Goal: Task Accomplishment & Management: Manage account settings

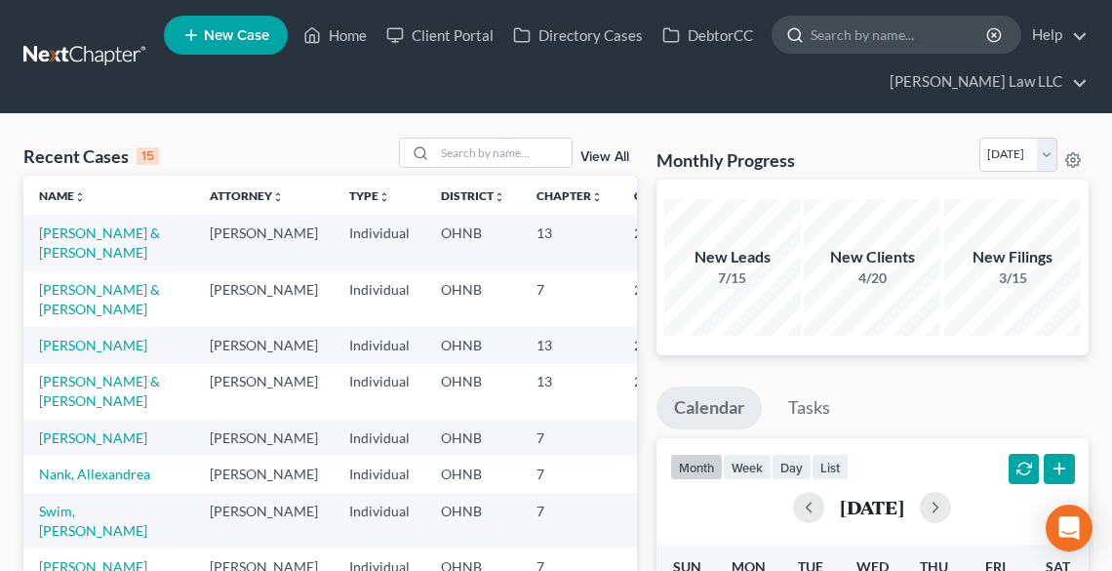
click at [828, 39] on input "search" at bounding box center [900, 35] width 179 height 36
type input "TURPIN"
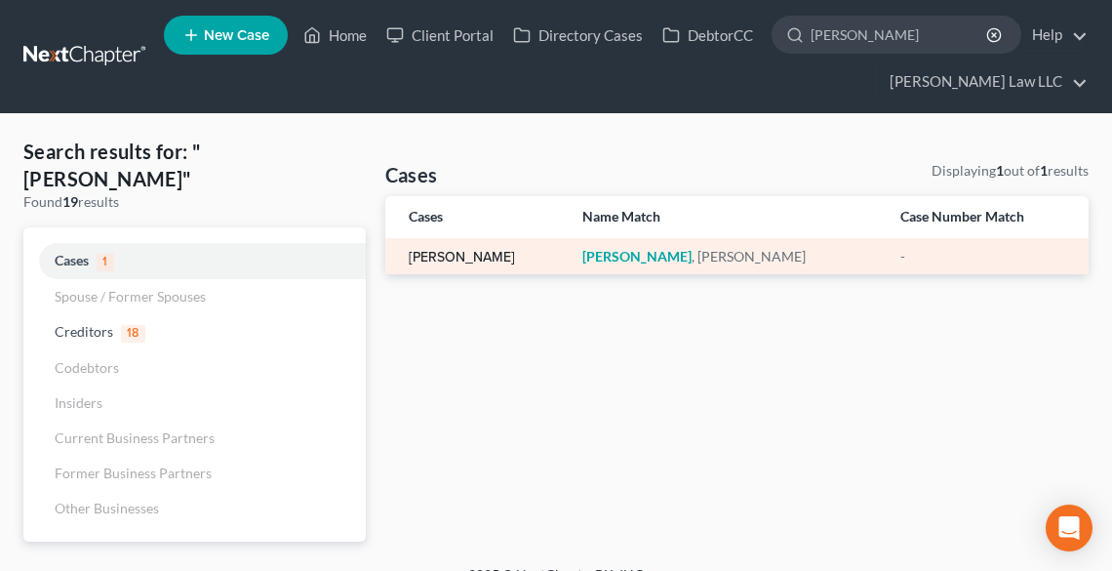
click at [444, 260] on link "[PERSON_NAME]" at bounding box center [462, 258] width 106 height 14
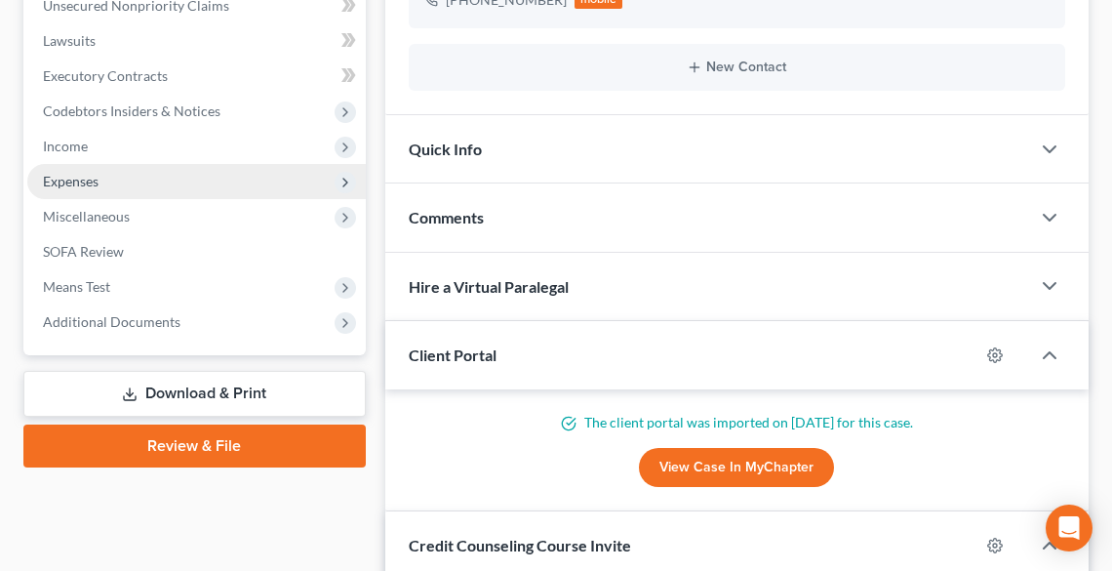
scroll to position [546, 0]
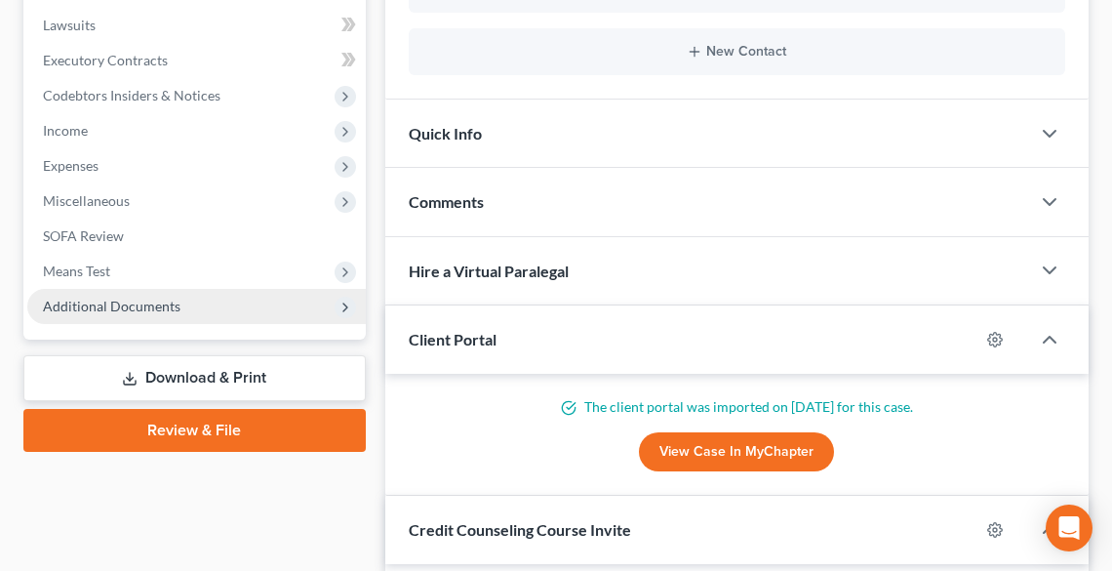
click at [82, 299] on span "Additional Documents" at bounding box center [112, 306] width 138 height 17
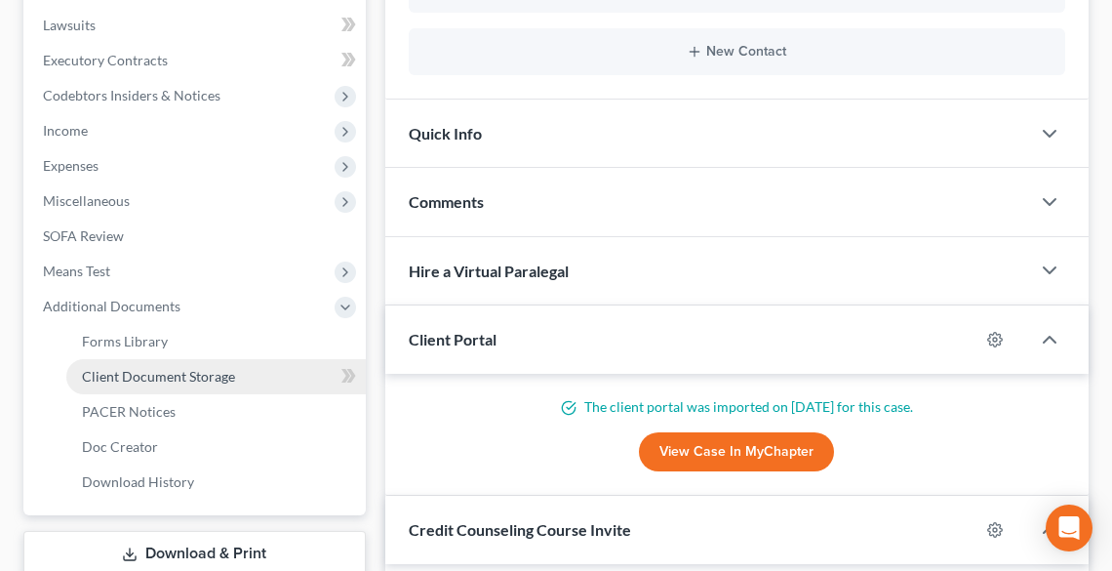
click at [186, 369] on span "Client Document Storage" at bounding box center [158, 376] width 153 height 17
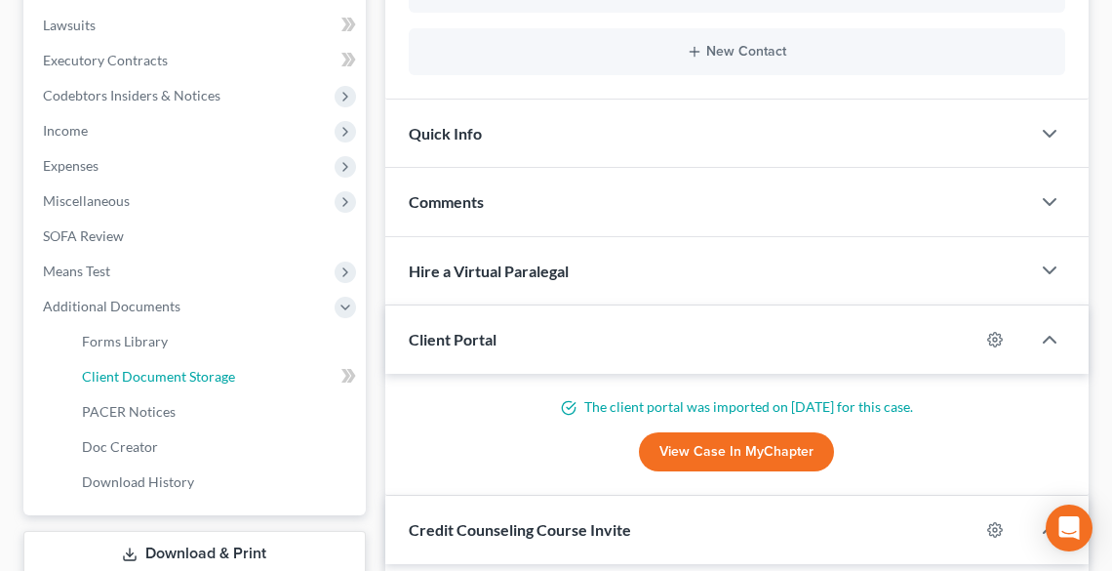
select select "20"
select select "16"
select select "5"
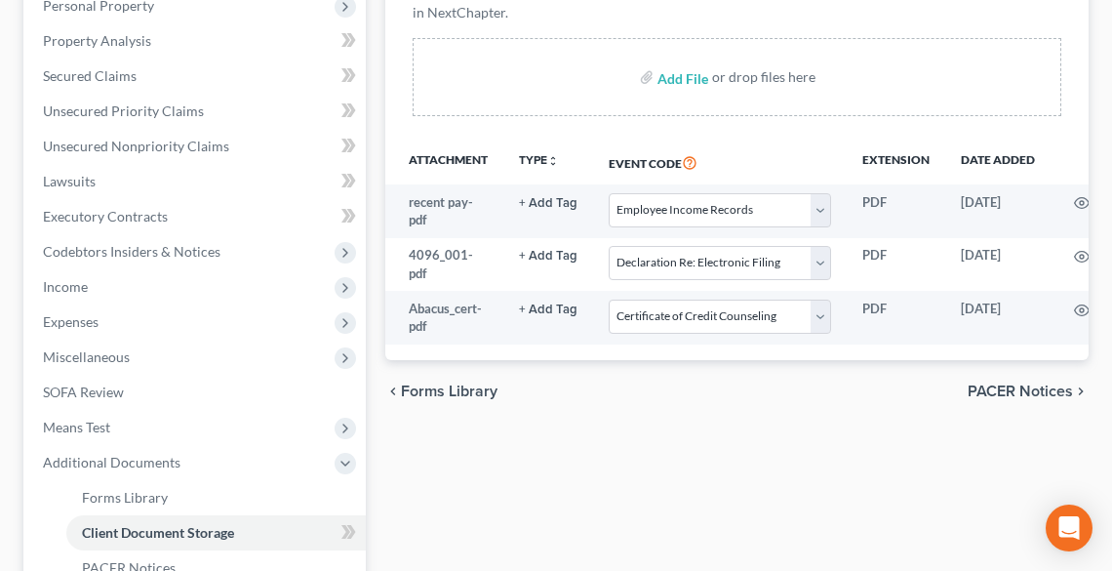
scroll to position [78, 0]
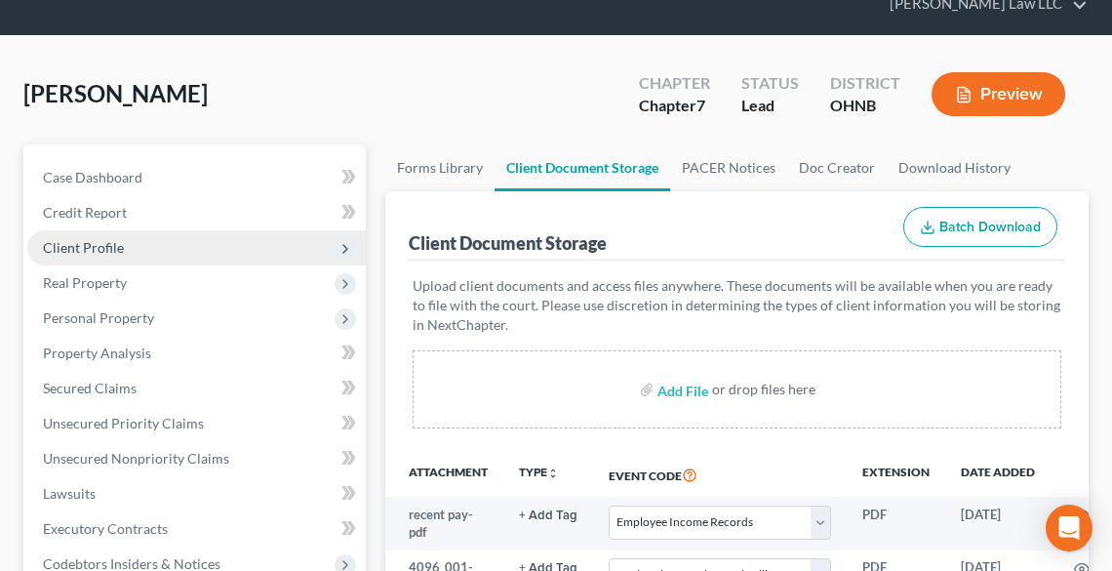
click at [113, 250] on span "Client Profile" at bounding box center [83, 247] width 81 height 17
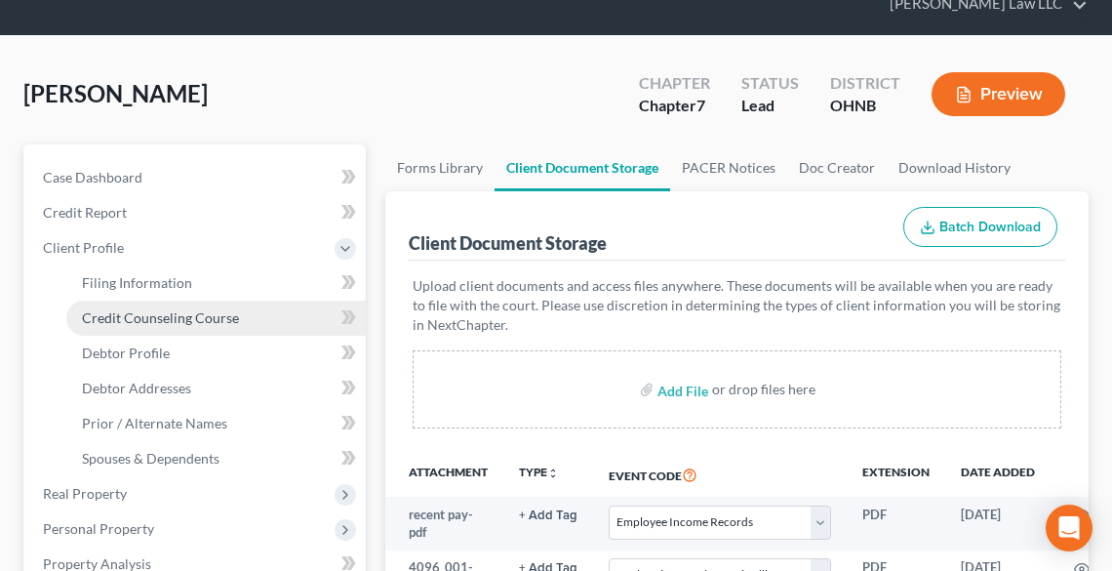
click at [141, 319] on span "Credit Counseling Course" at bounding box center [160, 317] width 157 height 17
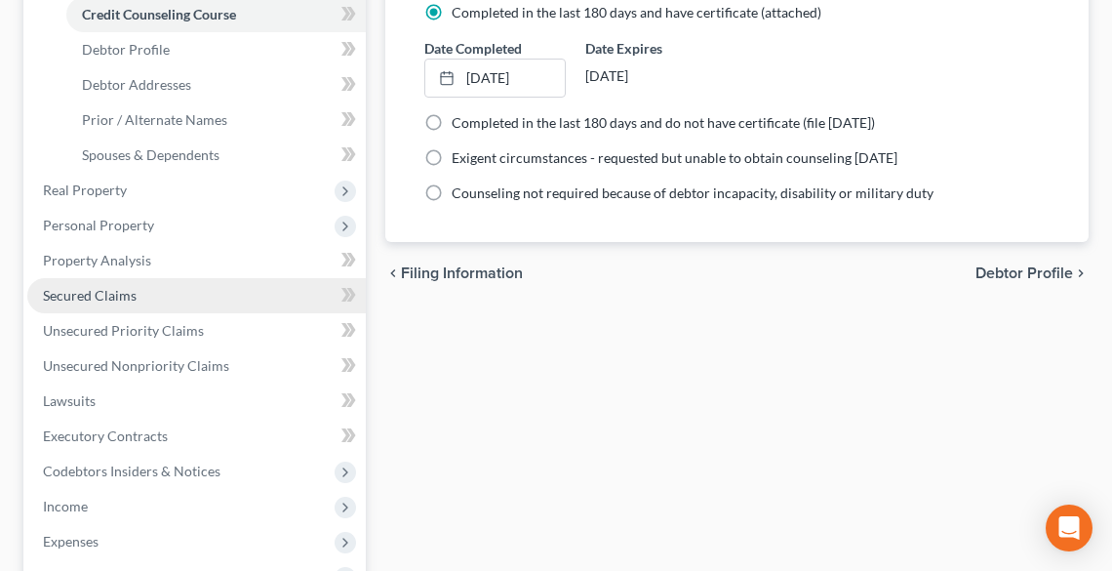
scroll to position [468, 0]
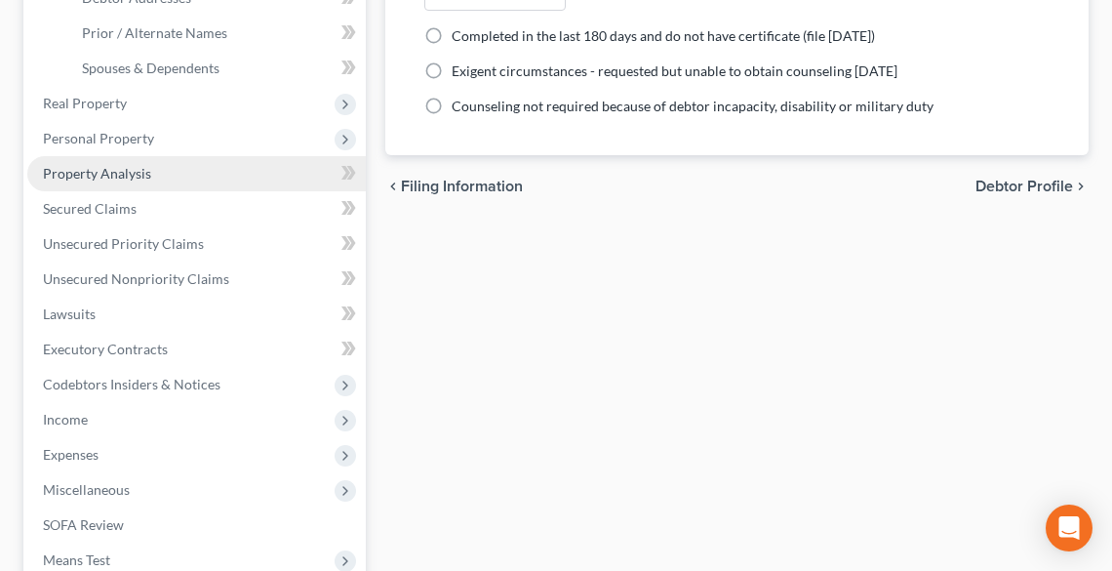
click at [106, 174] on span "Property Analysis" at bounding box center [97, 173] width 108 height 17
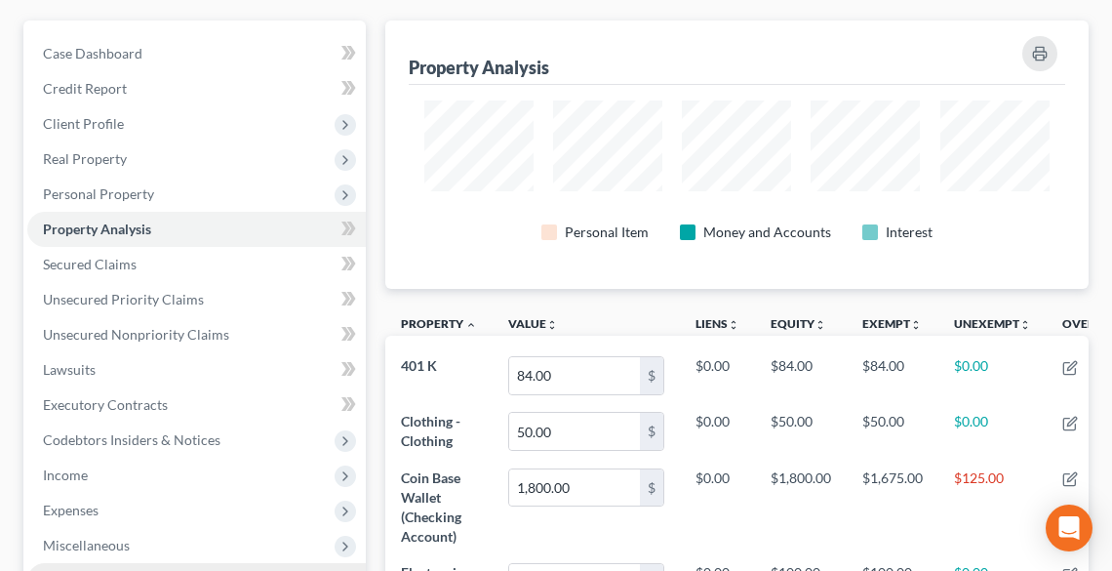
scroll to position [357, 0]
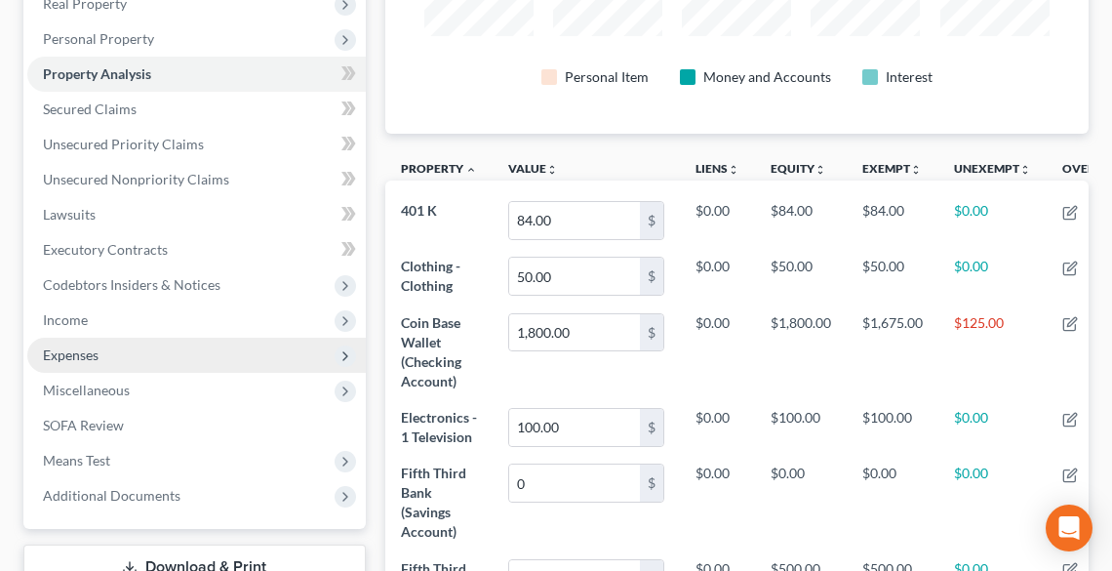
click at [71, 346] on span "Expenses" at bounding box center [71, 354] width 56 height 17
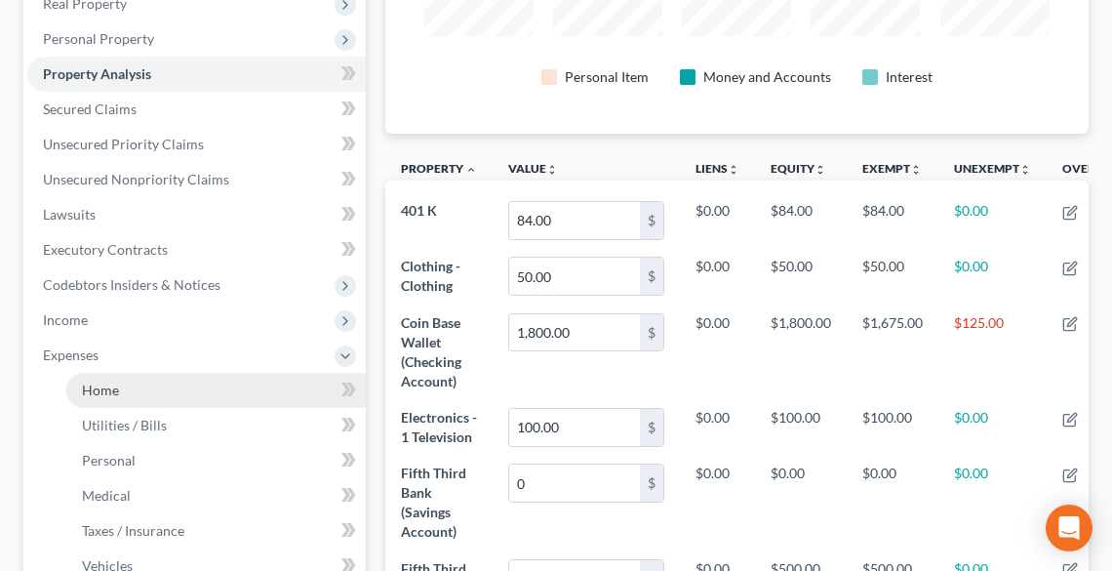
click at [100, 376] on link "Home" at bounding box center [216, 390] width 300 height 35
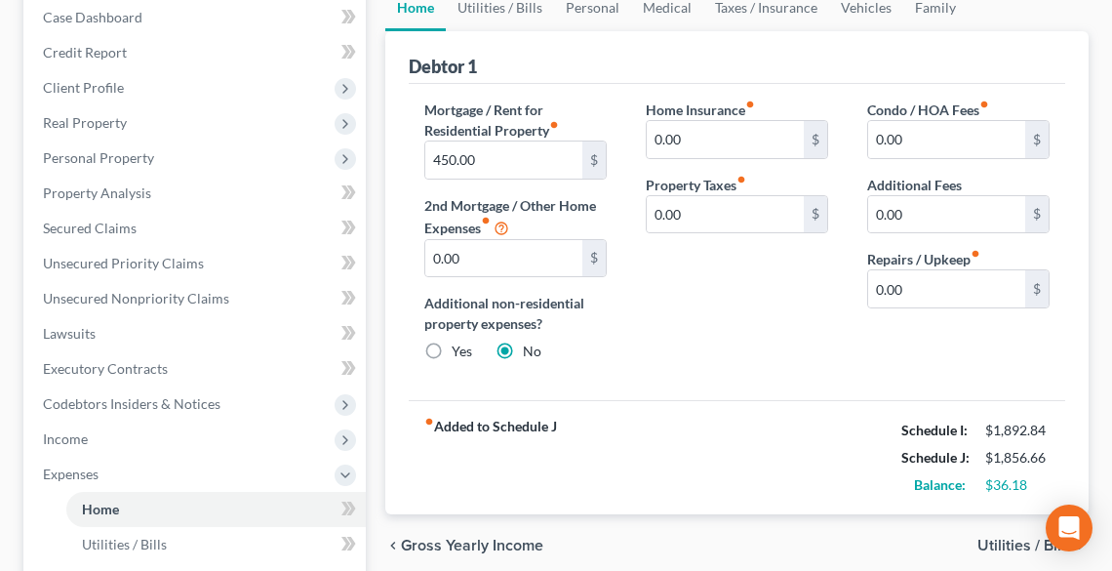
scroll to position [234, 0]
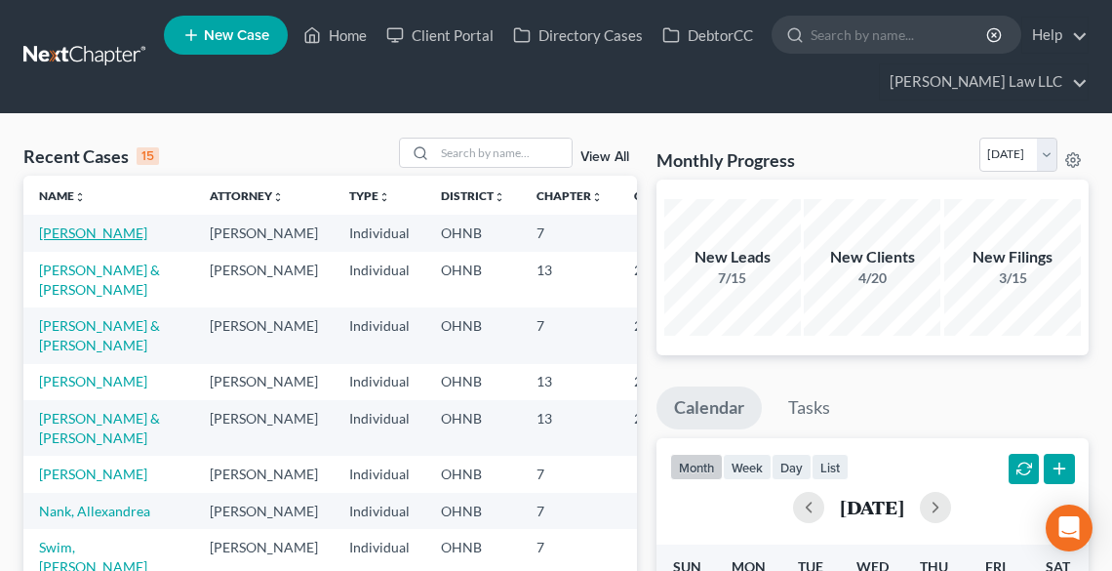
click at [90, 230] on link "[PERSON_NAME]" at bounding box center [93, 232] width 108 height 17
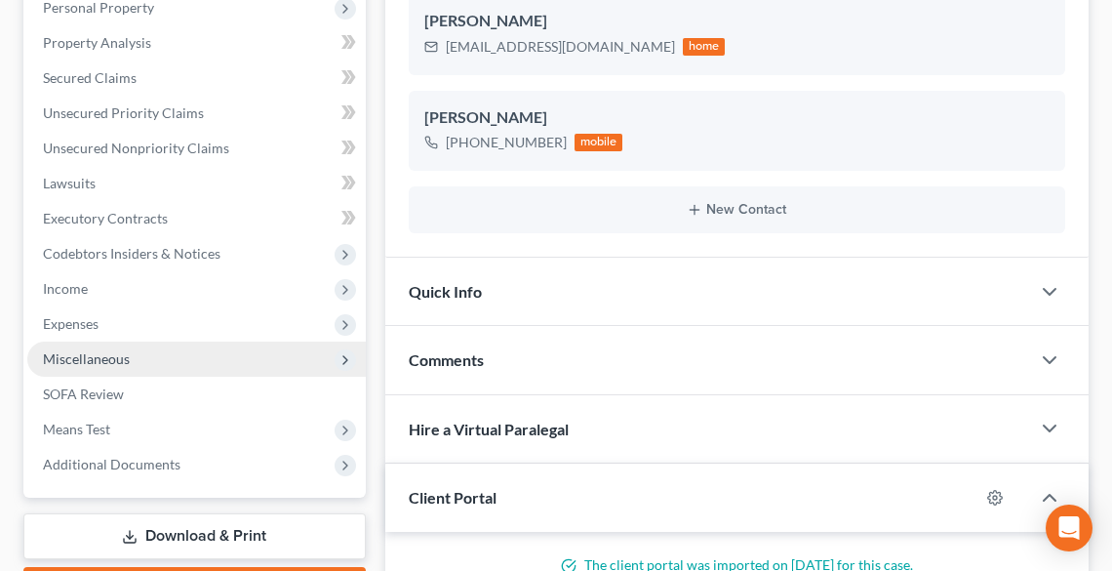
scroll to position [390, 0]
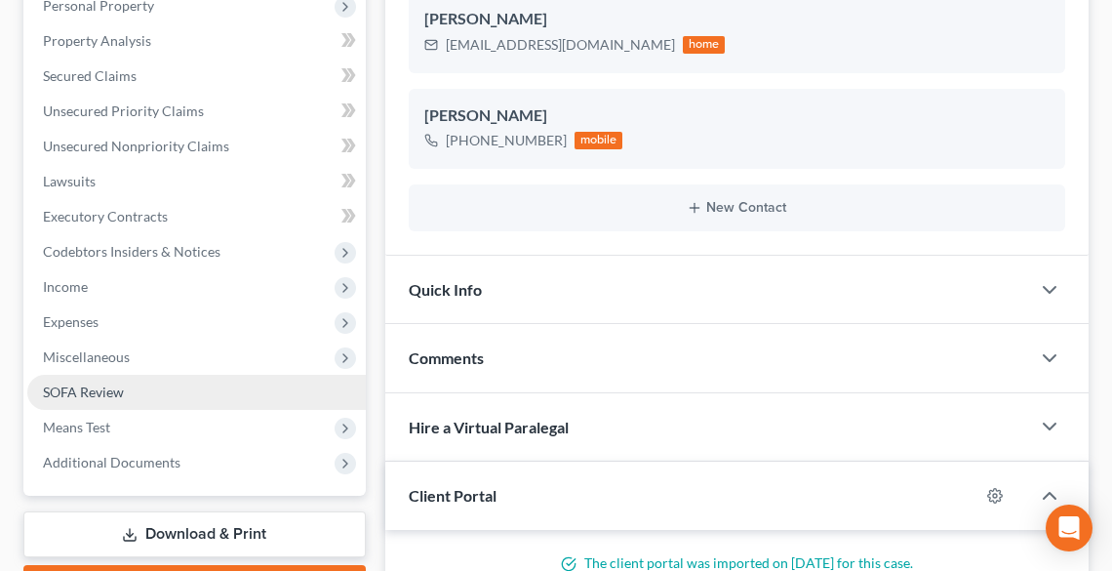
click at [56, 389] on span "SOFA Review" at bounding box center [83, 391] width 81 height 17
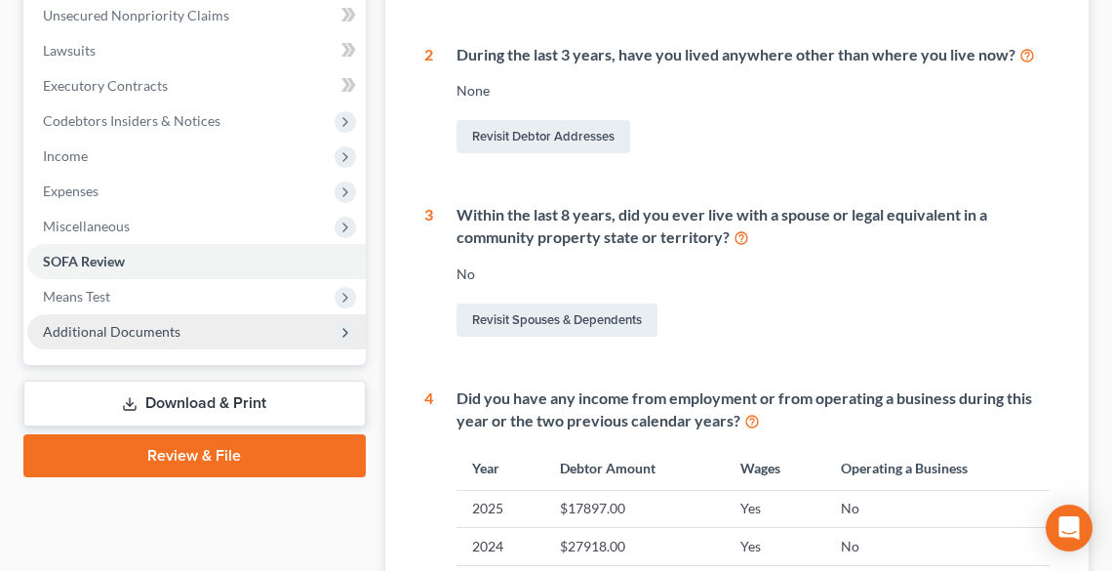
scroll to position [468, 0]
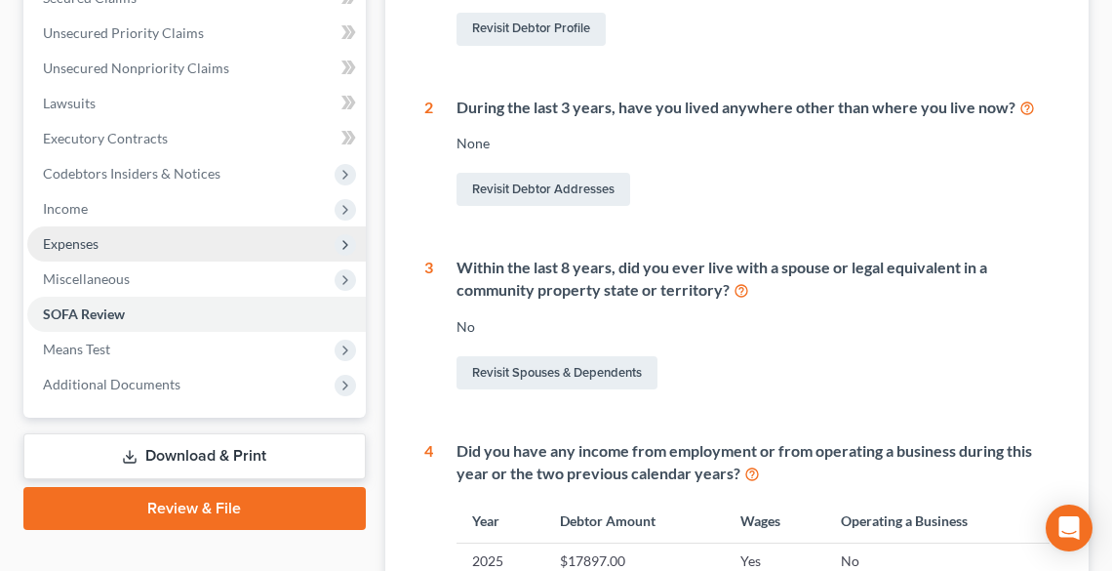
click at [110, 240] on span "Expenses" at bounding box center [196, 243] width 339 height 35
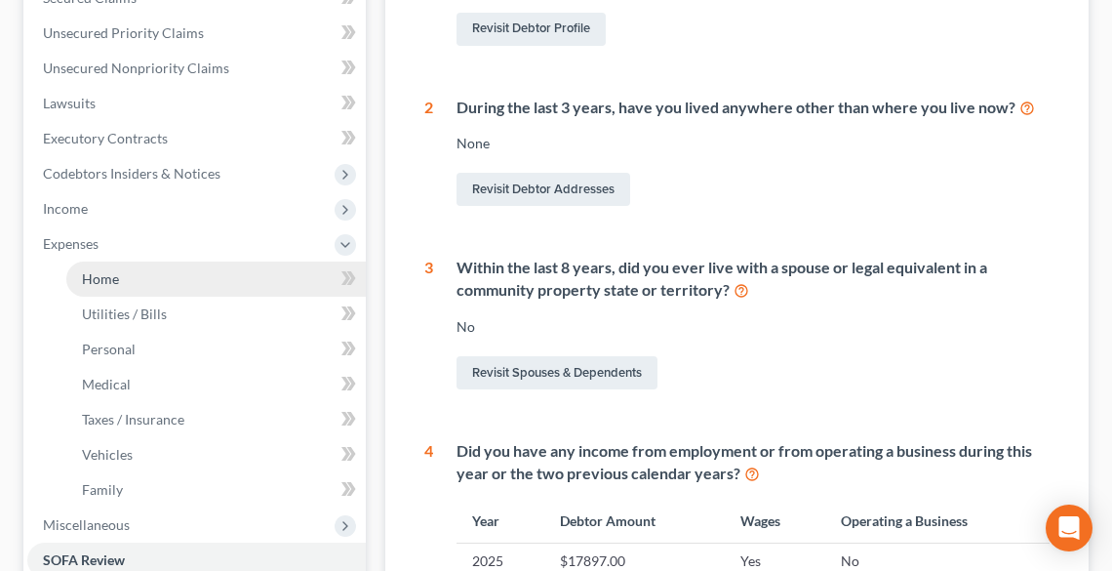
click at [121, 283] on link "Home" at bounding box center [216, 279] width 300 height 35
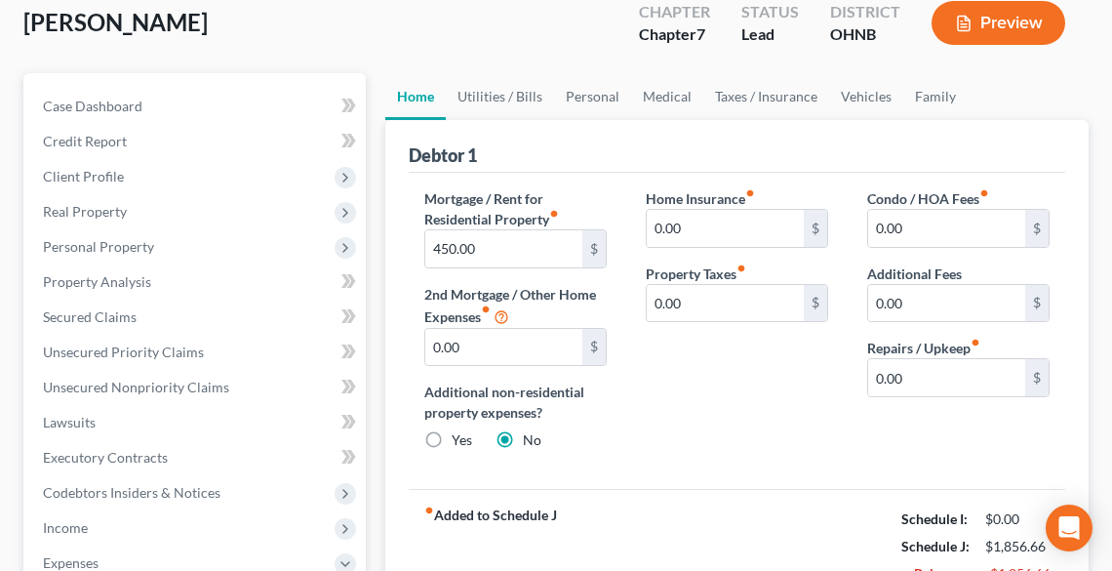
scroll to position [156, 0]
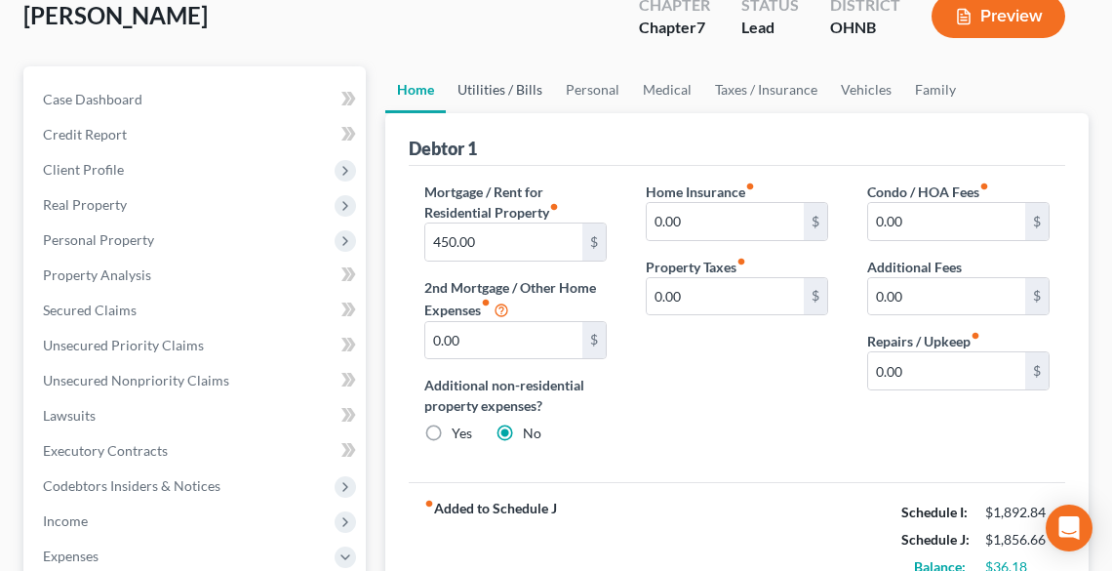
click at [511, 86] on link "Utilities / Bills" at bounding box center [500, 89] width 108 height 47
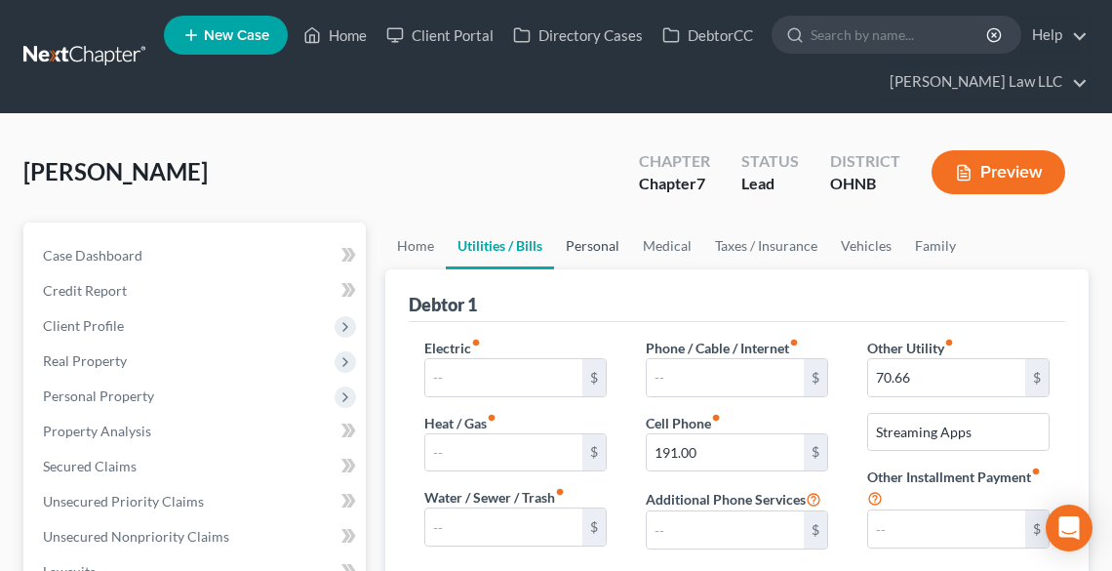
click at [603, 239] on link "Personal" at bounding box center [592, 245] width 77 height 47
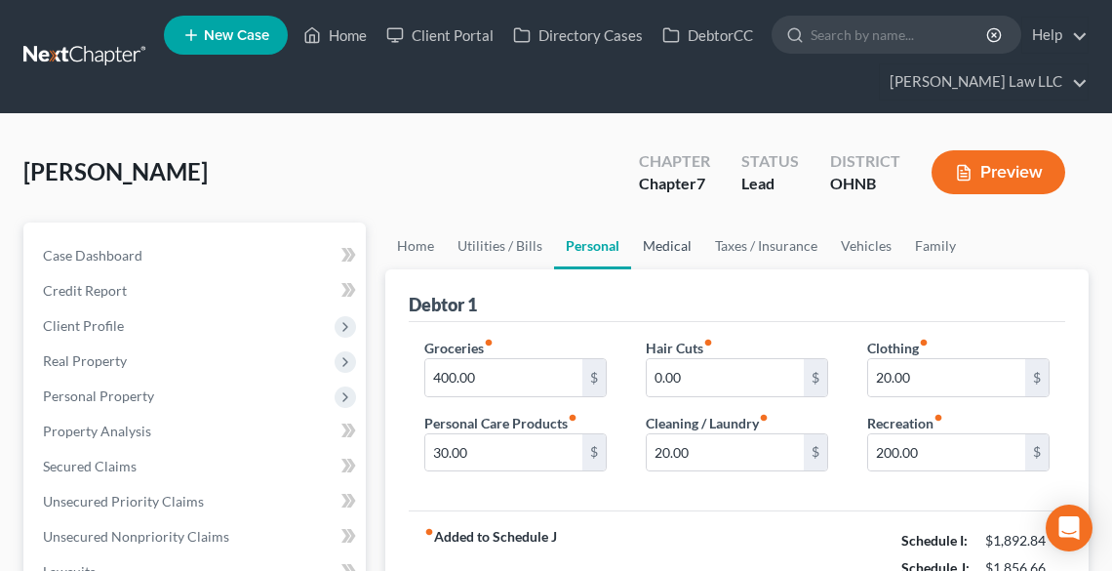
click at [656, 243] on link "Medical" at bounding box center [667, 245] width 72 height 47
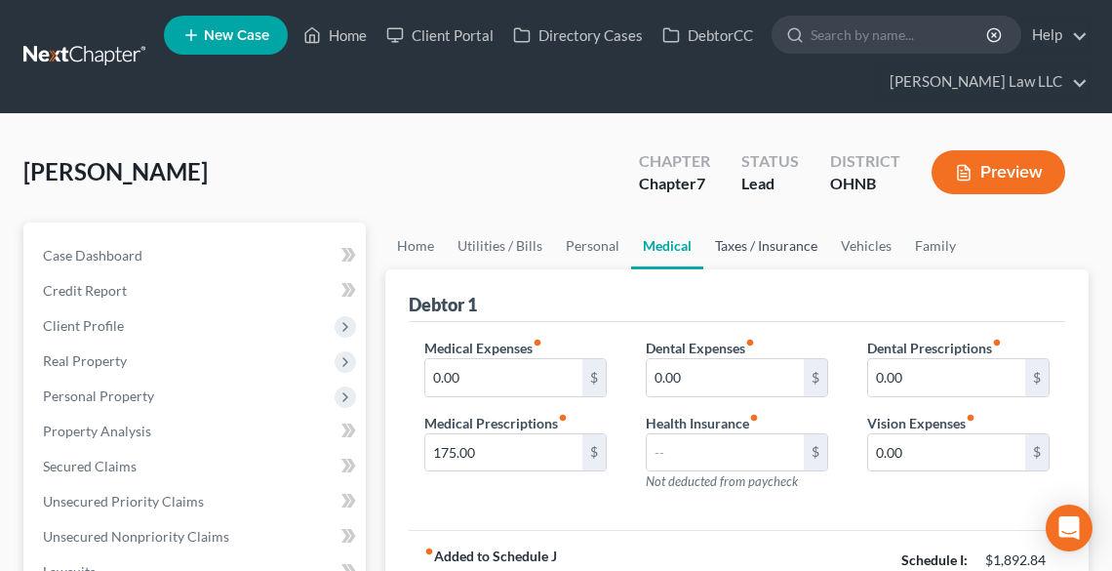
click at [740, 242] on link "Taxes / Insurance" at bounding box center [767, 245] width 126 height 47
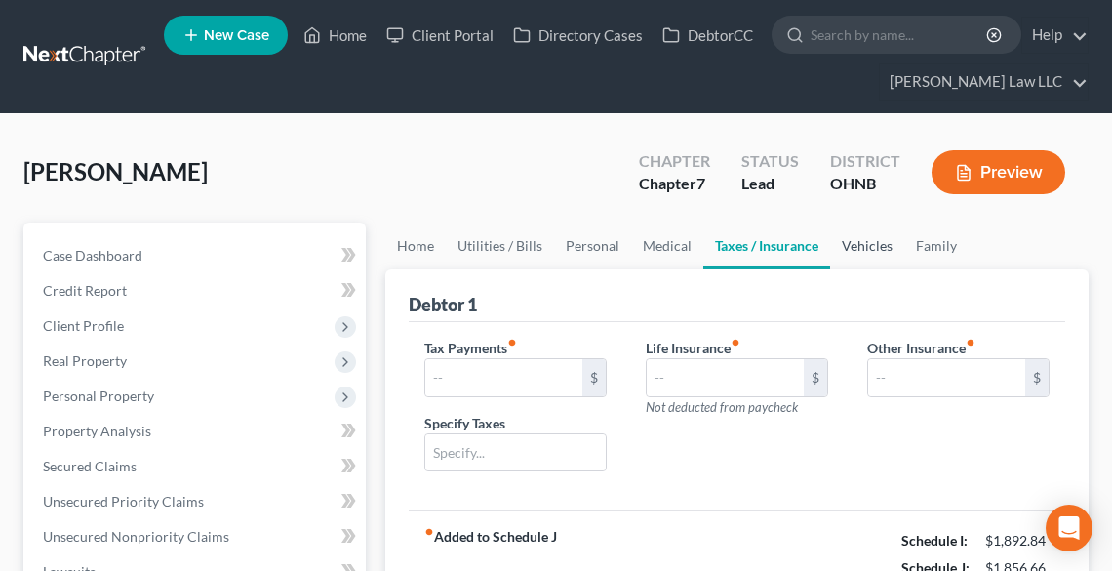
click at [871, 242] on link "Vehicles" at bounding box center [867, 245] width 74 height 47
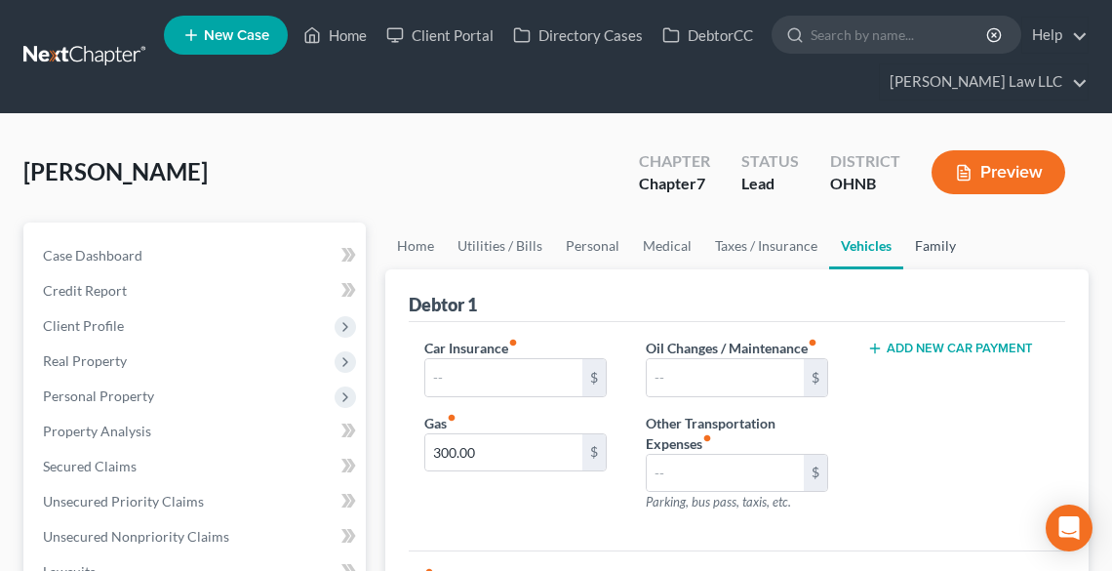
click at [921, 244] on link "Family" at bounding box center [936, 245] width 64 height 47
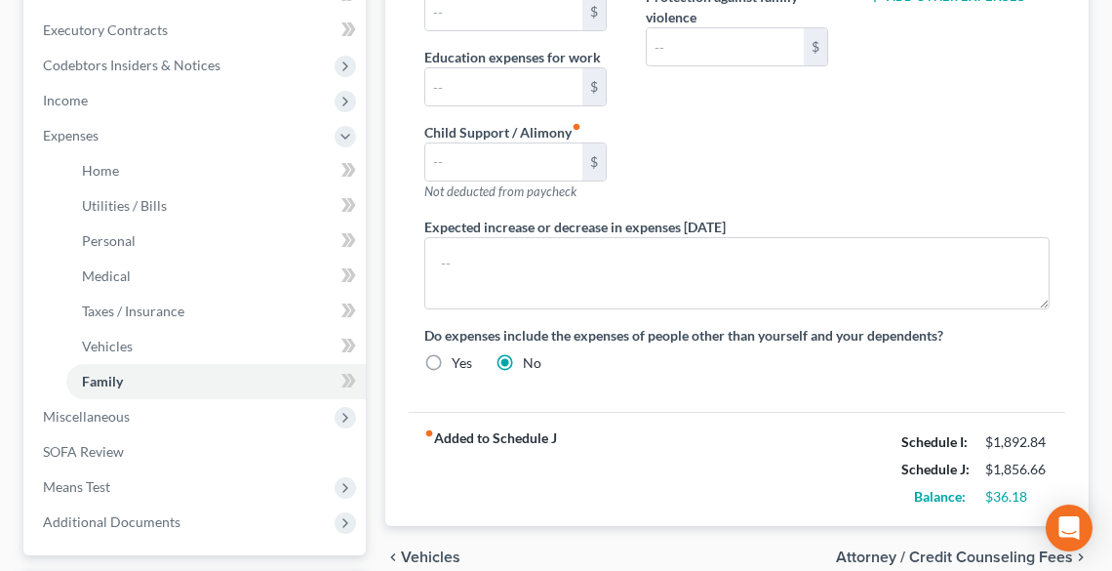
scroll to position [703, 0]
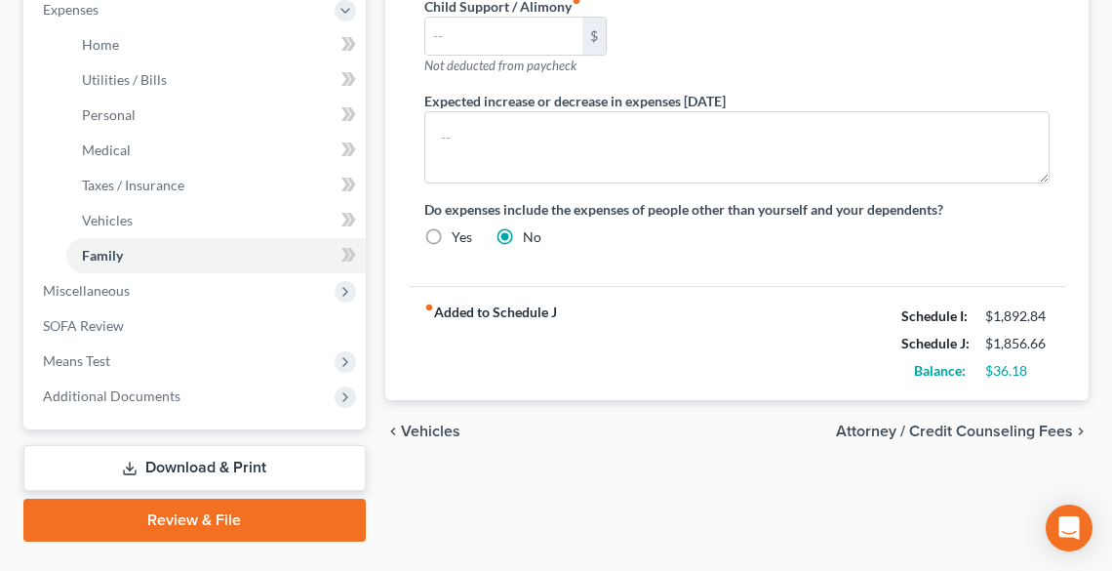
click at [298, 472] on link "Download & Print" at bounding box center [194, 468] width 343 height 46
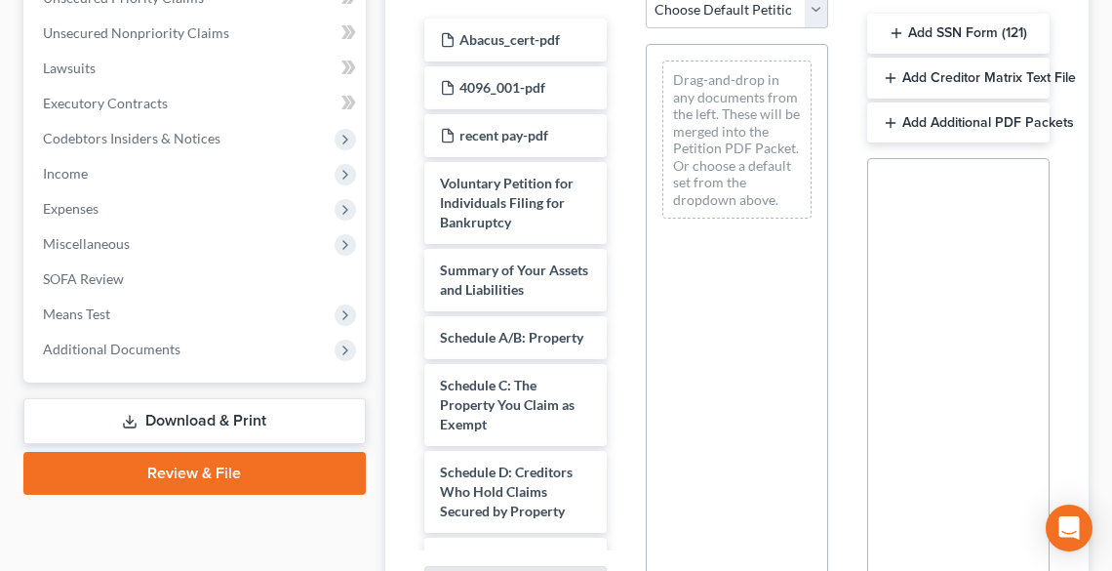
scroll to position [468, 0]
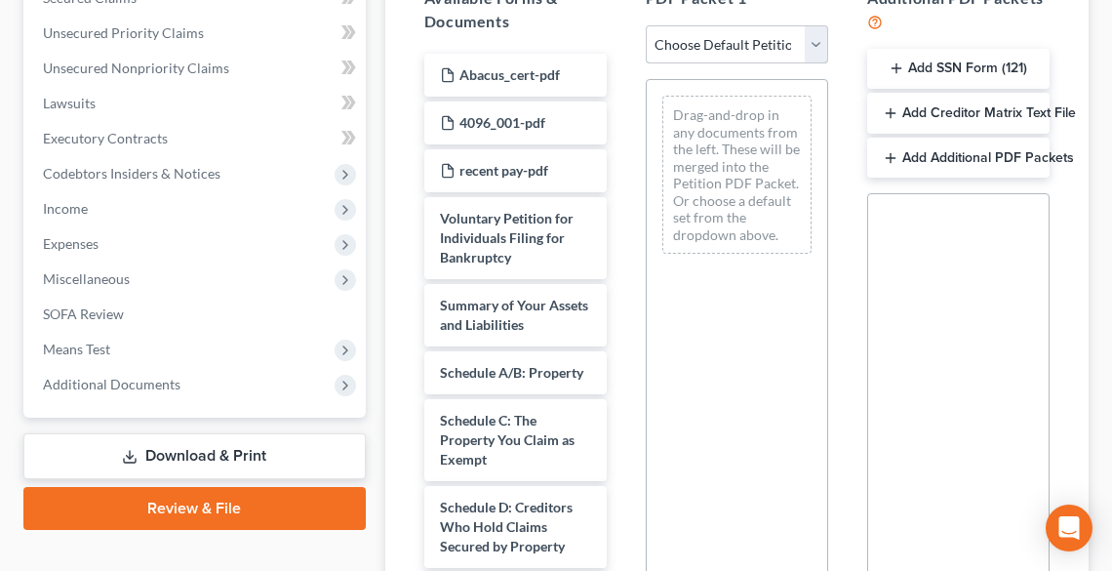
click at [709, 53] on select "Choose Default Petition PDF Packet Complete Bankruptcy Petition (all forms and …" at bounding box center [737, 44] width 182 height 39
select select "0"
click at [646, 25] on select "Choose Default Petition PDF Packet Complete Bankruptcy Petition (all forms and …" at bounding box center [737, 44] width 182 height 39
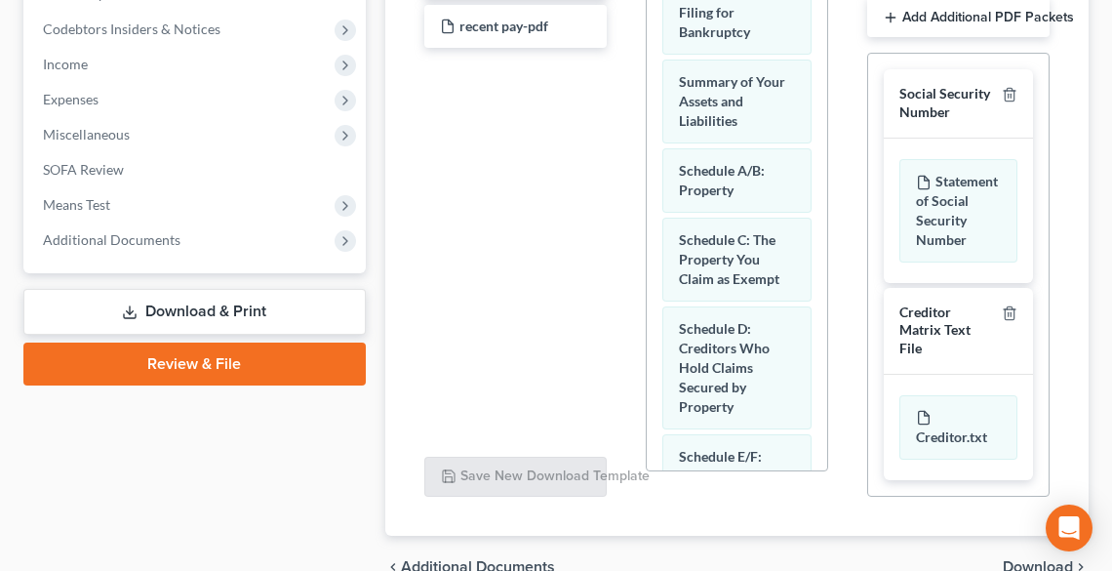
scroll to position [712, 0]
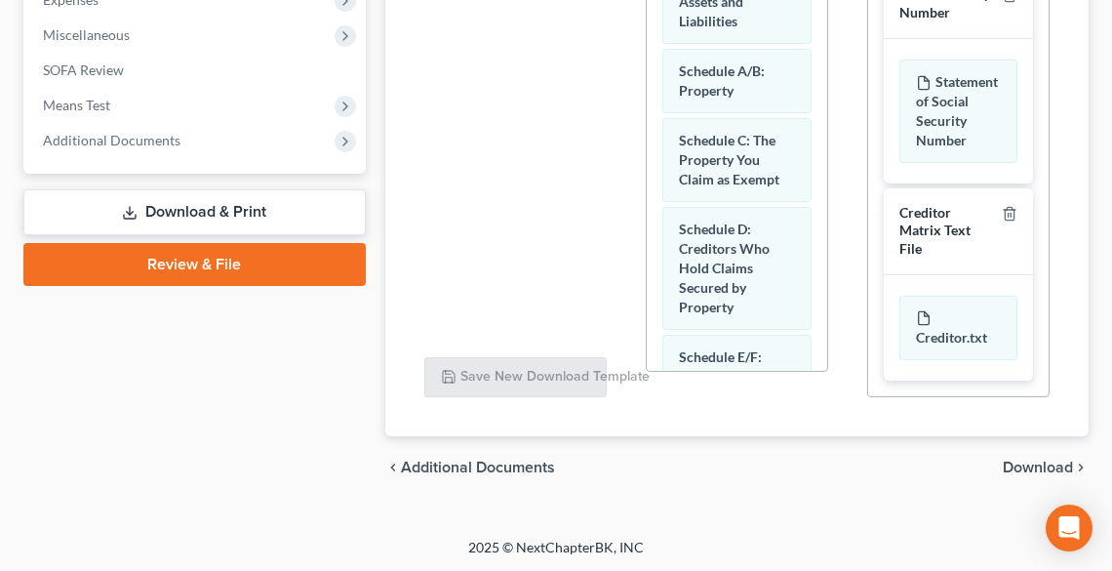
click at [1045, 460] on span "Download" at bounding box center [1038, 468] width 70 height 16
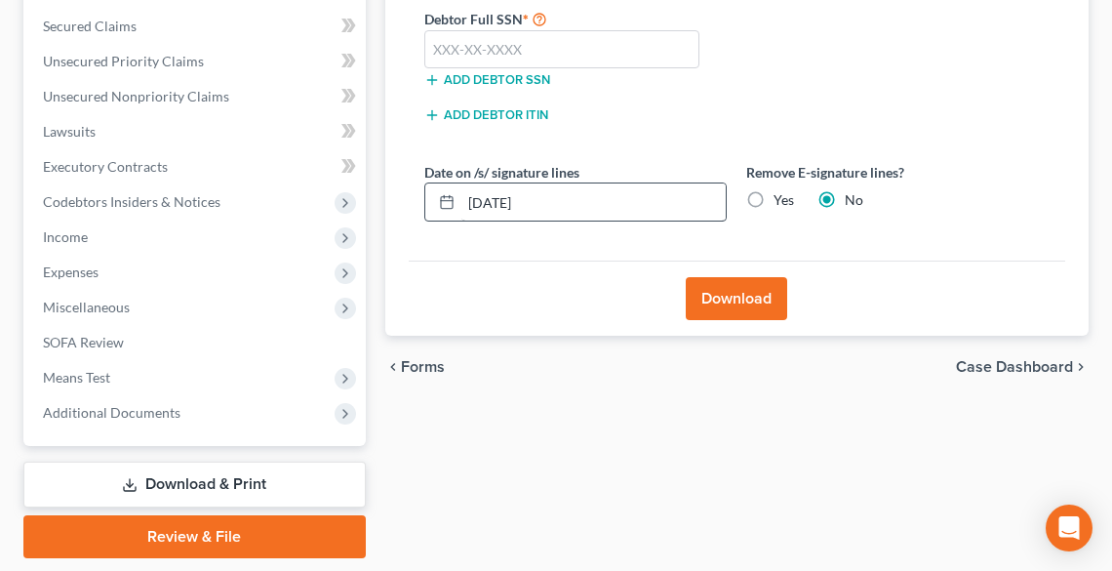
scroll to position [343, 0]
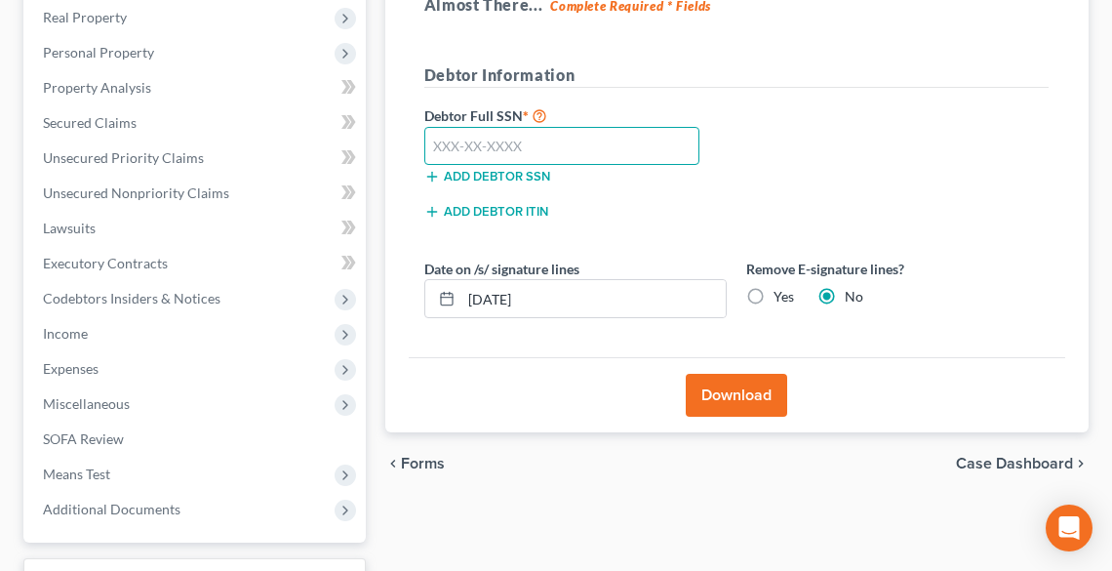
click at [525, 137] on input "text" at bounding box center [562, 146] width 276 height 39
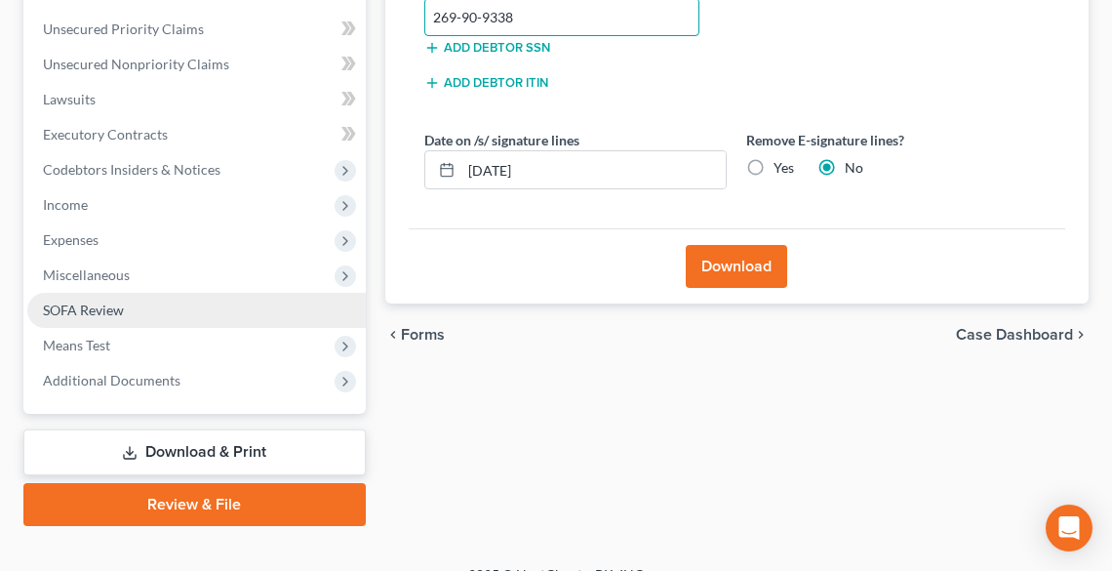
scroll to position [500, 0]
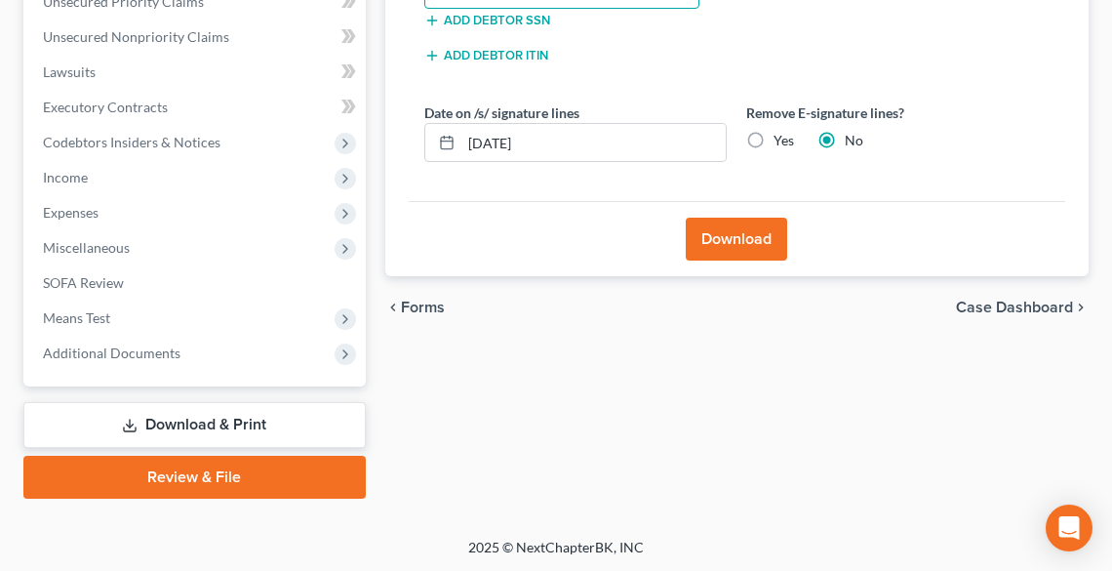
type input "269-90-9338"
click at [234, 472] on link "Review & File" at bounding box center [194, 477] width 343 height 43
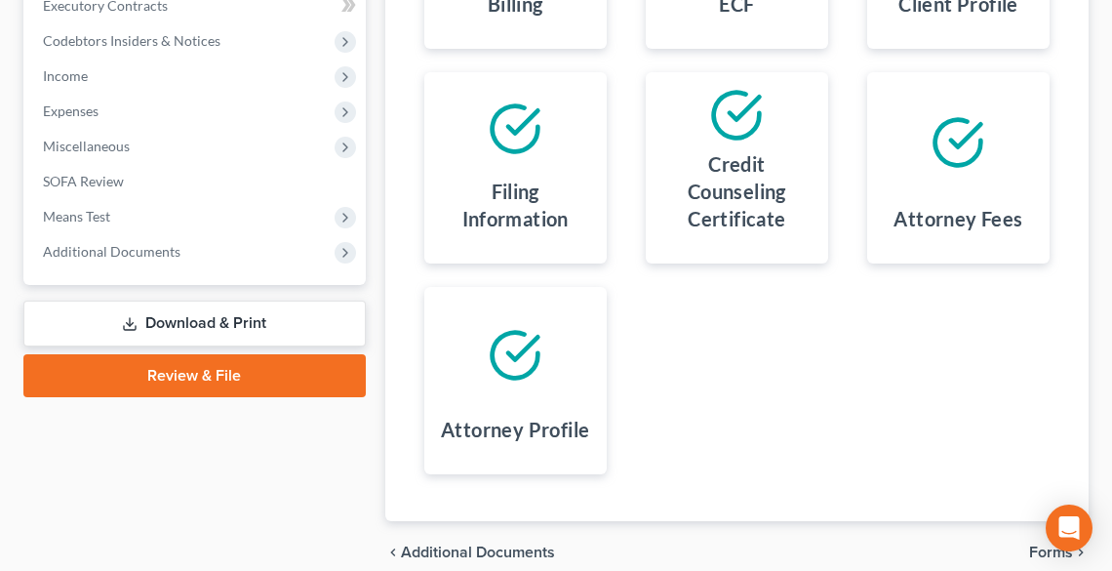
scroll to position [686, 0]
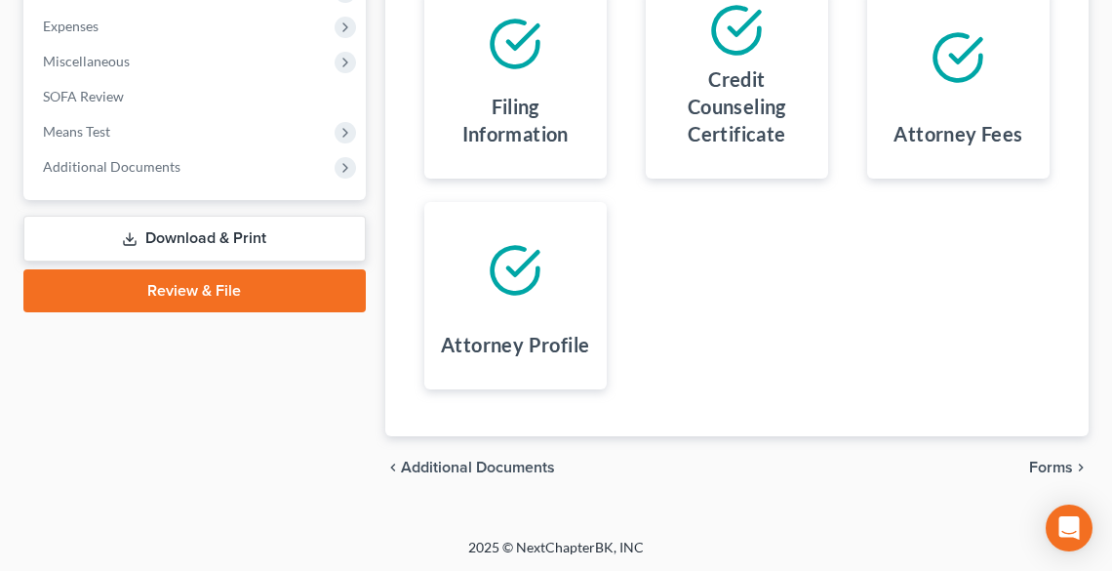
click at [1042, 465] on span "Forms" at bounding box center [1051, 468] width 44 height 16
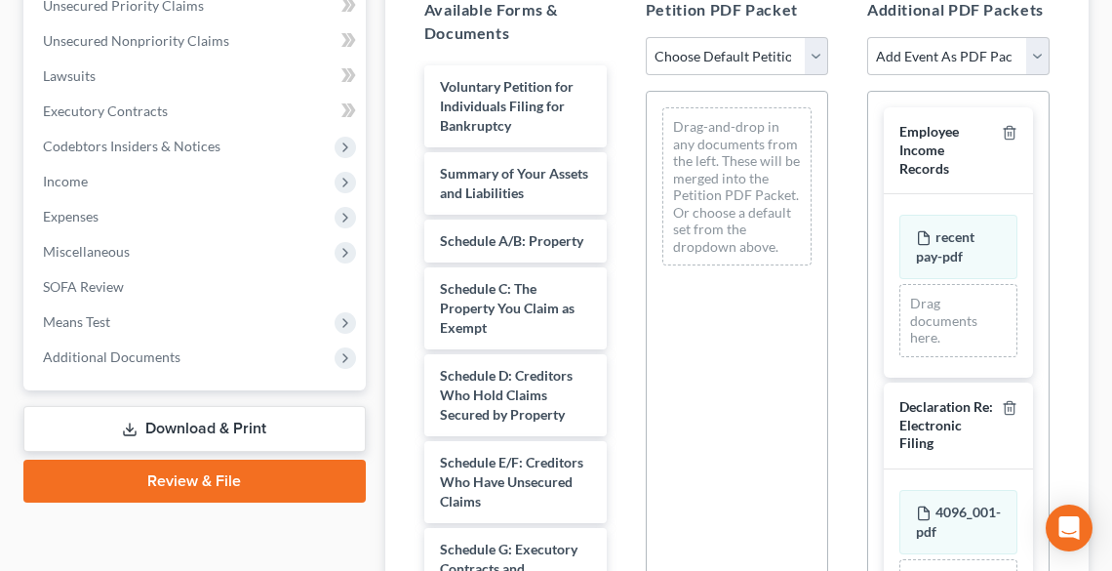
scroll to position [452, 0]
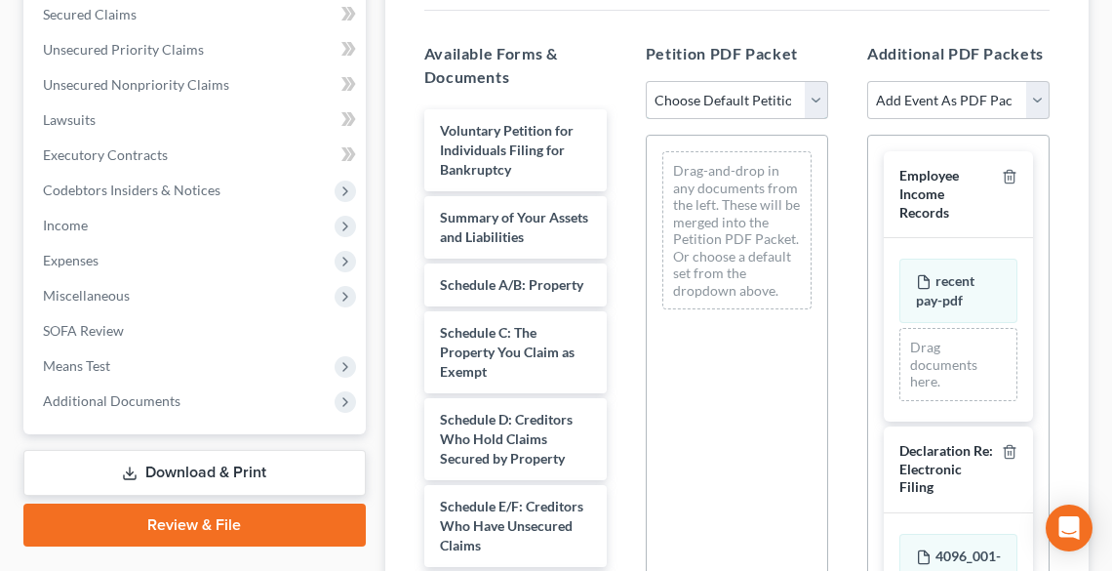
click at [721, 98] on select "Choose Default Petition PDF Packet Complete Bankruptcy Petition (all forms and …" at bounding box center [737, 100] width 182 height 39
select select "0"
click at [646, 81] on select "Choose Default Petition PDF Packet Complete Bankruptcy Petition (all forms and …" at bounding box center [737, 100] width 182 height 39
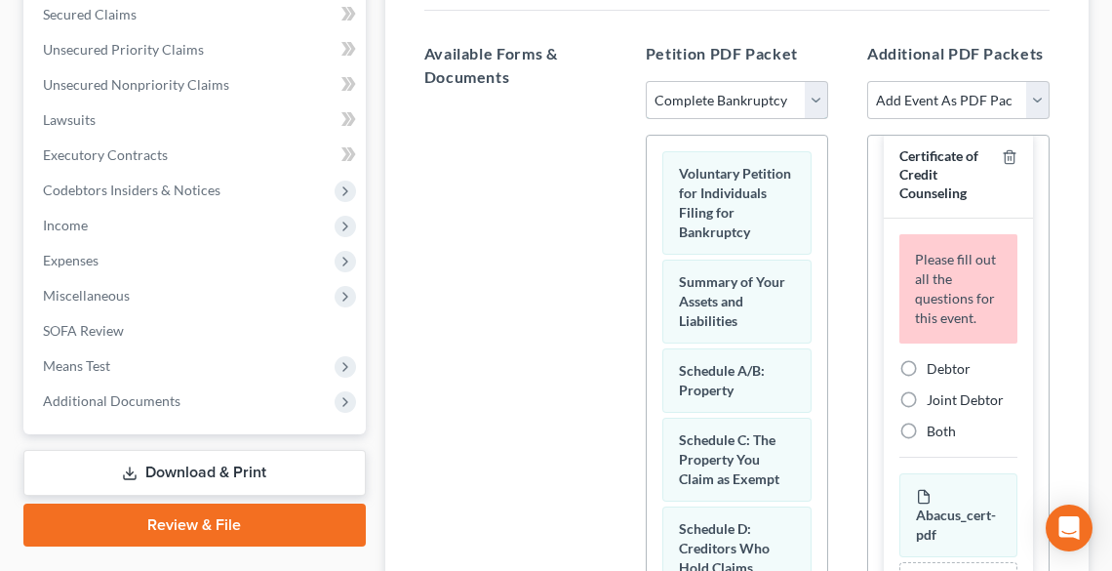
scroll to position [623, 0]
click at [931, 366] on span "Debtor" at bounding box center [949, 368] width 44 height 17
click at [935, 366] on input "Debtor" at bounding box center [941, 365] width 13 height 13
radio input "true"
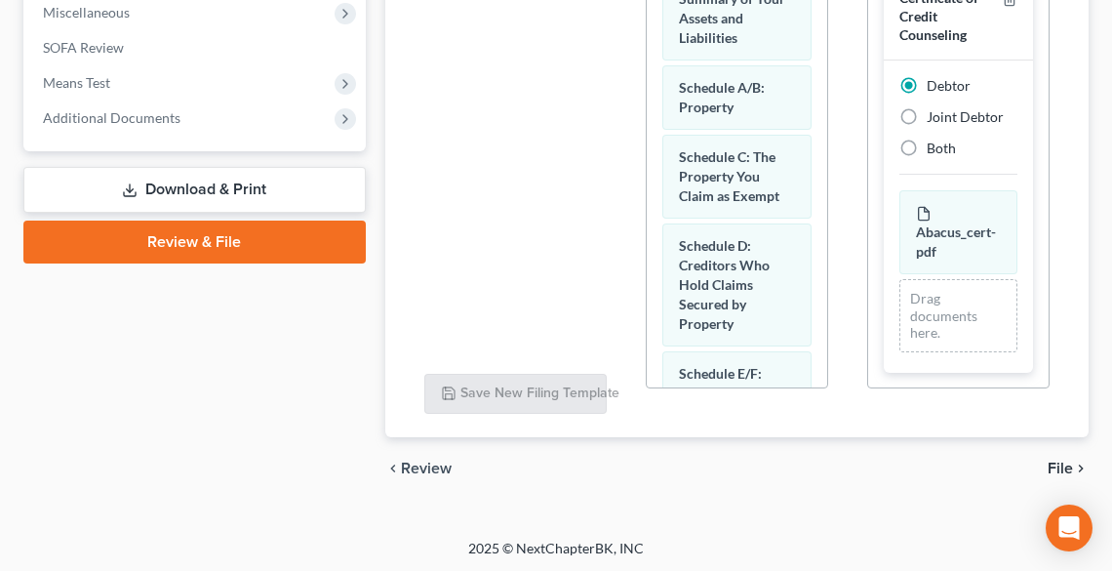
scroll to position [736, 0]
click at [1060, 462] on span "File" at bounding box center [1060, 468] width 25 height 16
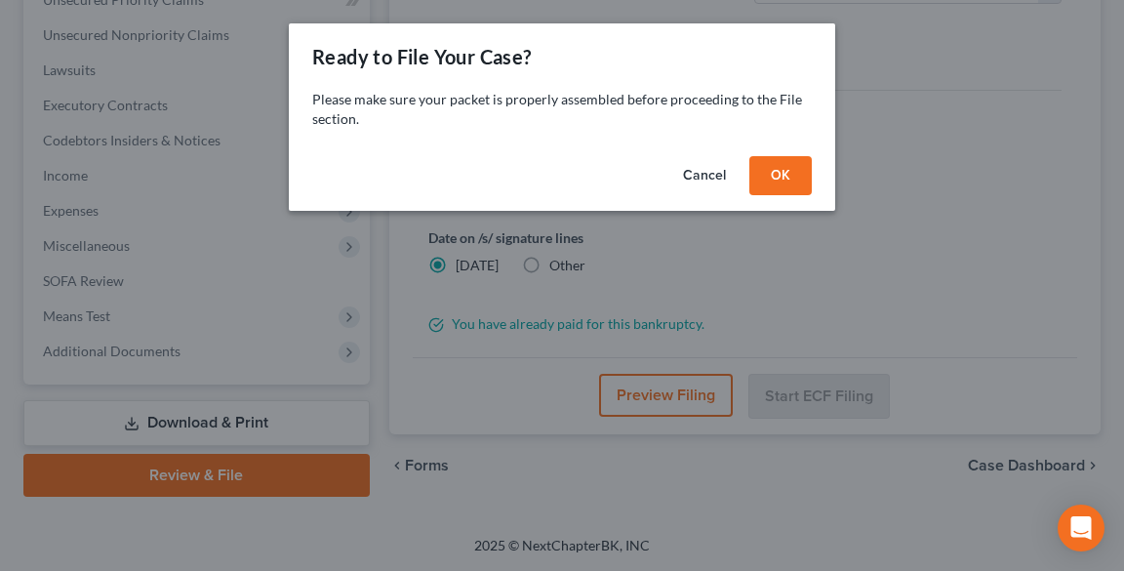
click at [786, 177] on button "OK" at bounding box center [780, 175] width 62 height 39
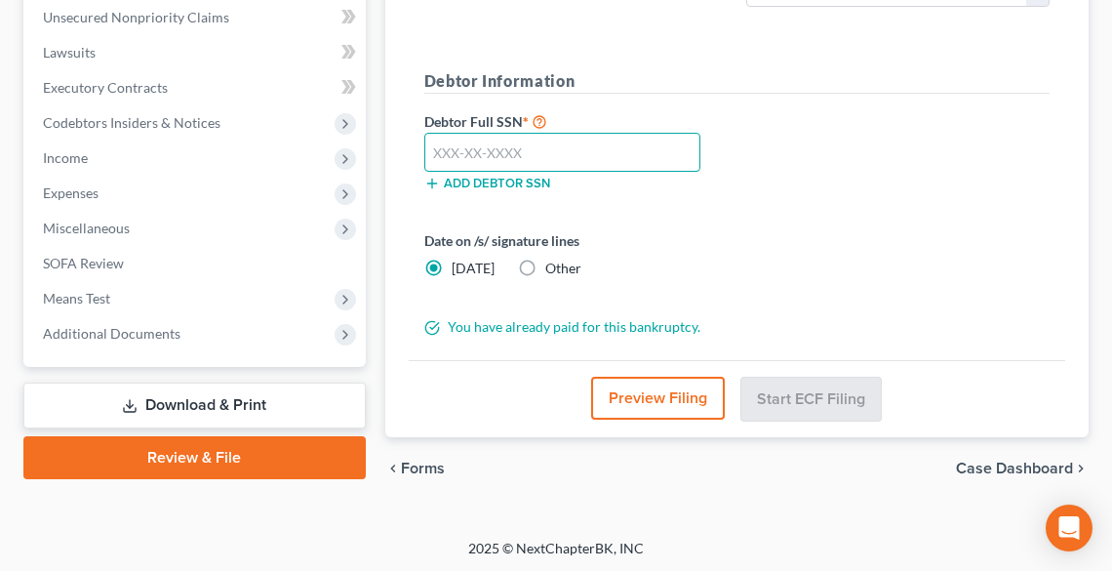
click at [526, 150] on input "text" at bounding box center [562, 152] width 276 height 39
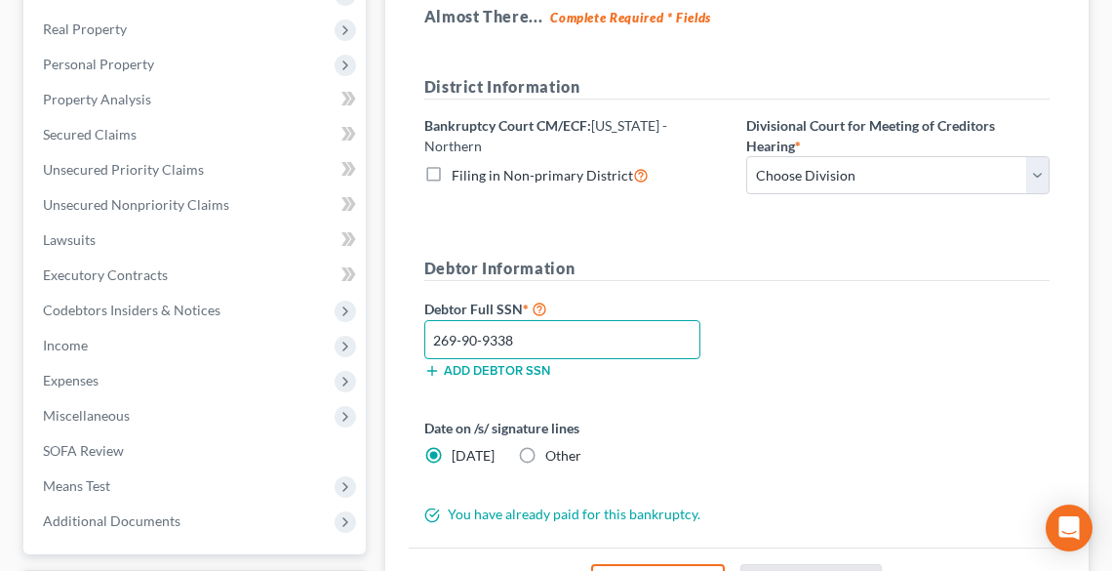
scroll to position [285, 0]
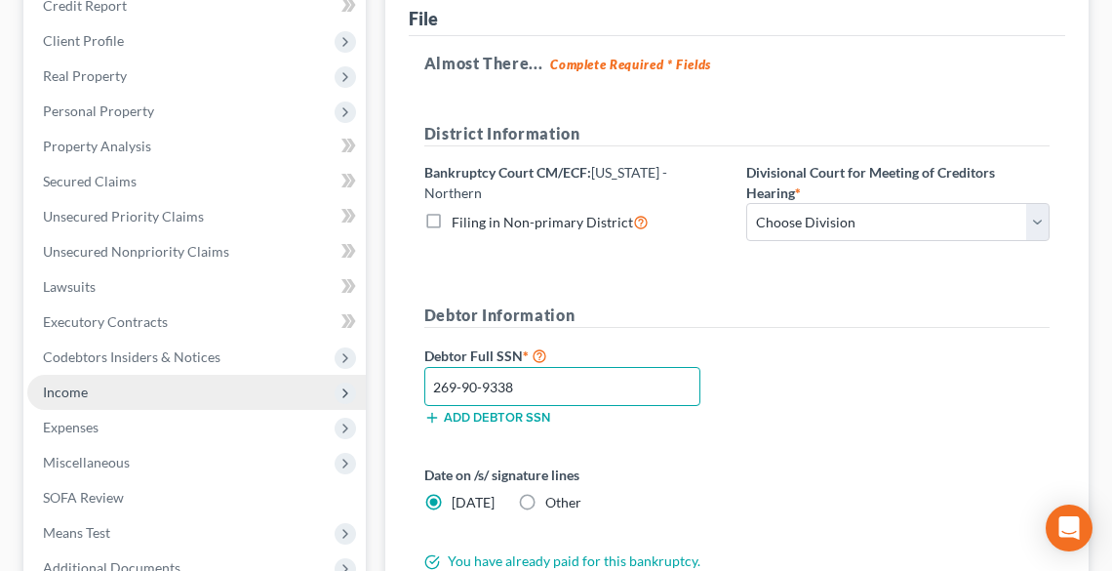
drag, startPoint x: 564, startPoint y: 387, endPoint x: 360, endPoint y: 403, distance: 204.5
click at [360, 403] on div "Petition Navigation Case Dashboard Payments Invoices Payments Payments Credit R…" at bounding box center [556, 336] width 1085 height 796
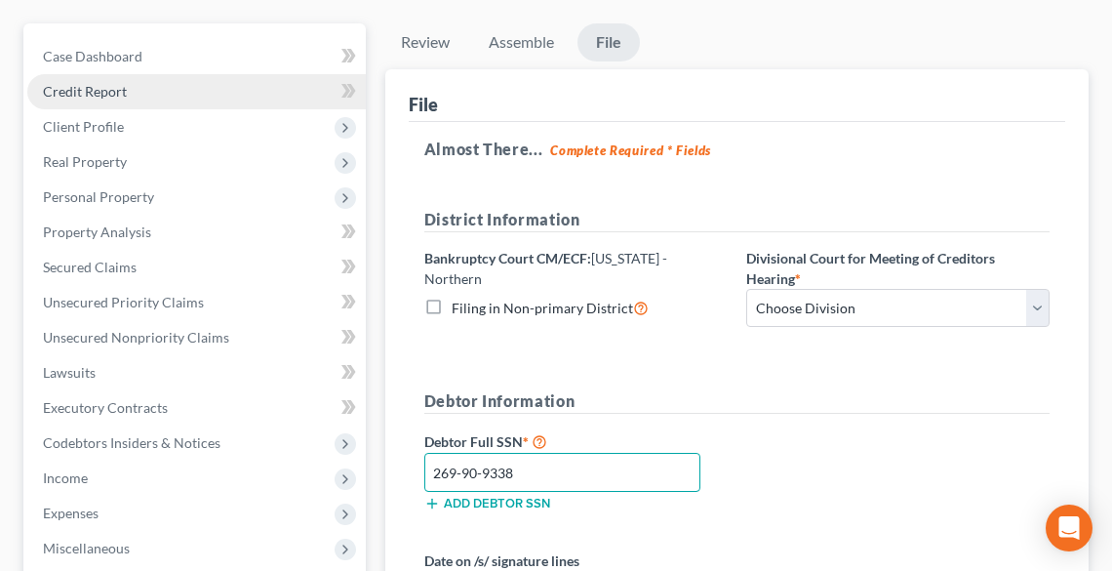
scroll to position [129, 0]
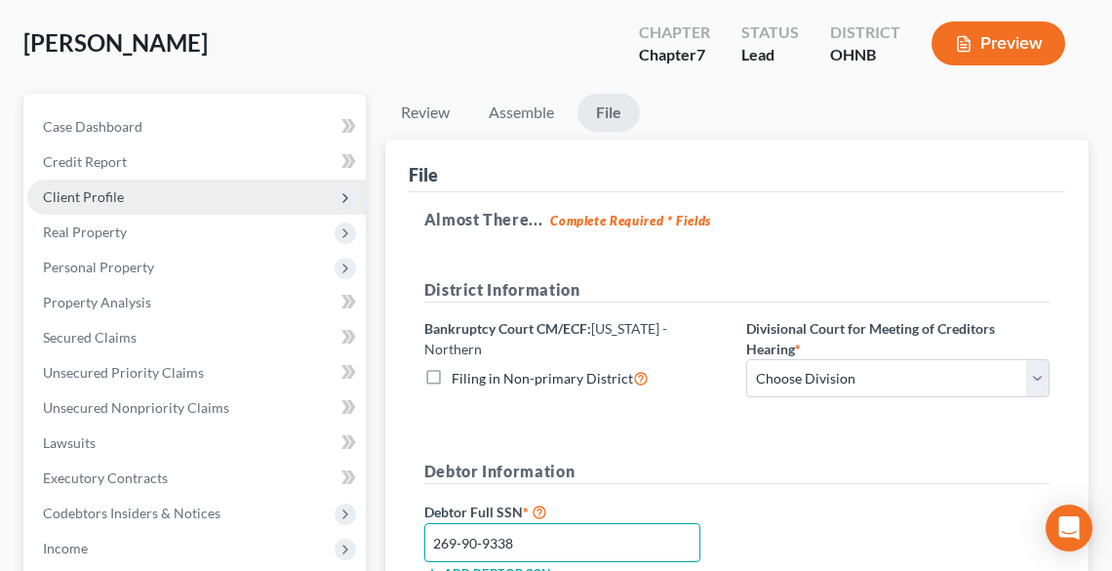
type input "269-90-9338"
click at [110, 181] on span "Client Profile" at bounding box center [196, 197] width 339 height 35
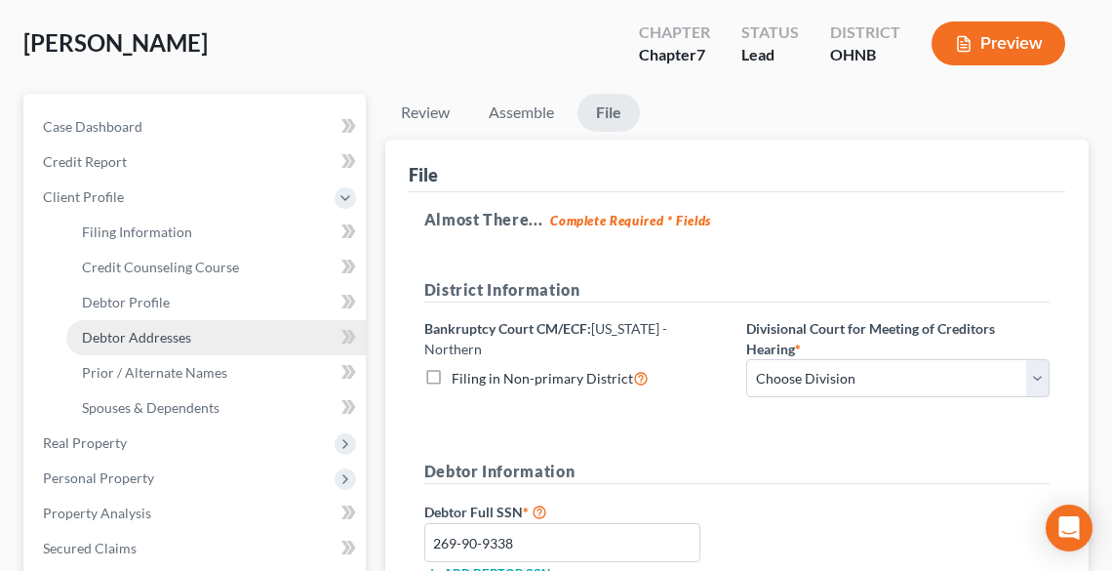
click at [141, 332] on span "Debtor Addresses" at bounding box center [136, 337] width 109 height 17
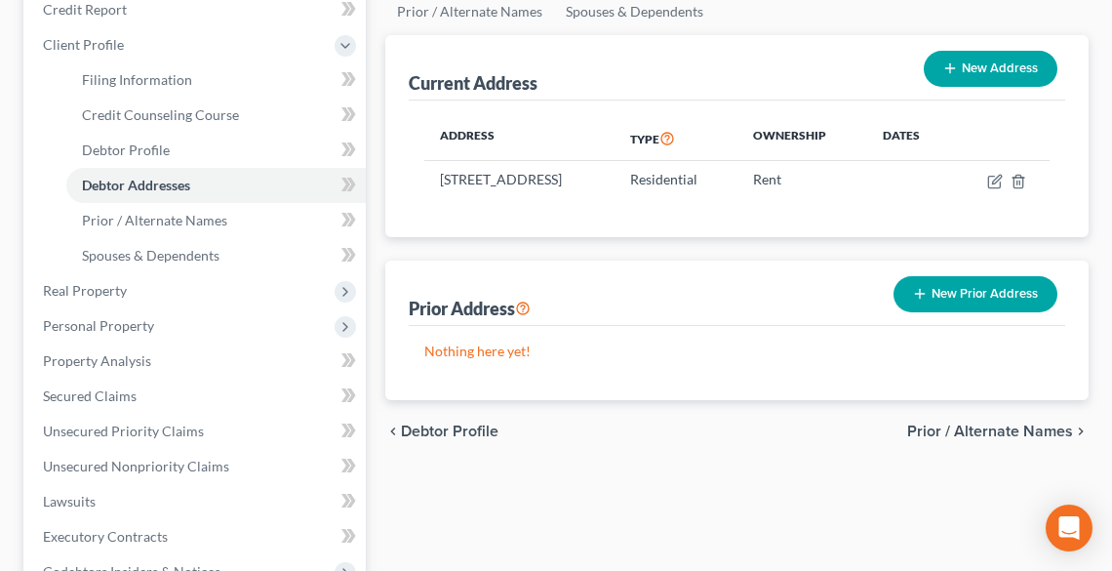
scroll to position [242, 0]
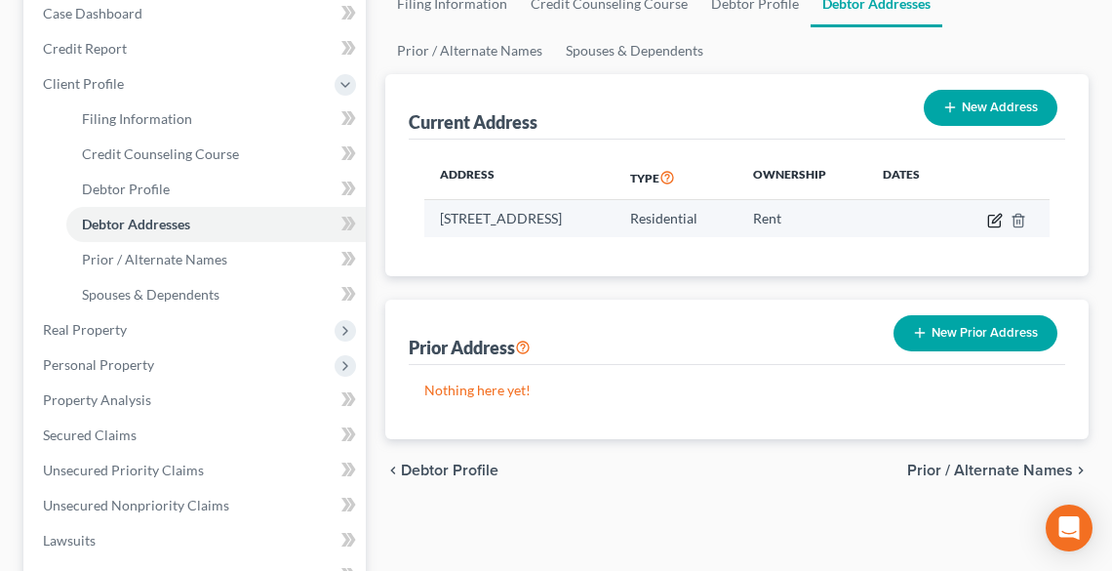
click at [1003, 222] on icon "button" at bounding box center [996, 221] width 16 height 16
select select "36"
select select "51"
select select "0"
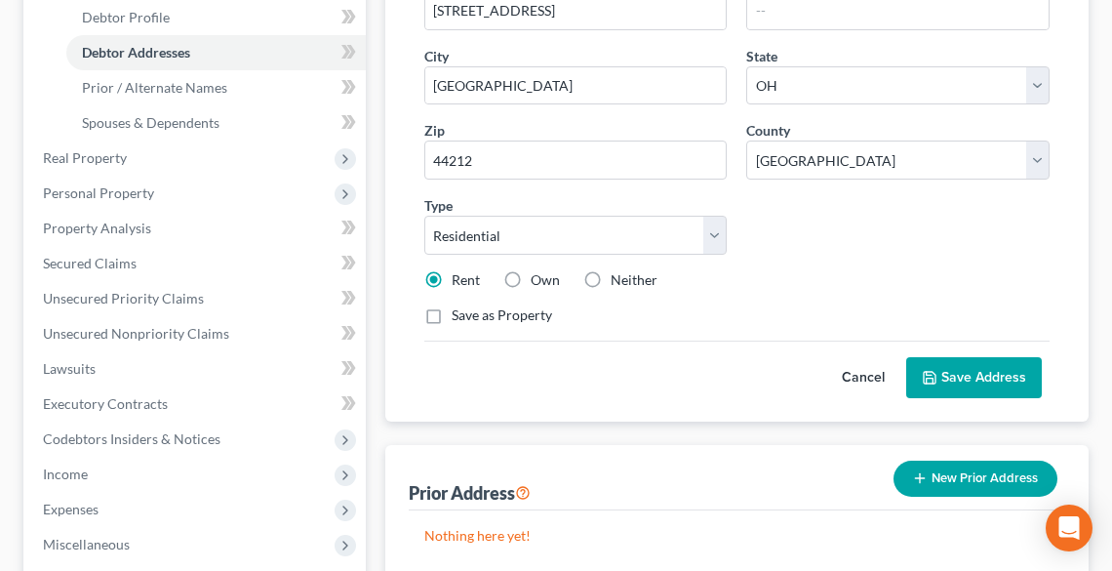
scroll to position [320, 0]
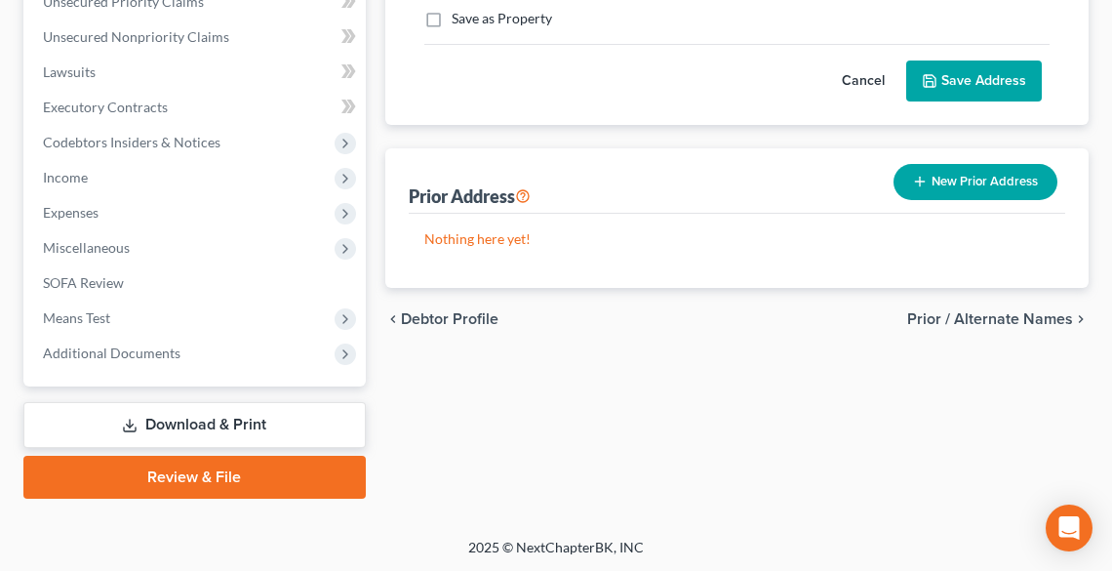
click at [168, 478] on link "Review & File" at bounding box center [194, 477] width 343 height 43
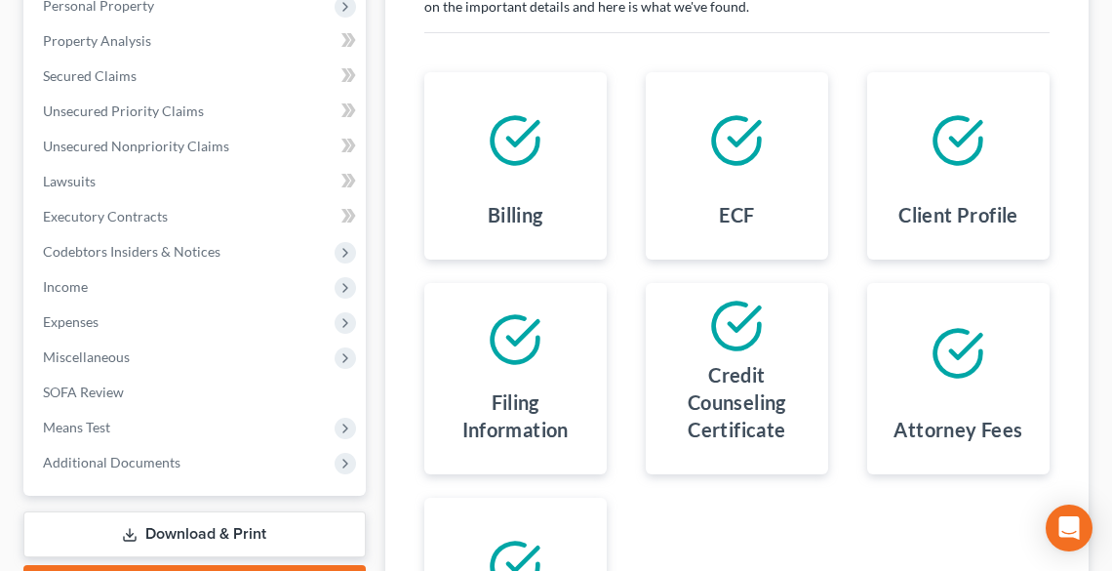
scroll to position [686, 0]
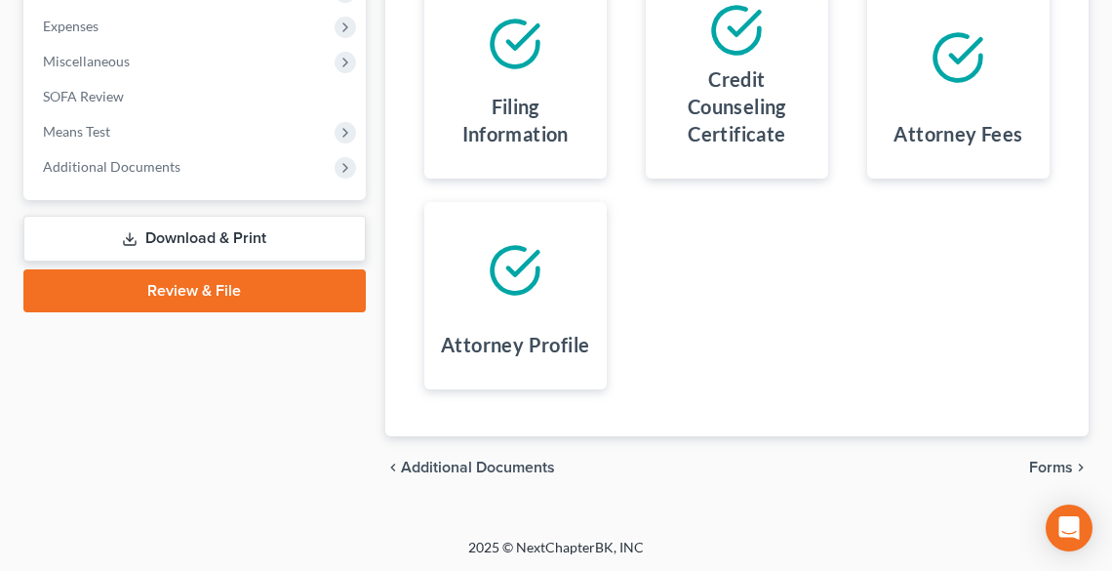
click at [215, 290] on link "Review & File" at bounding box center [194, 290] width 343 height 43
click at [1050, 471] on span "Forms" at bounding box center [1051, 468] width 44 height 16
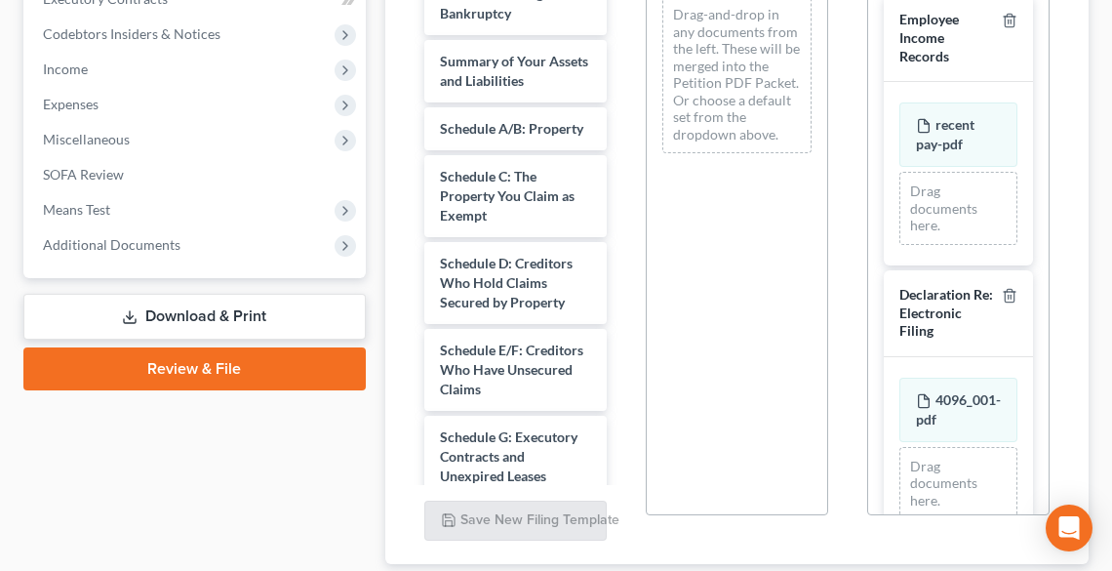
scroll to position [452, 0]
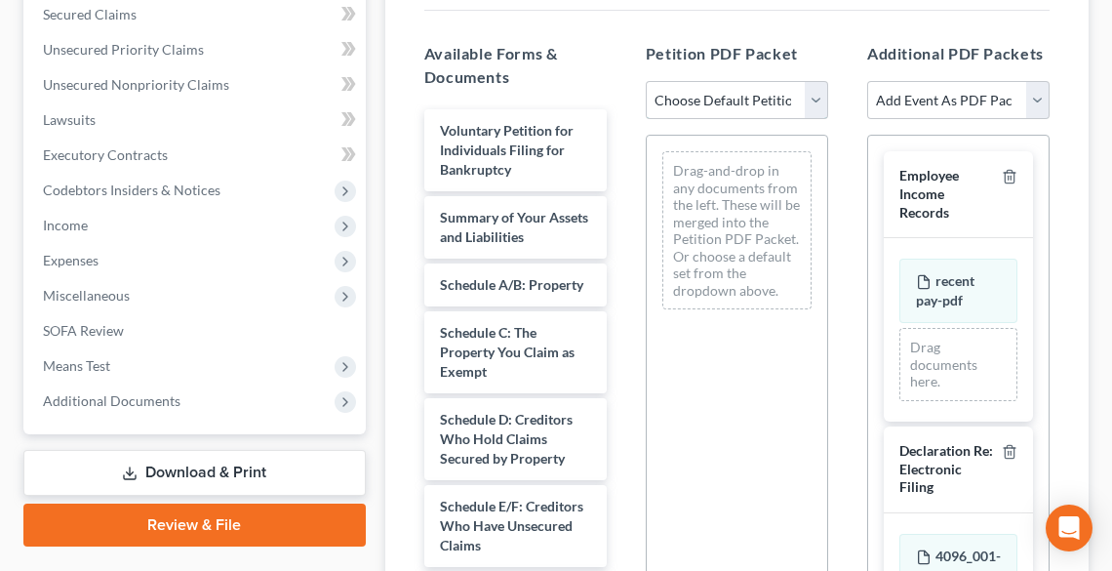
click at [685, 99] on select "Choose Default Petition PDF Packet Complete Bankruptcy Petition (all forms and …" at bounding box center [737, 100] width 182 height 39
select select "0"
click at [646, 81] on select "Choose Default Petition PDF Packet Complete Bankruptcy Petition (all forms and …" at bounding box center [737, 100] width 182 height 39
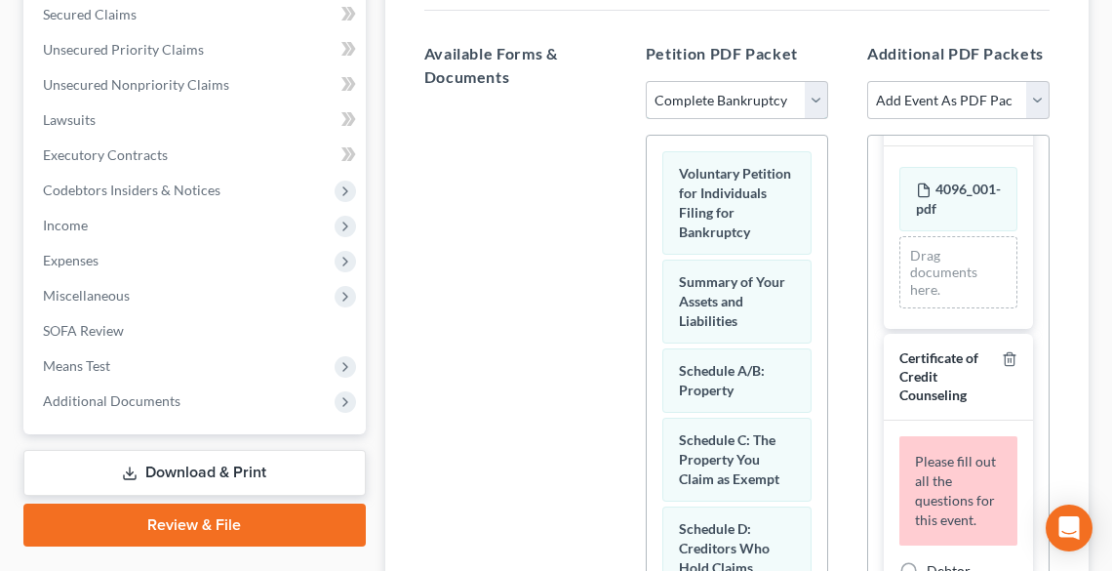
scroll to position [546, 0]
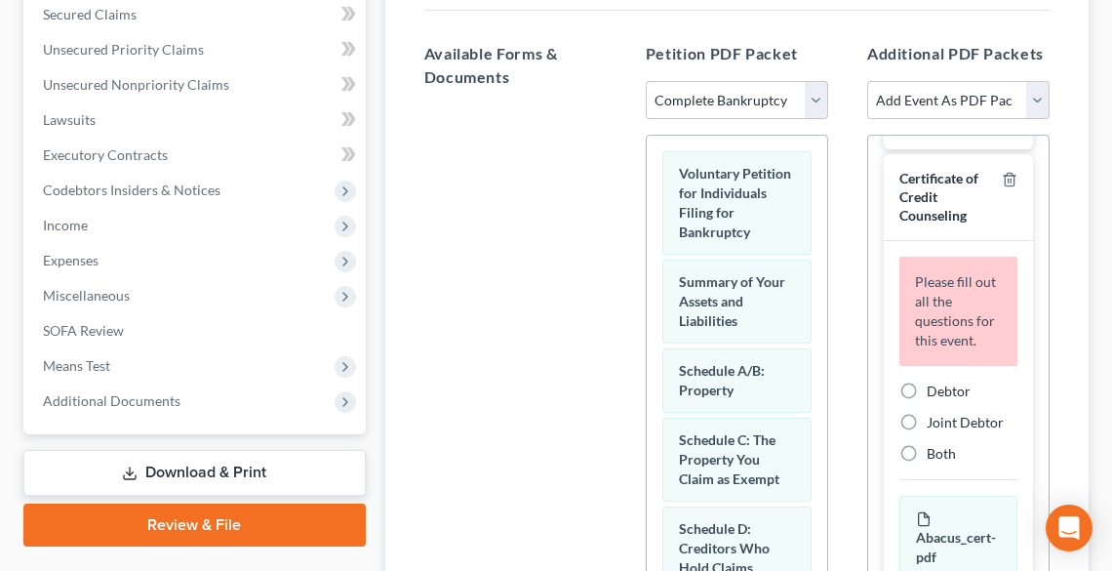
click at [929, 399] on span "Debtor" at bounding box center [949, 391] width 44 height 17
click at [935, 394] on input "Debtor" at bounding box center [941, 388] width 13 height 13
radio input "true"
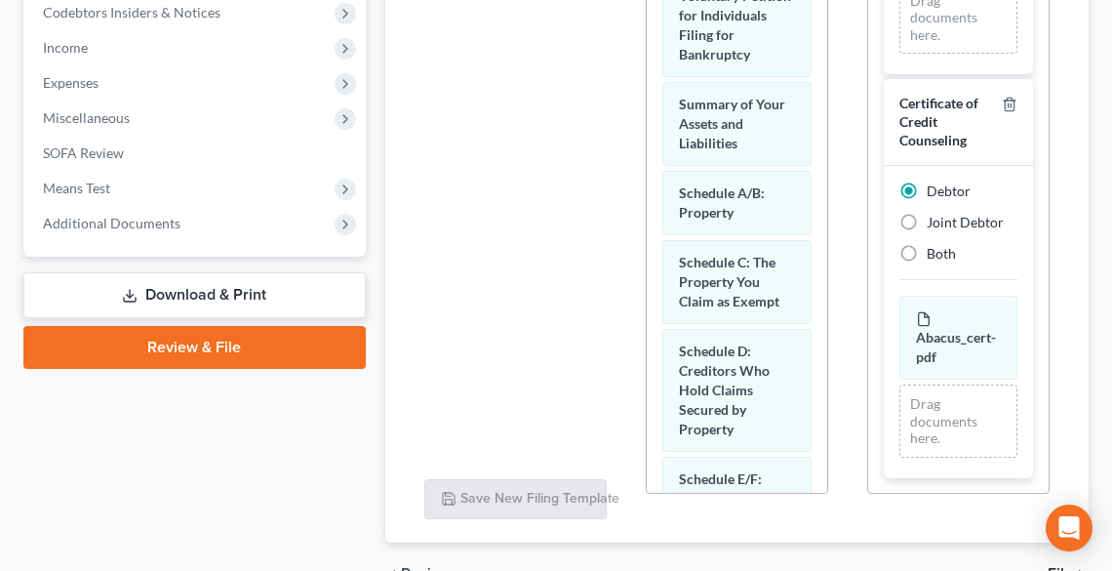
scroll to position [736, 0]
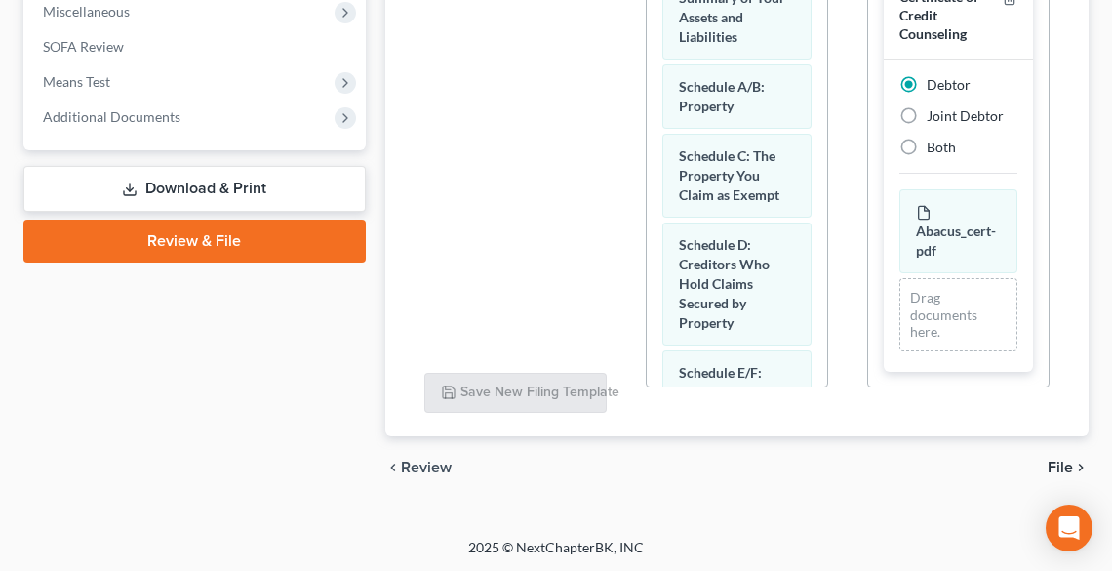
click at [1063, 468] on span "File" at bounding box center [1060, 468] width 25 height 16
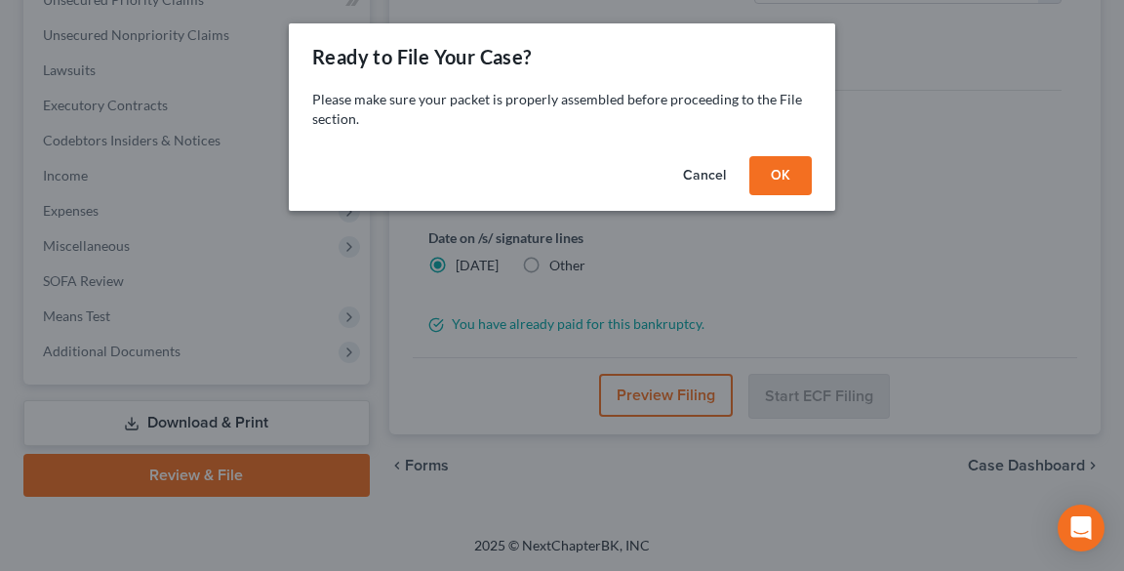
click at [788, 178] on button "OK" at bounding box center [780, 175] width 62 height 39
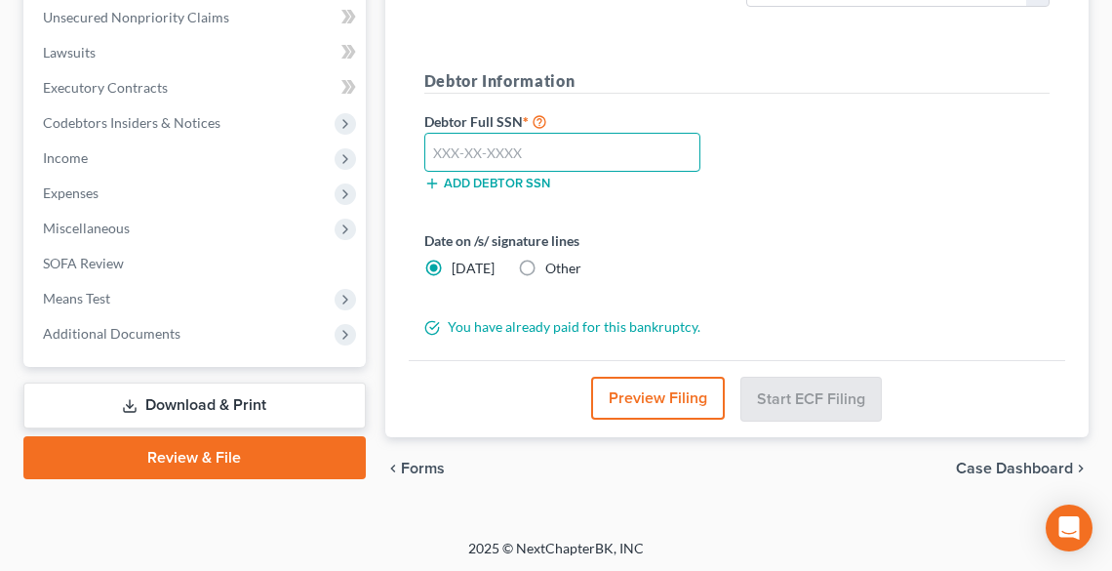
click at [652, 147] on input "text" at bounding box center [562, 152] width 276 height 39
paste input "269-90-9338"
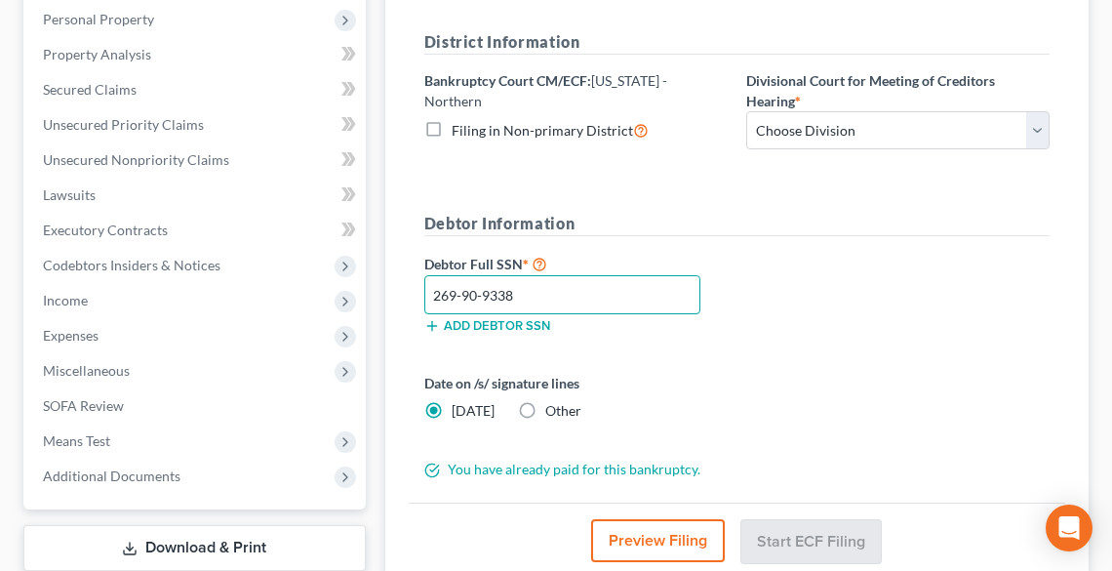
scroll to position [363, 0]
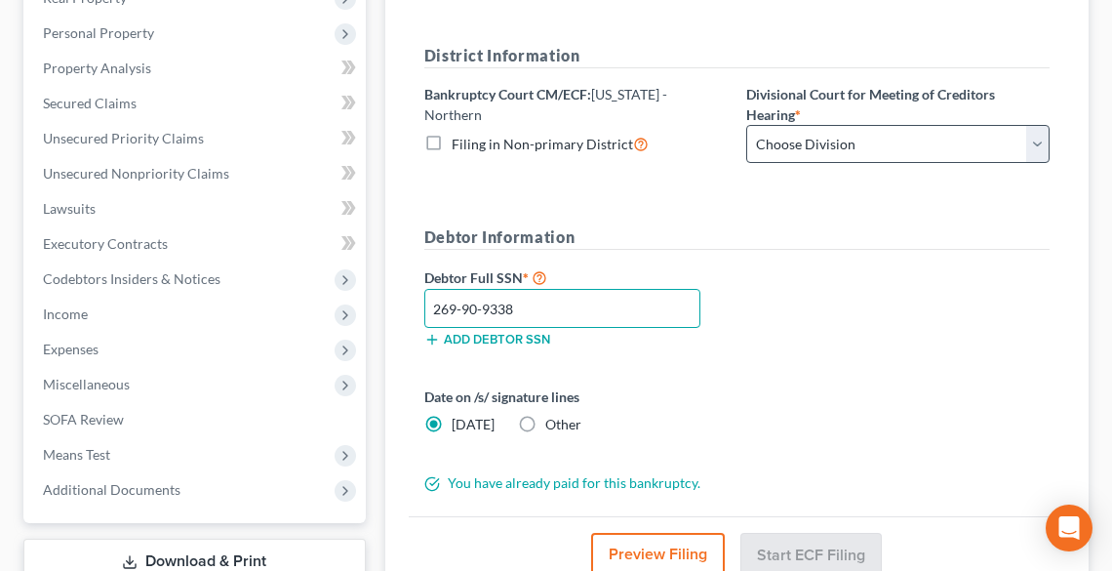
type input "269-90-9338"
click at [779, 143] on select "Choose Division Akron Canton Cleveland Toledo Youngstown" at bounding box center [897, 144] width 303 height 39
select select "0"
click at [746, 125] on select "Choose Division Akron Canton Cleveland Toledo Youngstown" at bounding box center [897, 144] width 303 height 39
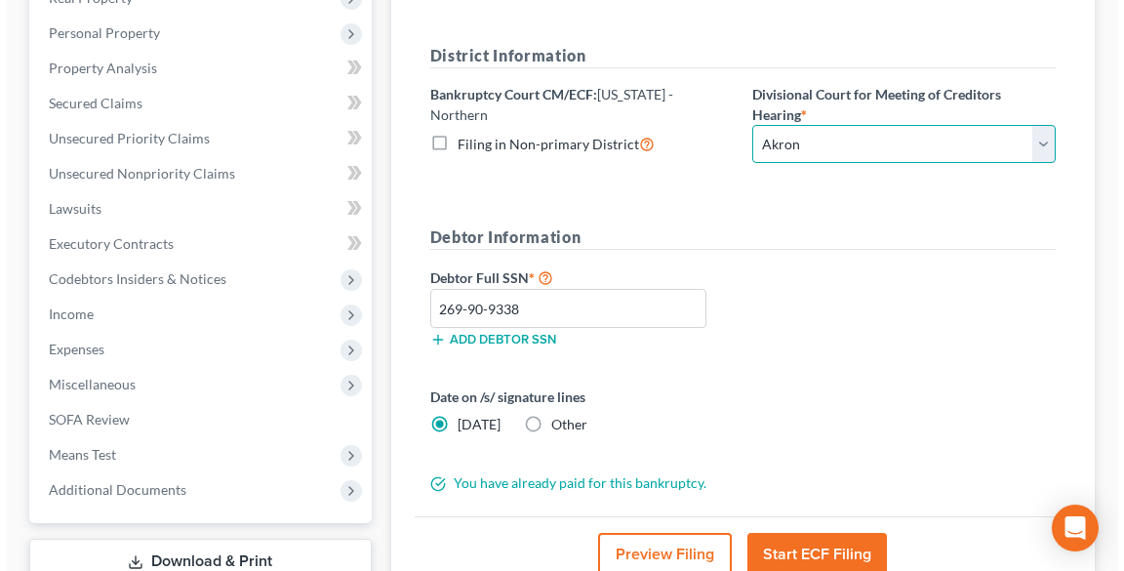
scroll to position [518, 0]
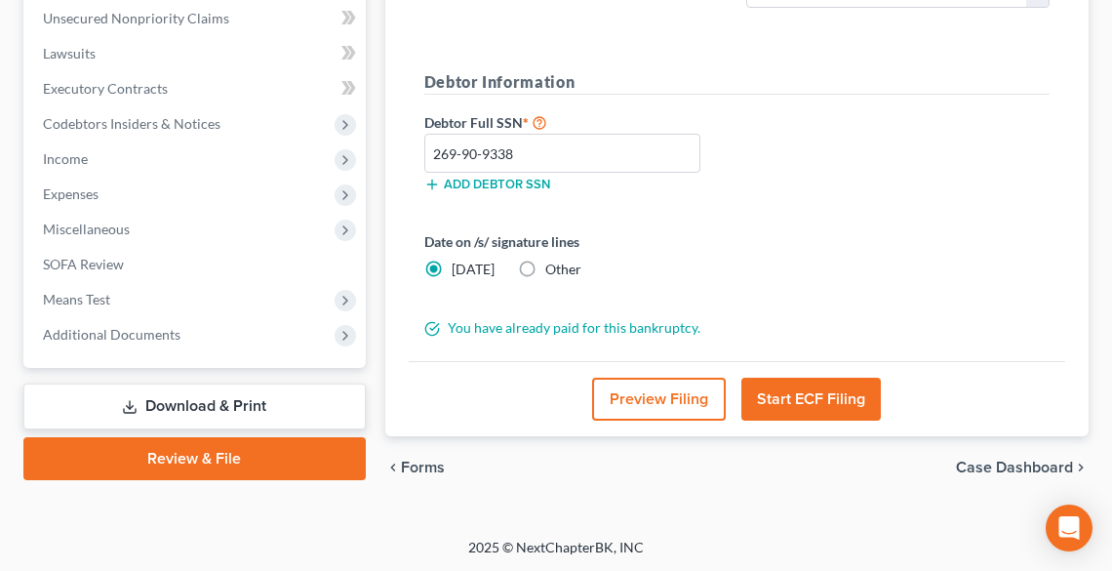
click at [831, 402] on button "Start ECF Filing" at bounding box center [812, 399] width 140 height 43
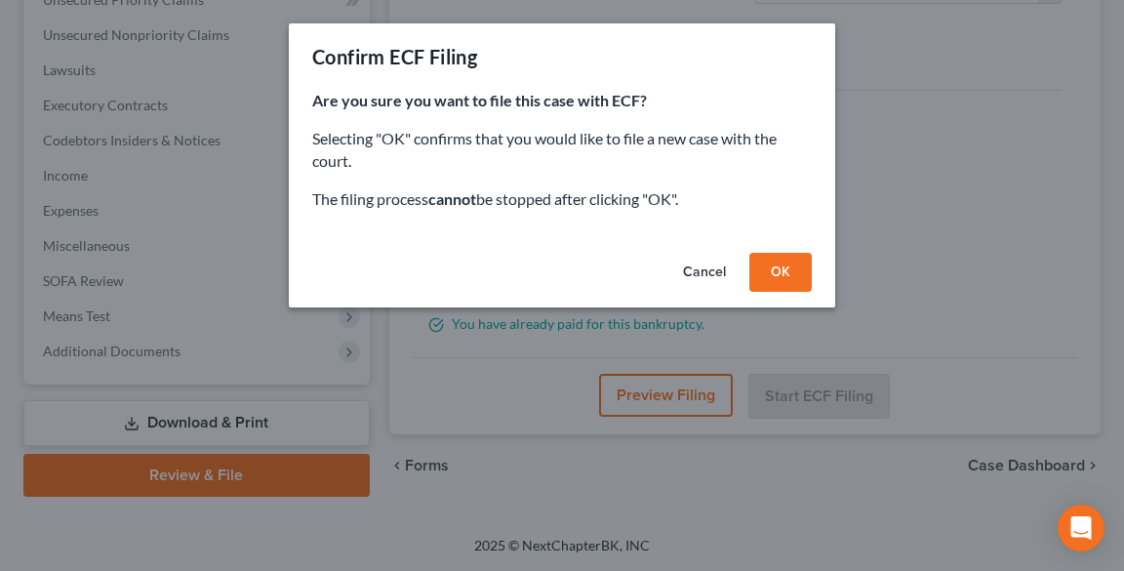
click at [767, 277] on button "OK" at bounding box center [780, 272] width 62 height 39
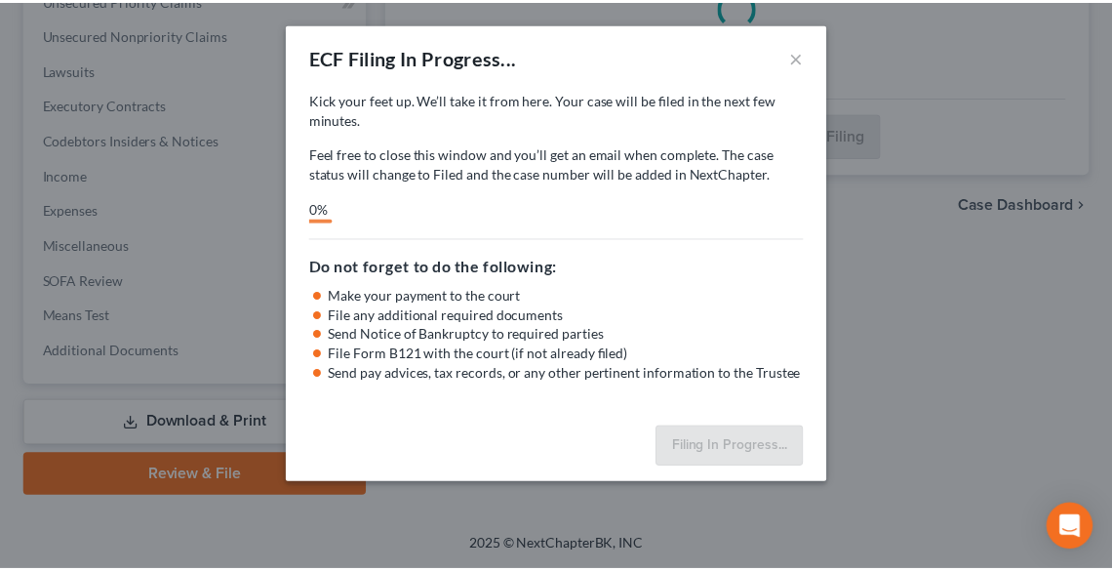
scroll to position [500, 0]
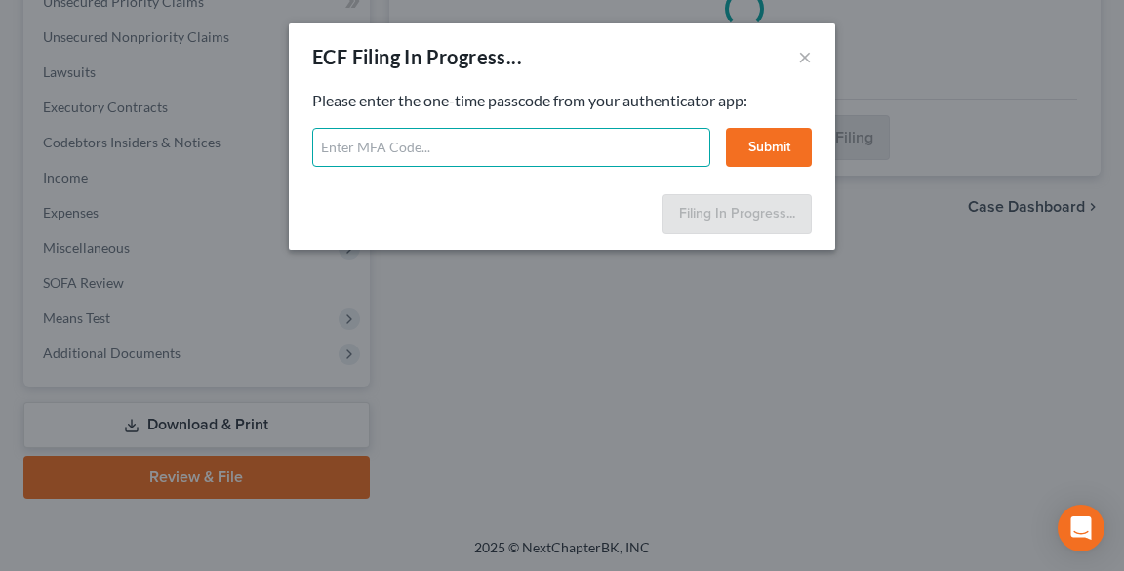
click at [537, 141] on input "text" at bounding box center [511, 147] width 398 height 39
type input "250553"
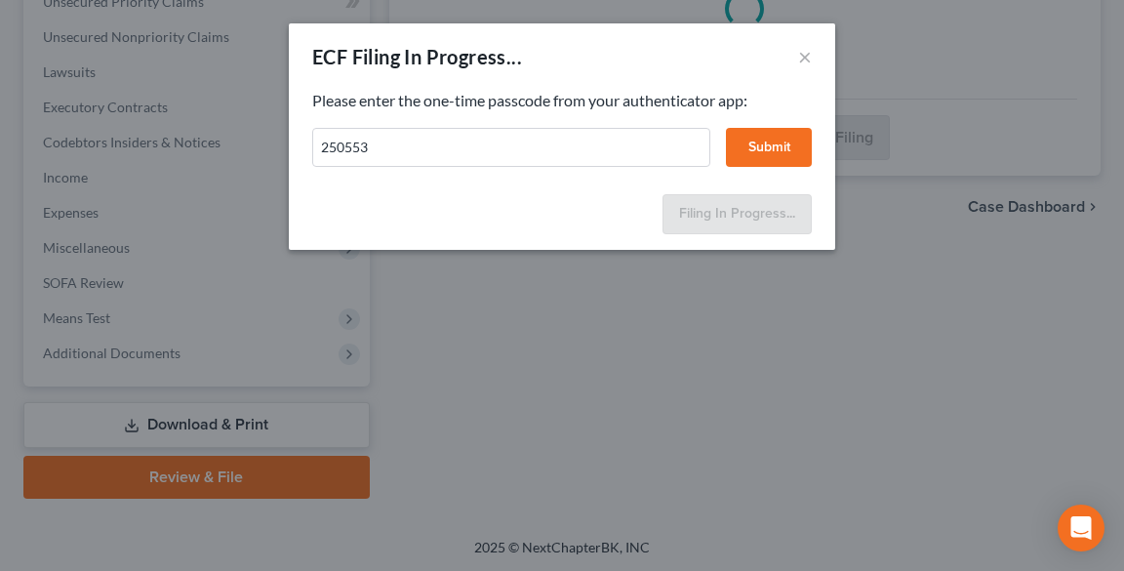
click at [794, 153] on button "Submit" at bounding box center [769, 147] width 86 height 39
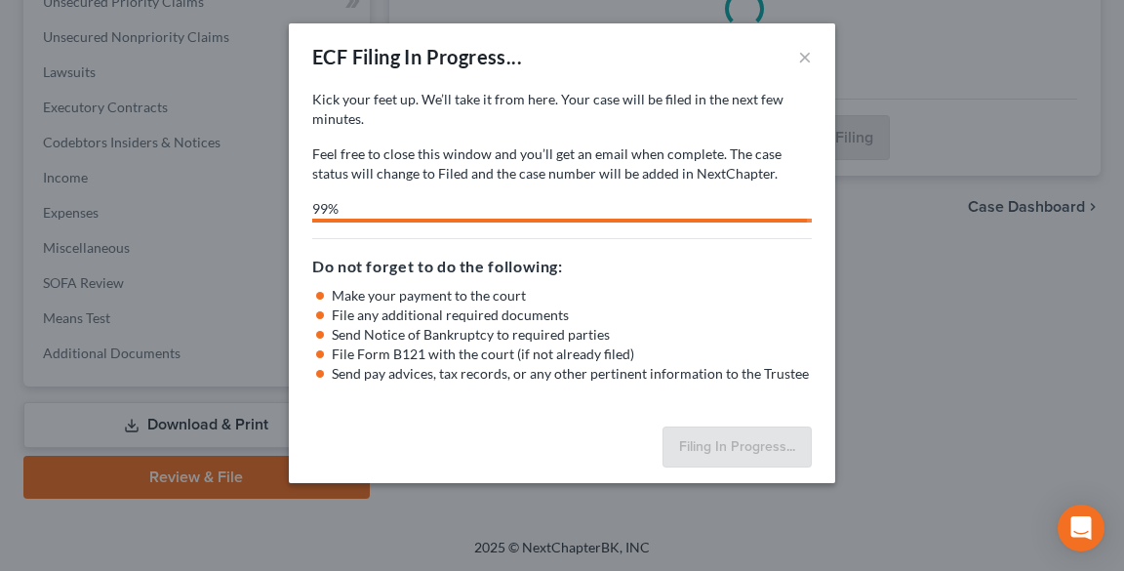
select select "0"
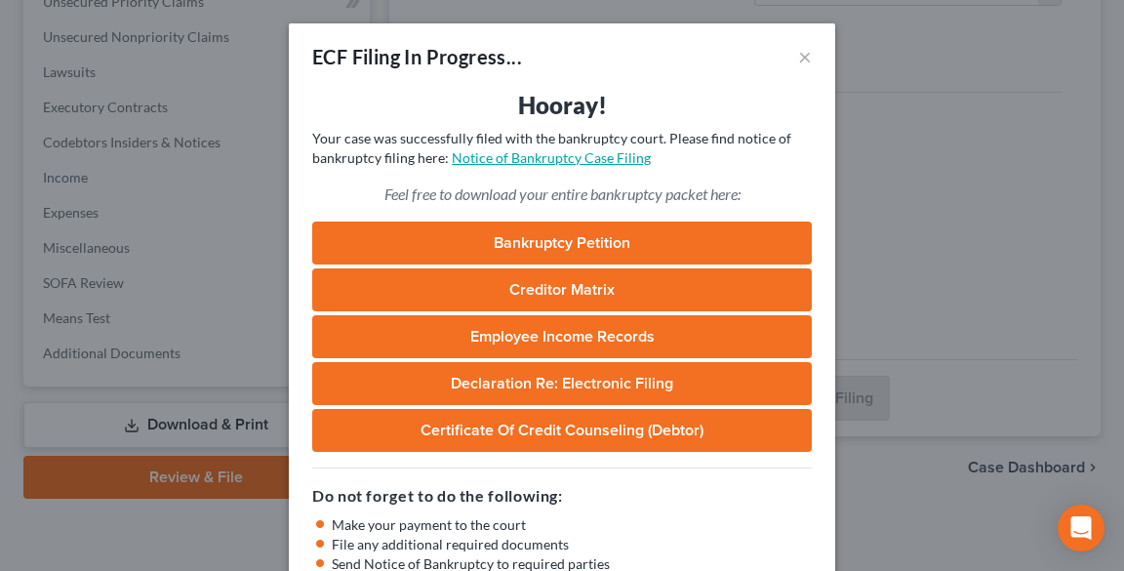
click at [543, 149] on link "Notice of Bankruptcy Case Filing" at bounding box center [551, 157] width 199 height 17
click at [798, 62] on button "×" at bounding box center [805, 56] width 14 height 23
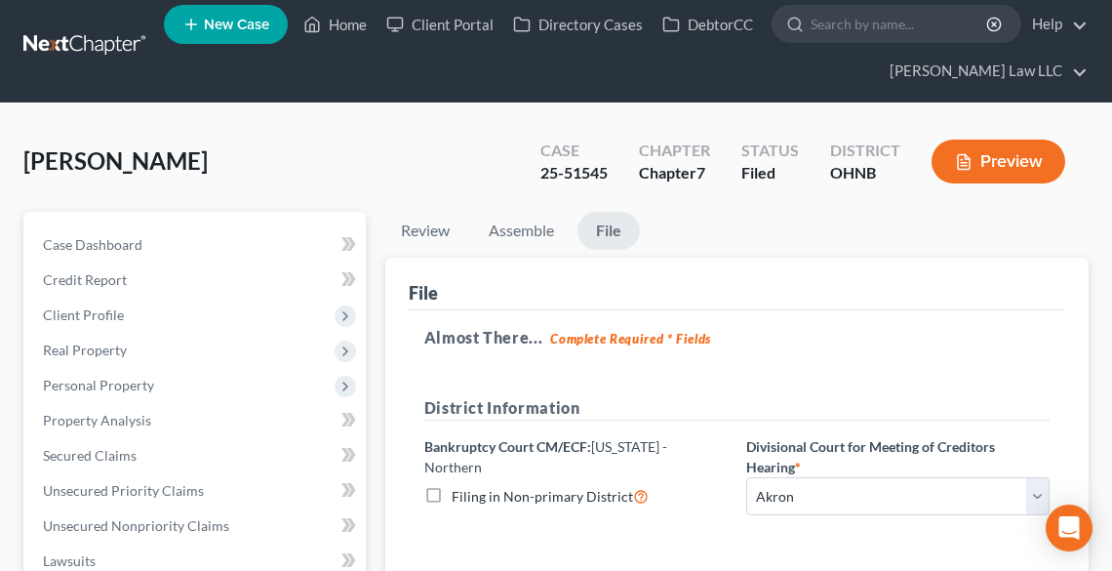
scroll to position [0, 0]
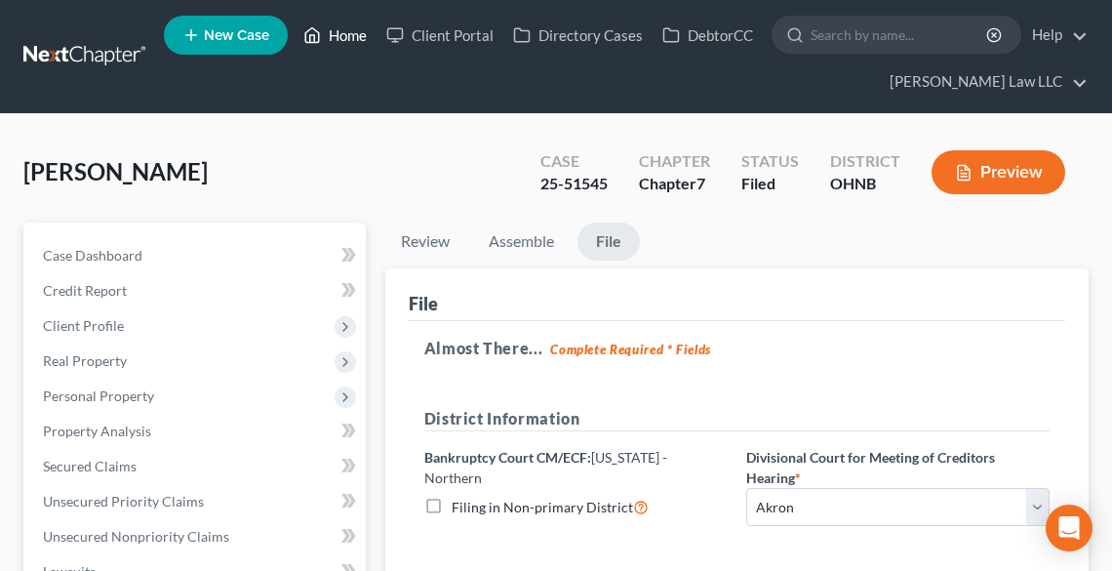
click at [354, 32] on link "Home" at bounding box center [335, 35] width 83 height 35
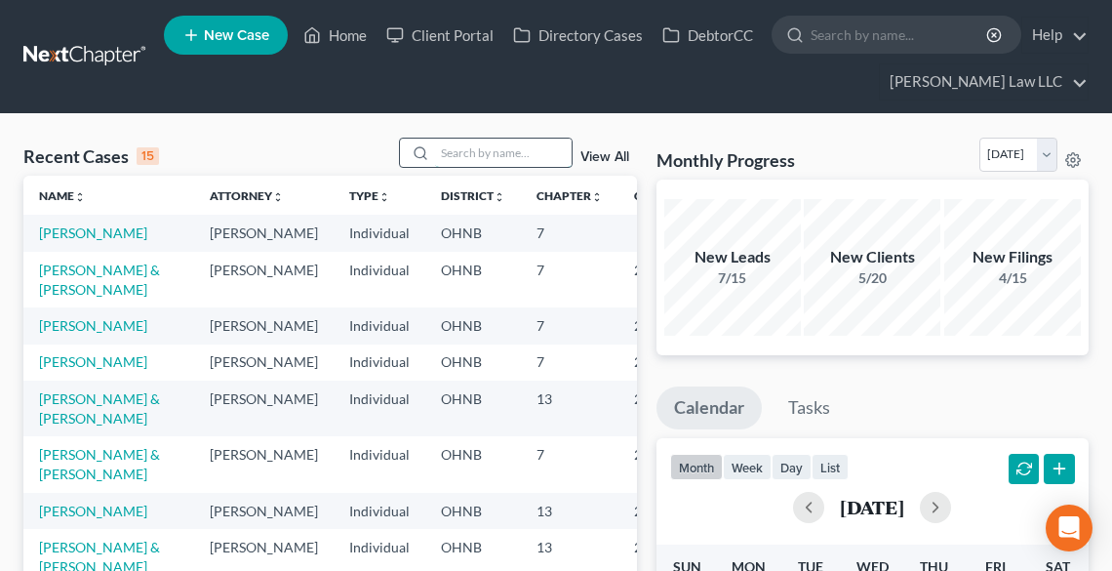
click at [469, 152] on input "search" at bounding box center [503, 153] width 137 height 28
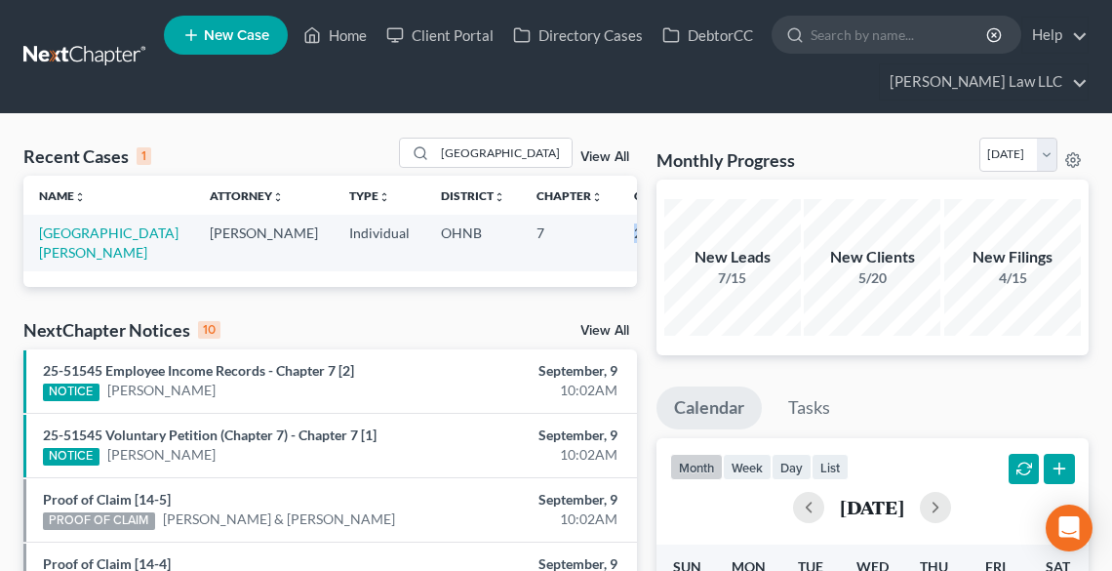
drag, startPoint x: 618, startPoint y: 230, endPoint x: 578, endPoint y: 230, distance: 40.0
click at [619, 234] on td "25-51540" at bounding box center [666, 243] width 94 height 56
copy td "25-51540"
drag, startPoint x: 501, startPoint y: 152, endPoint x: 393, endPoint y: 149, distance: 107.4
click at [393, 149] on div "Recent Cases 1 lugo View All" at bounding box center [330, 157] width 614 height 38
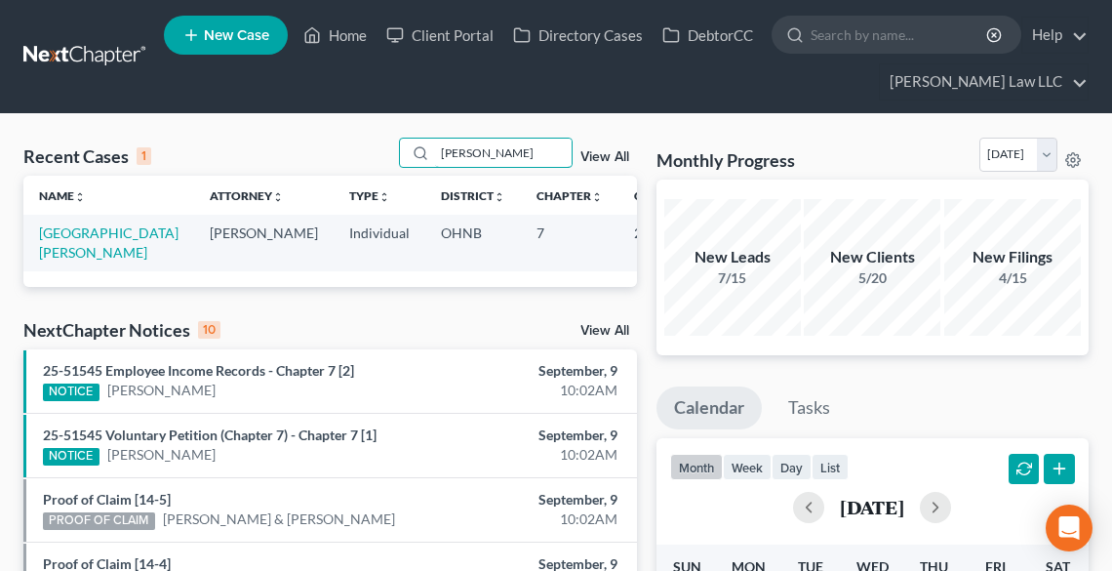
type input "hammel"
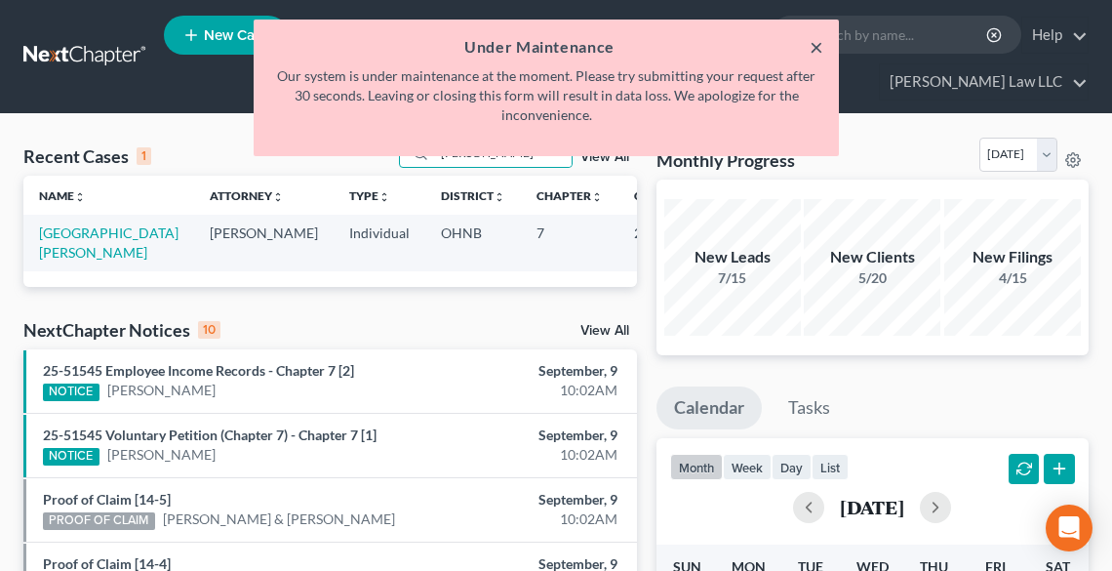
click at [814, 48] on button "×" at bounding box center [817, 46] width 14 height 23
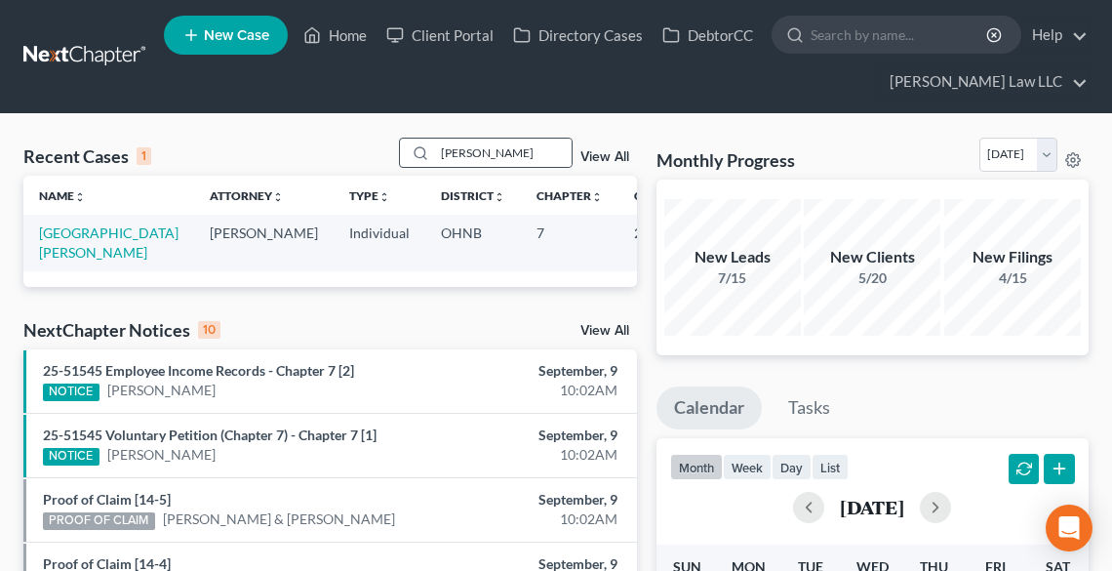
click at [414, 153] on icon at bounding box center [421, 153] width 16 height 16
click at [501, 151] on input "hammel" at bounding box center [503, 153] width 137 height 28
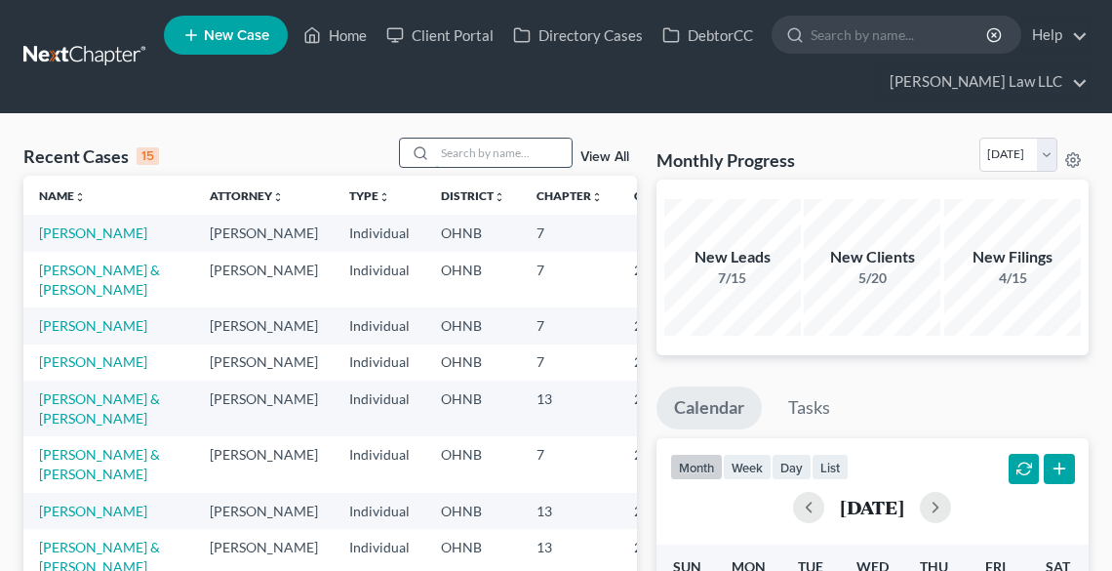
click at [468, 154] on input "search" at bounding box center [503, 153] width 137 height 28
type input "hammel"
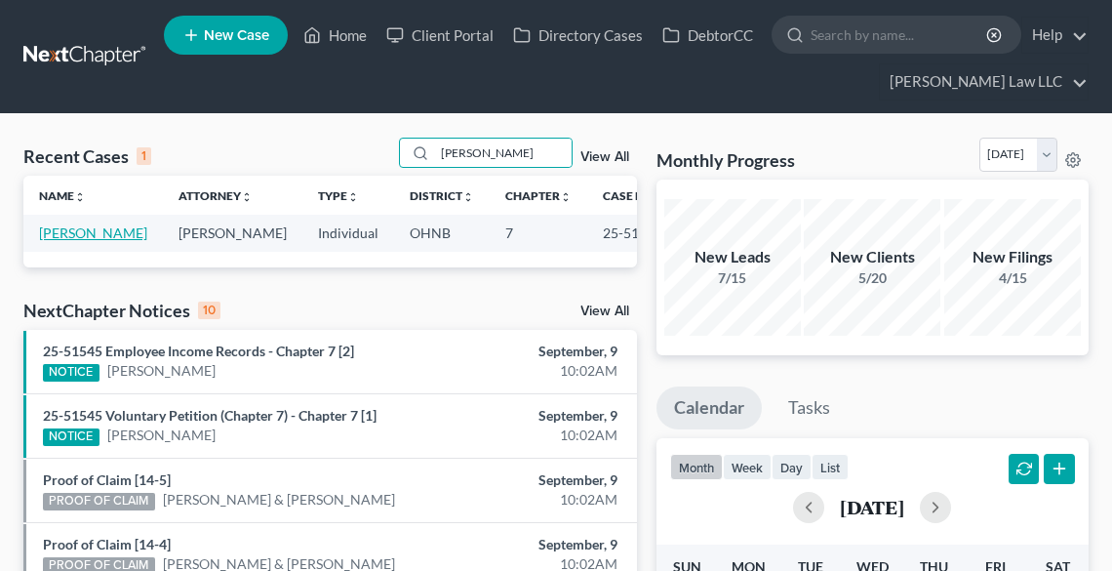
click at [60, 241] on link "[PERSON_NAME]" at bounding box center [93, 232] width 108 height 17
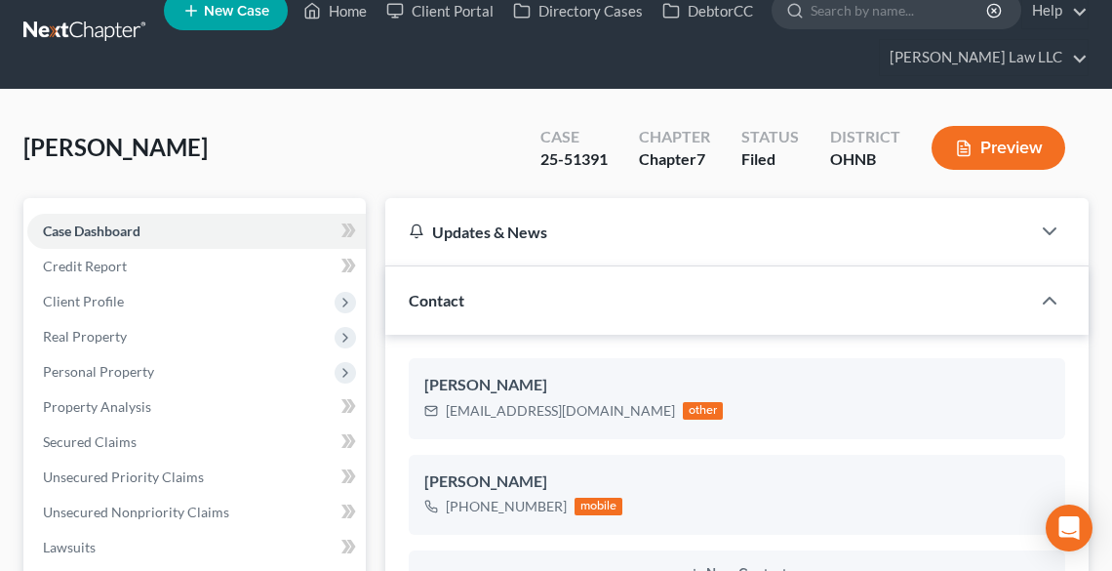
scroll to position [390, 0]
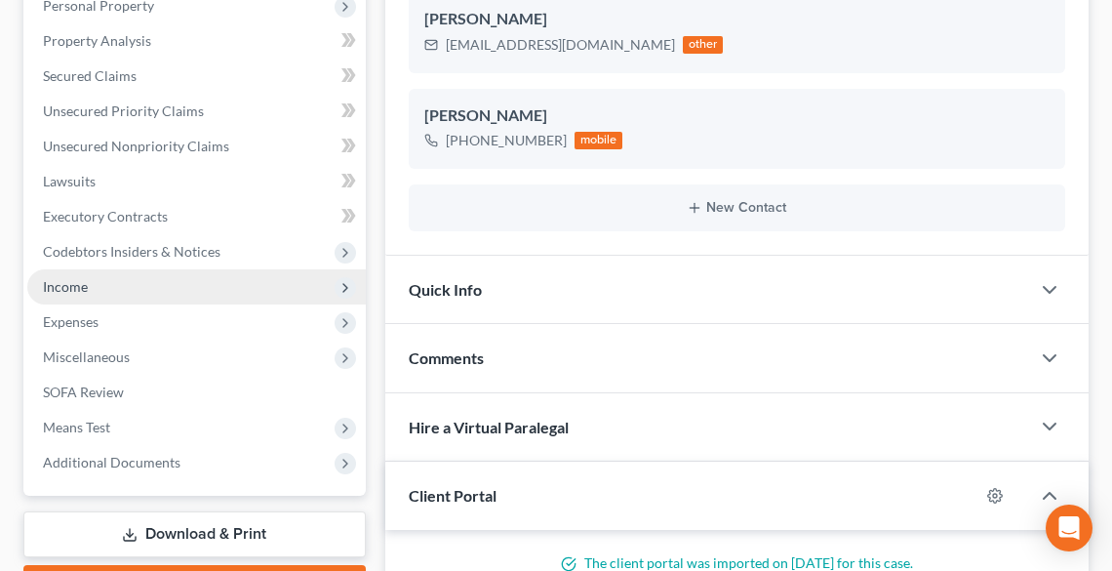
click at [82, 290] on span "Income" at bounding box center [65, 286] width 45 height 17
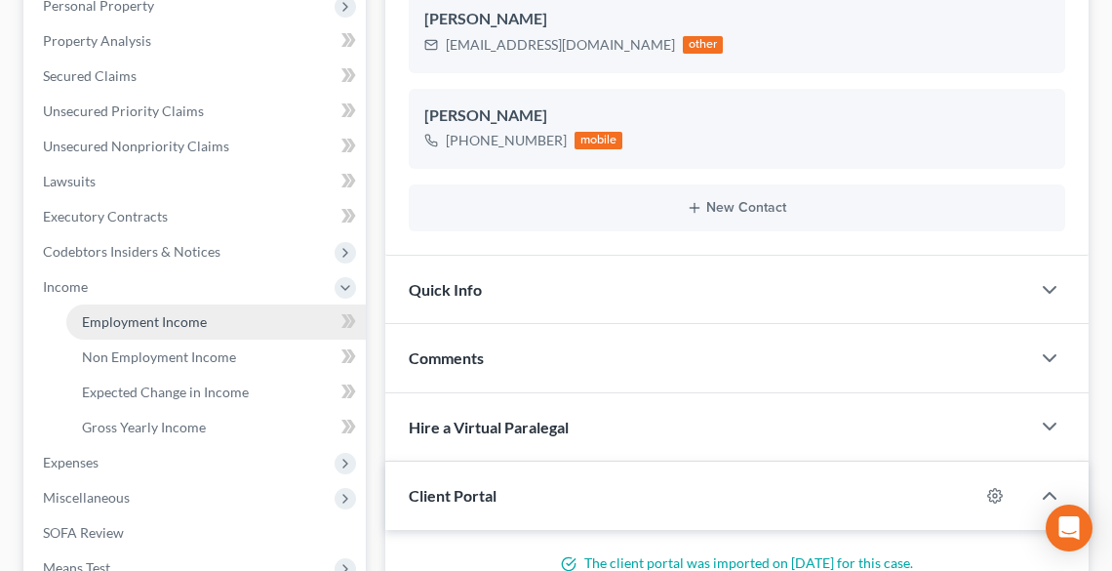
click at [123, 334] on link "Employment Income" at bounding box center [216, 321] width 300 height 35
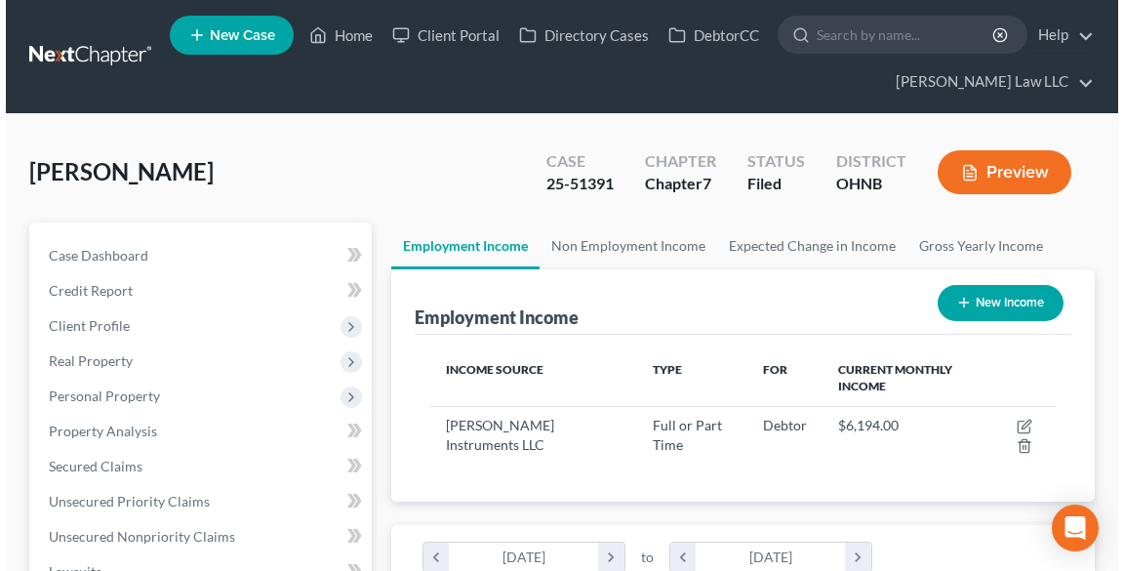
scroll to position [312, 664]
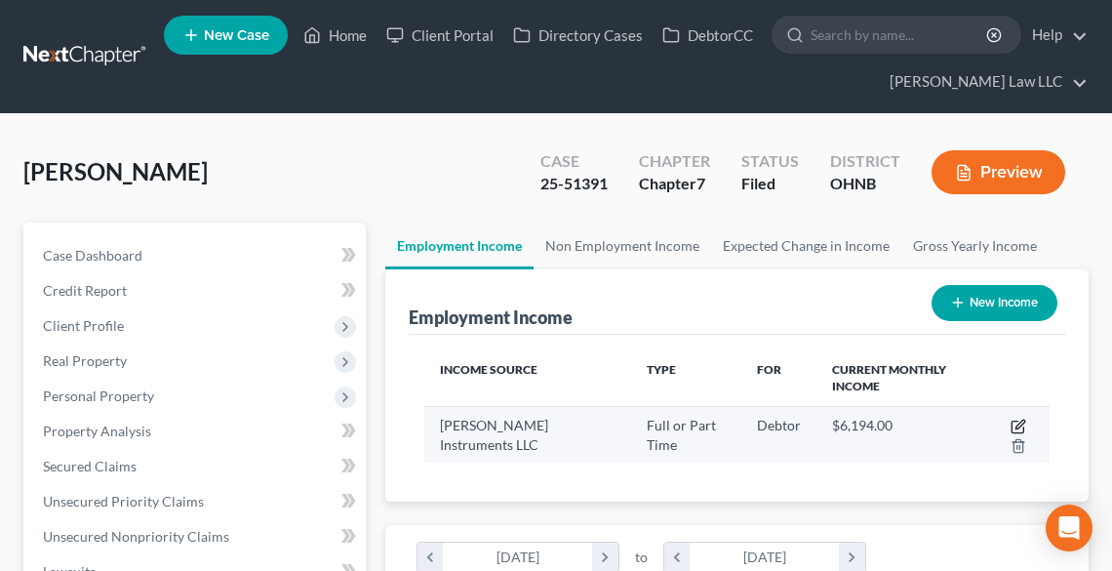
click at [1023, 429] on icon "button" at bounding box center [1019, 427] width 16 height 16
select select "0"
select select "36"
select select "2"
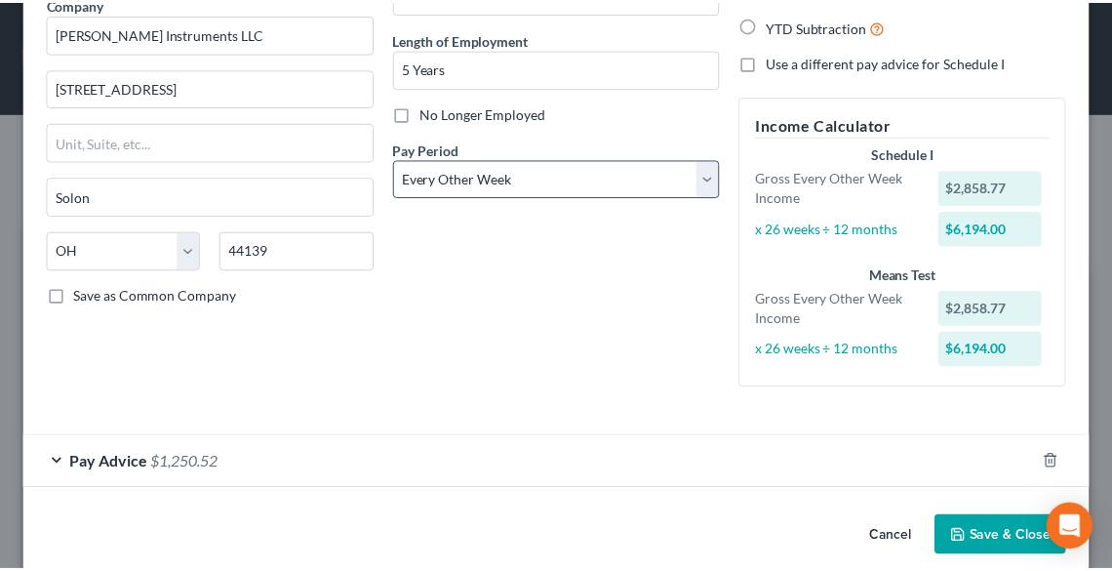
scroll to position [195, 0]
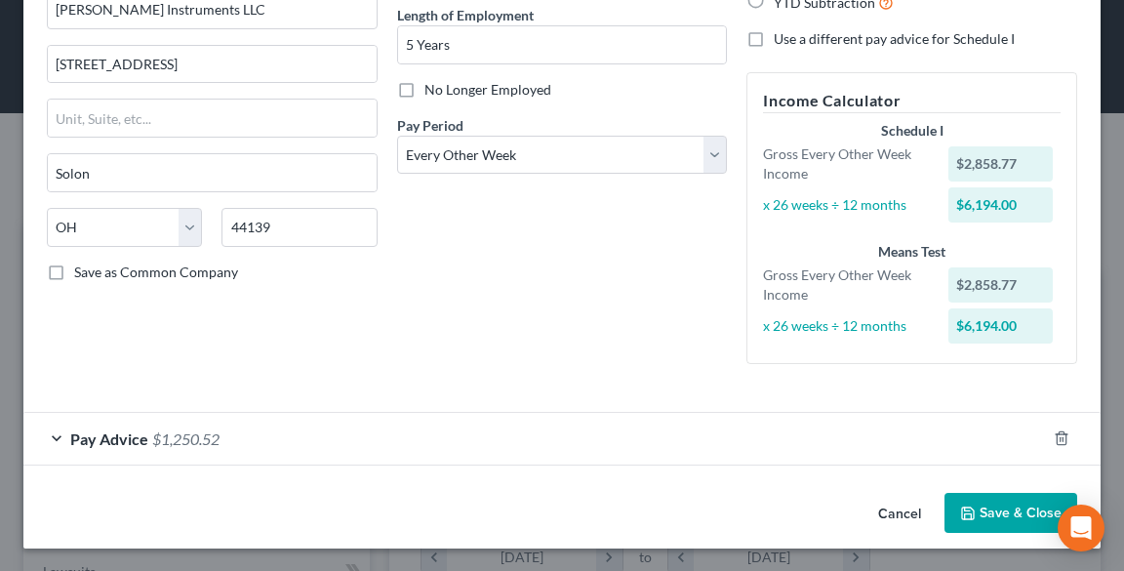
click at [995, 513] on button "Save & Close" at bounding box center [1011, 513] width 133 height 41
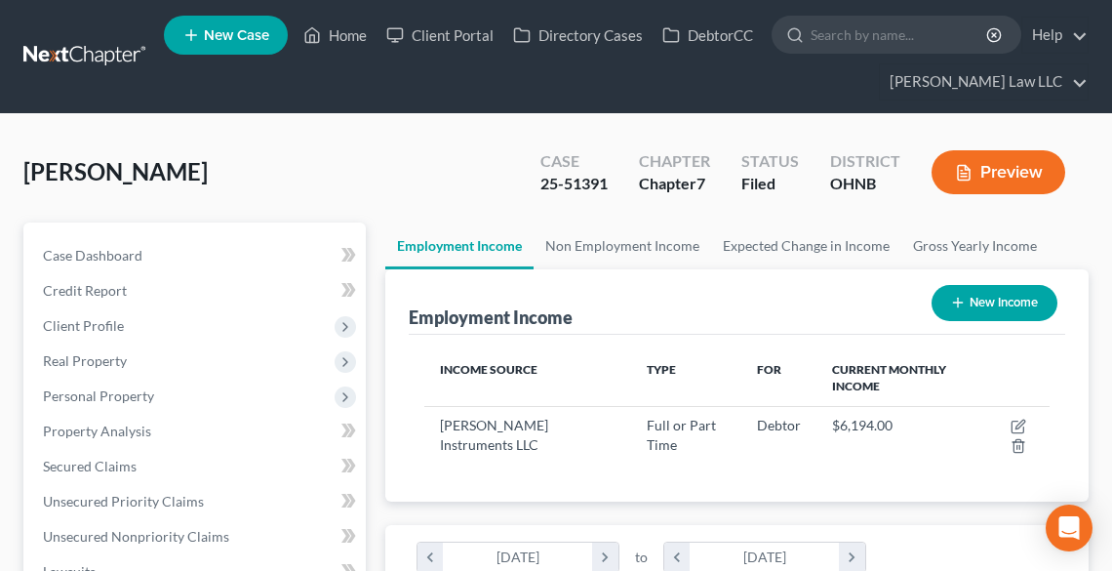
scroll to position [234, 0]
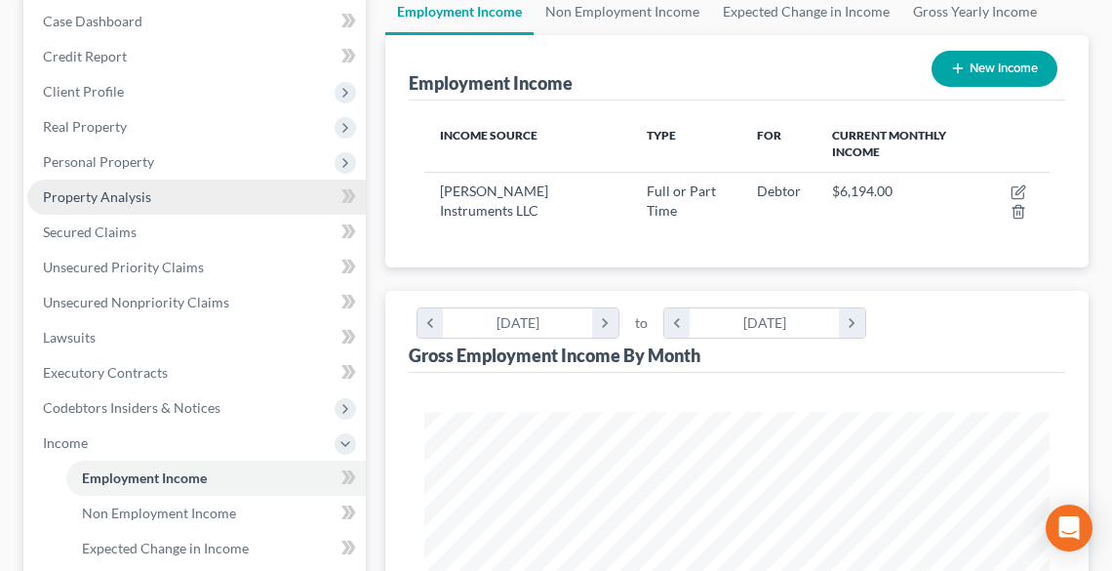
click at [78, 203] on span "Property Analysis" at bounding box center [97, 196] width 108 height 17
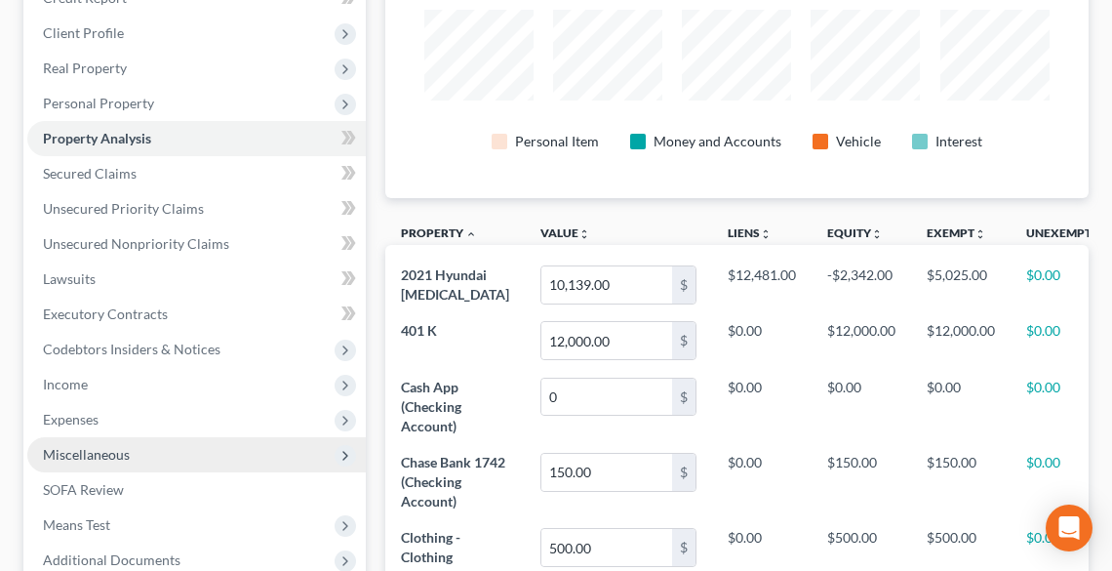
scroll to position [312, 0]
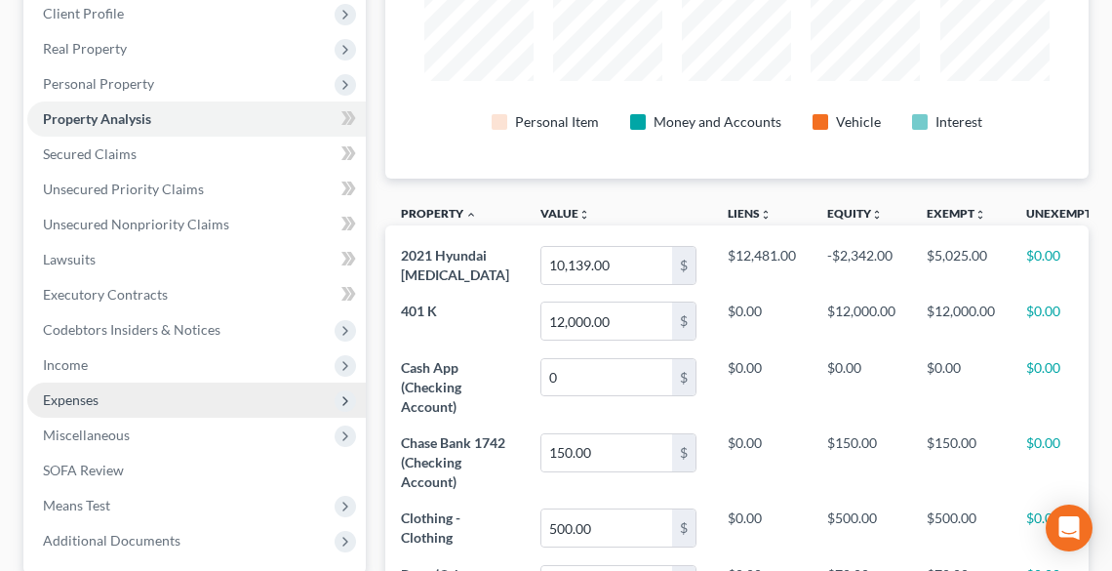
click at [98, 399] on span "Expenses" at bounding box center [71, 399] width 56 height 17
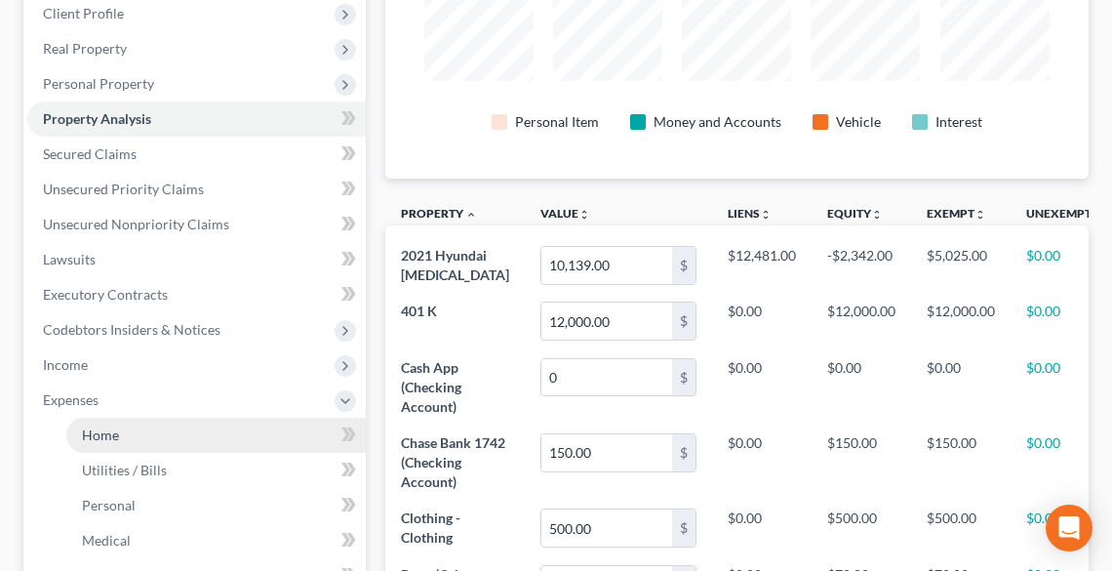
click at [111, 436] on span "Home" at bounding box center [100, 434] width 37 height 17
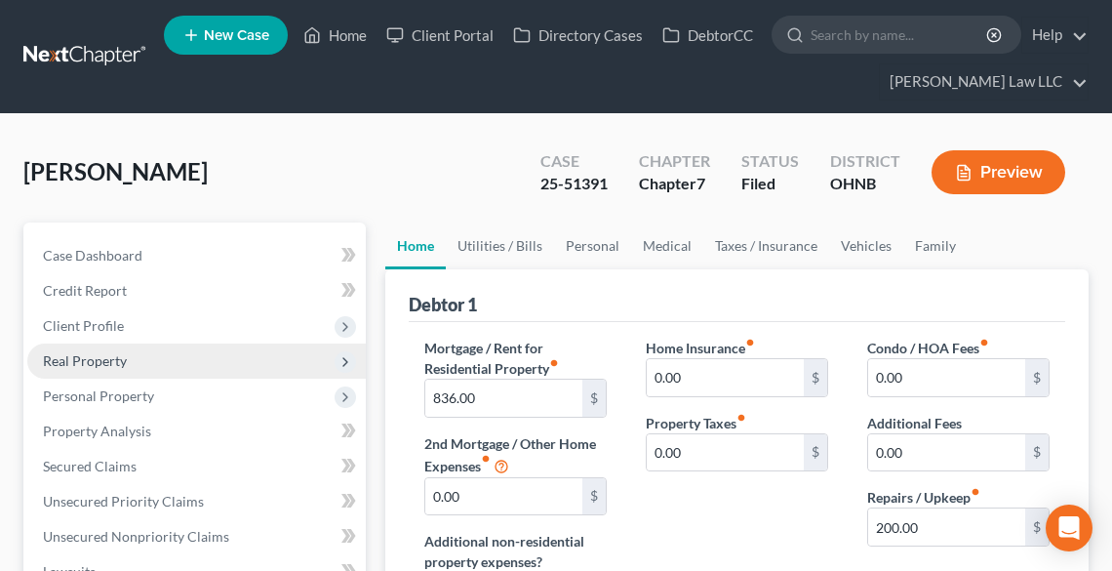
click at [121, 352] on span "Real Property" at bounding box center [85, 360] width 84 height 17
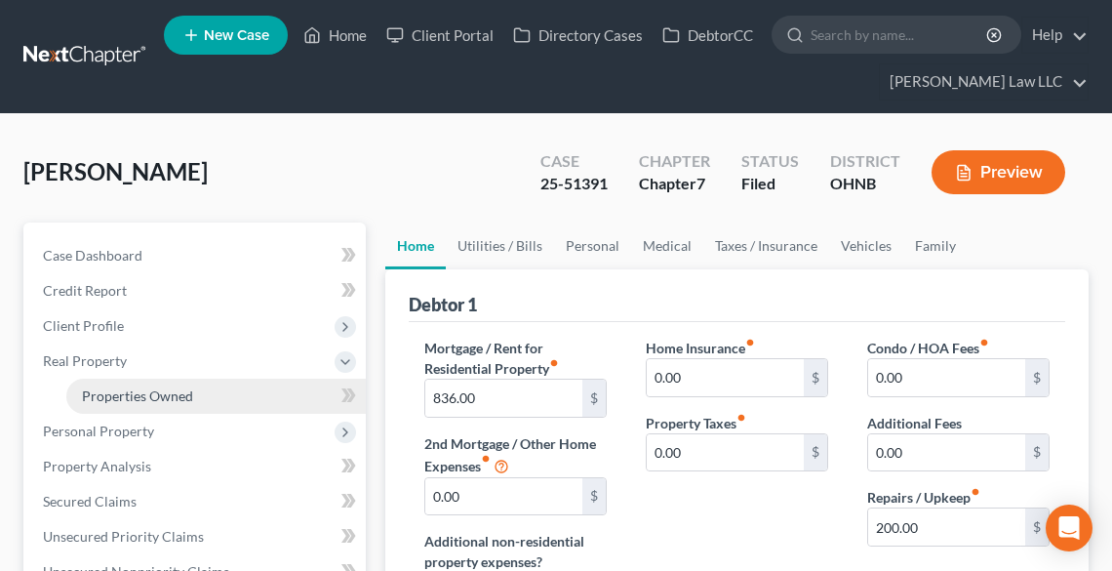
click at [144, 394] on span "Properties Owned" at bounding box center [137, 395] width 111 height 17
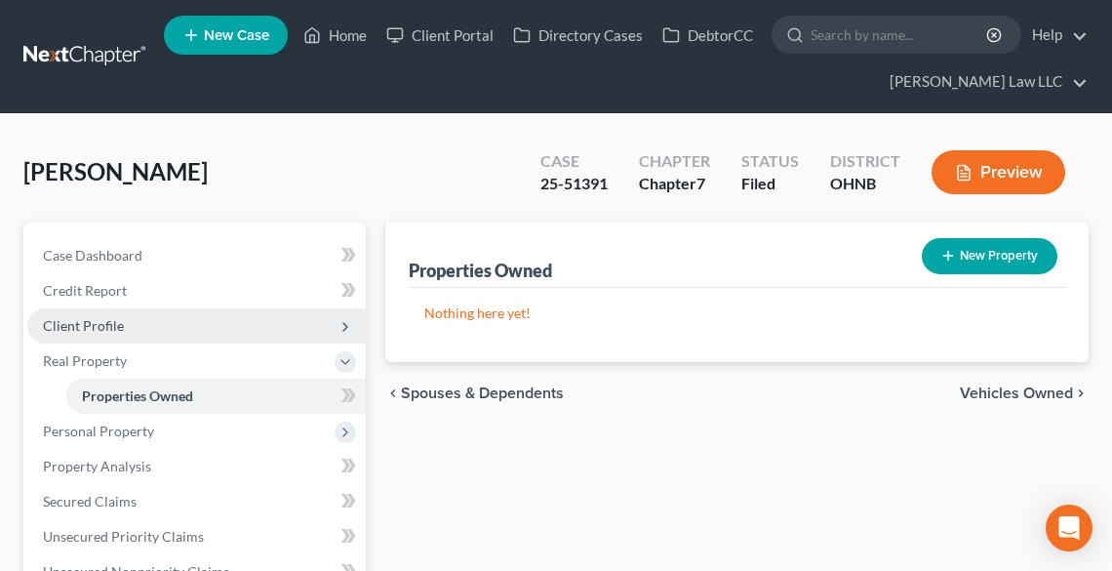
click at [78, 320] on span "Client Profile" at bounding box center [83, 325] width 81 height 17
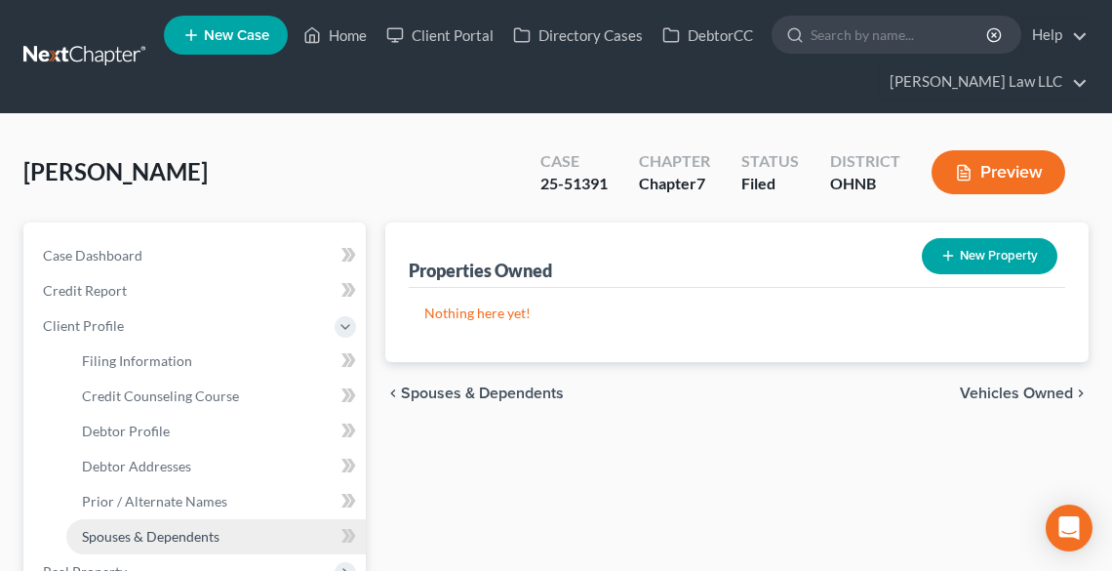
click at [172, 539] on span "Spouses & Dependents" at bounding box center [151, 536] width 138 height 17
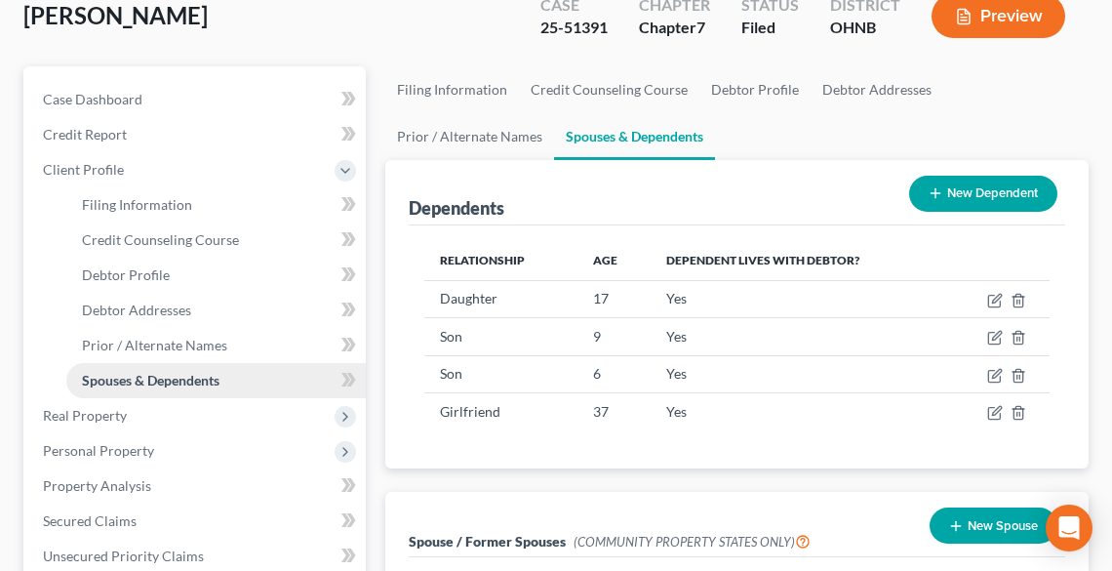
scroll to position [312, 0]
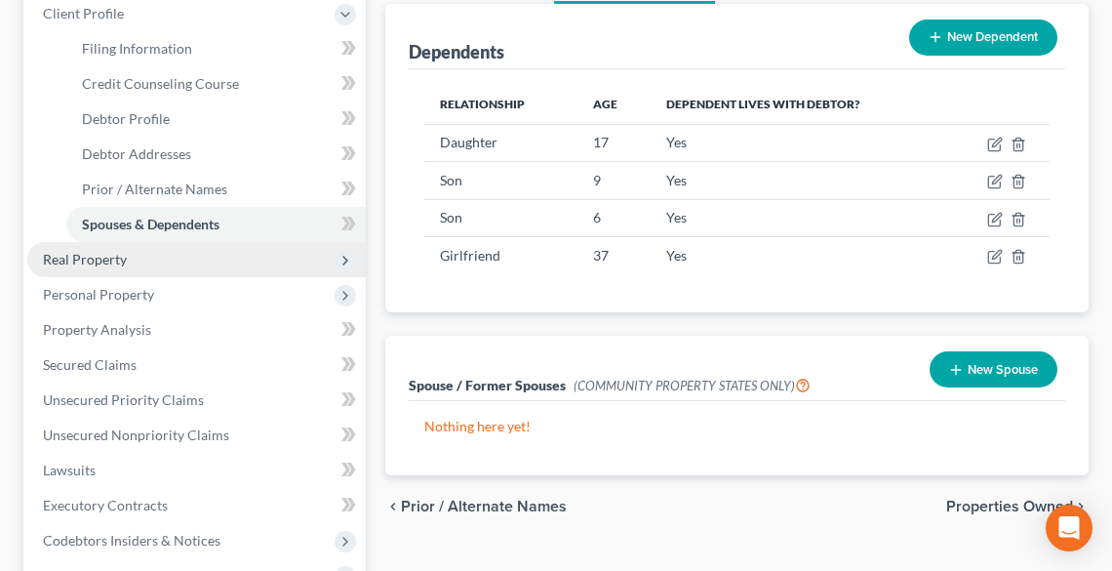
click at [139, 258] on span "Real Property" at bounding box center [196, 259] width 339 height 35
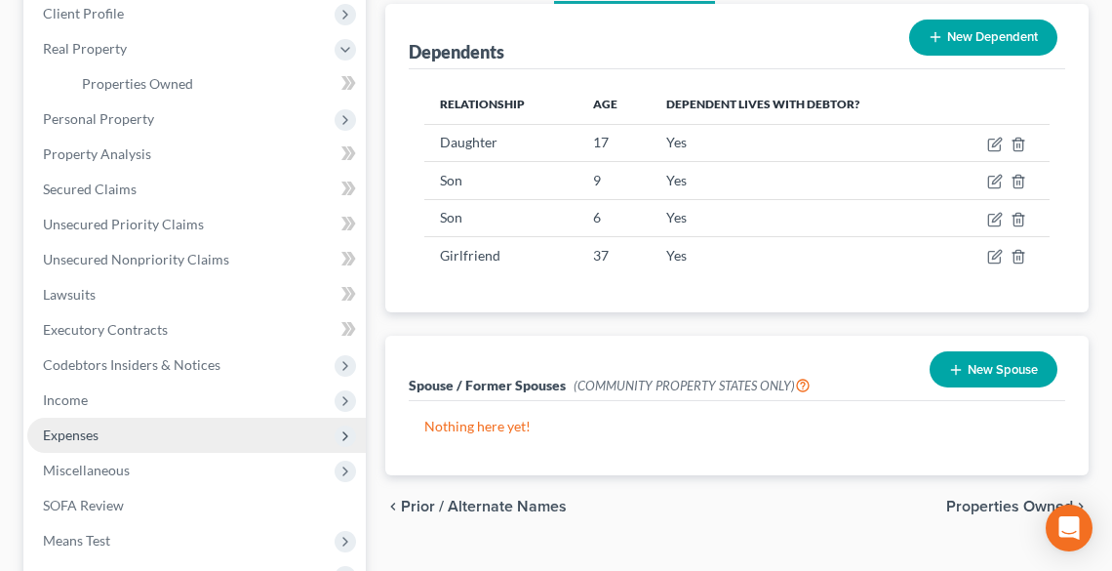
click at [118, 434] on span "Expenses" at bounding box center [196, 435] width 339 height 35
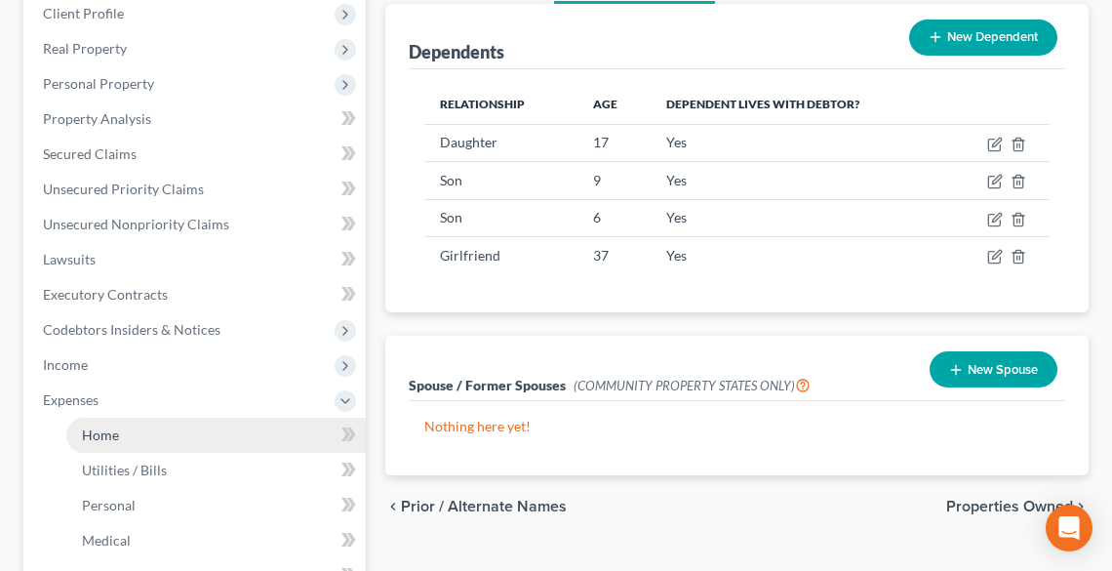
click at [110, 426] on span "Home" at bounding box center [100, 434] width 37 height 17
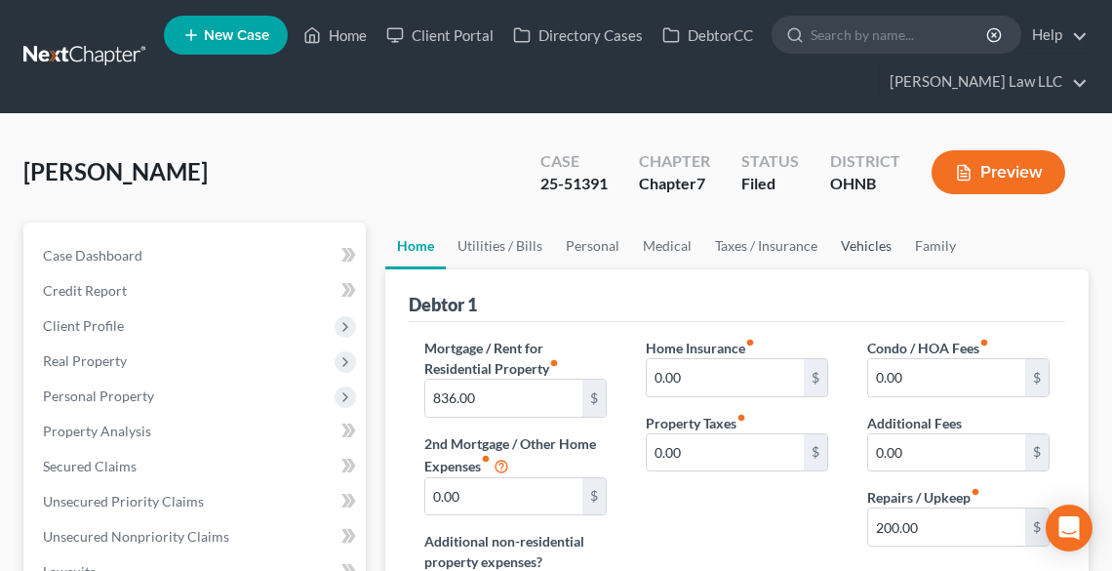
click at [869, 240] on link "Vehicles" at bounding box center [866, 245] width 74 height 47
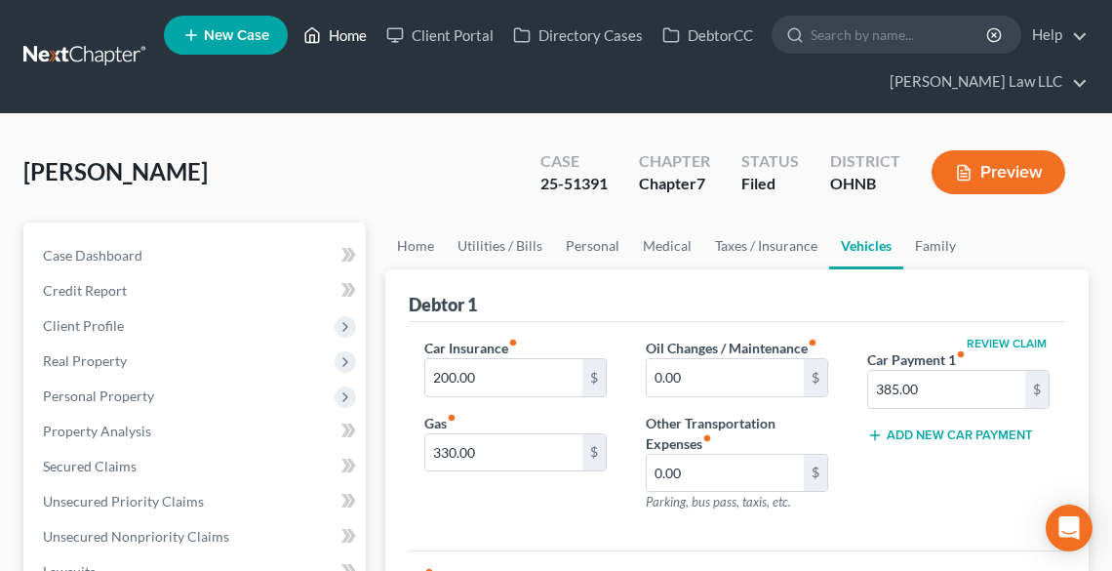
click at [340, 39] on link "Home" at bounding box center [335, 35] width 83 height 35
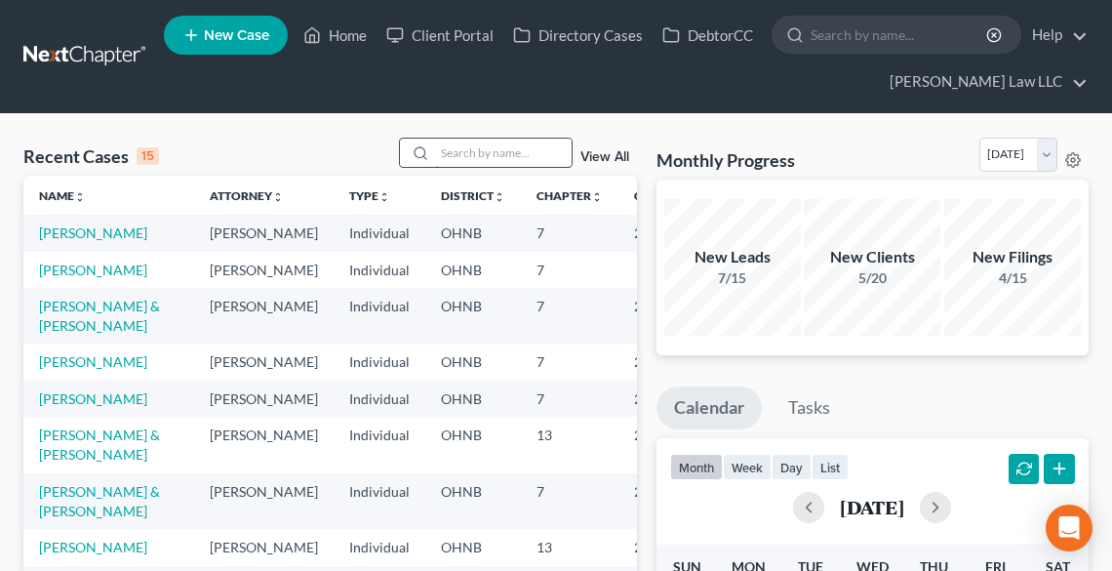
click at [508, 155] on input "search" at bounding box center [503, 153] width 137 height 28
type input "gillum"
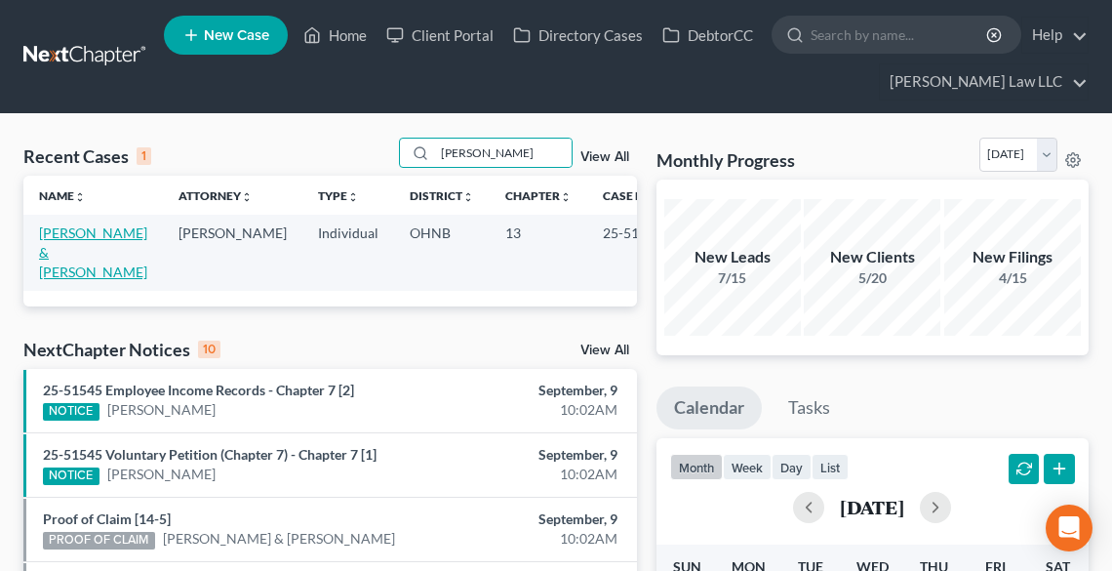
click at [71, 237] on link "[PERSON_NAME] & [PERSON_NAME]" at bounding box center [93, 252] width 108 height 56
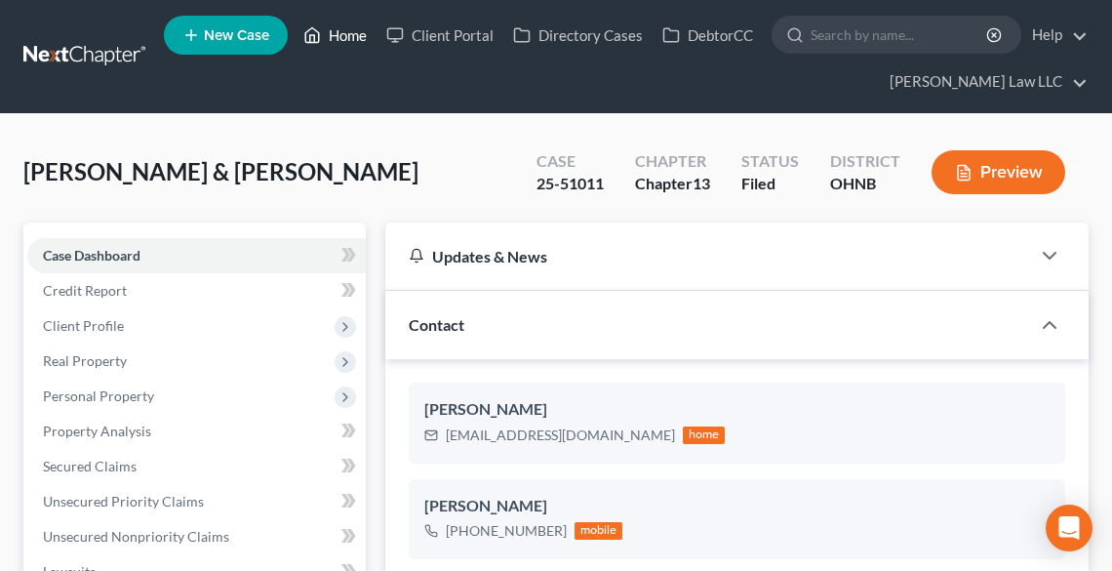
click at [342, 37] on link "Home" at bounding box center [335, 35] width 83 height 35
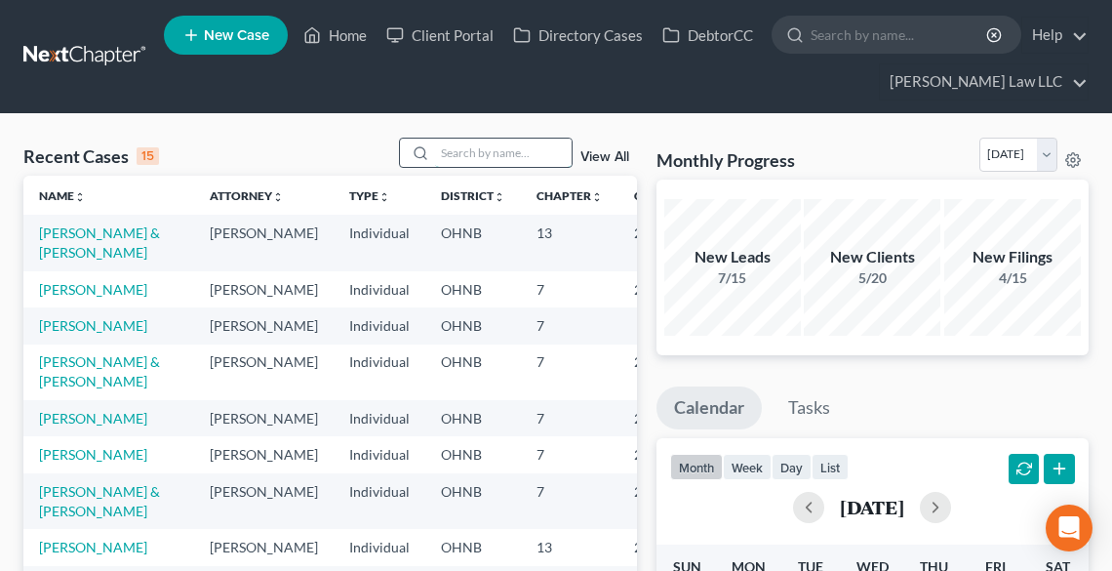
click at [463, 151] on input "search" at bounding box center [503, 153] width 137 height 28
type input "ROBERTS"
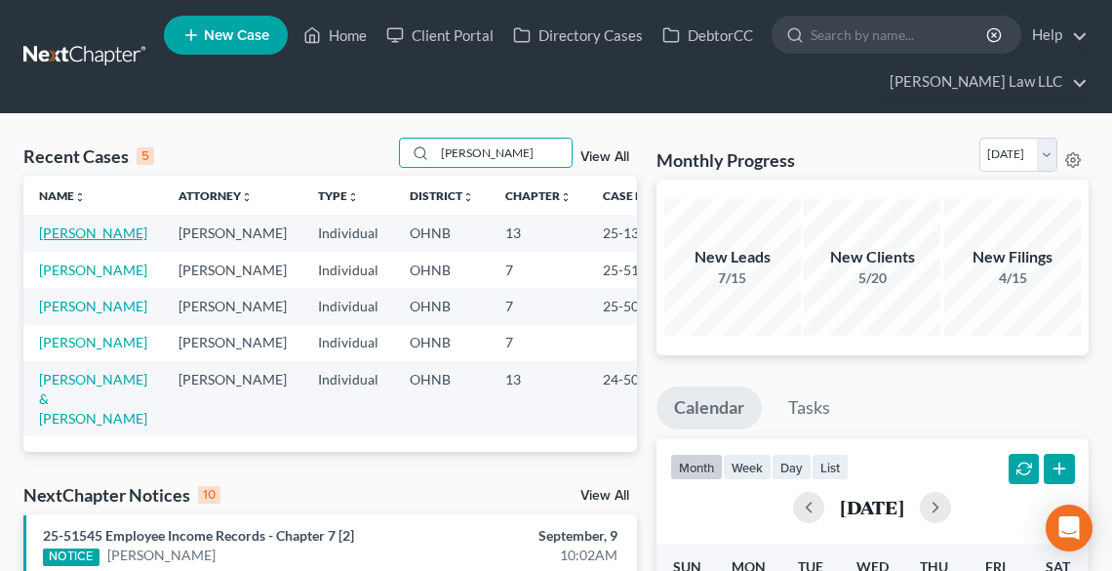
click at [89, 237] on link "[PERSON_NAME]" at bounding box center [93, 232] width 108 height 17
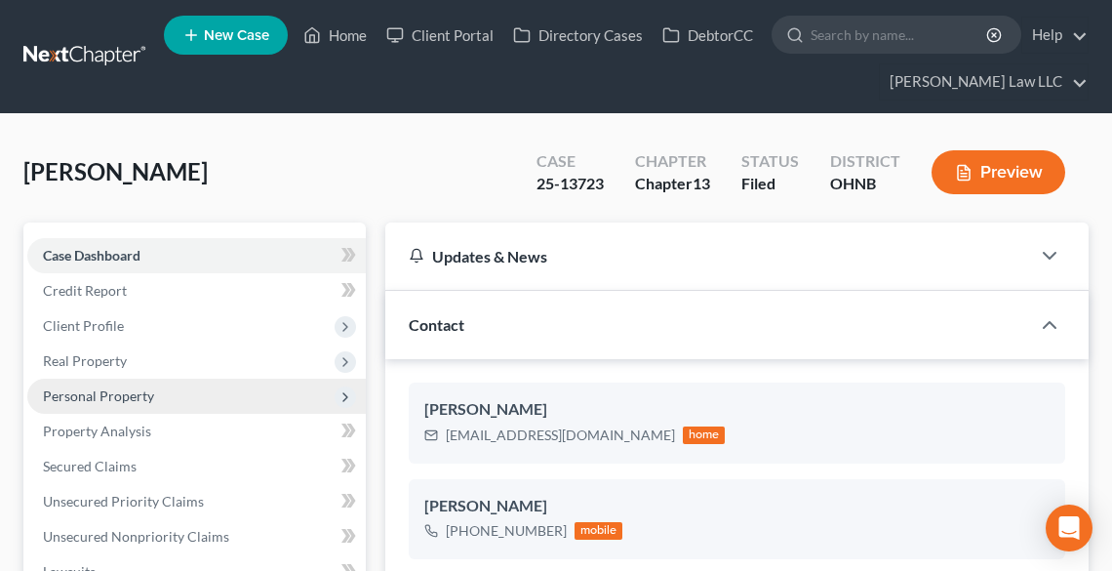
scroll to position [27, 0]
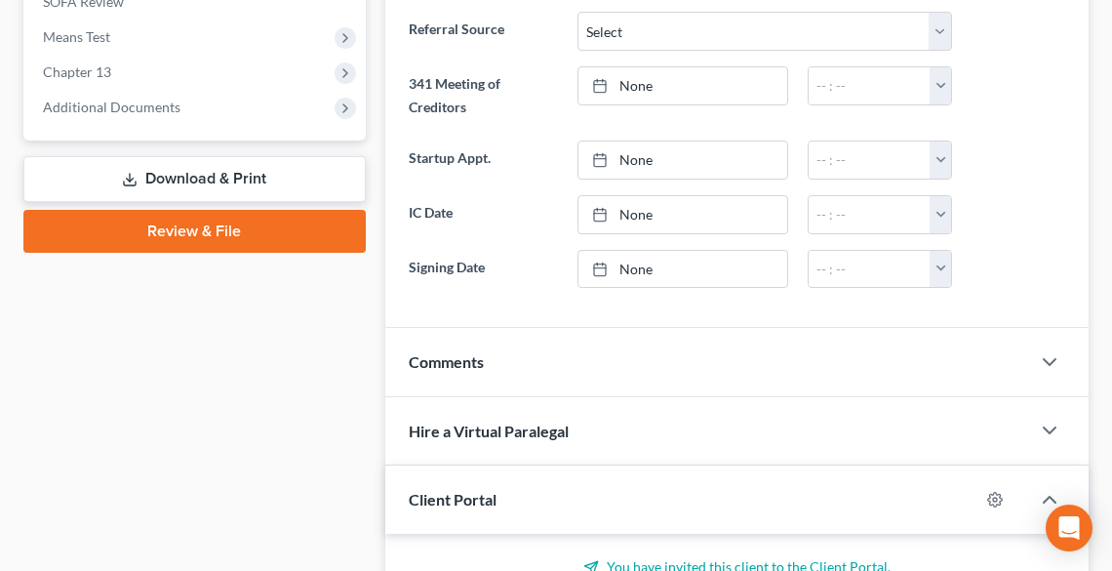
click at [226, 193] on link "Download & Print" at bounding box center [194, 179] width 343 height 46
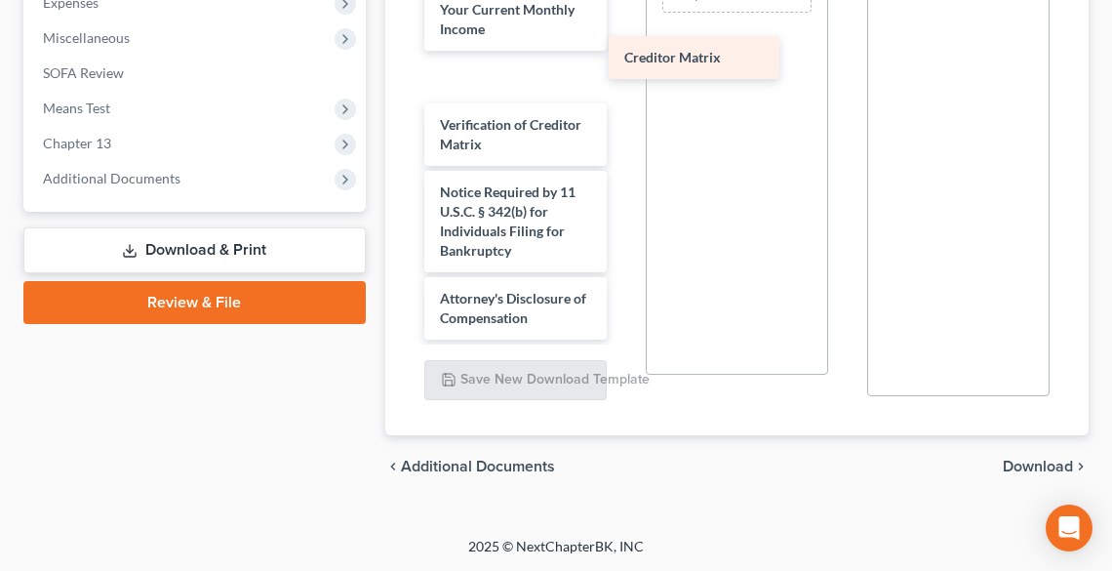
scroll to position [922, 0]
drag, startPoint x: 467, startPoint y: 77, endPoint x: 699, endPoint y: 55, distance: 232.3
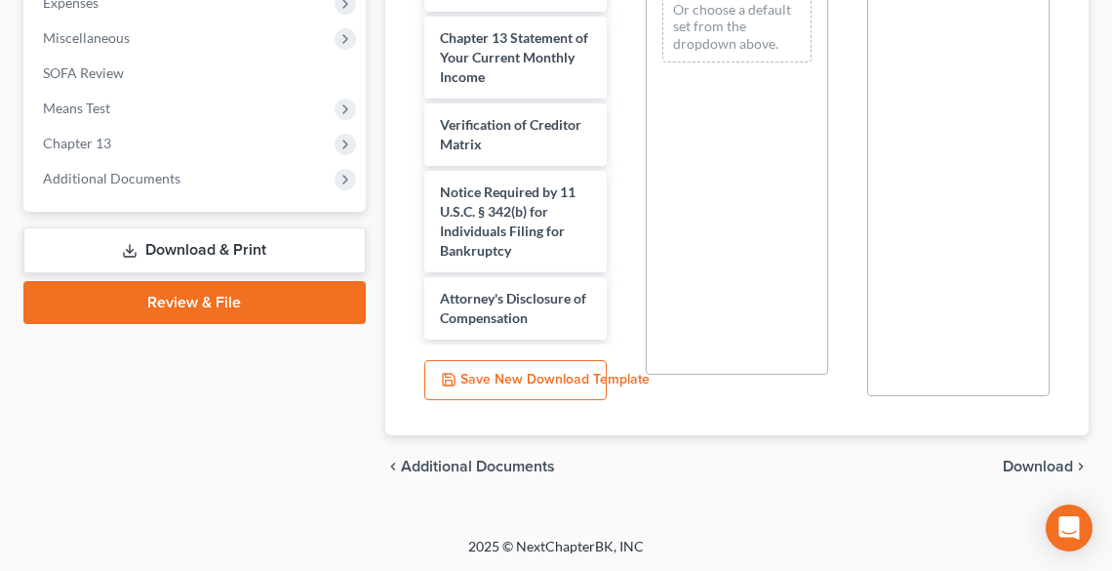
click at [1034, 461] on span "Download" at bounding box center [1038, 467] width 70 height 16
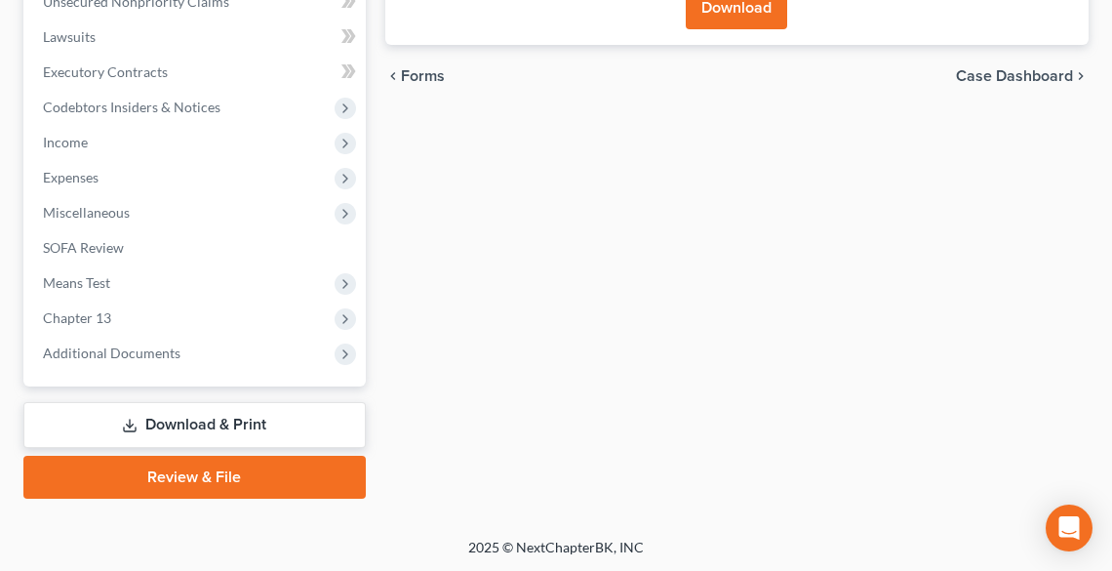
scroll to position [222, 0]
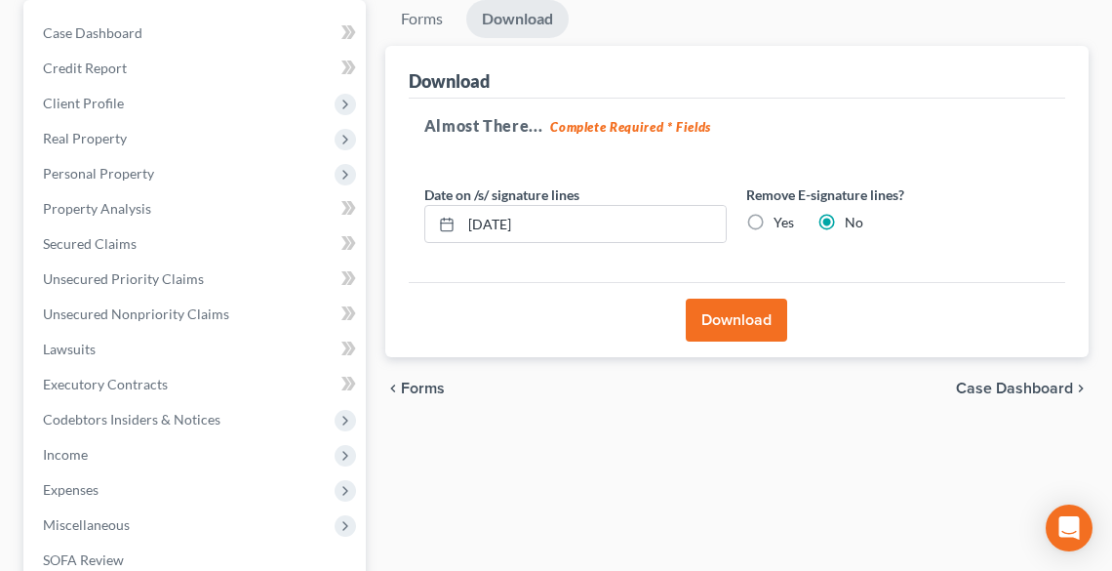
click at [734, 335] on button "Download" at bounding box center [736, 320] width 101 height 43
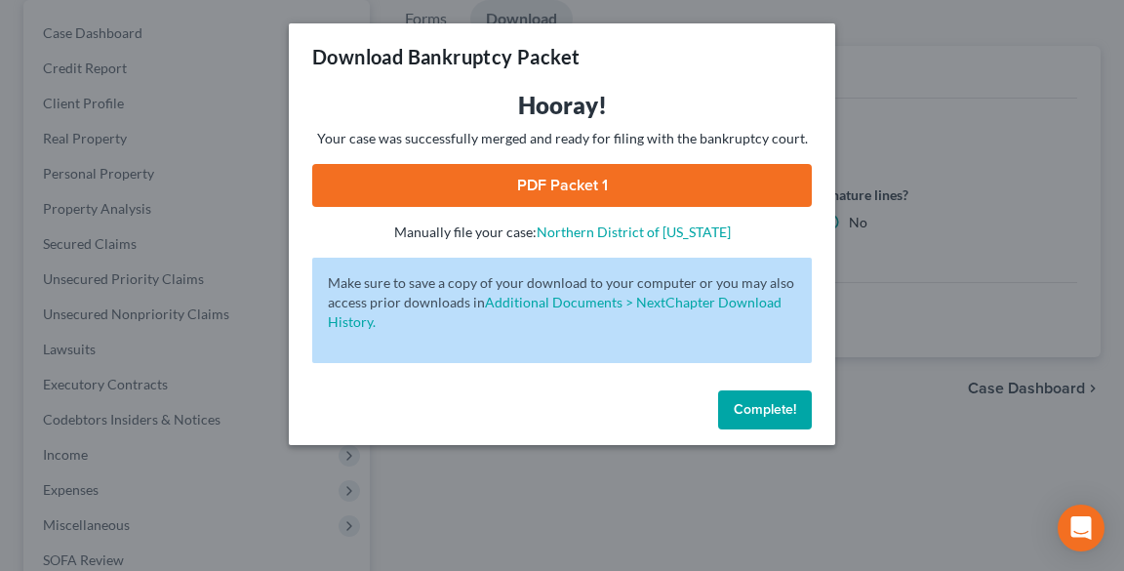
click at [652, 180] on link "PDF Packet 1" at bounding box center [562, 185] width 500 height 43
click at [748, 411] on span "Complete!" at bounding box center [765, 409] width 62 height 17
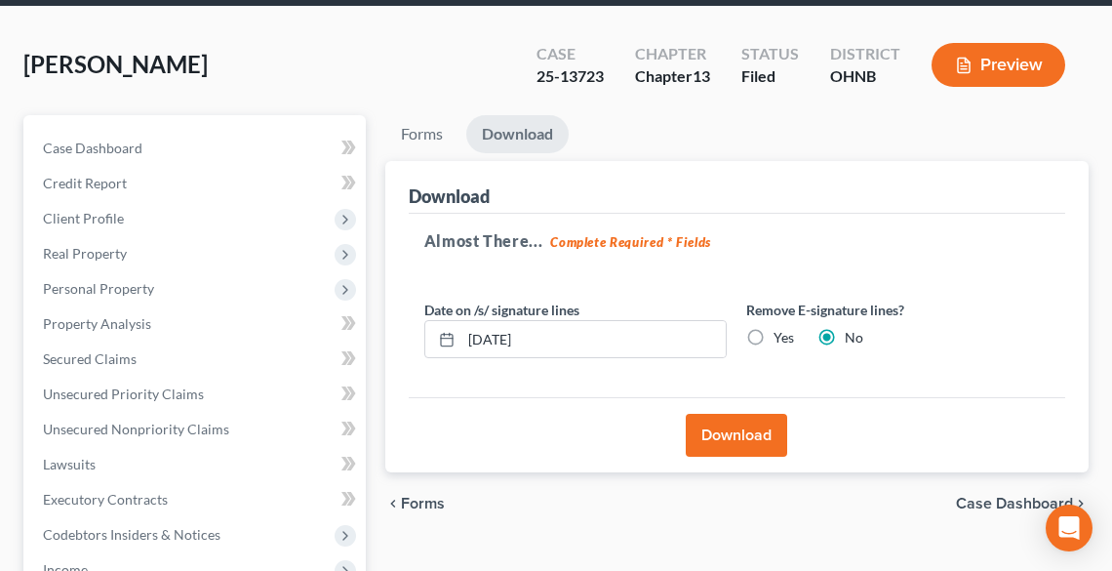
scroll to position [0, 0]
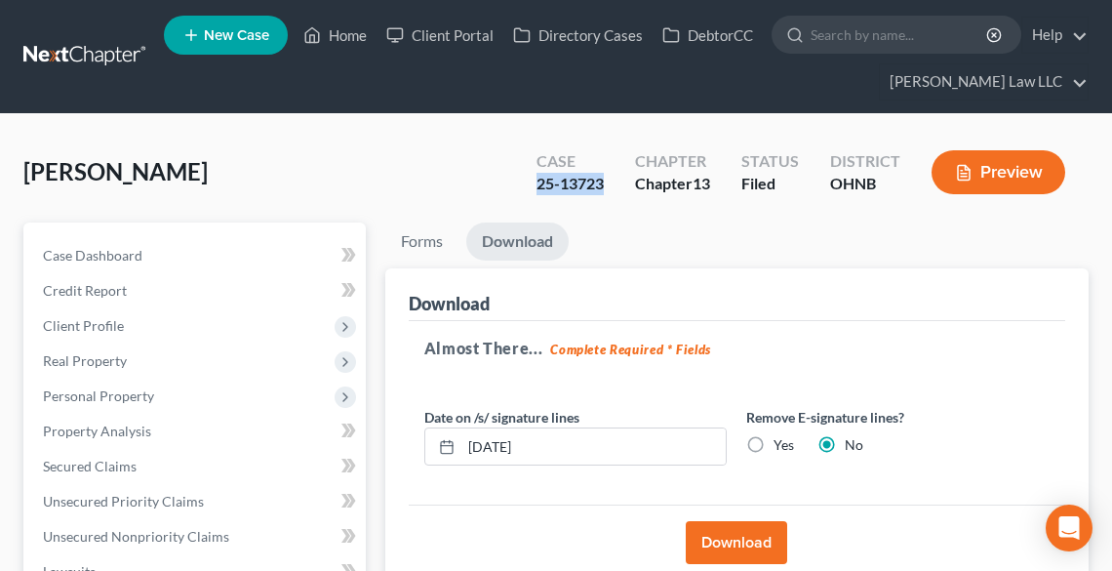
drag, startPoint x: 605, startPoint y: 180, endPoint x: 538, endPoint y: 181, distance: 67.4
click at [538, 181] on div "Case 25-13723" at bounding box center [570, 174] width 99 height 58
copy div "25-13723"
click at [336, 32] on link "Home" at bounding box center [335, 35] width 83 height 35
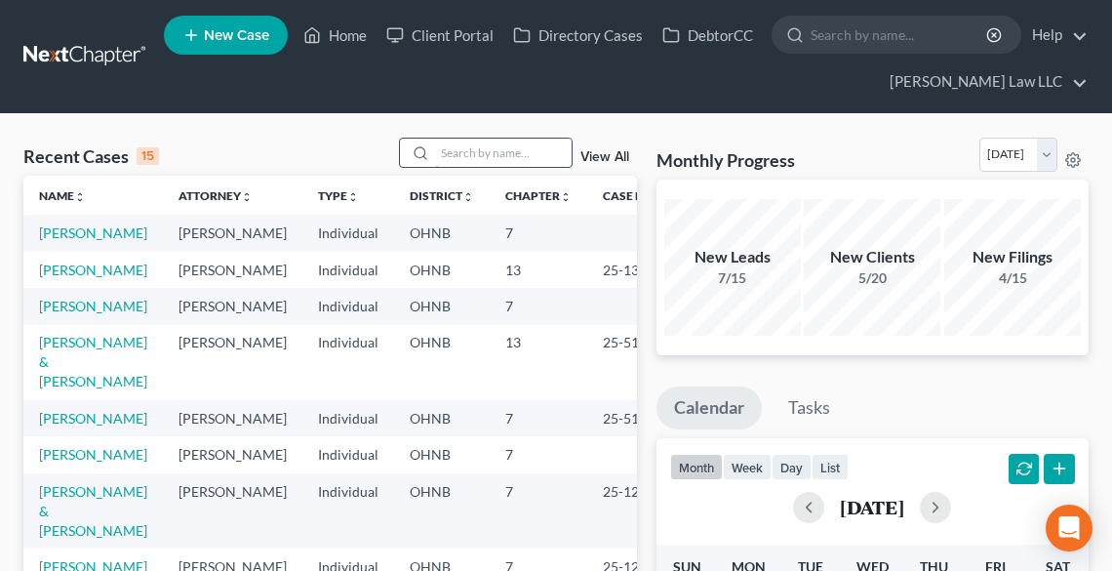
click at [463, 148] on input "search" at bounding box center [503, 153] width 137 height 28
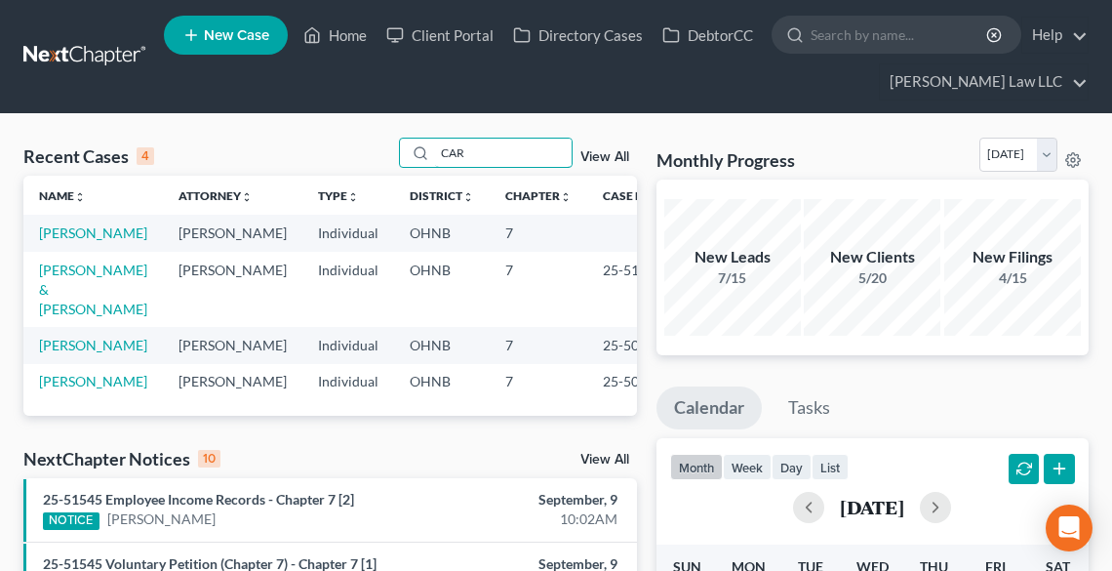
type input "CAR"
click at [36, 231] on td "[PERSON_NAME]" at bounding box center [93, 233] width 140 height 36
click at [47, 237] on link "[PERSON_NAME]" at bounding box center [93, 232] width 108 height 17
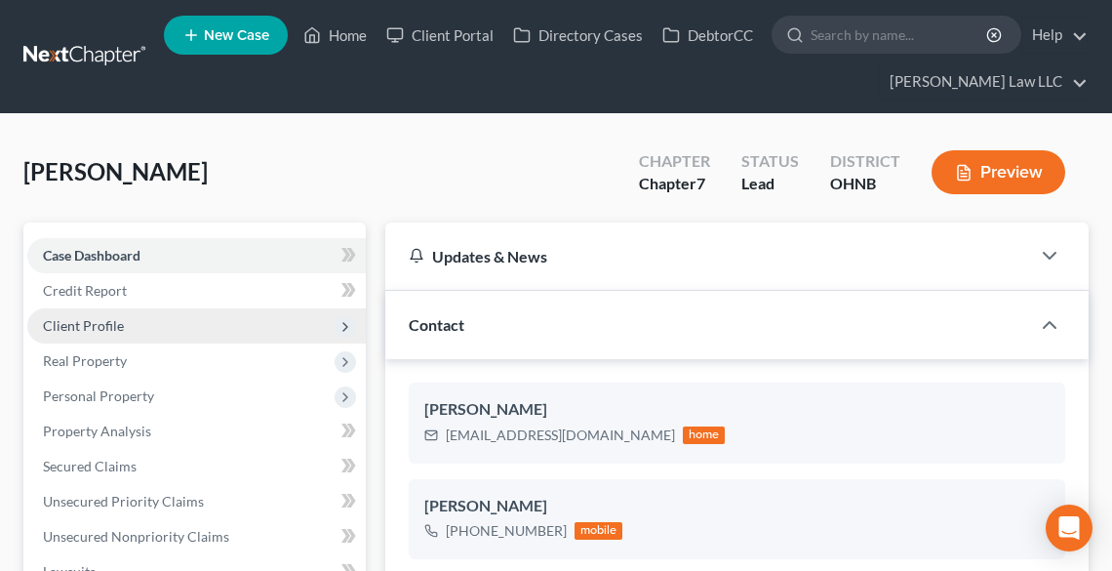
scroll to position [312, 0]
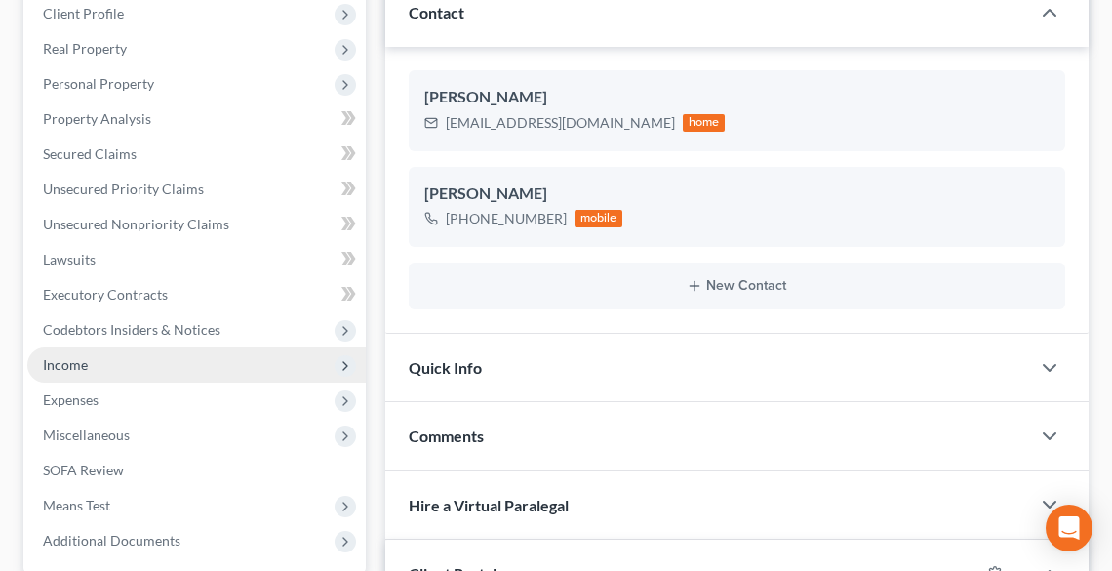
click at [58, 367] on span "Income" at bounding box center [65, 364] width 45 height 17
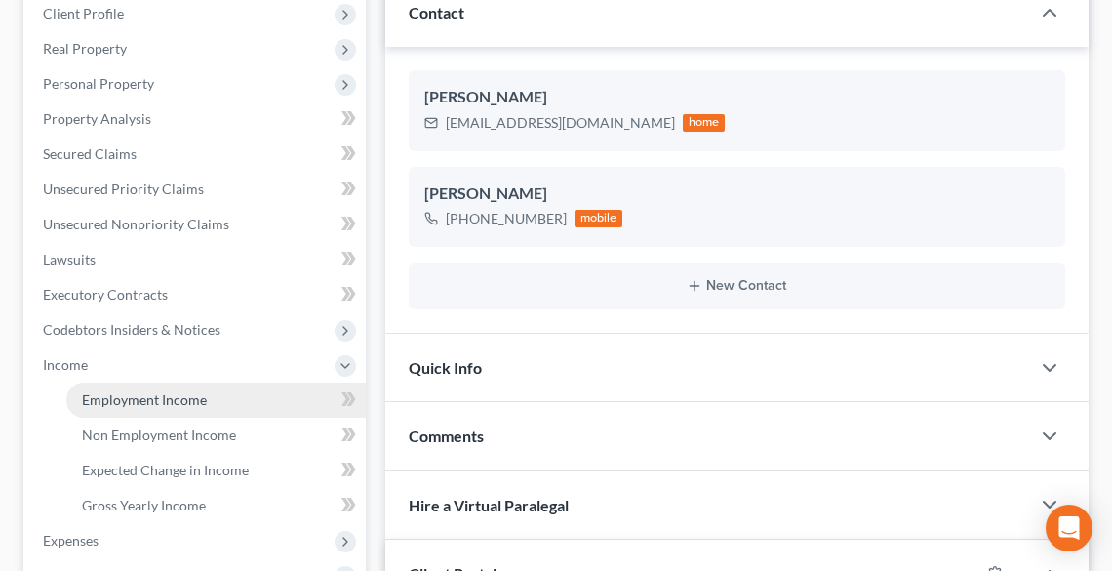
click at [106, 400] on span "Employment Income" at bounding box center [144, 399] width 125 height 17
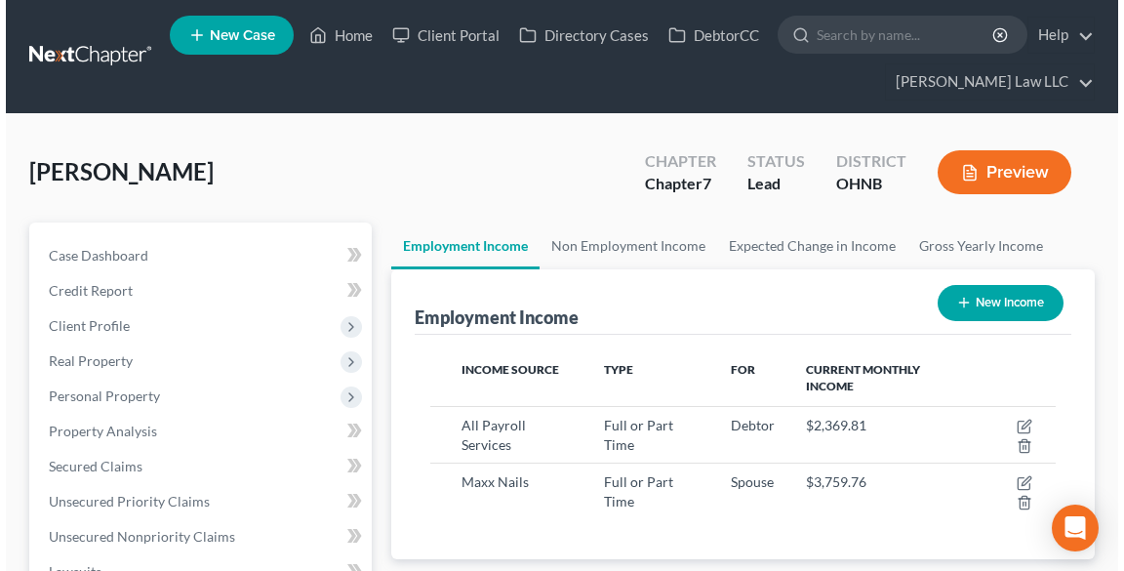
scroll to position [312, 664]
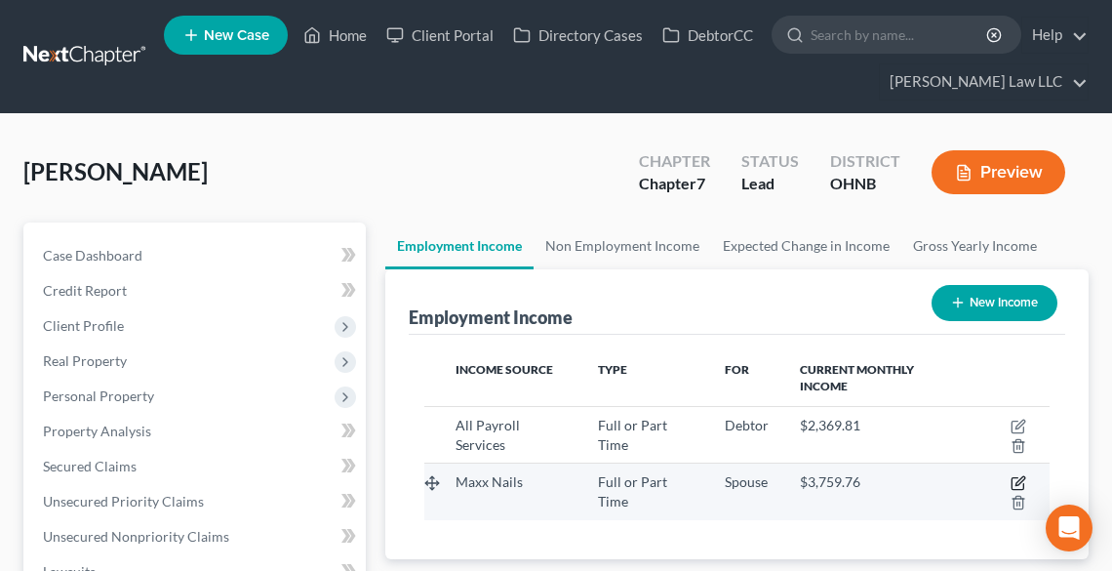
click at [1019, 479] on icon "button" at bounding box center [1020, 481] width 9 height 9
select select "0"
select select "36"
select select "1"
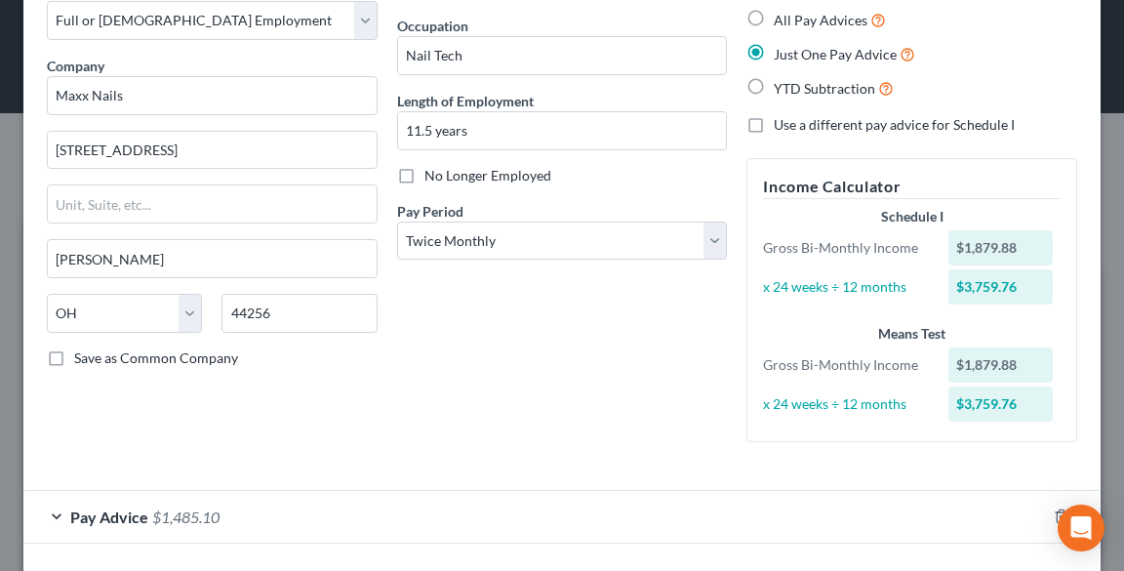
scroll to position [187, 0]
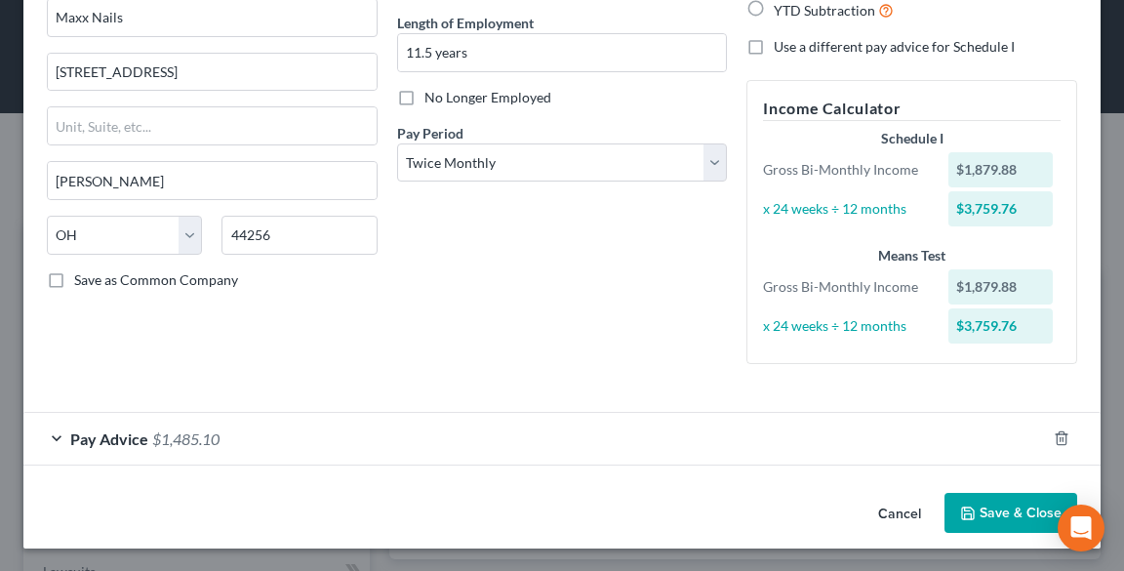
click at [148, 436] on div "Pay Advice $1,485.10" at bounding box center [534, 439] width 1023 height 52
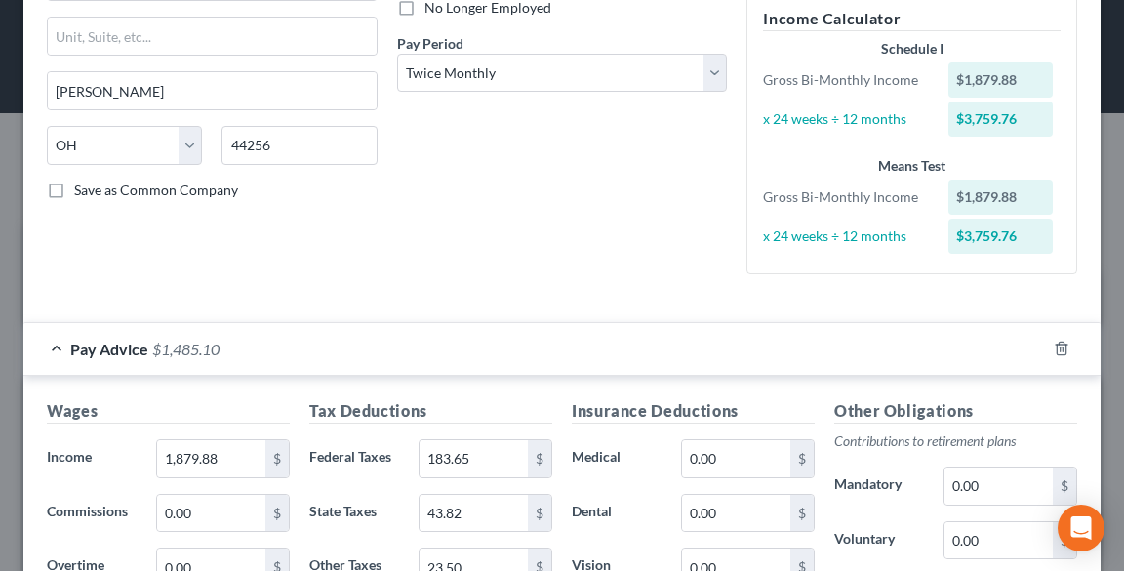
scroll to position [422, 0]
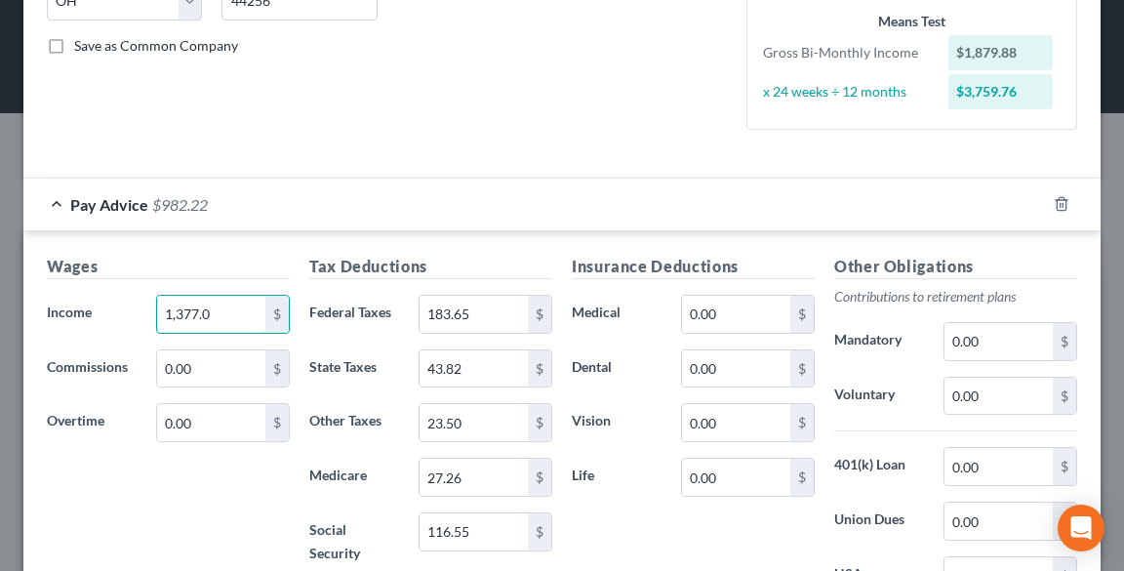
type input "1,377.00"
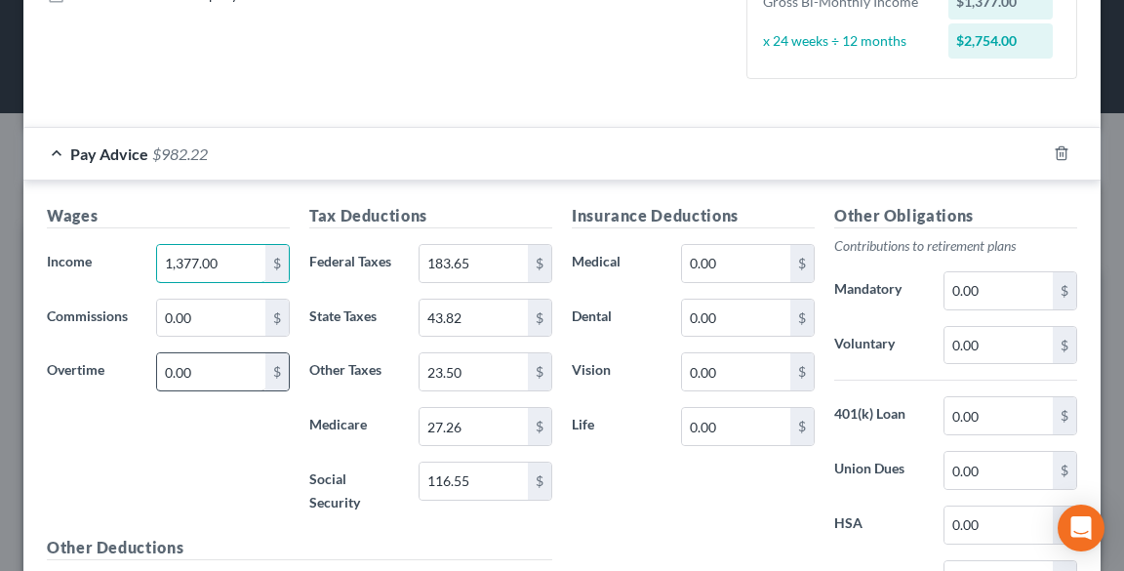
scroll to position [500, 0]
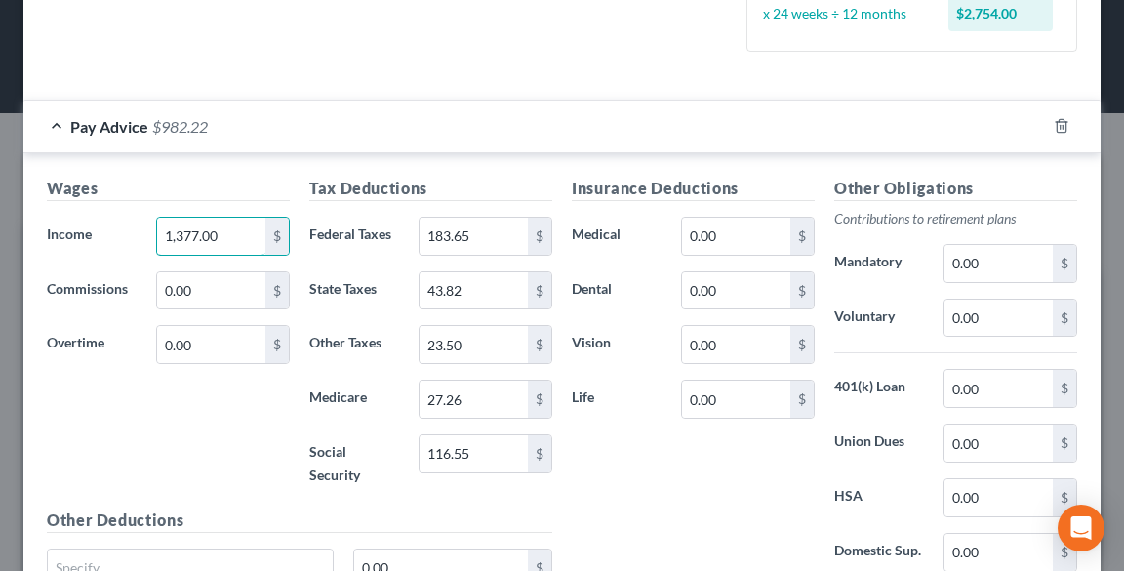
drag, startPoint x: 237, startPoint y: 234, endPoint x: 126, endPoint y: 245, distance: 111.8
click at [126, 245] on div "Income * 1,377.00 $" at bounding box center [168, 236] width 262 height 39
click at [215, 231] on input "text" at bounding box center [211, 236] width 108 height 37
type input "1,739.00"
click at [478, 228] on input "183.65" at bounding box center [474, 236] width 108 height 37
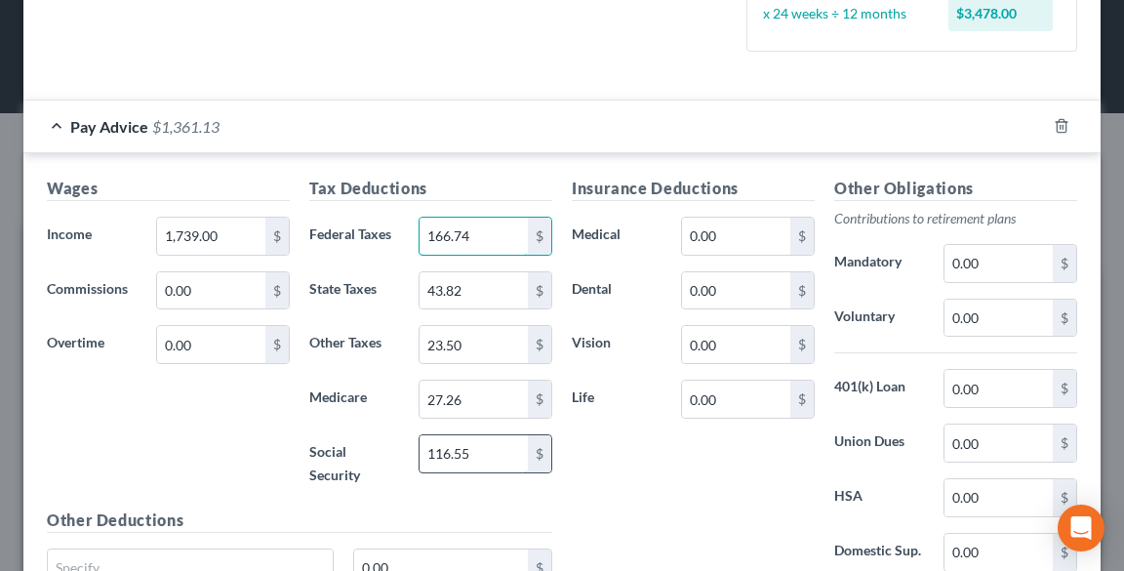
type input "166.74"
click at [486, 462] on input "116.55" at bounding box center [474, 453] width 108 height 37
type input "107.82"
click at [471, 383] on input "27.26" at bounding box center [474, 399] width 108 height 37
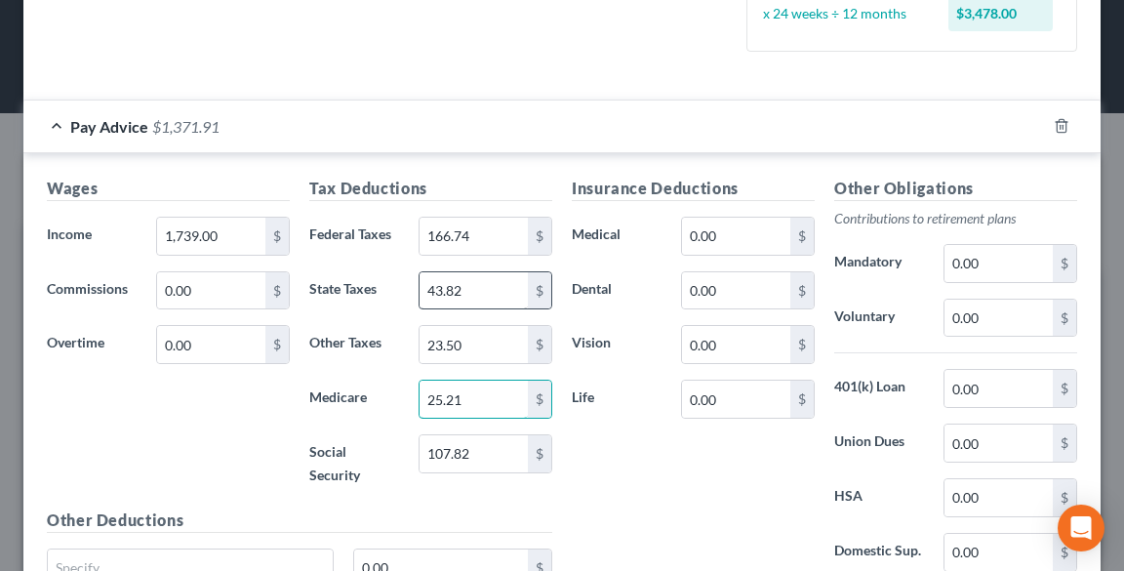
type input "25.21"
click at [483, 290] on input "43.82" at bounding box center [474, 290] width 108 height 37
type input "39.60"
click at [493, 326] on input "23.50" at bounding box center [474, 344] width 108 height 37
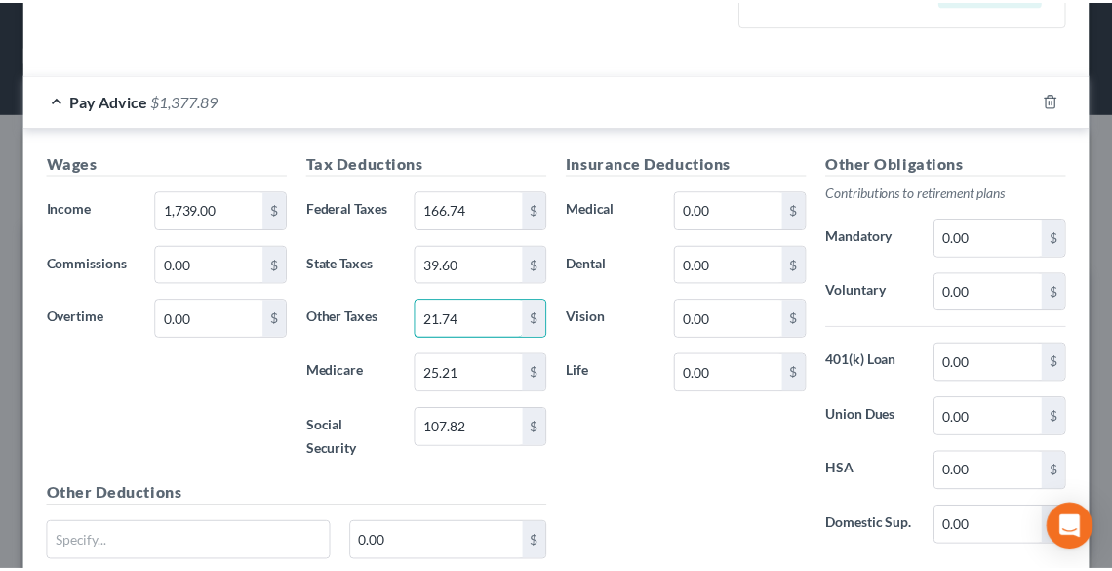
scroll to position [682, 0]
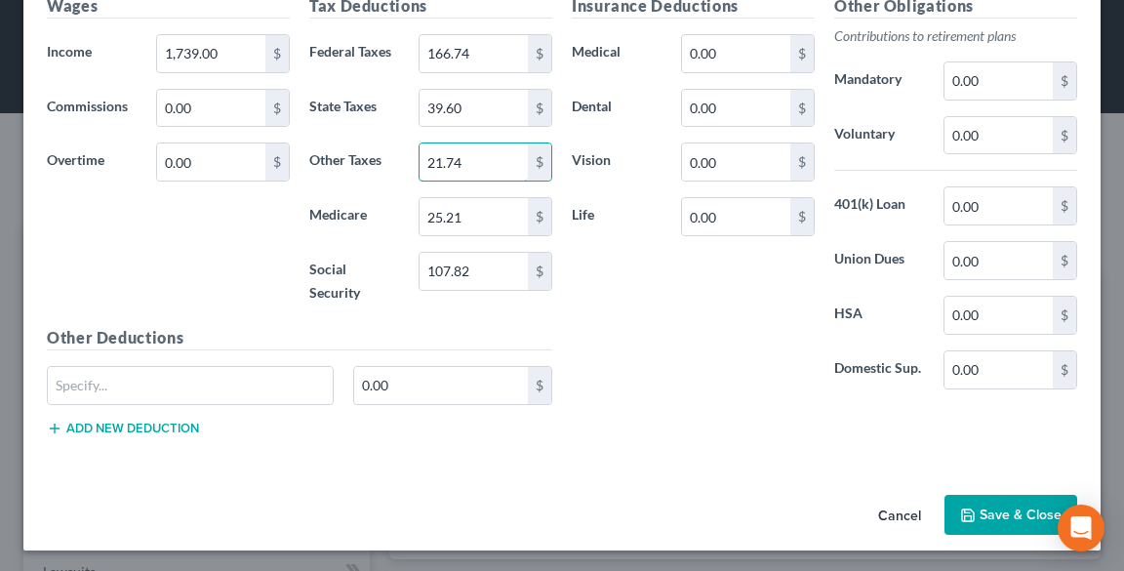
type input "21.74"
click at [1008, 515] on button "Save & Close" at bounding box center [1011, 515] width 133 height 41
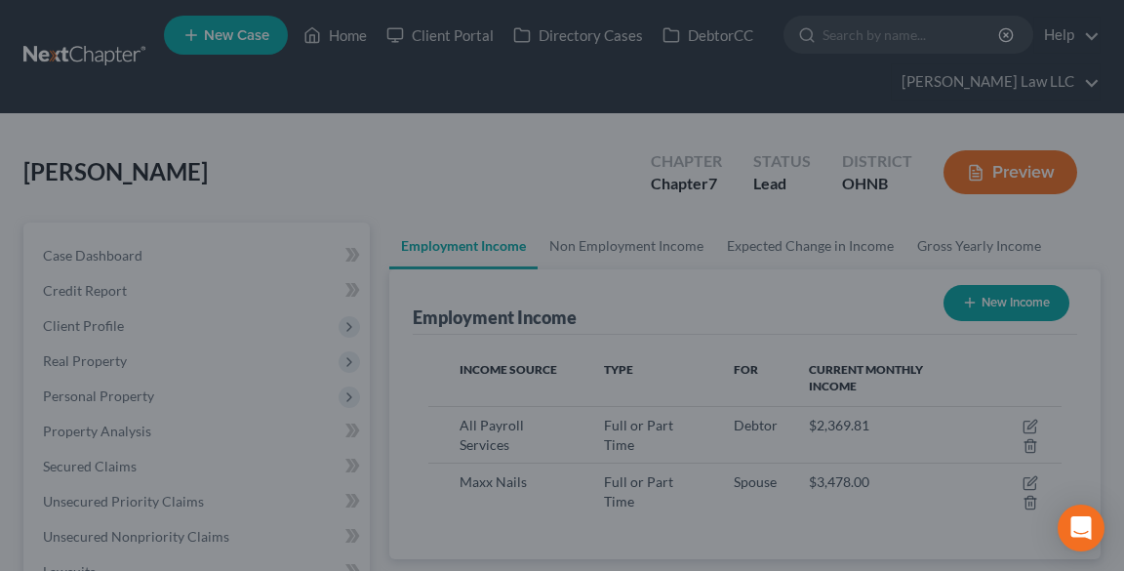
scroll to position [975480, 975127]
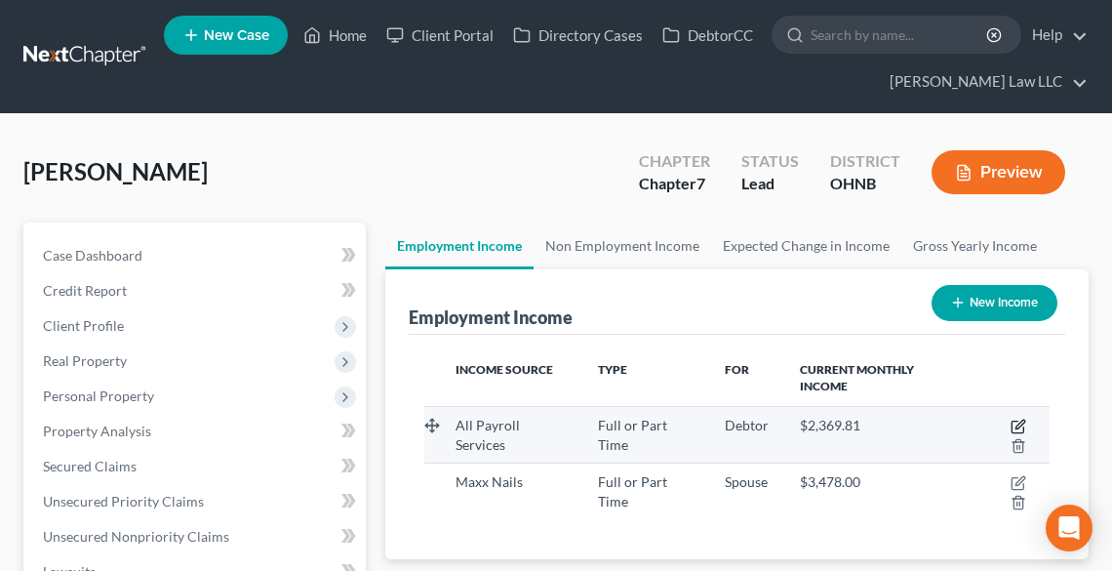
click at [1019, 423] on icon "button" at bounding box center [1020, 424] width 9 height 9
select select "0"
select select "36"
select select "3"
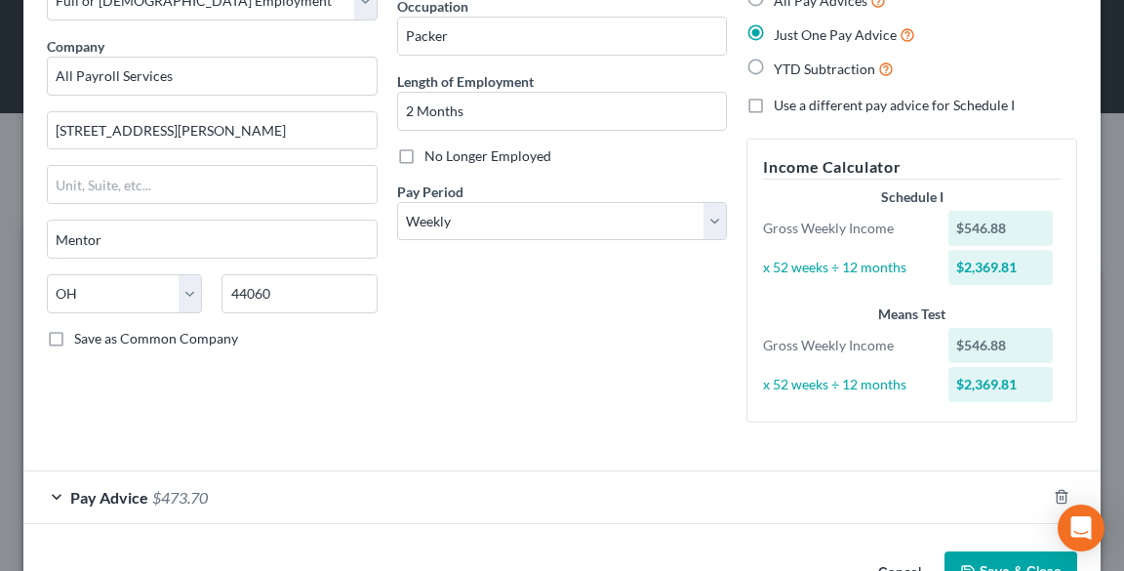
scroll to position [187, 0]
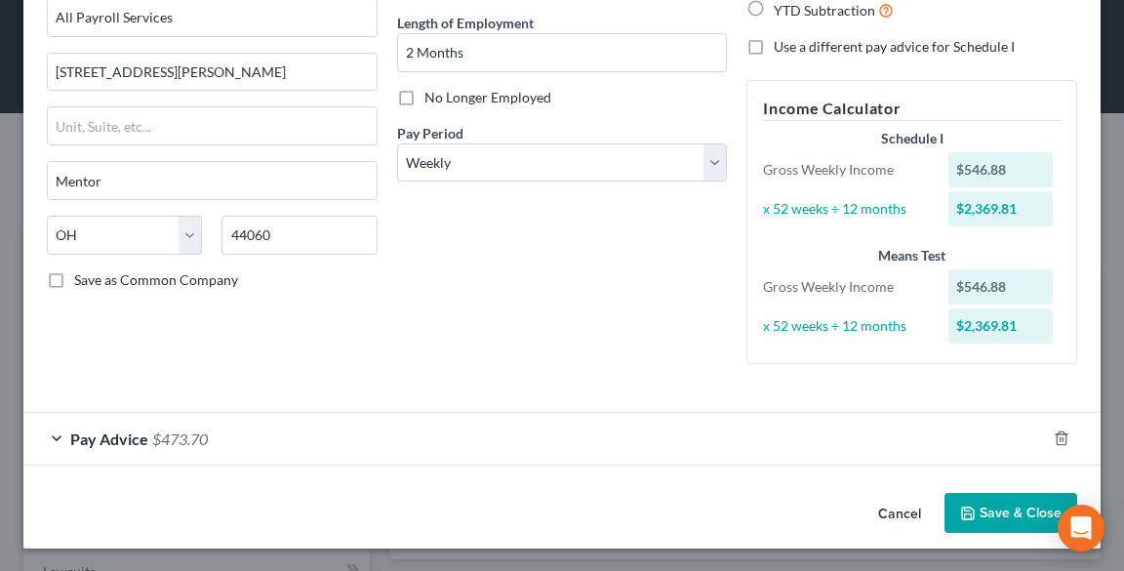
click at [168, 444] on span "$473.70" at bounding box center [180, 438] width 56 height 19
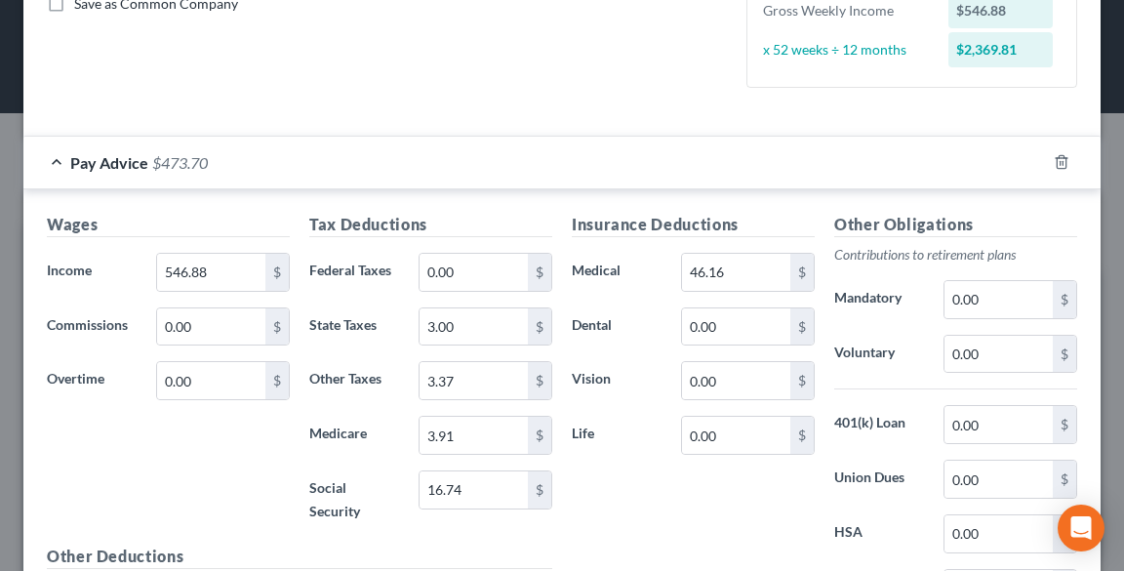
scroll to position [500, 0]
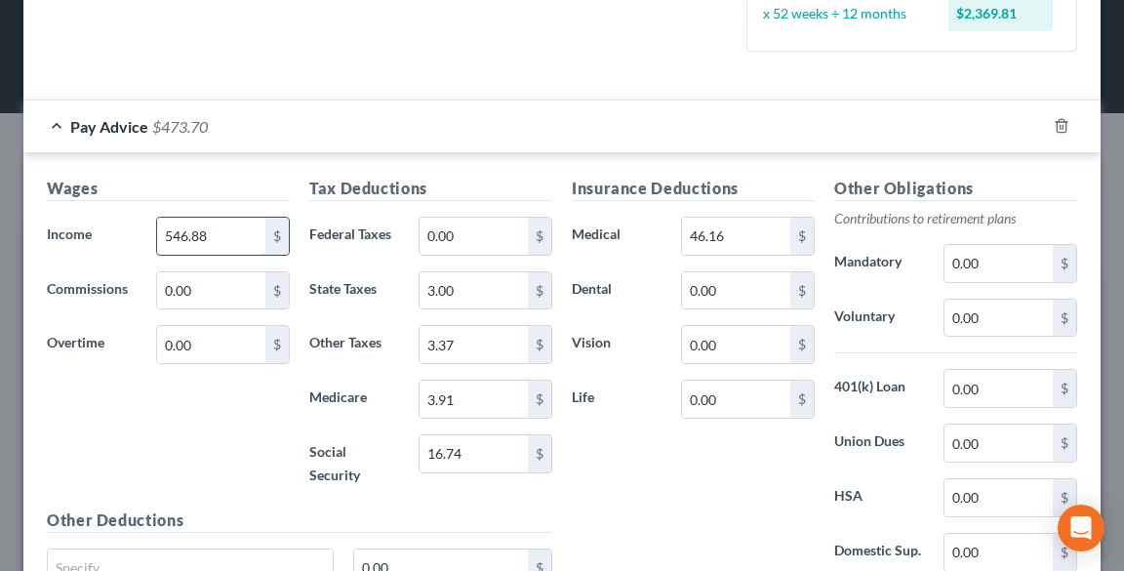
click at [232, 234] on input "546.88" at bounding box center [211, 236] width 108 height 37
type input "745.55"
click at [495, 406] on input "3.91" at bounding box center [474, 399] width 108 height 37
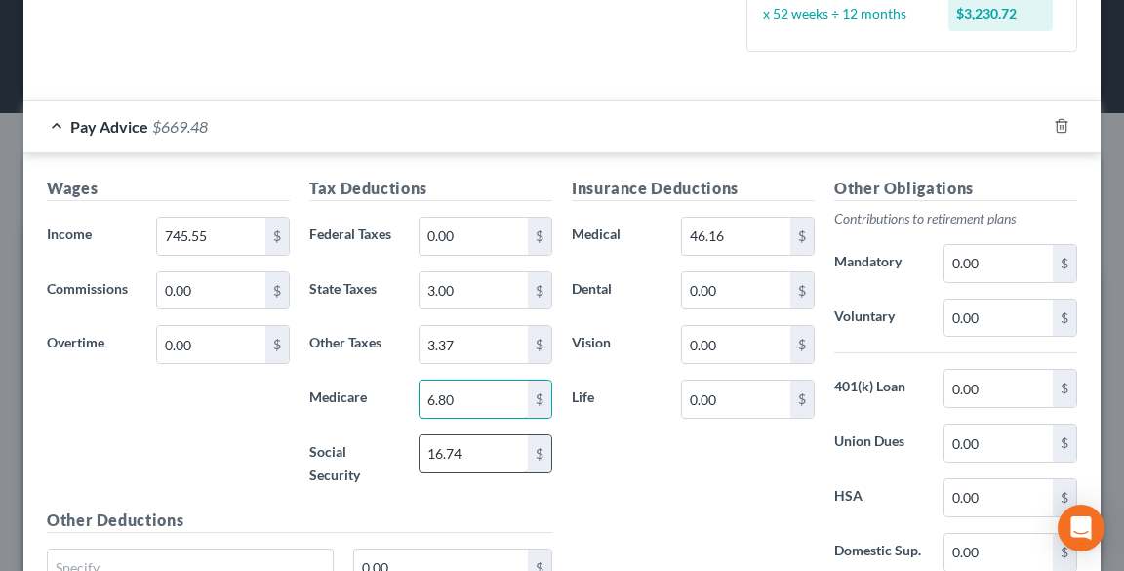
type input "6.80"
click at [504, 443] on input "16.74" at bounding box center [474, 453] width 108 height 37
type input "29.06"
click at [449, 233] on input "0.00" at bounding box center [474, 236] width 108 height 37
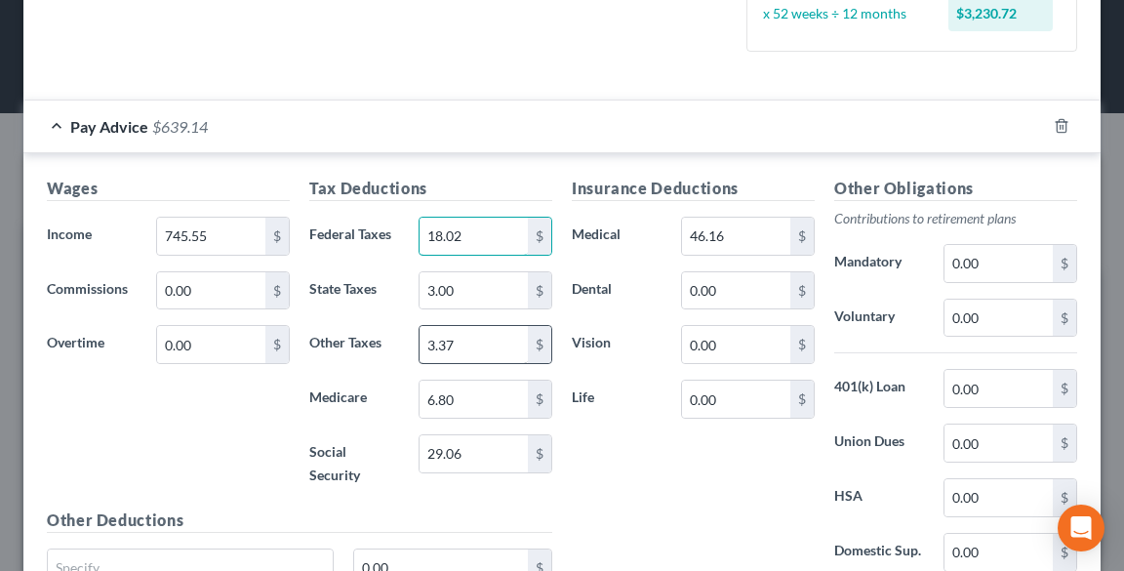
type input "18.02"
click at [484, 349] on input "3.37" at bounding box center [474, 344] width 108 height 37
click at [458, 343] on input "5.86" at bounding box center [474, 344] width 108 height 37
drag, startPoint x: 458, startPoint y: 343, endPoint x: 382, endPoint y: 351, distance: 76.5
click at [413, 343] on div "5.86 $" at bounding box center [485, 344] width 153 height 39
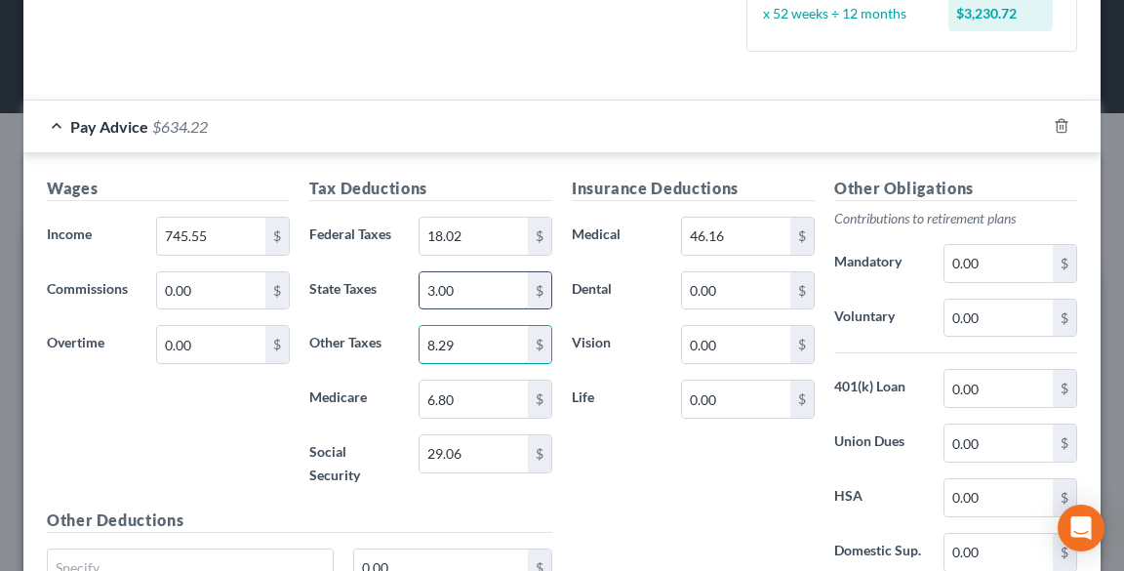
type input "8.29"
click at [489, 292] on input "3.00" at bounding box center [474, 290] width 108 height 37
type input "8.29"
click at [476, 343] on input "8.29" at bounding box center [474, 344] width 108 height 37
type input "5.86"
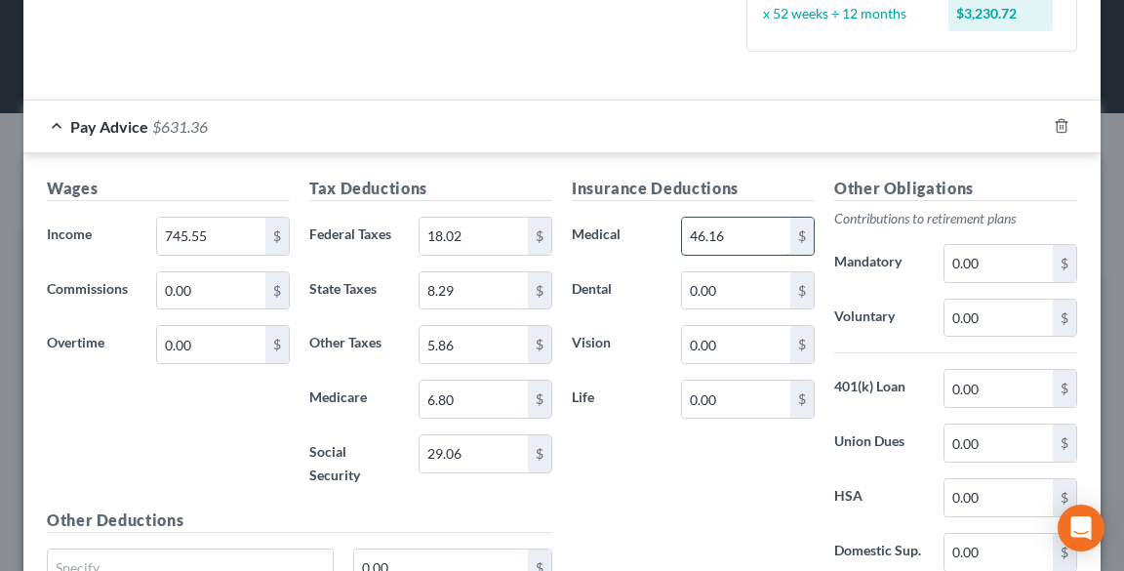
click at [733, 227] on input "46.16" at bounding box center [736, 236] width 108 height 37
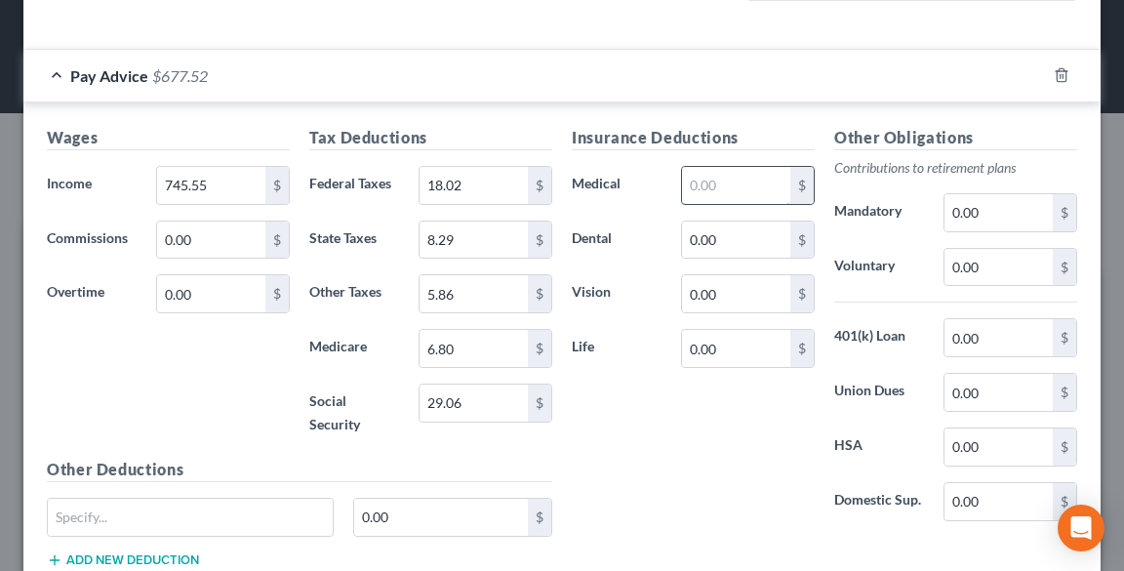
scroll to position [578, 0]
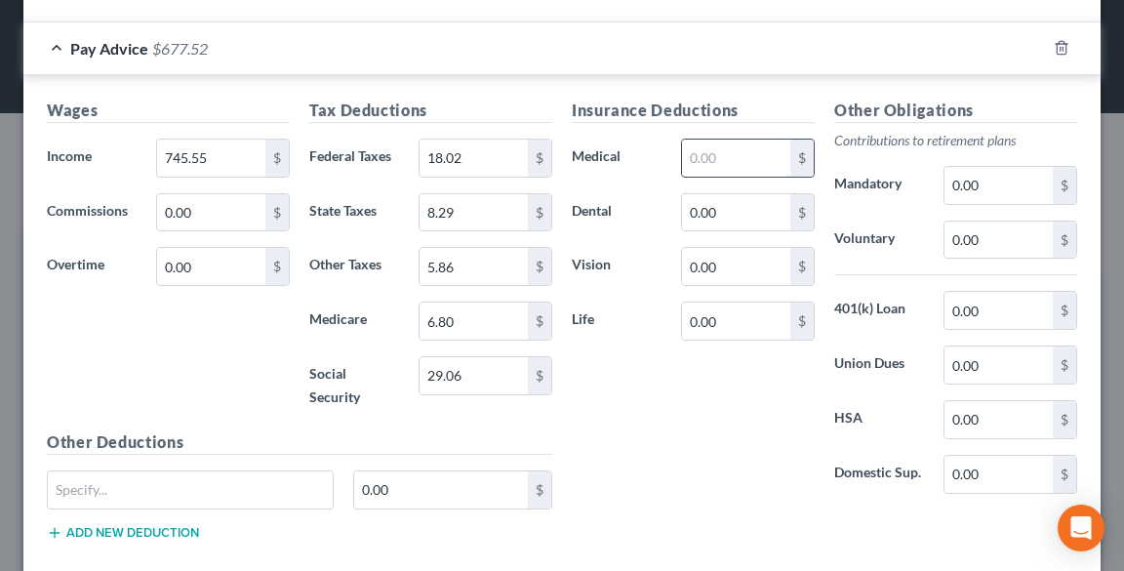
click at [710, 156] on input "text" at bounding box center [736, 158] width 108 height 37
type input "46.16"
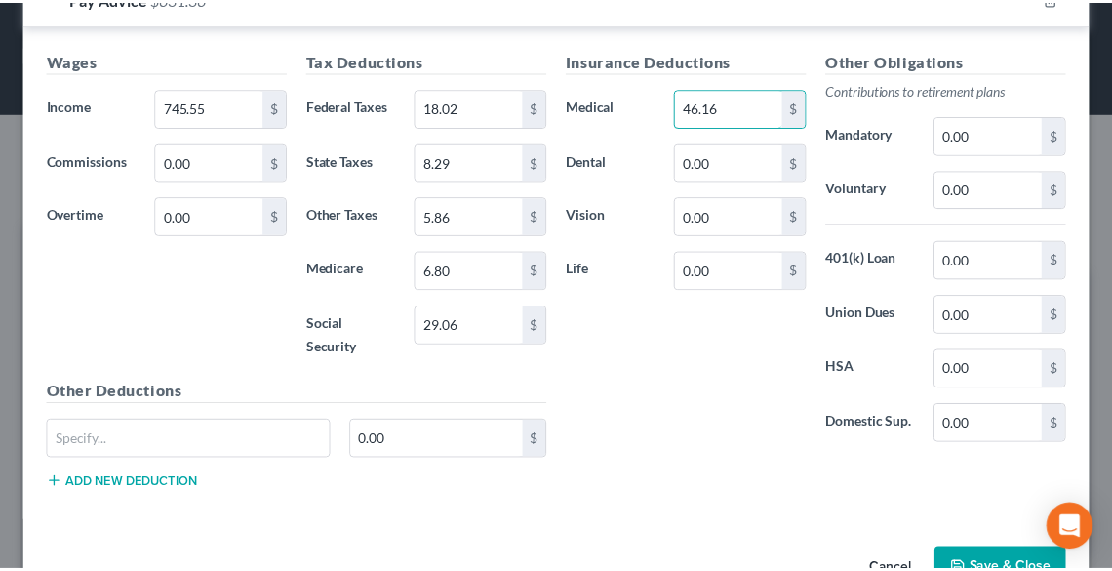
scroll to position [682, 0]
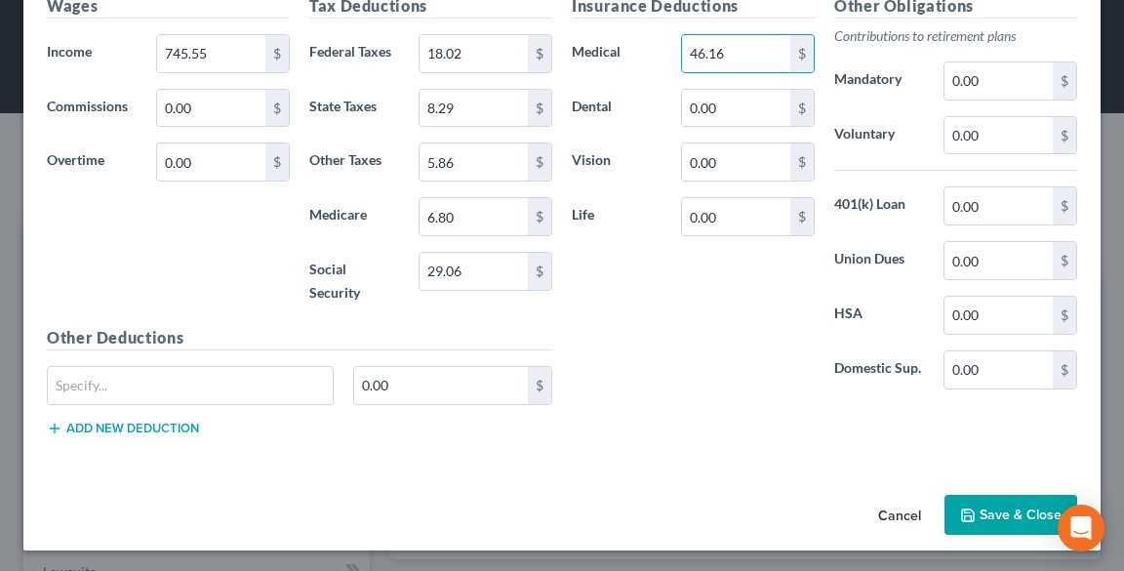
click at [982, 504] on button "Save & Close" at bounding box center [1011, 515] width 133 height 41
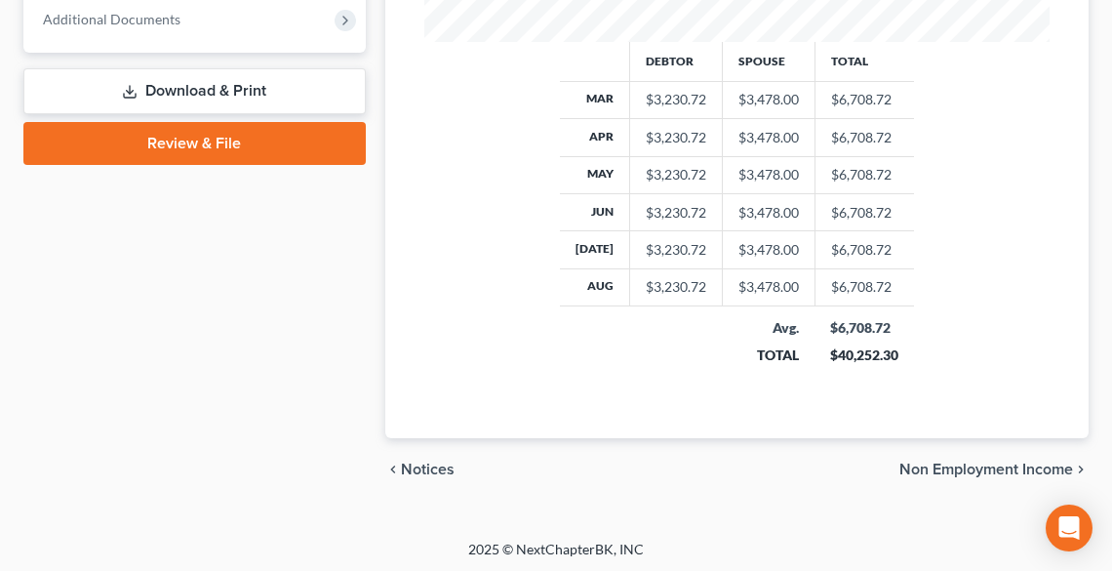
scroll to position [584, 0]
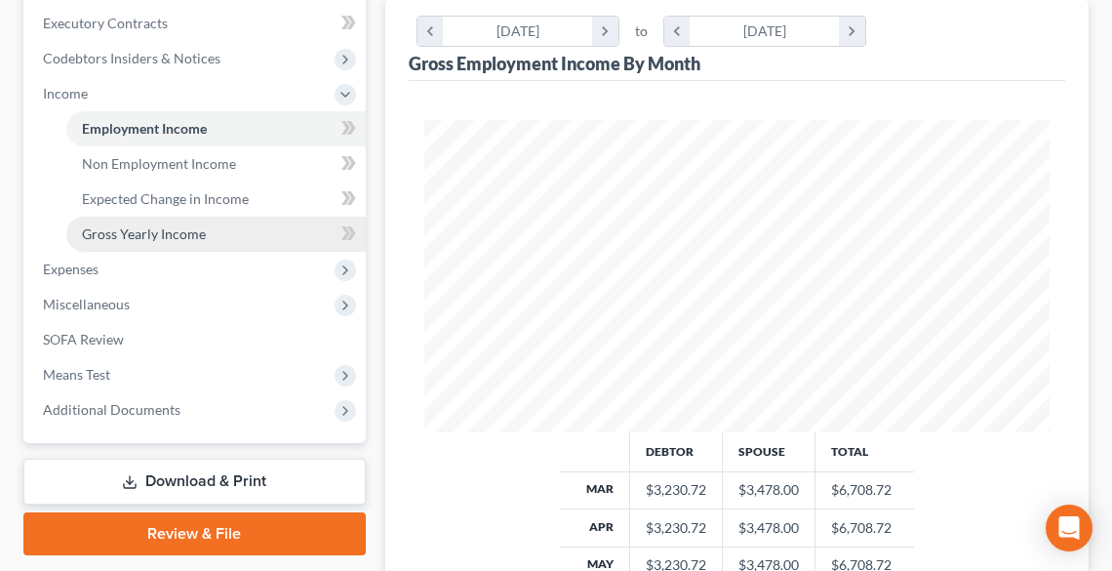
click at [124, 230] on span "Gross Yearly Income" at bounding box center [144, 233] width 124 height 17
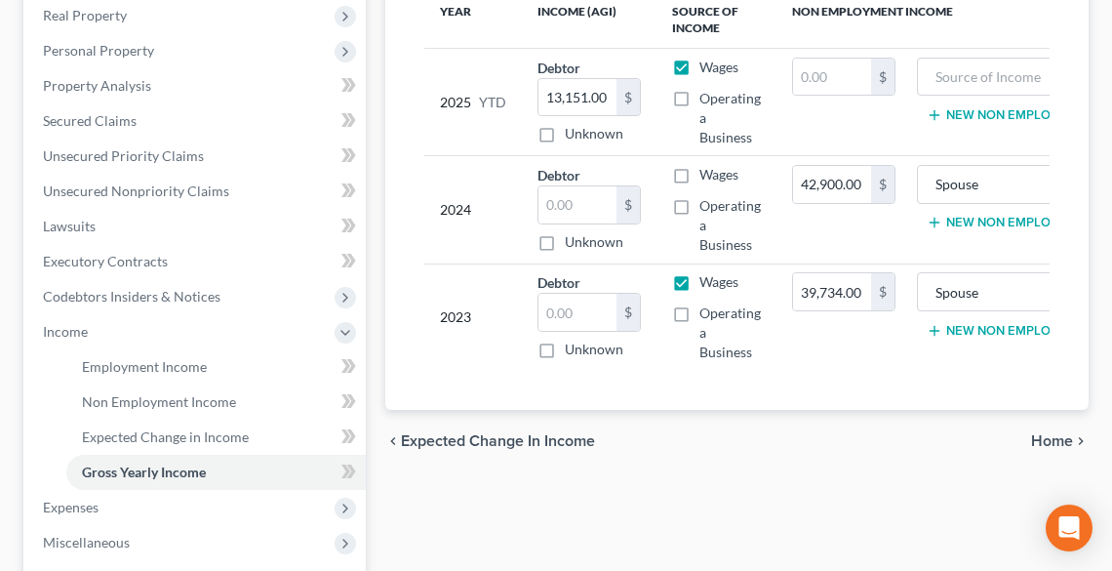
scroll to position [546, 0]
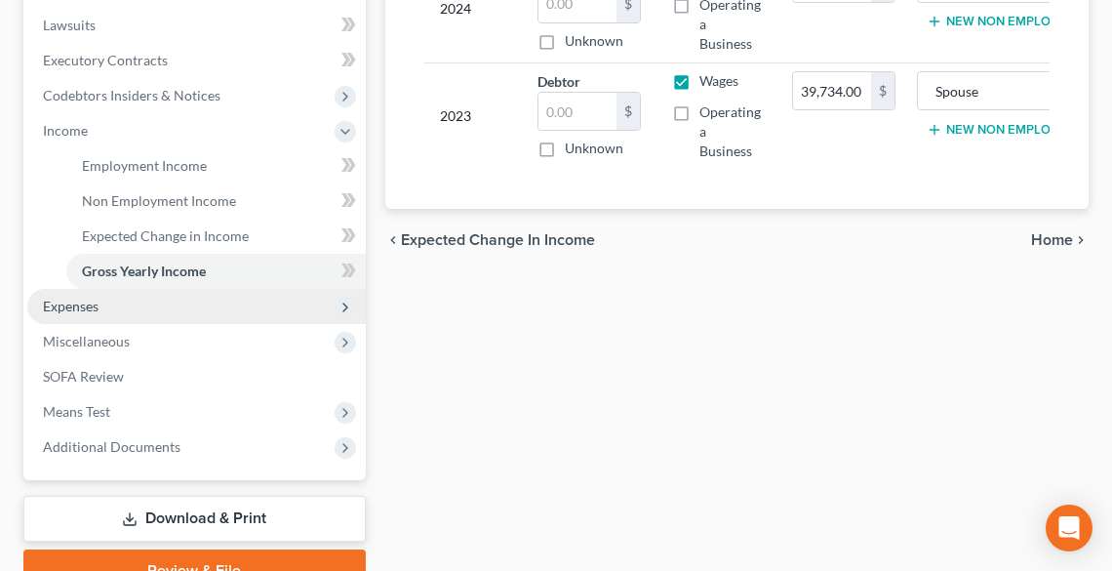
click at [90, 307] on span "Expenses" at bounding box center [71, 306] width 56 height 17
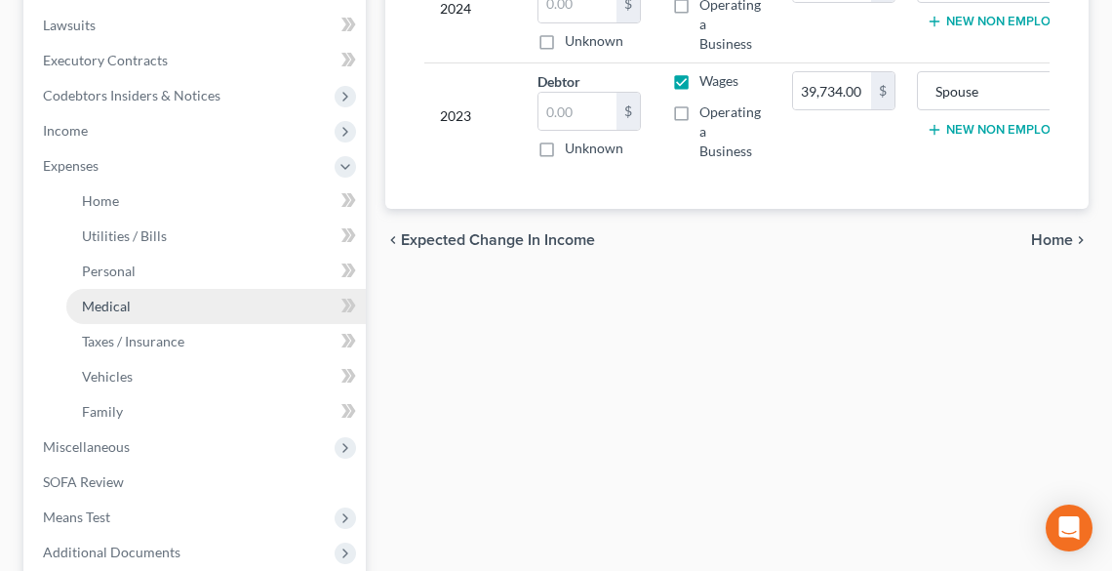
click at [94, 304] on span "Medical" at bounding box center [106, 306] width 49 height 17
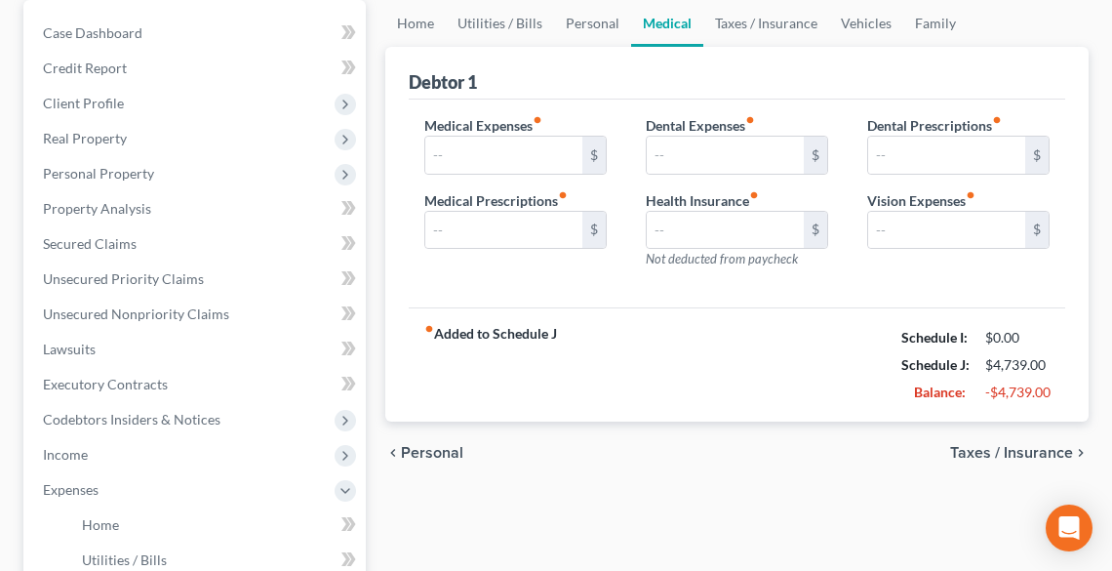
scroll to position [468, 0]
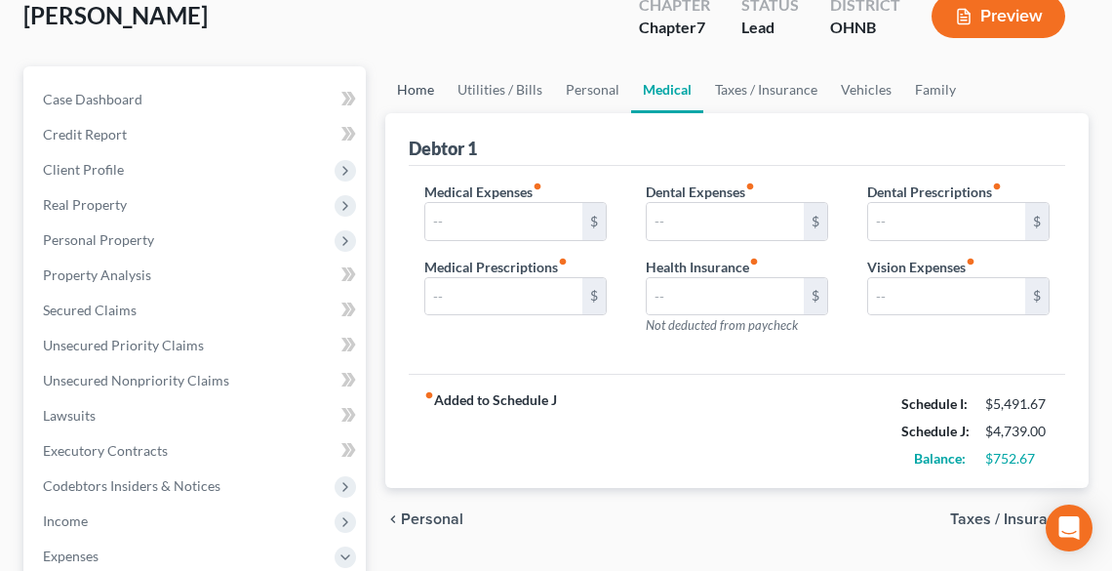
click at [407, 90] on link "Home" at bounding box center [415, 89] width 60 height 47
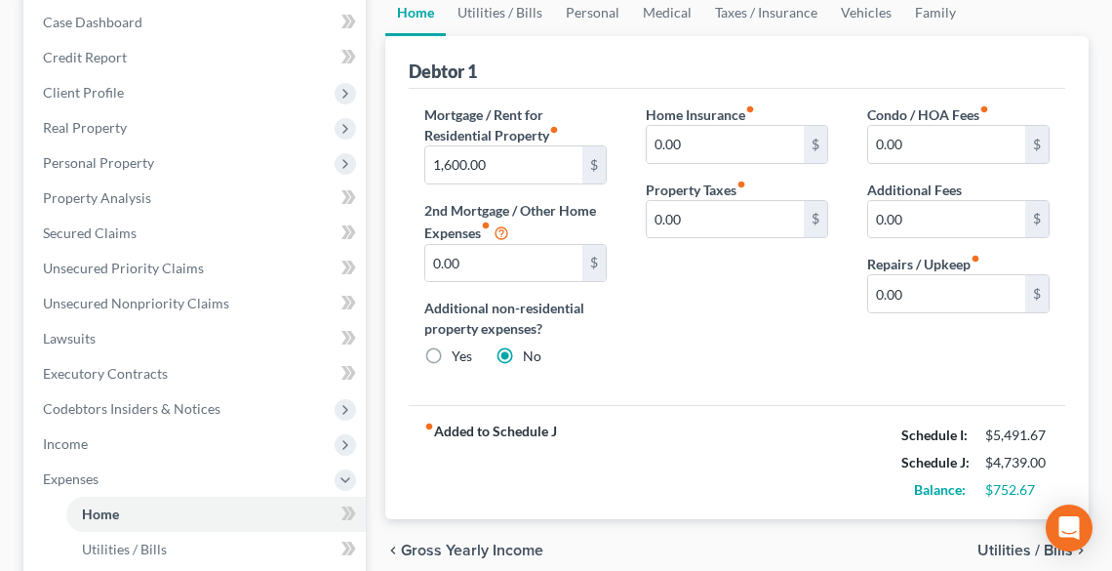
scroll to position [234, 0]
click at [496, 14] on link "Utilities / Bills" at bounding box center [500, 11] width 108 height 47
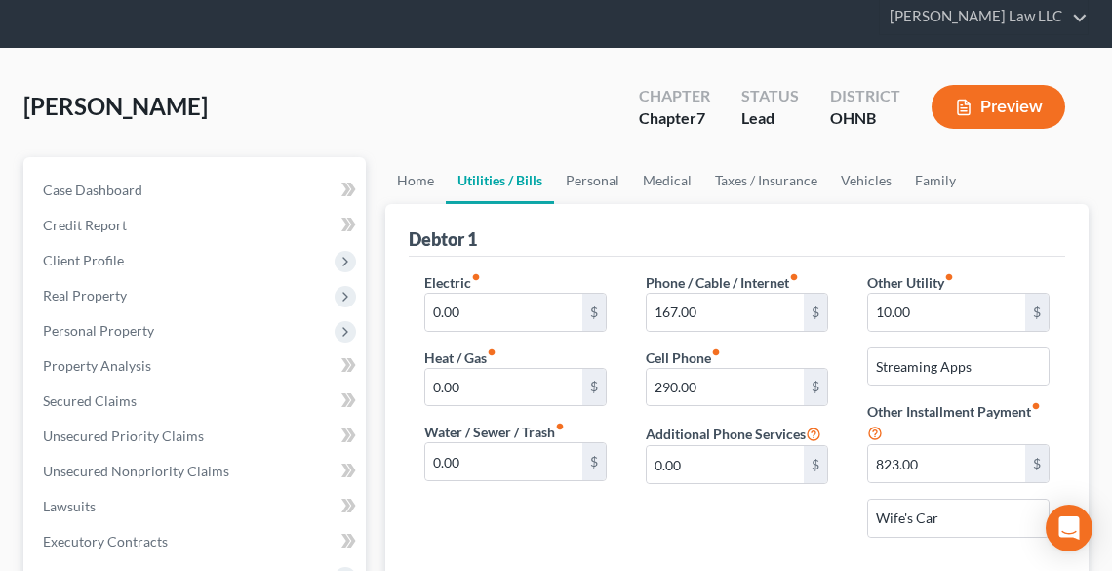
scroll to position [156, 0]
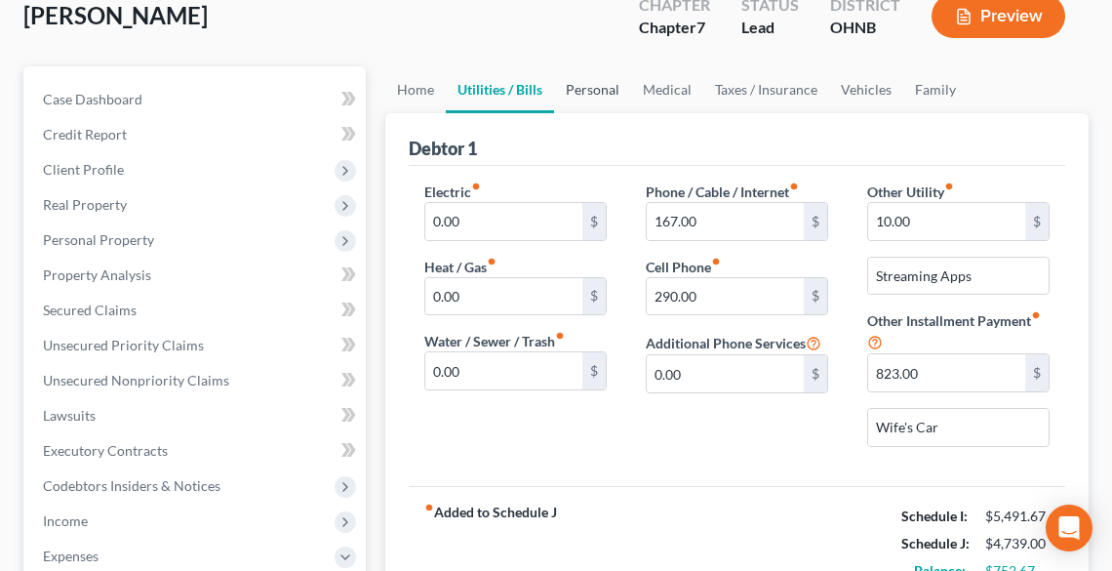
click at [588, 93] on link "Personal" at bounding box center [592, 89] width 77 height 47
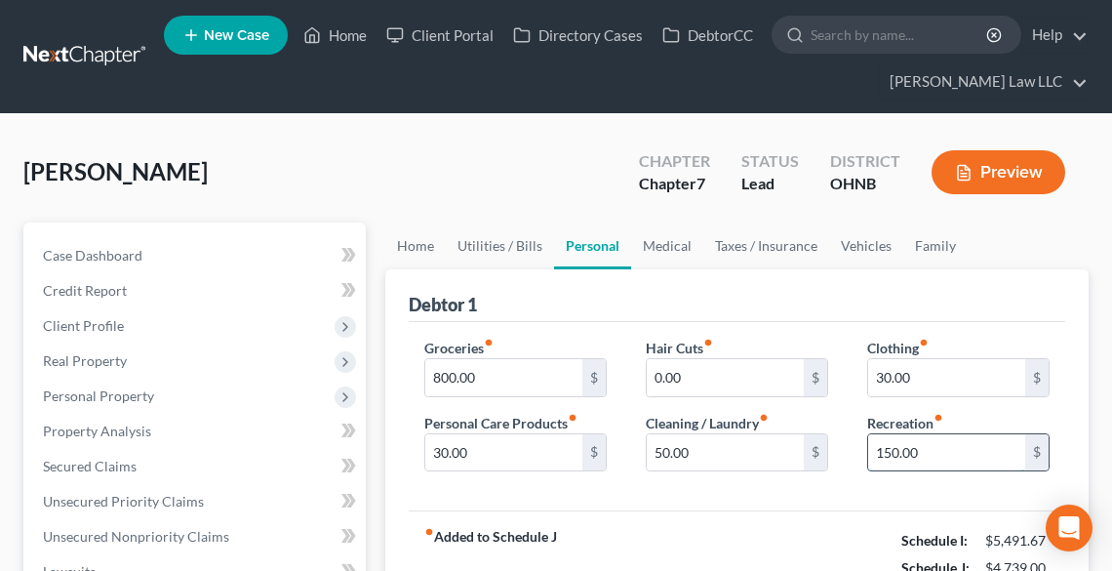
click at [942, 448] on input "150.00" at bounding box center [946, 452] width 157 height 37
type input "200.00"
click at [506, 379] on input "800.00" at bounding box center [503, 377] width 157 height 37
type input "850.00"
click at [664, 245] on link "Medical" at bounding box center [667, 245] width 72 height 47
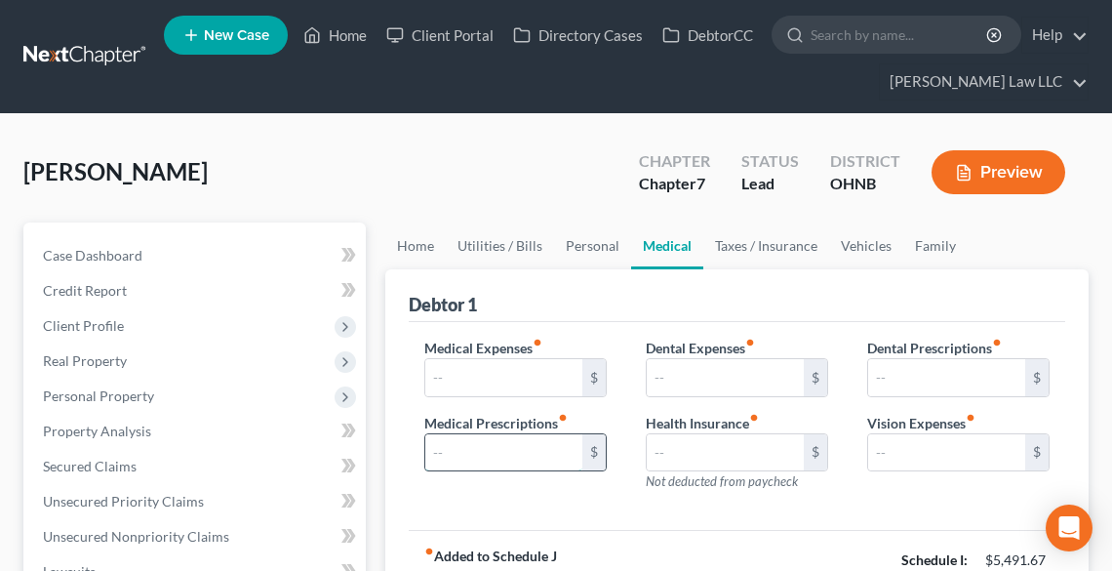
click at [502, 452] on input "text" at bounding box center [503, 452] width 157 height 37
type input "75.00"
click at [747, 250] on link "Taxes / Insurance" at bounding box center [767, 245] width 126 height 47
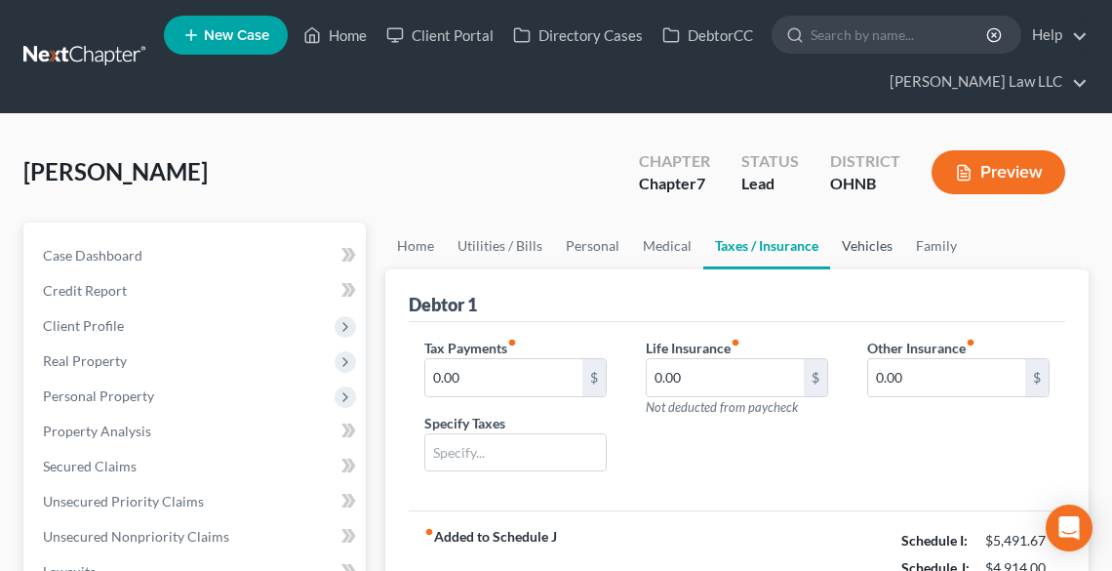
click at [874, 246] on link "Vehicles" at bounding box center [867, 245] width 74 height 47
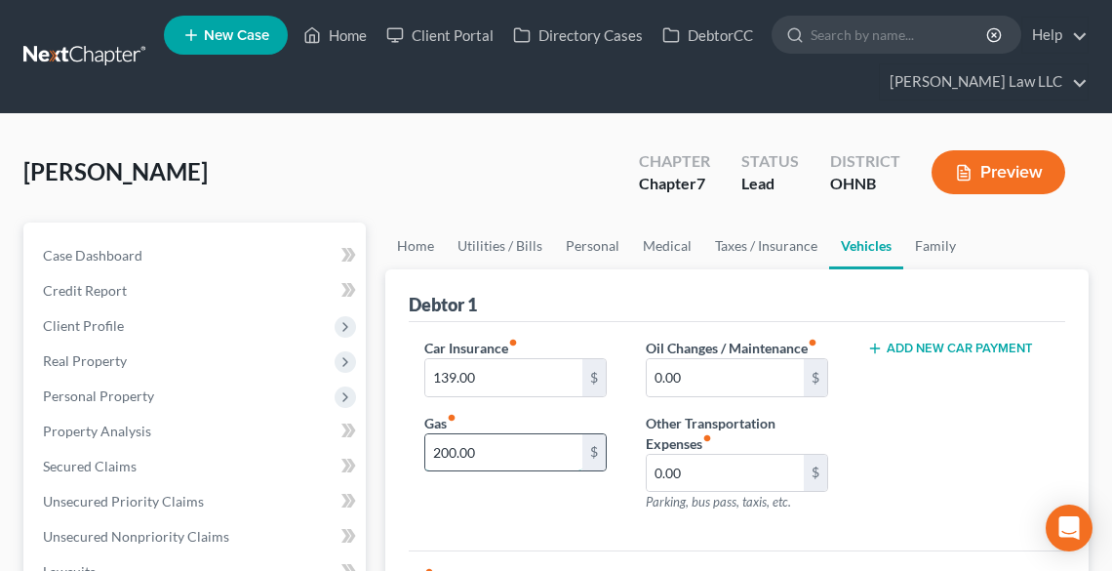
click at [565, 450] on input "200.00" at bounding box center [503, 452] width 157 height 37
type input "350.00"
click at [924, 245] on link "Family" at bounding box center [936, 245] width 64 height 47
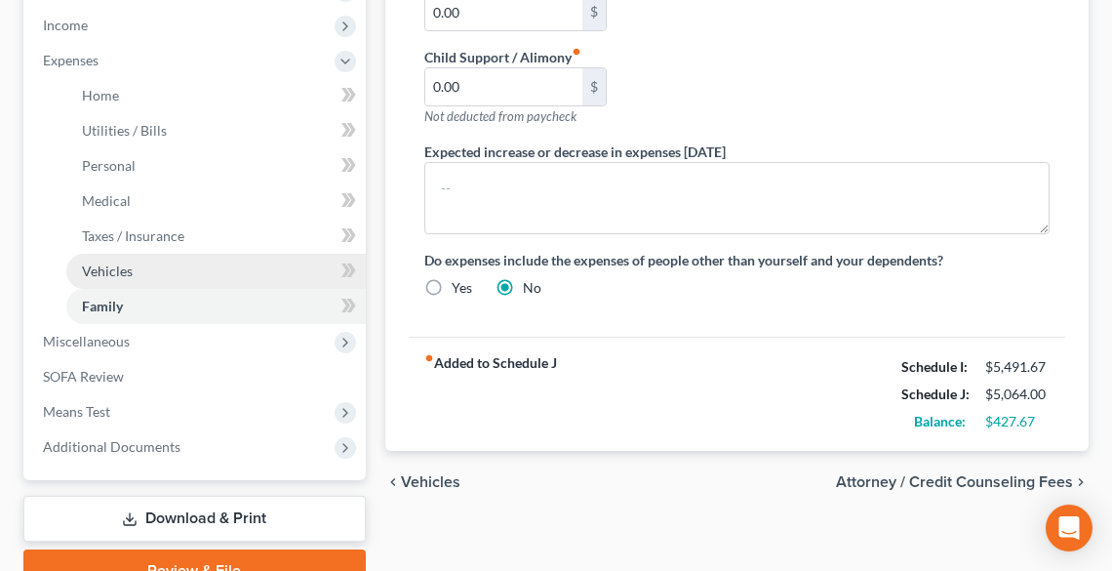
scroll to position [546, 0]
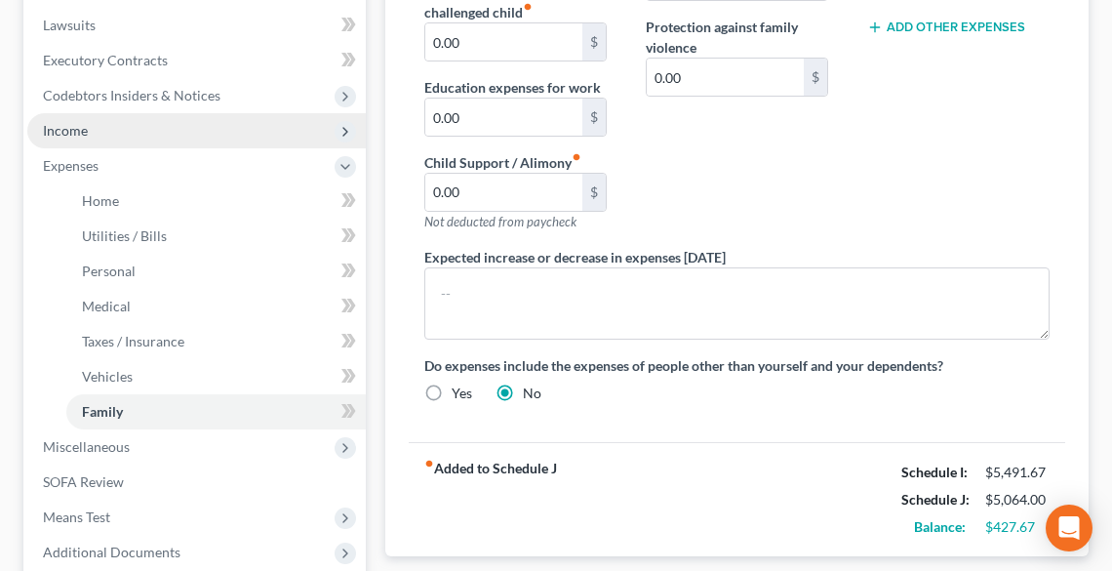
click at [84, 132] on span "Income" at bounding box center [65, 130] width 45 height 17
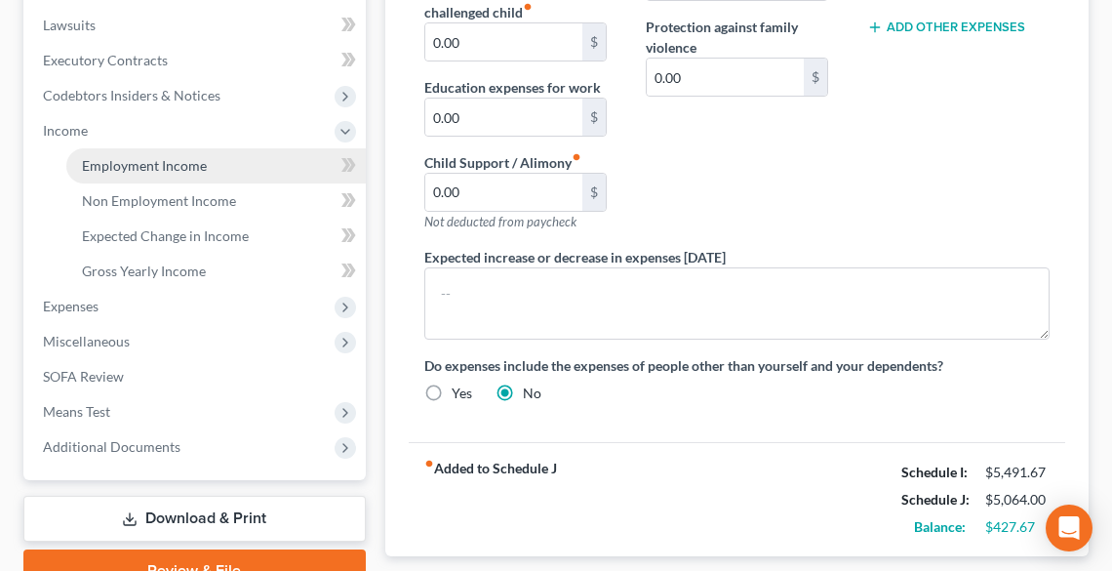
click at [94, 161] on span "Employment Income" at bounding box center [144, 165] width 125 height 17
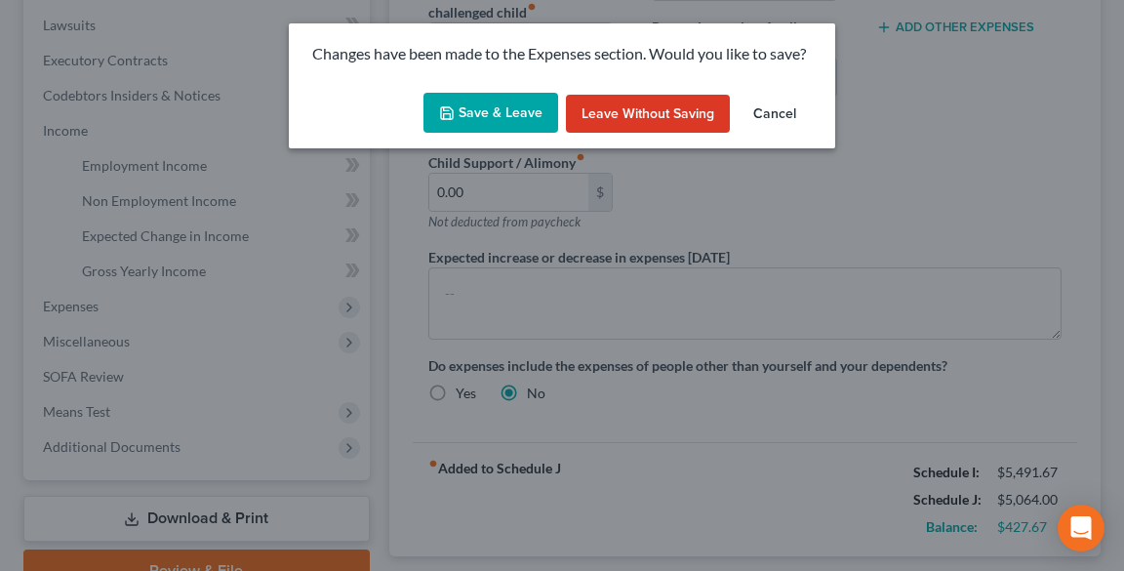
click at [467, 110] on button "Save & Leave" at bounding box center [490, 113] width 135 height 41
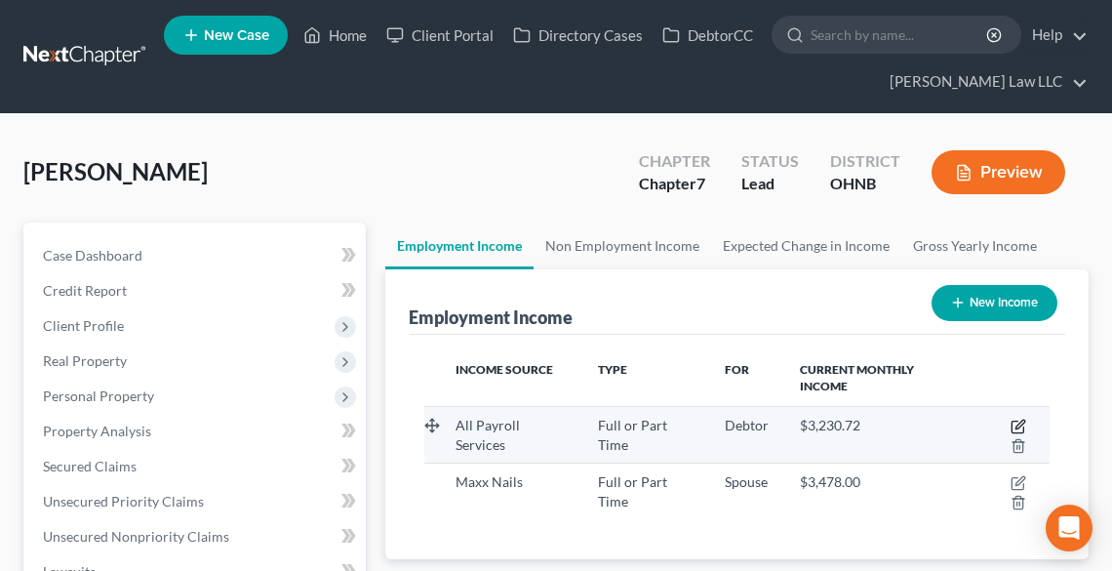
click at [1019, 423] on icon "button" at bounding box center [1020, 424] width 9 height 9
select select "0"
select select "36"
select select "3"
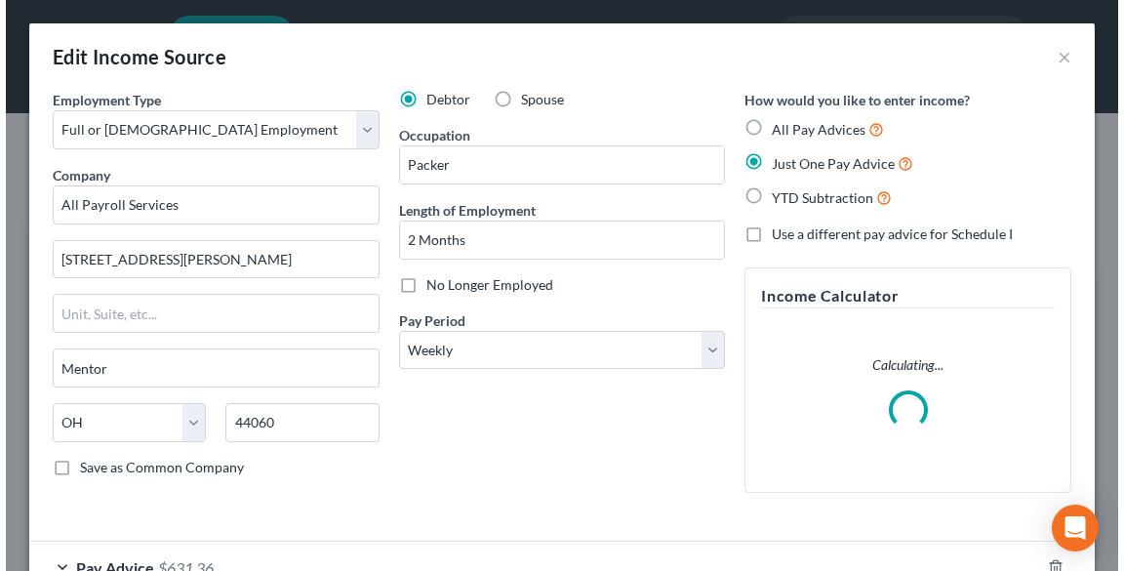
scroll to position [316, 671]
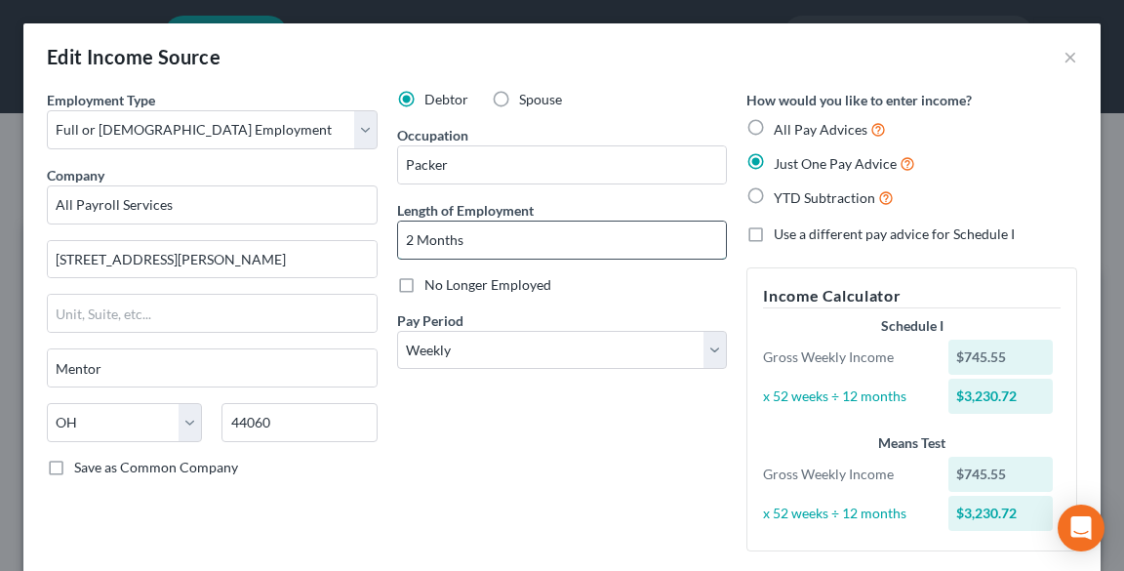
click at [404, 239] on input "2 Months" at bounding box center [562, 240] width 329 height 37
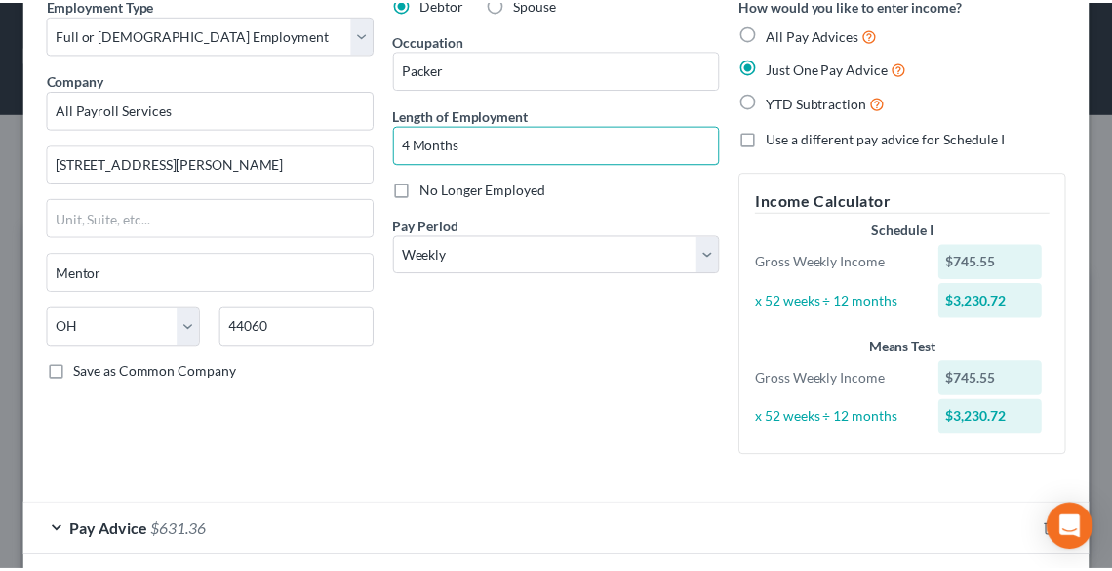
scroll to position [187, 0]
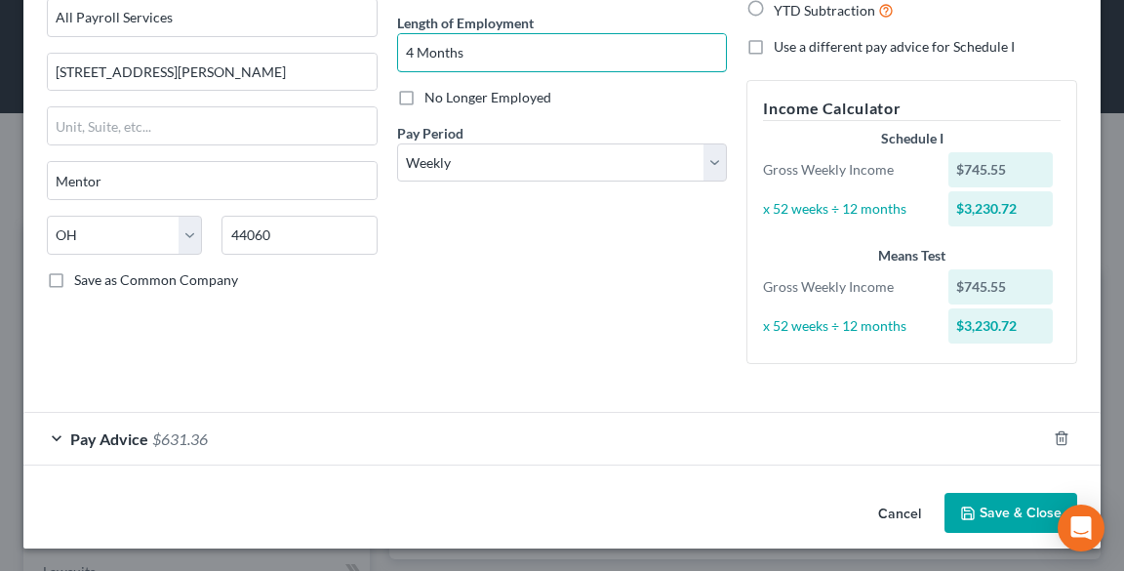
type input "4 Months"
click at [1016, 502] on button "Save & Close" at bounding box center [1011, 513] width 133 height 41
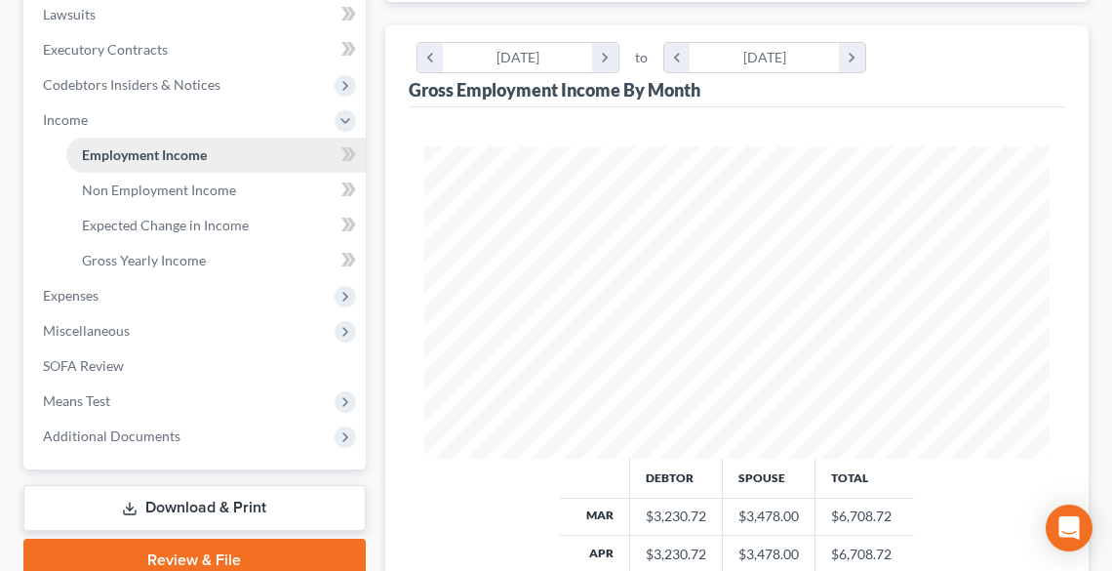
scroll to position [546, 0]
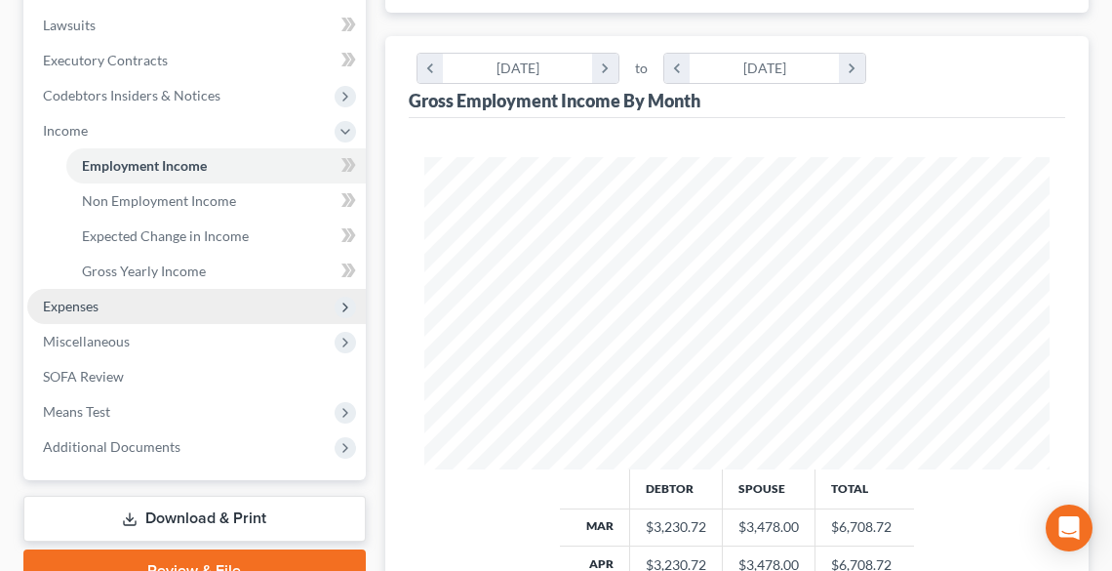
click at [148, 299] on span "Expenses" at bounding box center [196, 306] width 339 height 35
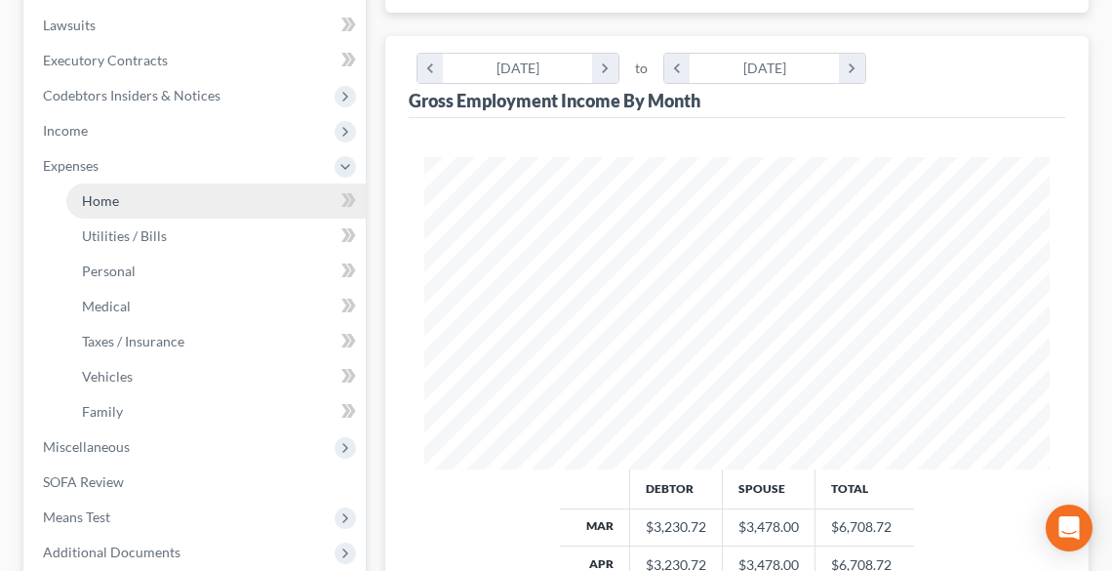
click at [106, 203] on span "Home" at bounding box center [100, 200] width 37 height 17
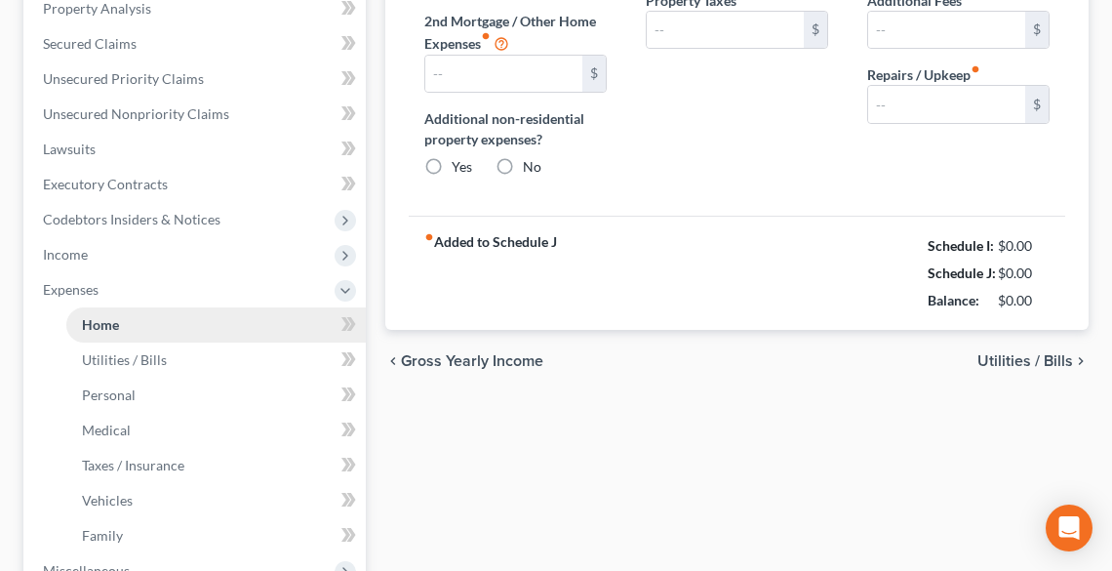
type input "1,600.00"
type input "0.00"
radio input "true"
type input "0.00"
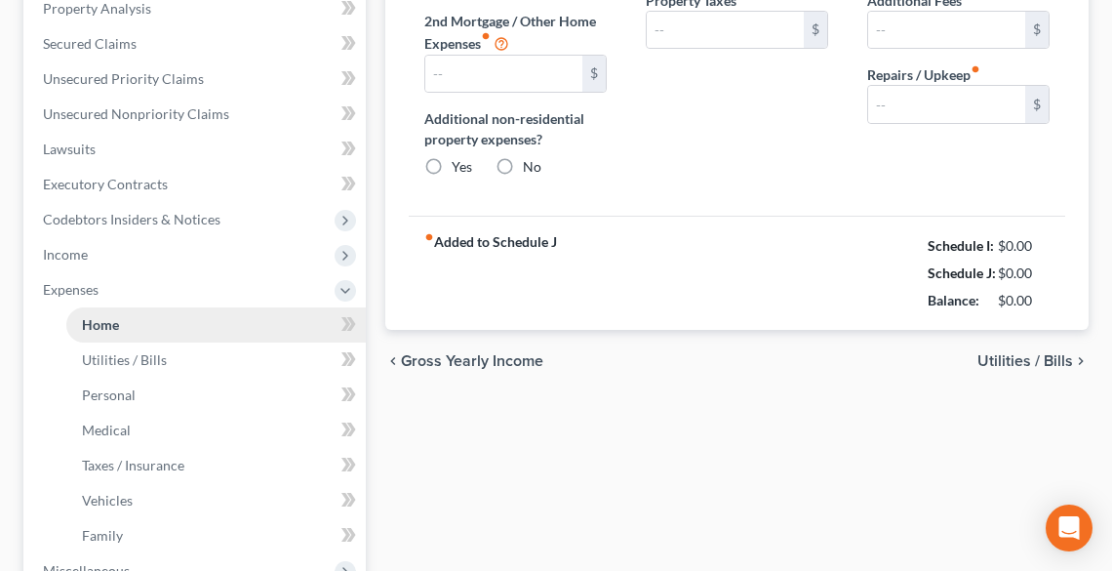
type input "0.00"
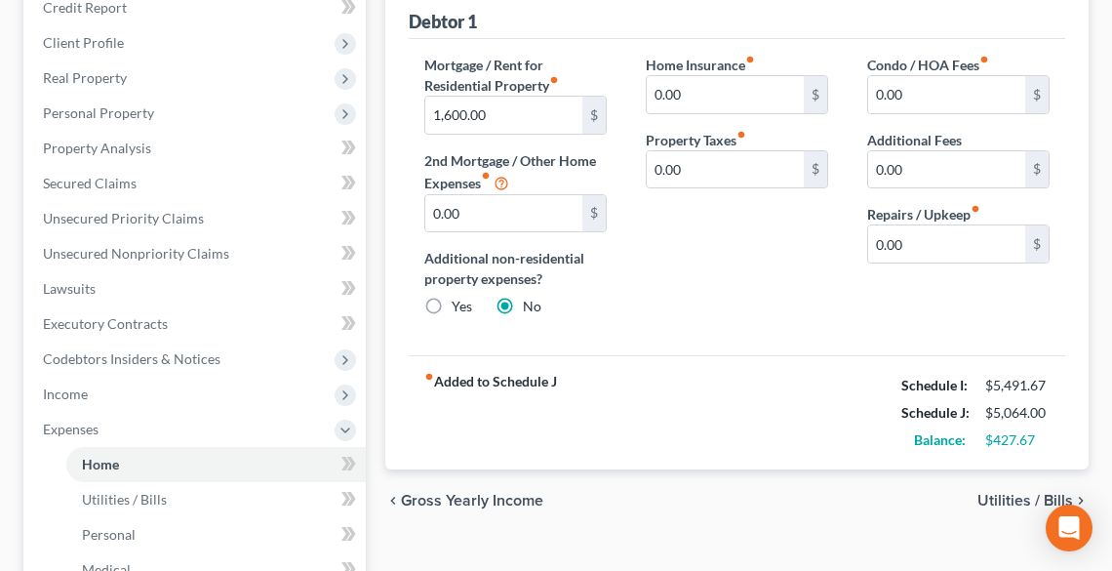
scroll to position [78, 0]
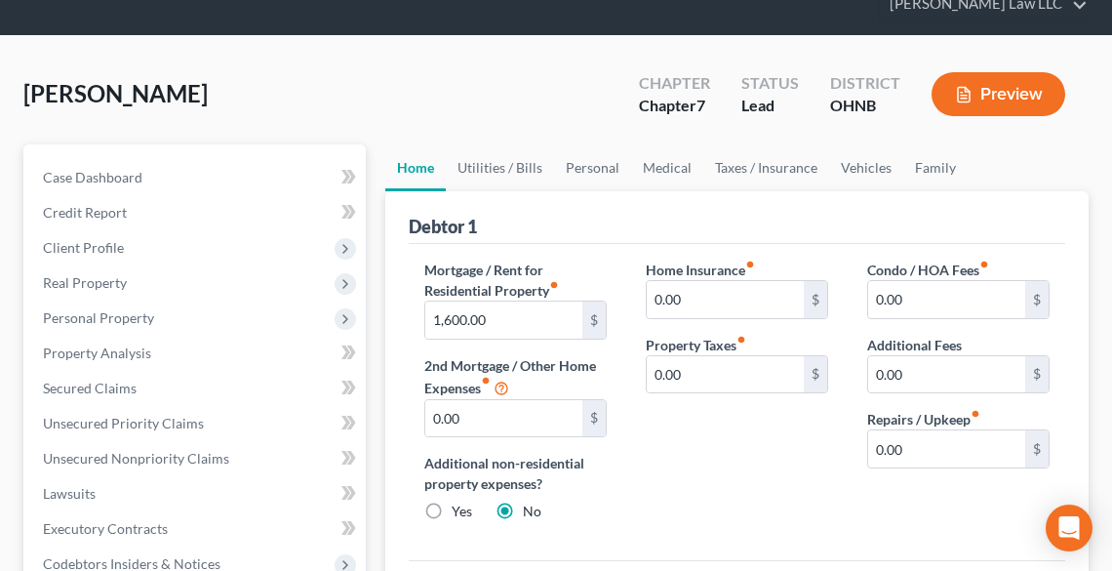
click at [991, 83] on button "Preview" at bounding box center [999, 94] width 134 height 44
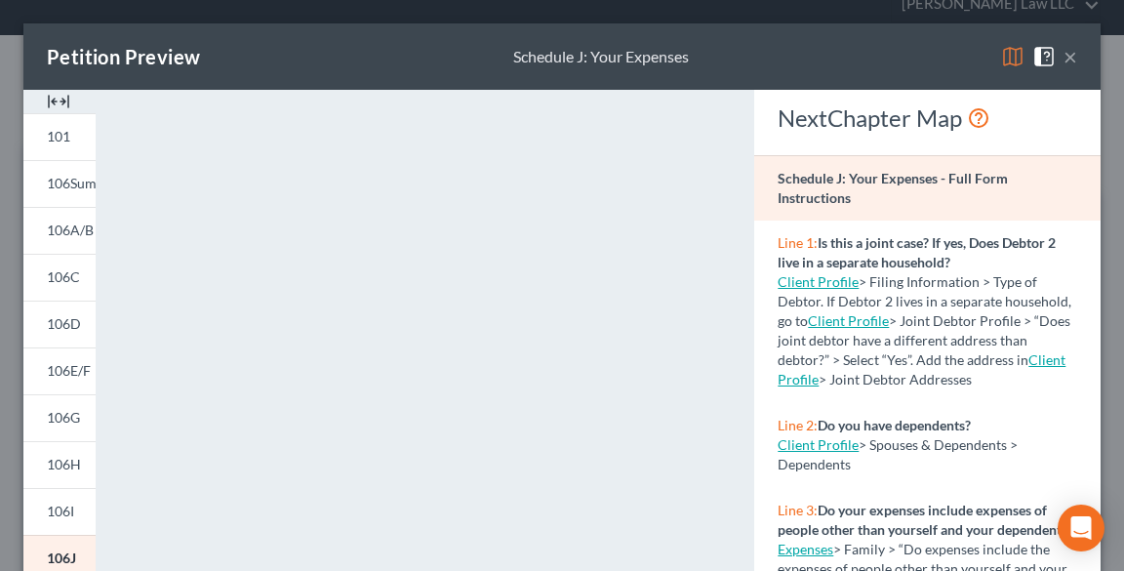
click at [645, 47] on div "Schedule J: Your Expenses" at bounding box center [601, 57] width 176 height 22
click at [1064, 55] on button "×" at bounding box center [1071, 56] width 14 height 23
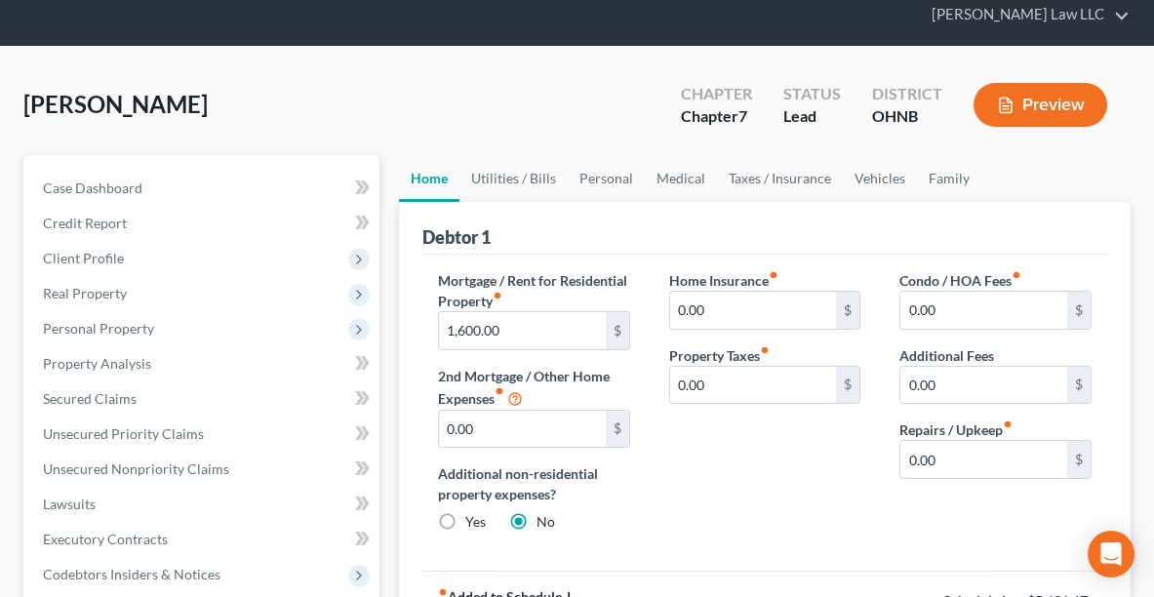
scroll to position [0, 0]
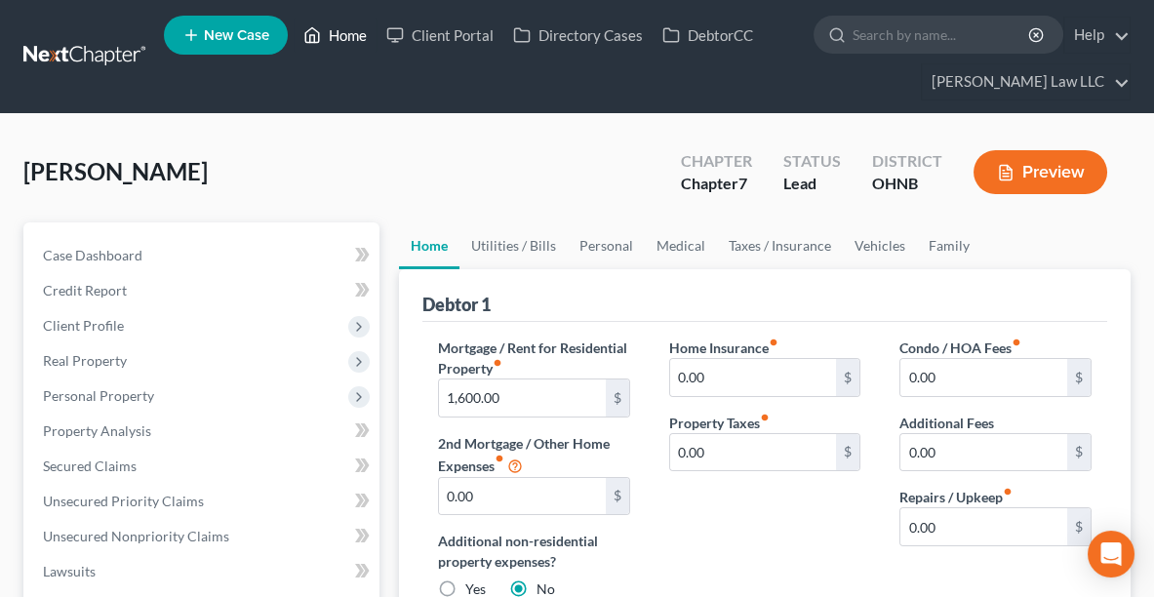
click at [337, 36] on link "Home" at bounding box center [335, 35] width 83 height 35
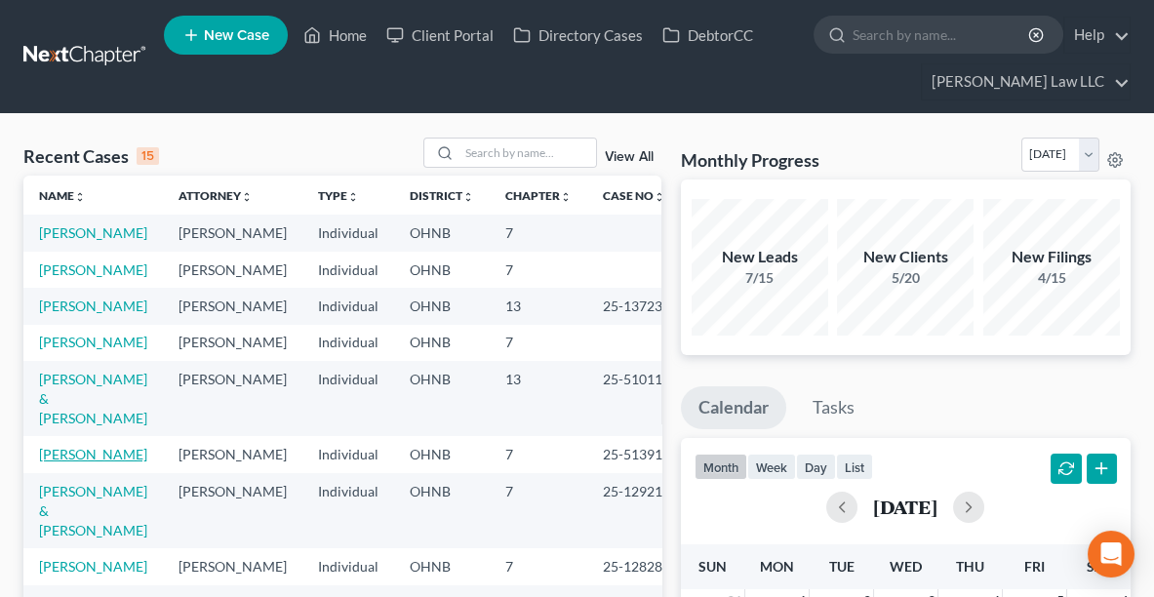
click at [62, 463] on link "[PERSON_NAME]" at bounding box center [93, 454] width 108 height 17
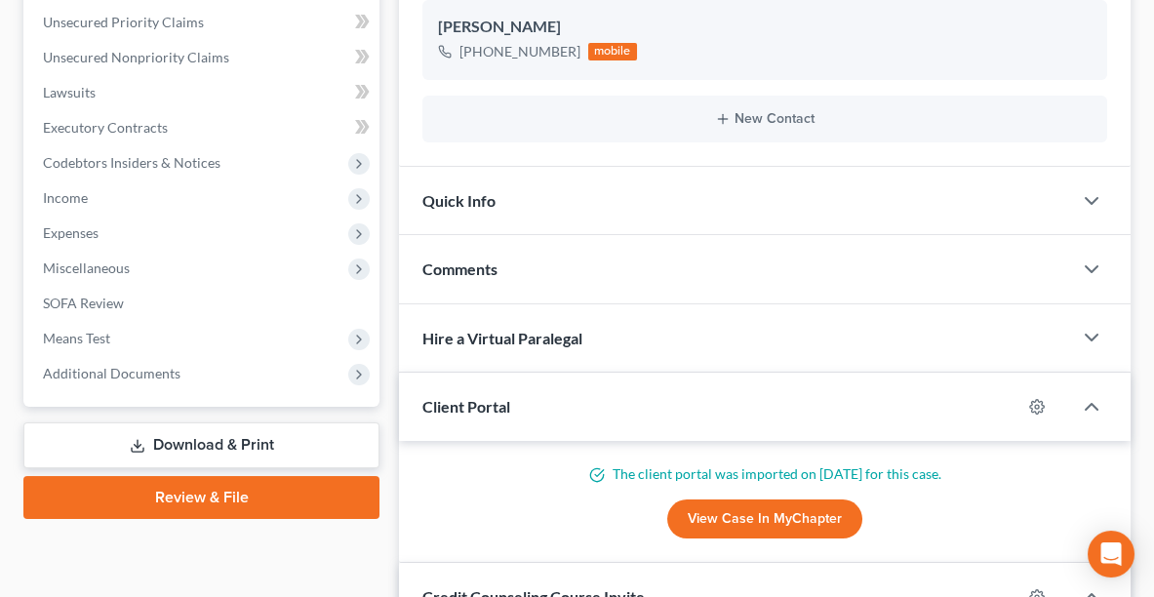
scroll to position [474, 0]
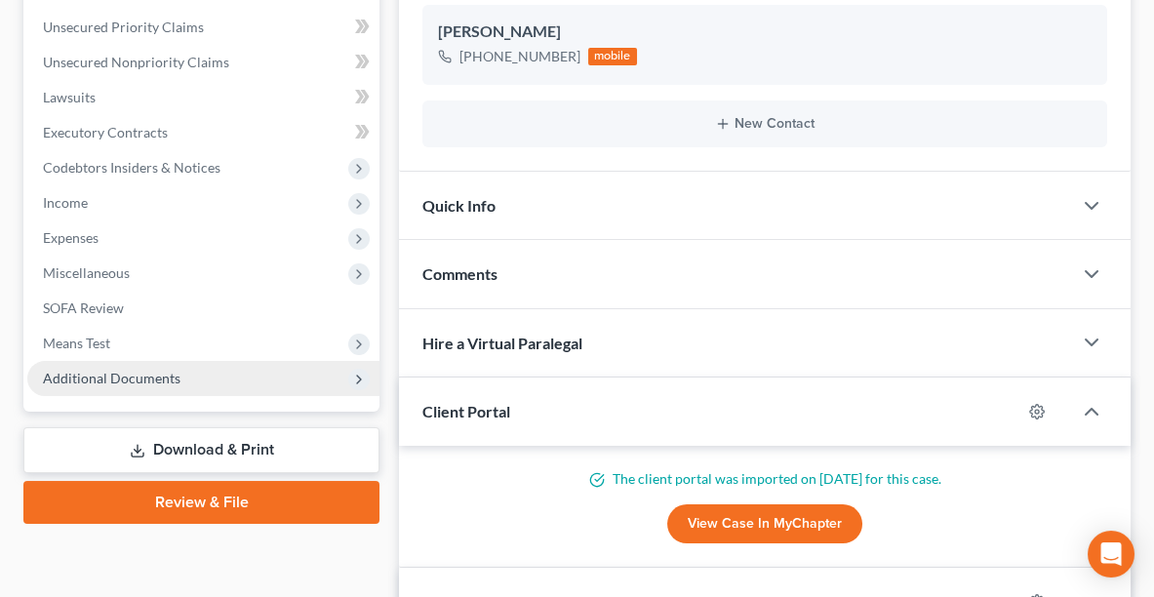
click at [122, 379] on span "Additional Documents" at bounding box center [112, 378] width 138 height 17
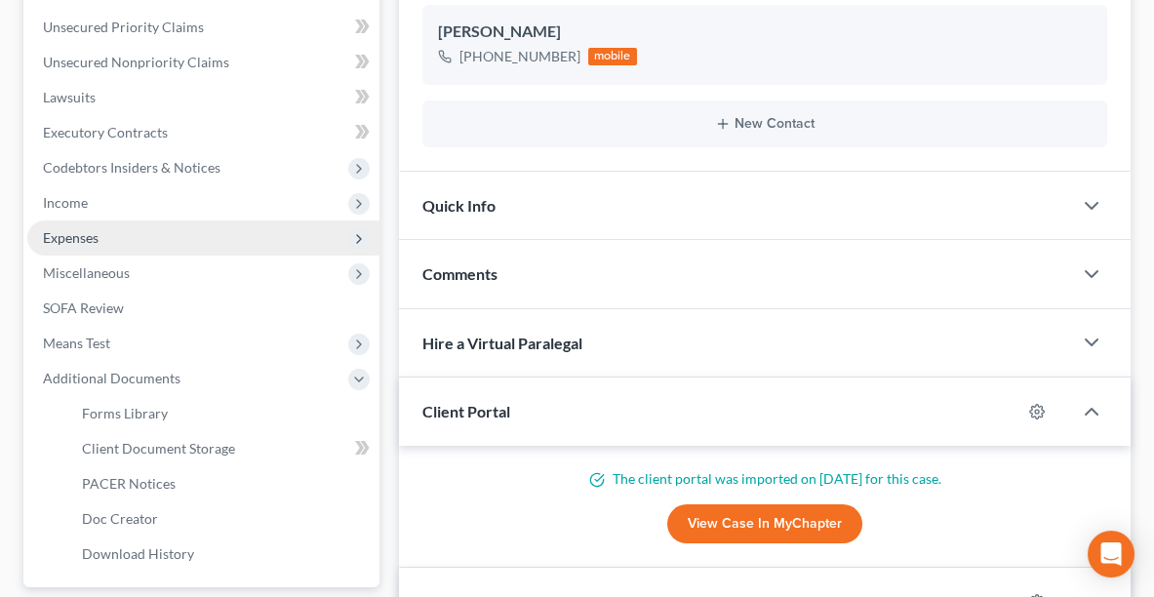
click at [190, 234] on span "Expenses" at bounding box center [203, 238] width 352 height 35
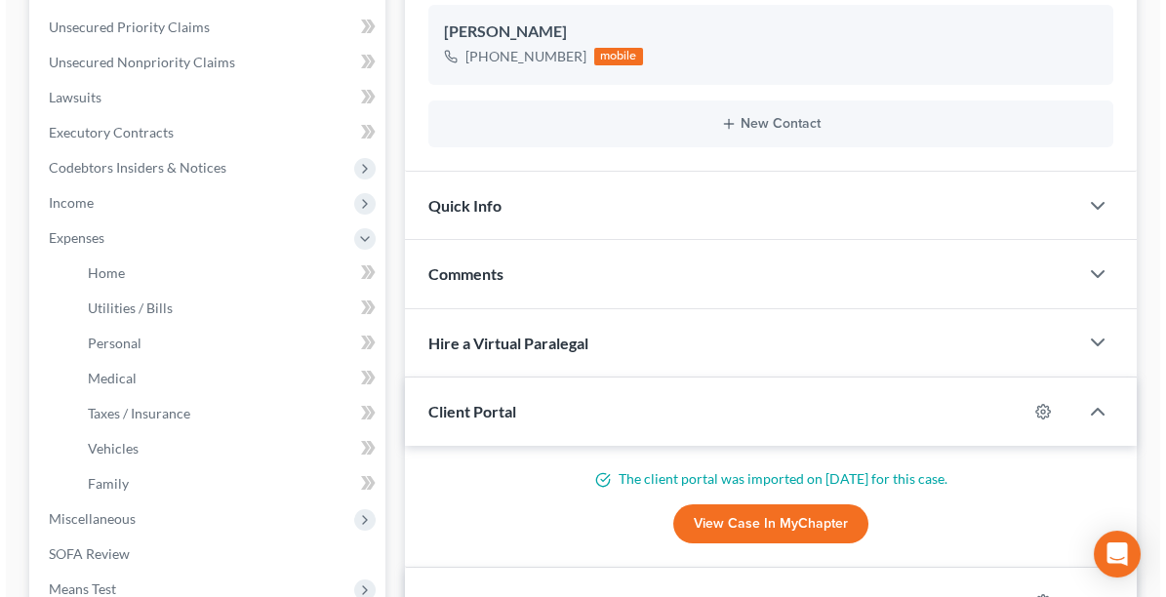
scroll to position [0, 0]
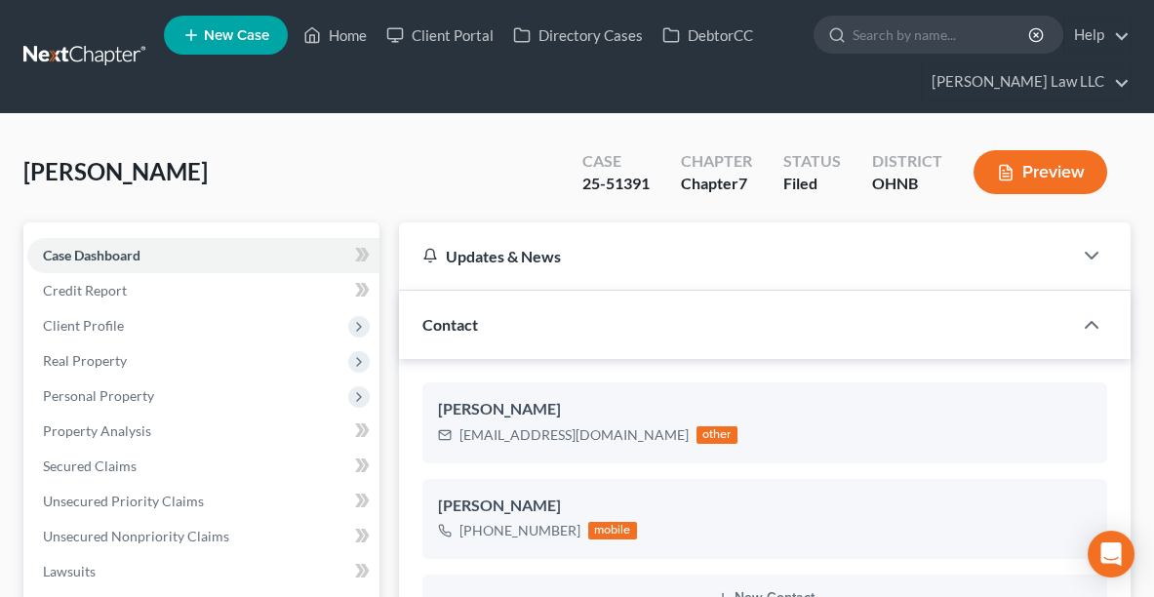
click at [1004, 166] on icon "button" at bounding box center [1006, 173] width 18 height 18
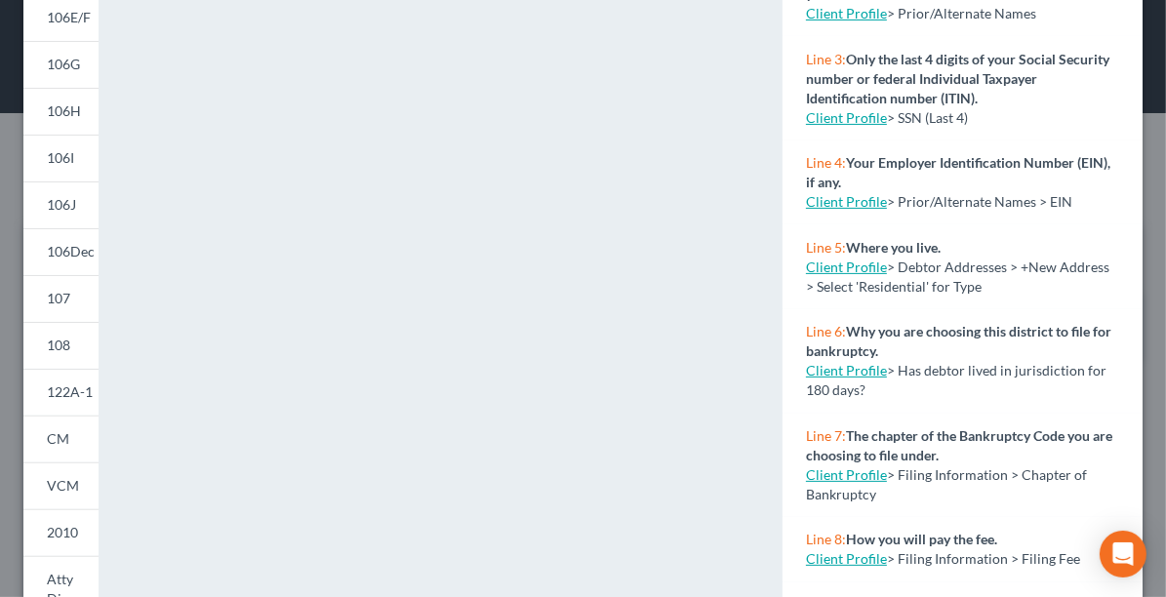
scroll to position [439, 0]
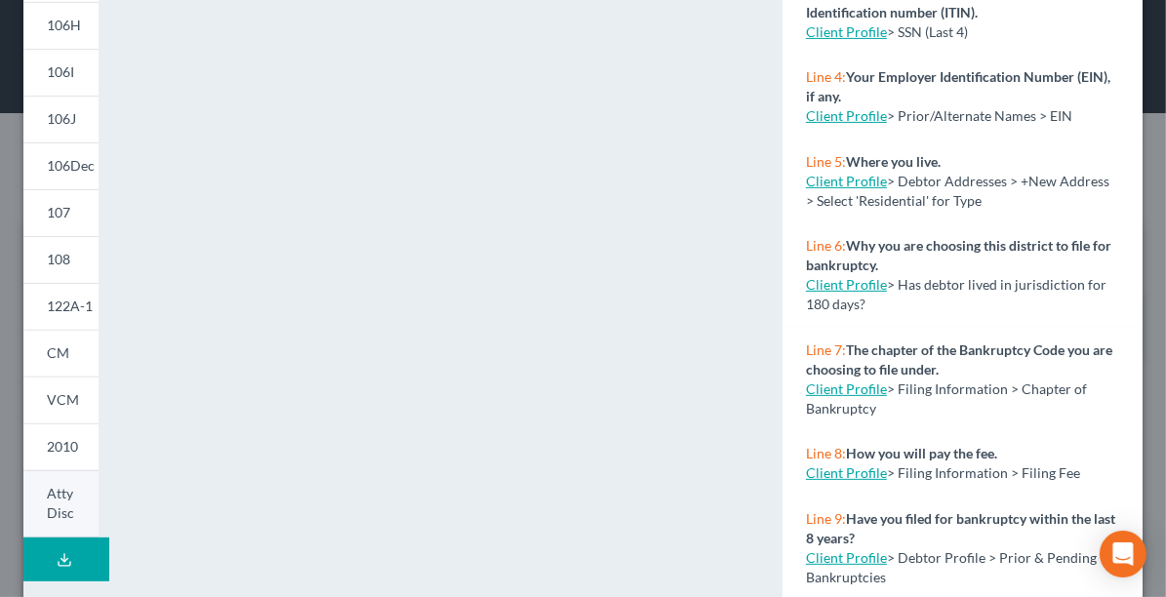
click at [68, 504] on span "Atty Disc" at bounding box center [60, 503] width 27 height 36
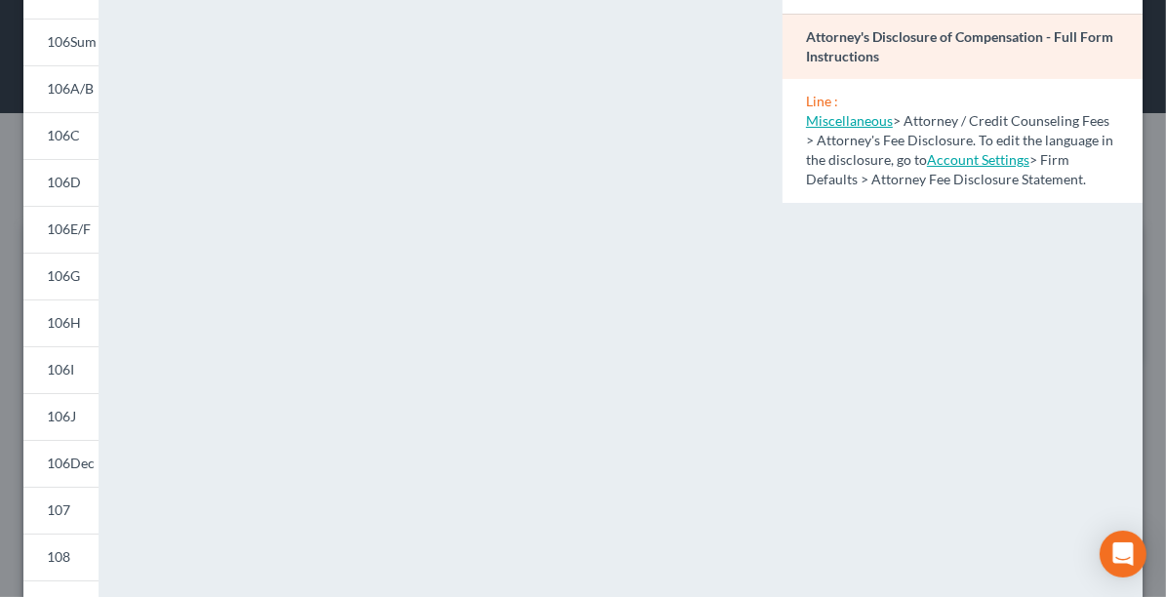
scroll to position [0, 0]
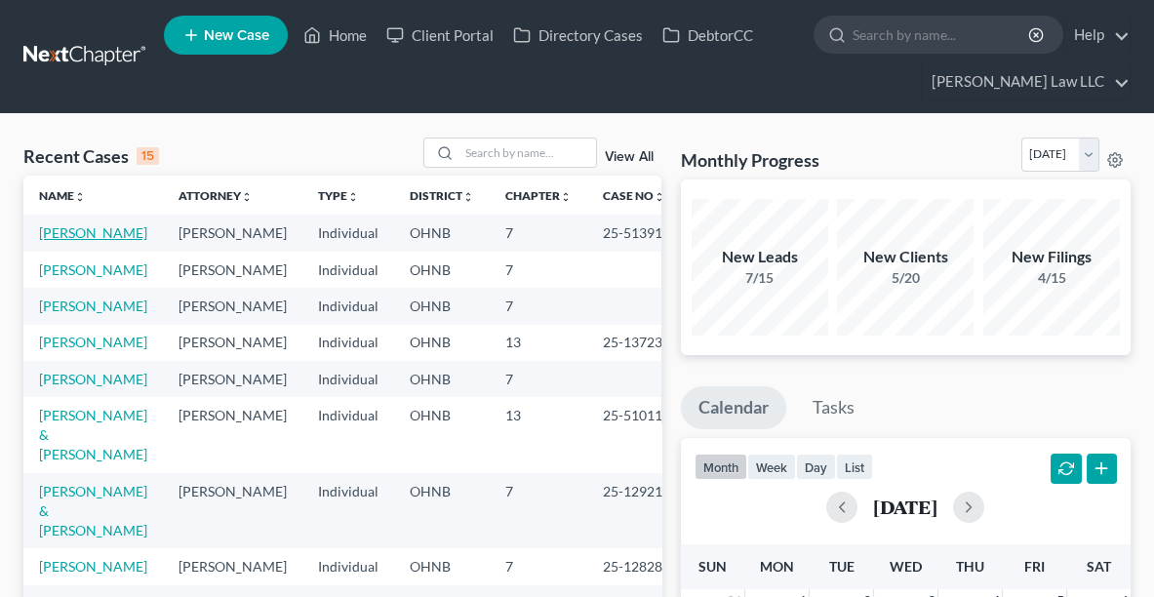
click at [51, 241] on link "[PERSON_NAME]" at bounding box center [93, 232] width 108 height 17
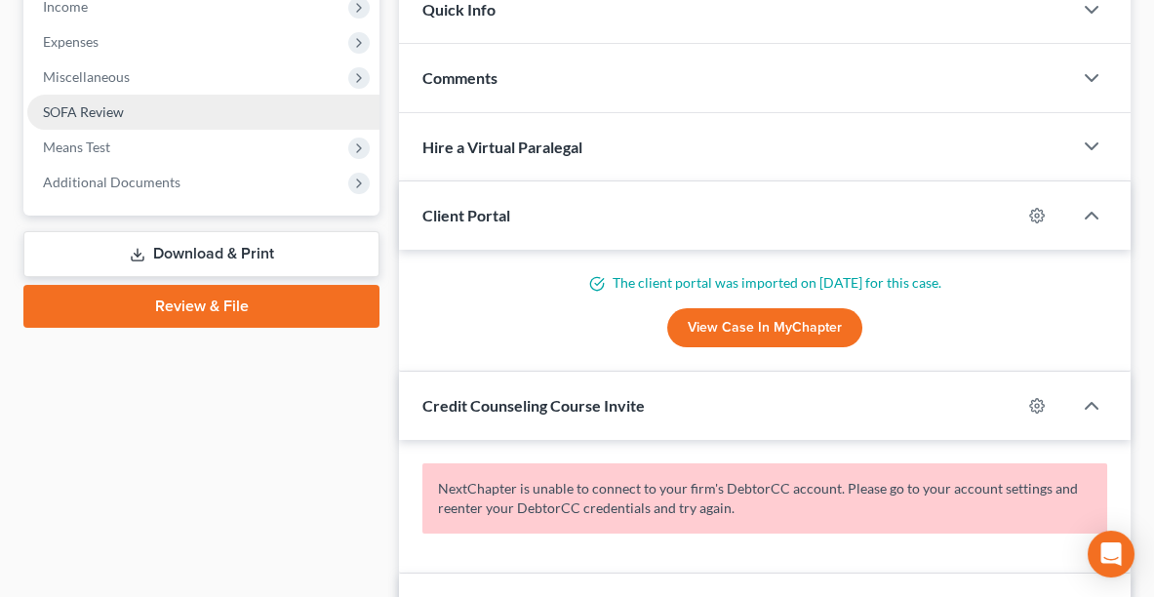
scroll to position [668, 0]
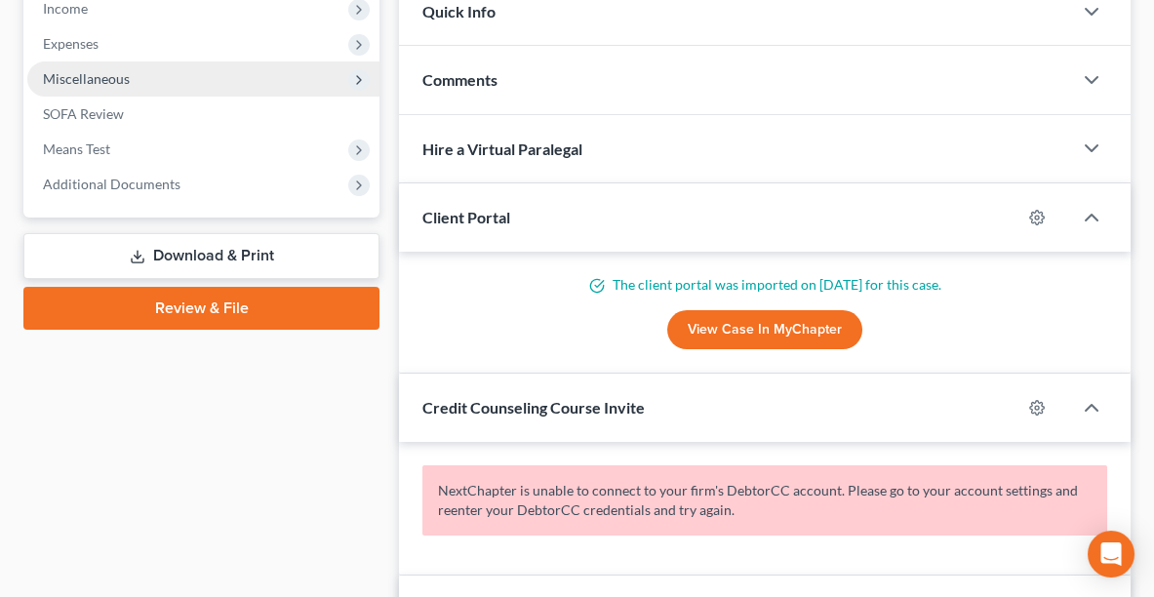
click at [87, 80] on span "Miscellaneous" at bounding box center [86, 78] width 87 height 17
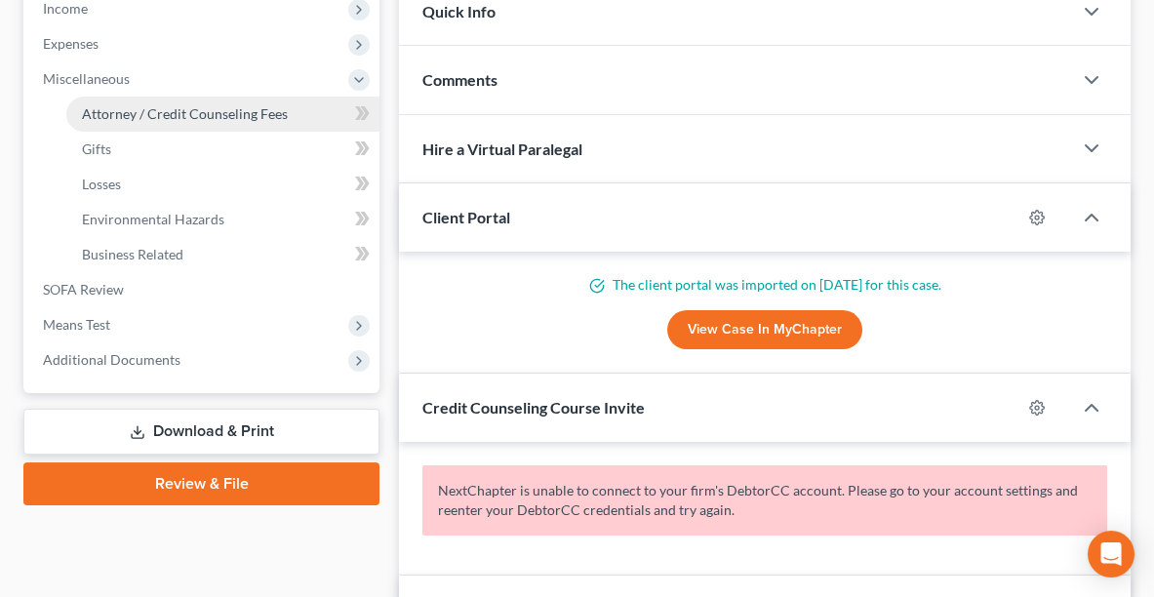
click at [118, 111] on span "Attorney / Credit Counseling Fees" at bounding box center [185, 113] width 206 height 17
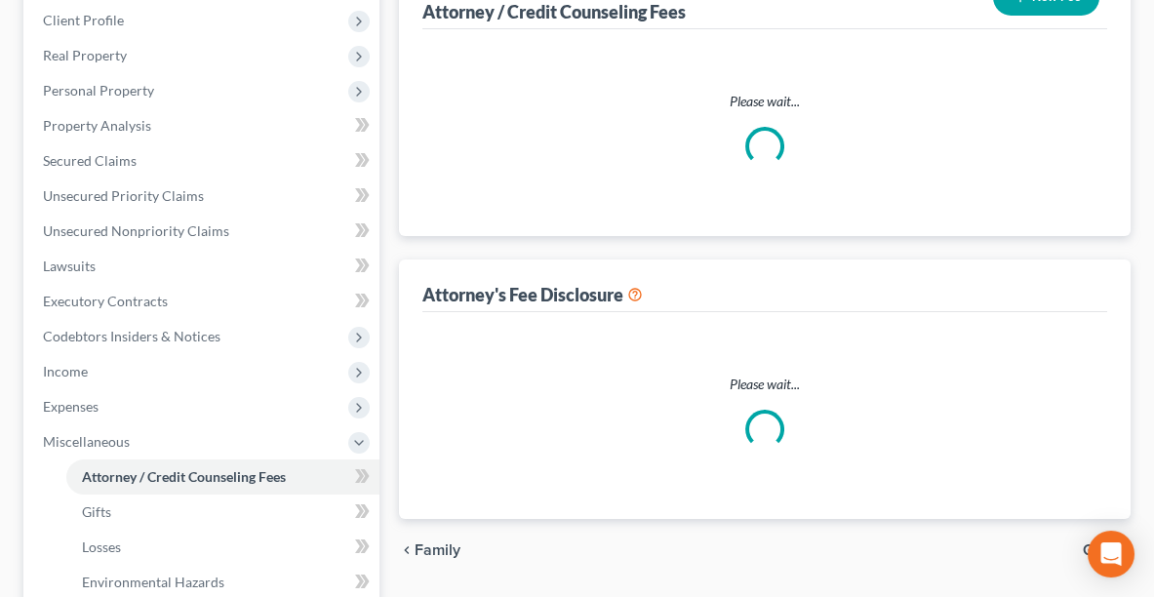
select select "0"
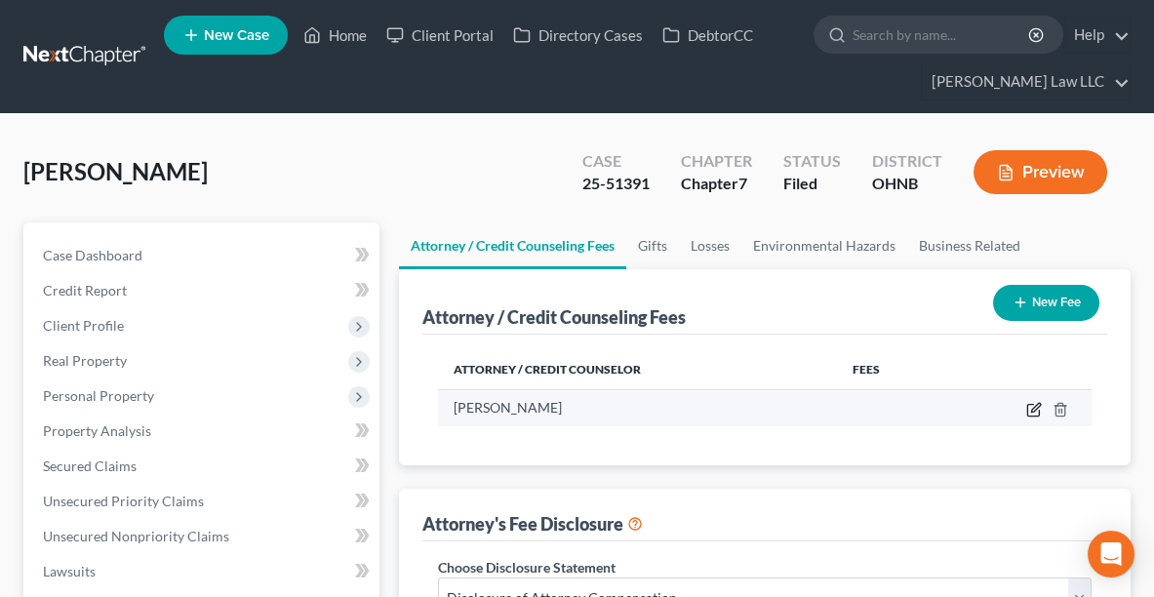
click at [1036, 403] on icon "button" at bounding box center [1035, 407] width 9 height 9
select select "36"
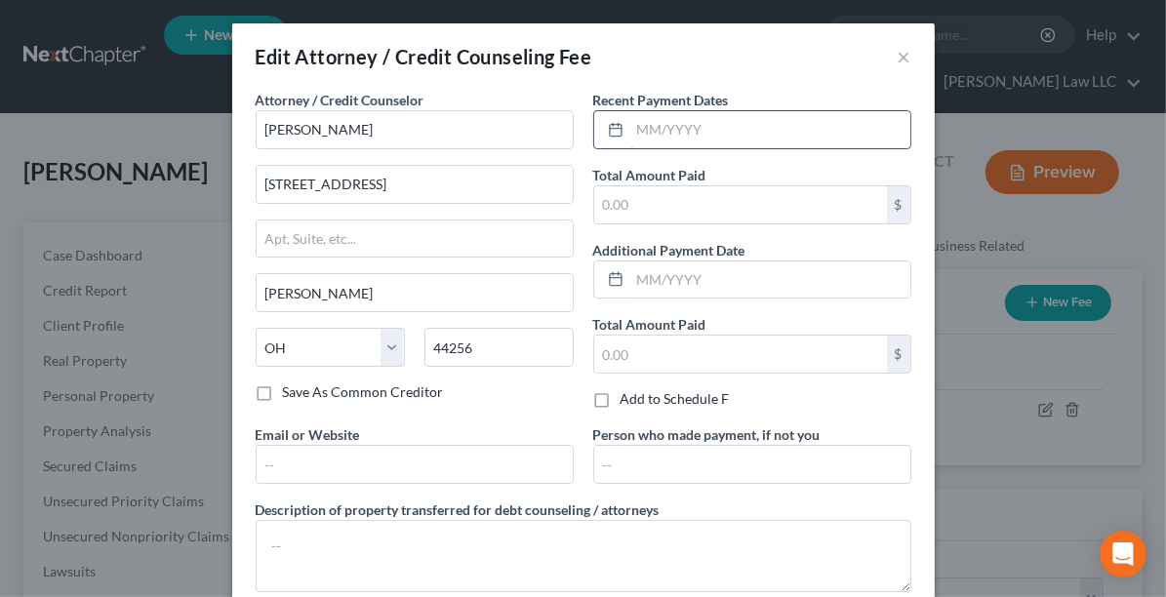
click at [702, 133] on input "text" at bounding box center [770, 129] width 280 height 37
type input "[DATE]"
click at [696, 202] on input "text" at bounding box center [740, 204] width 293 height 37
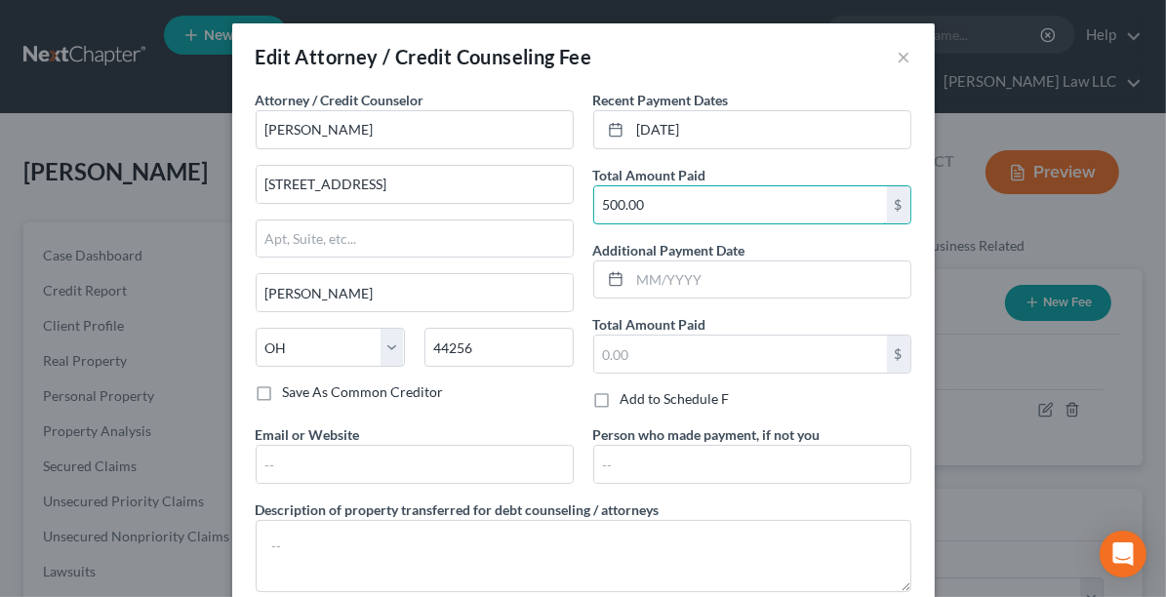
type input "500.00"
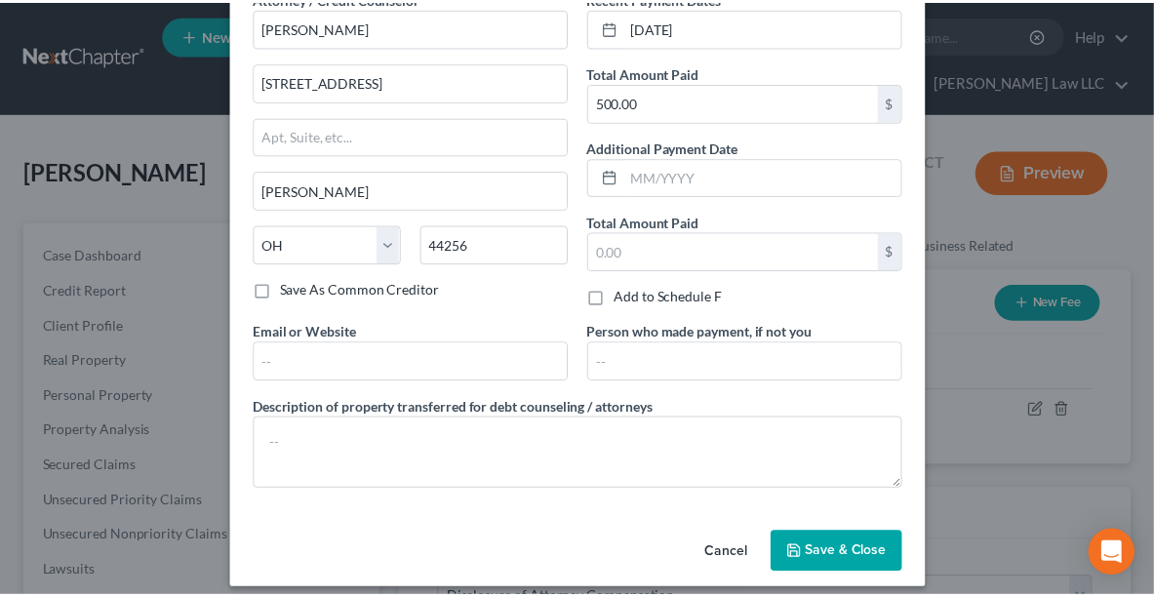
scroll to position [111, 0]
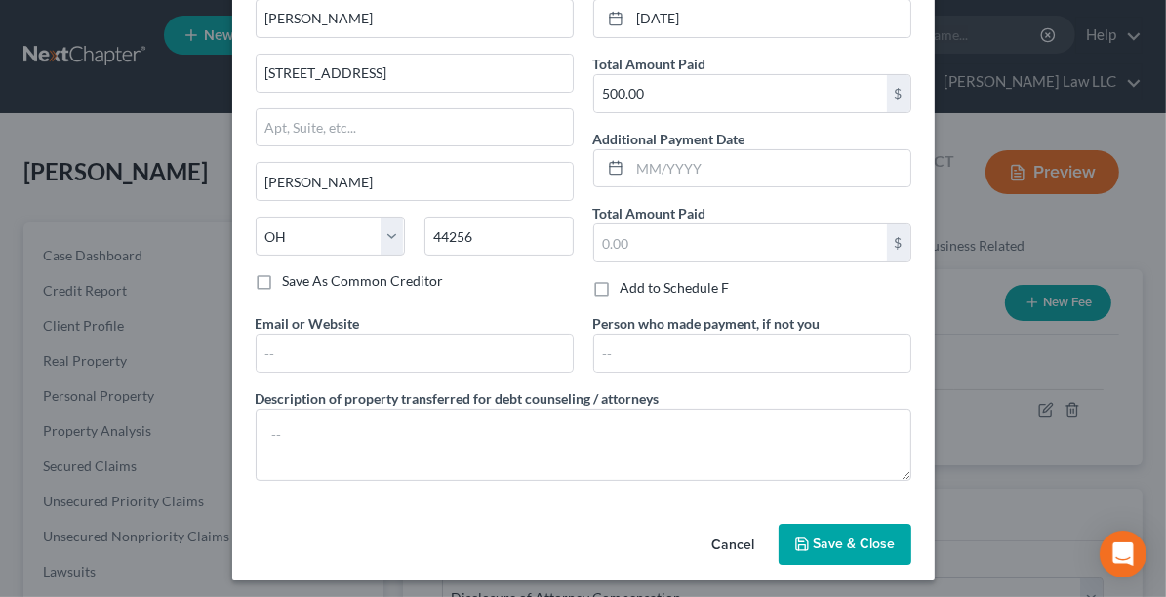
click at [865, 541] on span "Save & Close" at bounding box center [855, 544] width 82 height 17
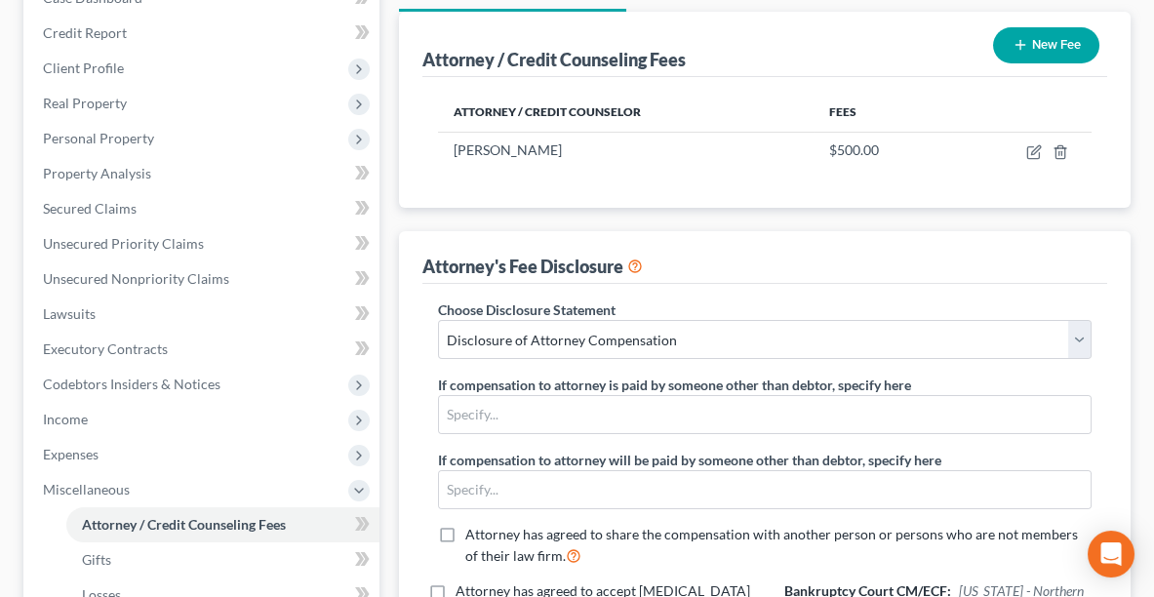
scroll to position [255, 0]
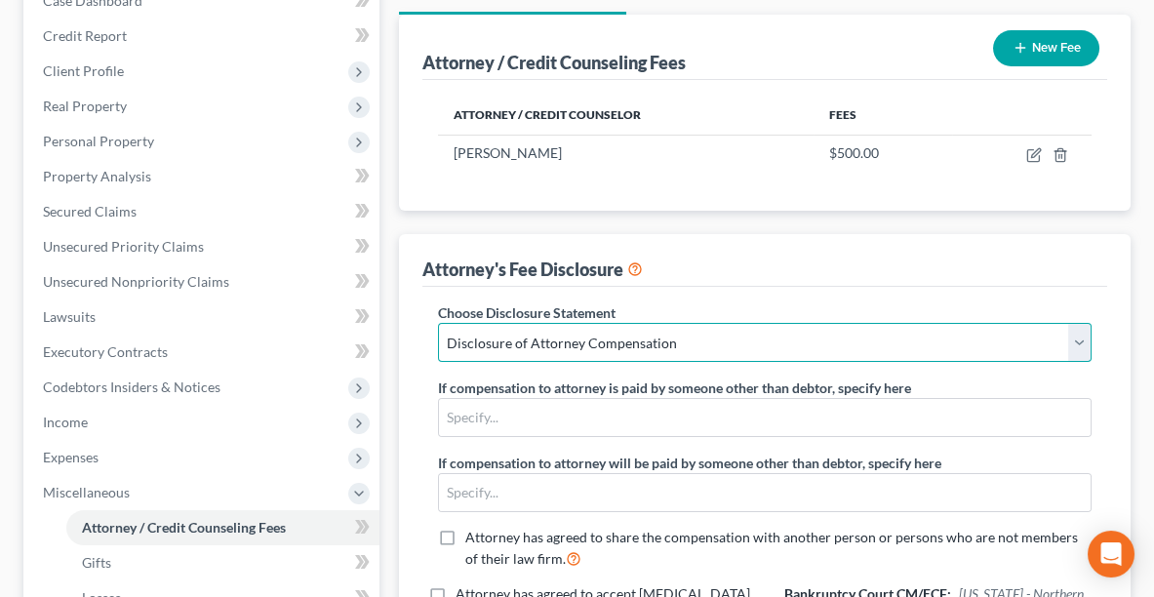
click at [745, 343] on select "Select Disclosure of Attorney Compensation" at bounding box center [765, 342] width 654 height 39
click at [438, 323] on select "Select Disclosure of Attorney Compensation" at bounding box center [765, 342] width 654 height 39
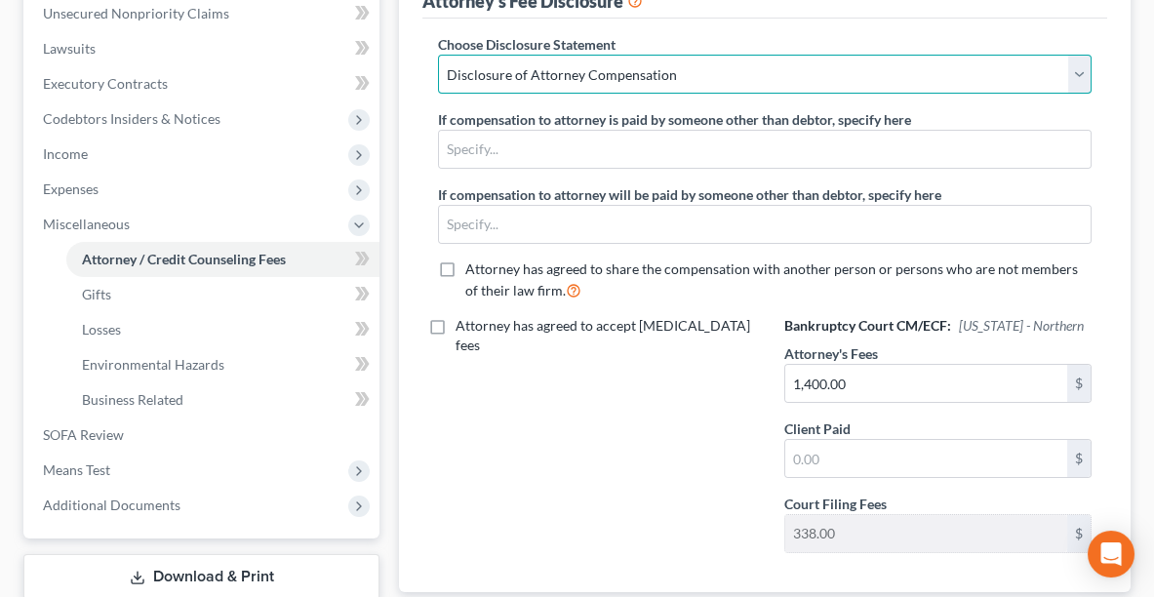
scroll to position [646, 0]
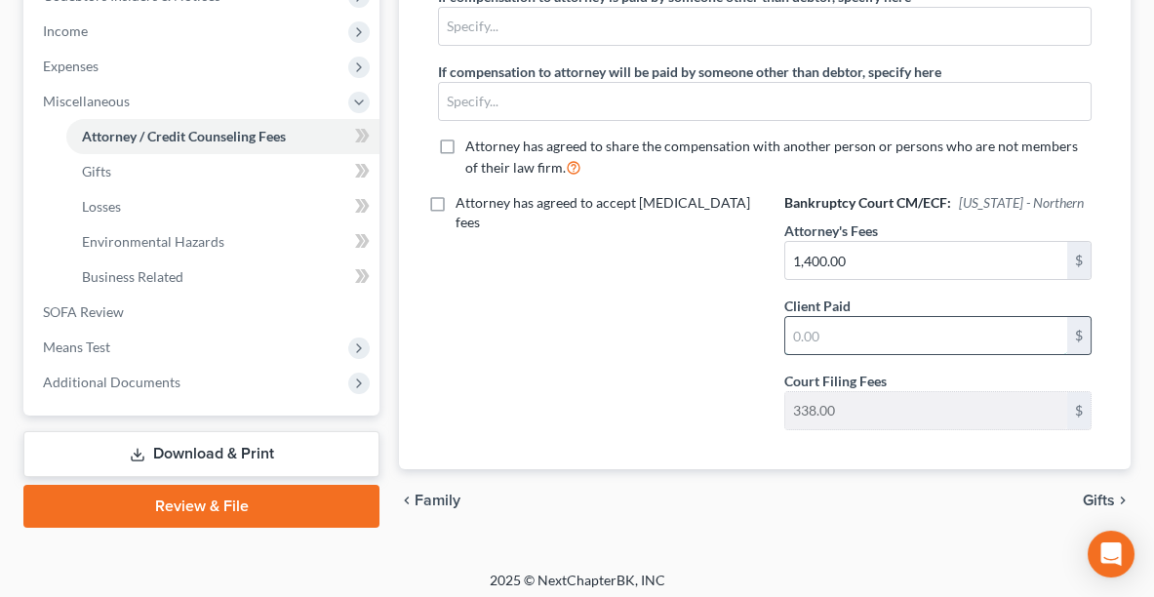
click at [852, 330] on input "text" at bounding box center [927, 335] width 282 height 37
type input "500.00"
click at [215, 449] on link "Download & Print" at bounding box center [201, 454] width 356 height 46
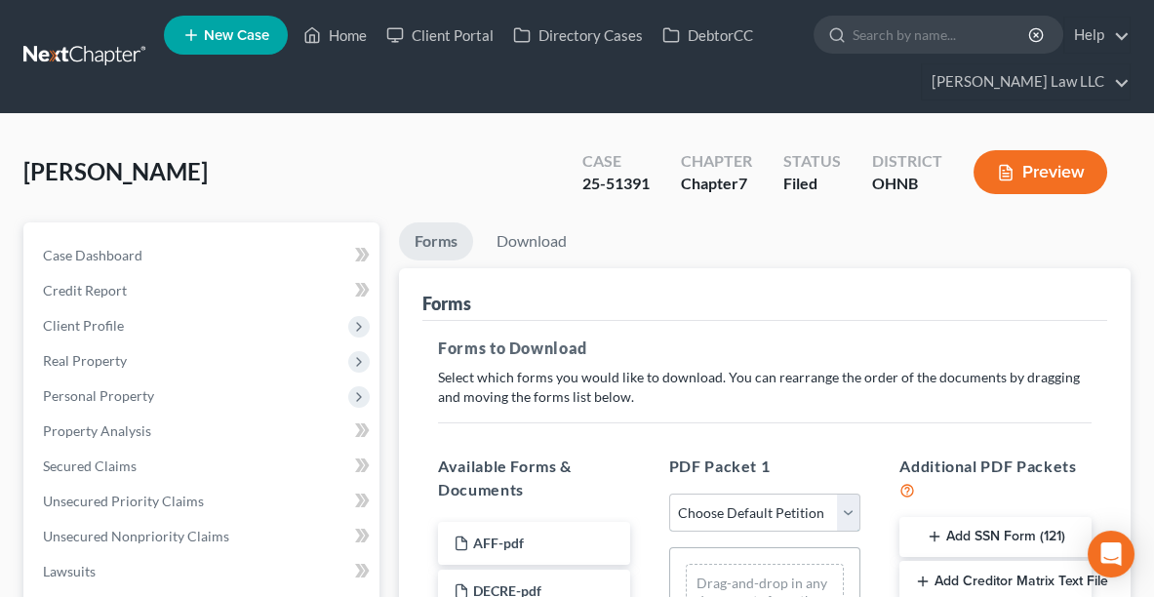
click at [724, 504] on select "Choose Default Petition PDF Packet Complete Bankruptcy Petition (all forms and …" at bounding box center [765, 513] width 192 height 39
select select "2"
click at [669, 494] on select "Choose Default Petition PDF Packet Complete Bankruptcy Petition (all forms and …" at bounding box center [765, 513] width 192 height 39
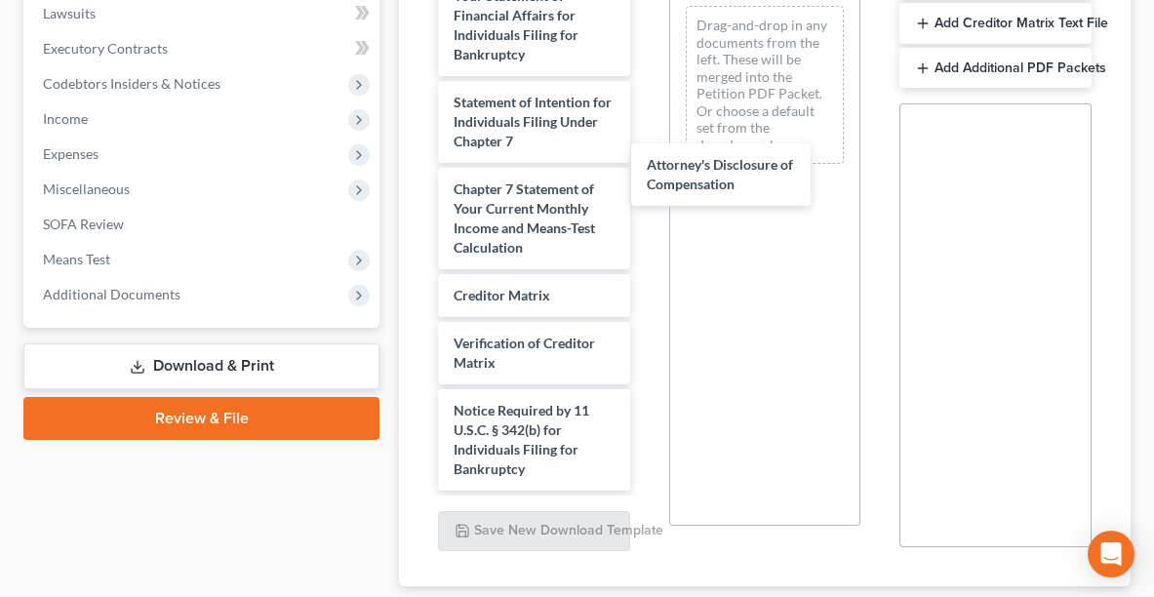
scroll to position [808, 0]
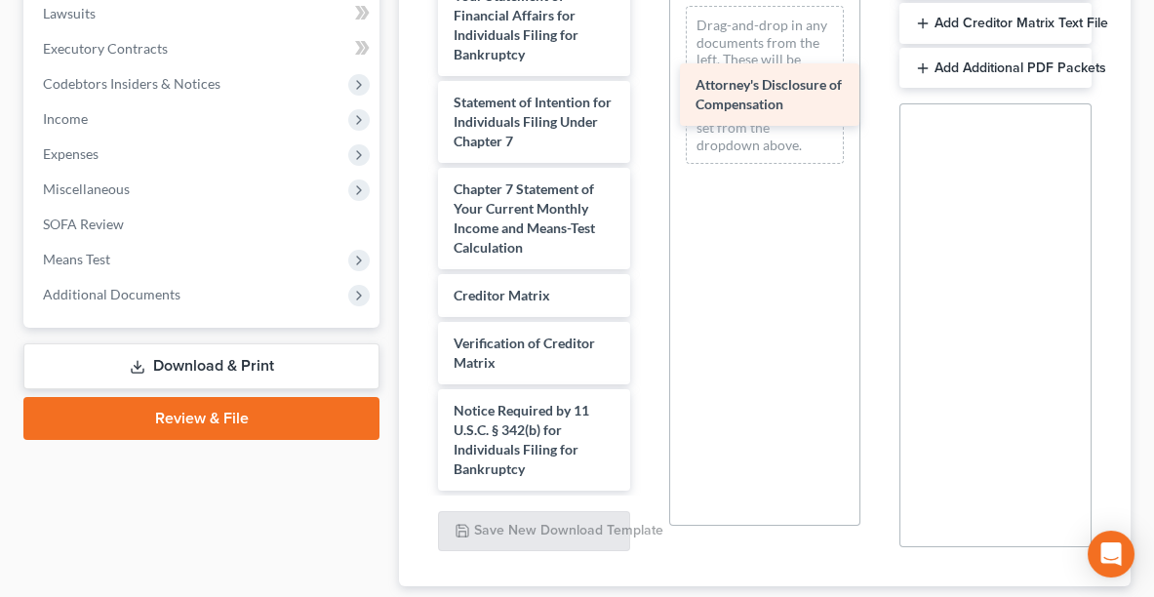
drag, startPoint x: 498, startPoint y: 470, endPoint x: 739, endPoint y: 109, distance: 434.1
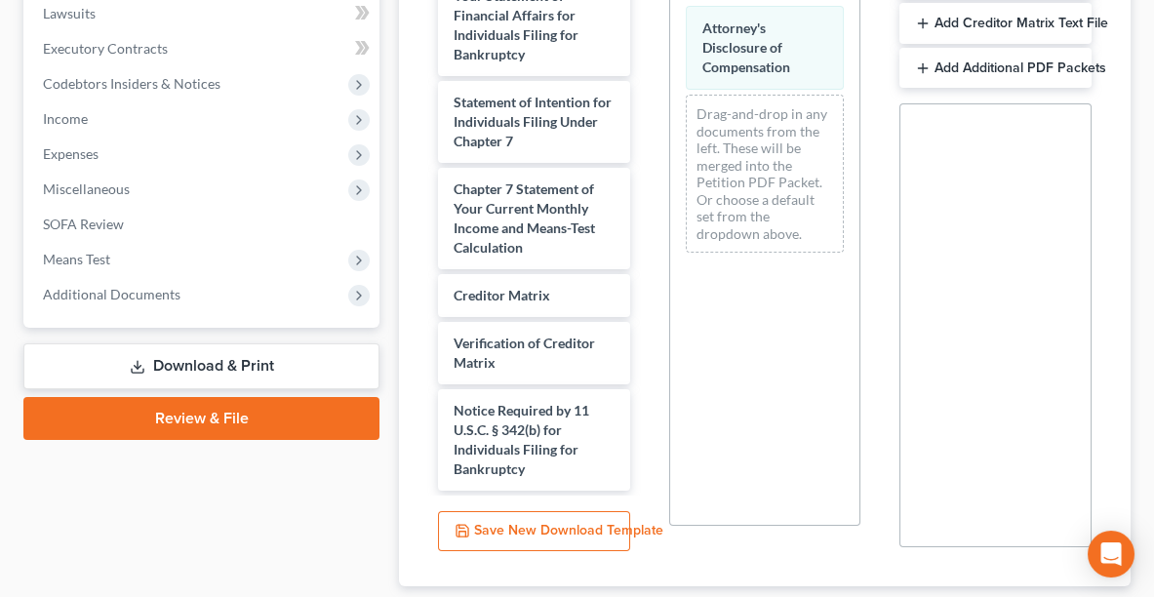
scroll to position [681, 0]
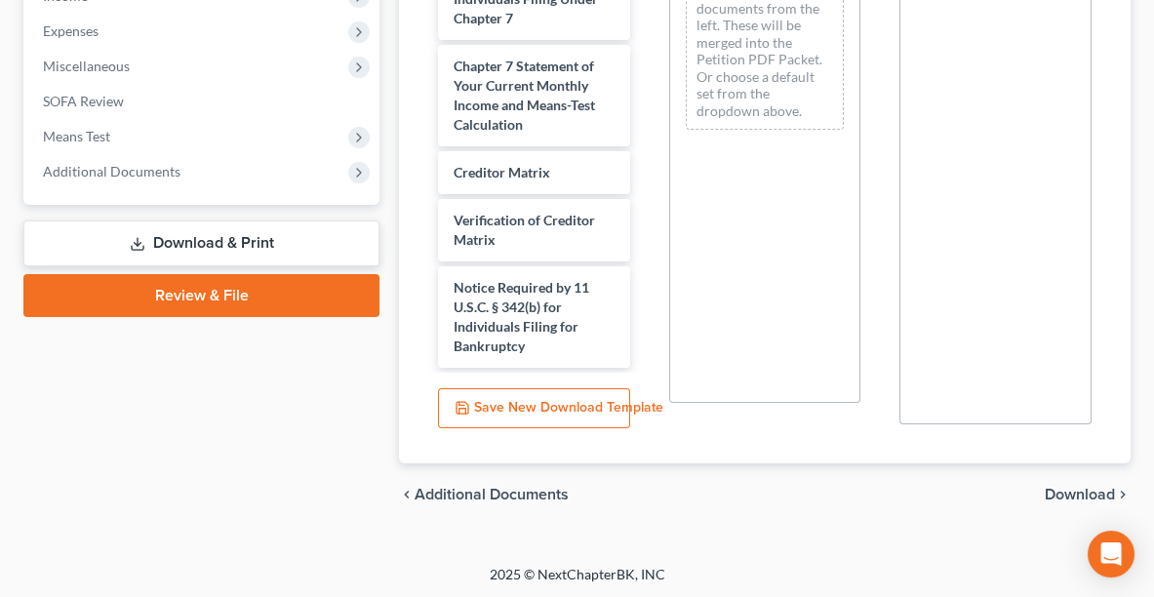
click at [1079, 499] on span "Download" at bounding box center [1080, 495] width 70 height 16
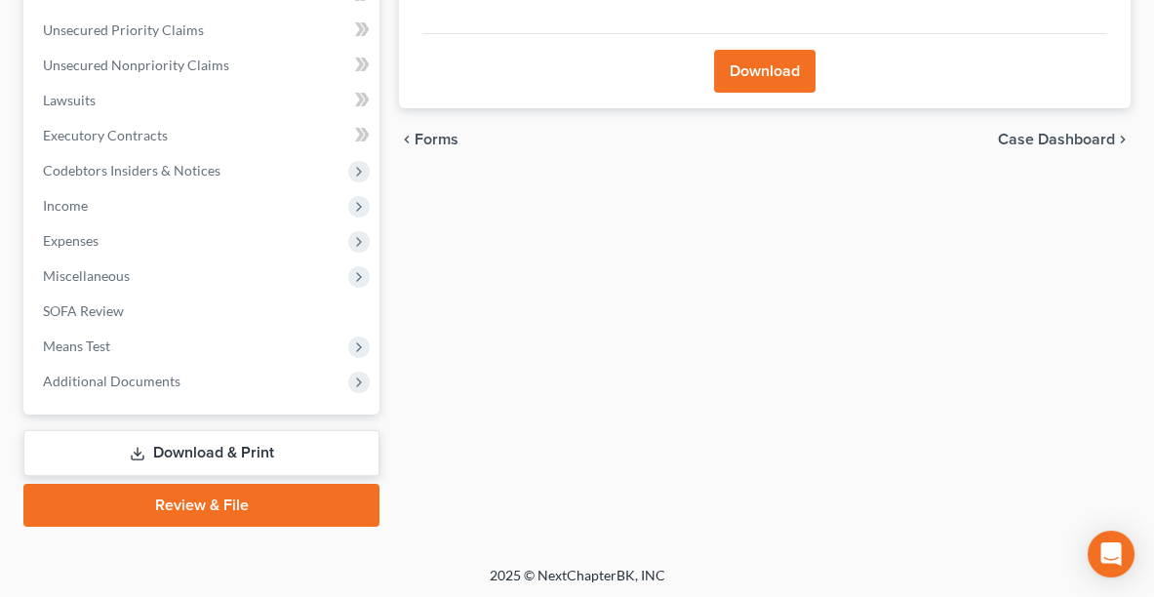
click at [766, 81] on button "Download" at bounding box center [764, 71] width 101 height 43
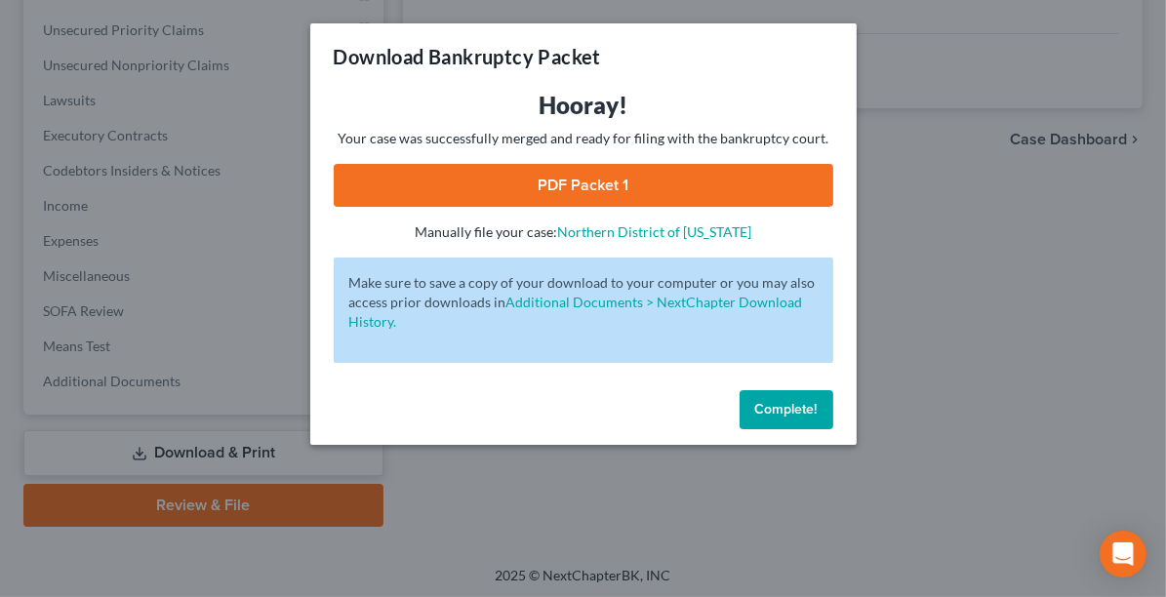
click at [668, 169] on link "PDF Packet 1" at bounding box center [584, 185] width 500 height 43
click at [784, 425] on button "Complete!" at bounding box center [787, 409] width 94 height 39
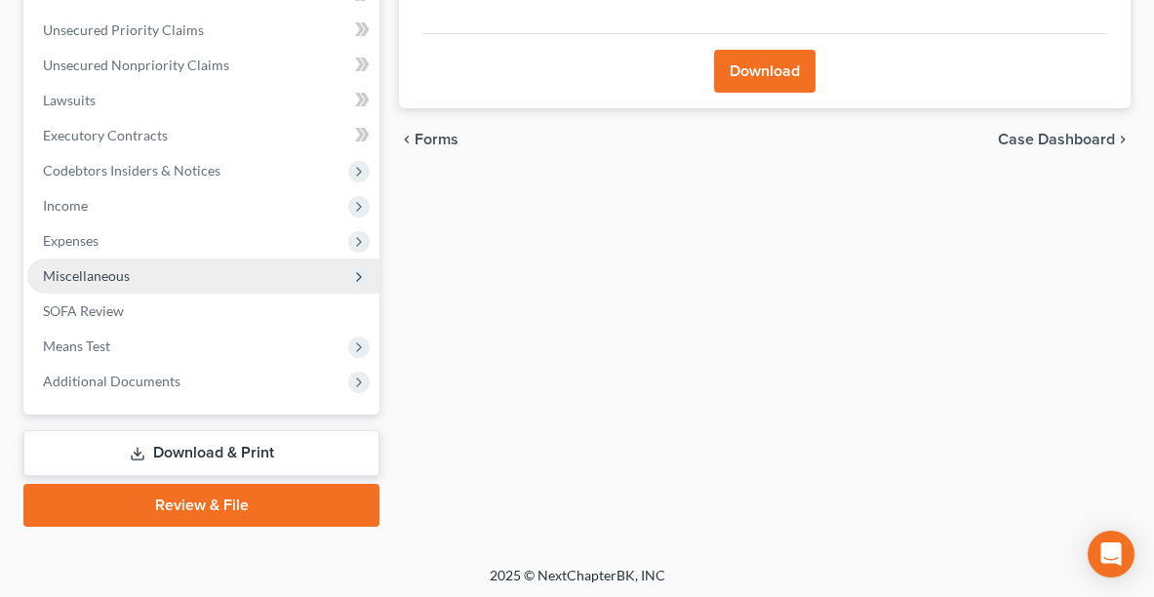
click at [137, 274] on span "Miscellaneous" at bounding box center [203, 276] width 352 height 35
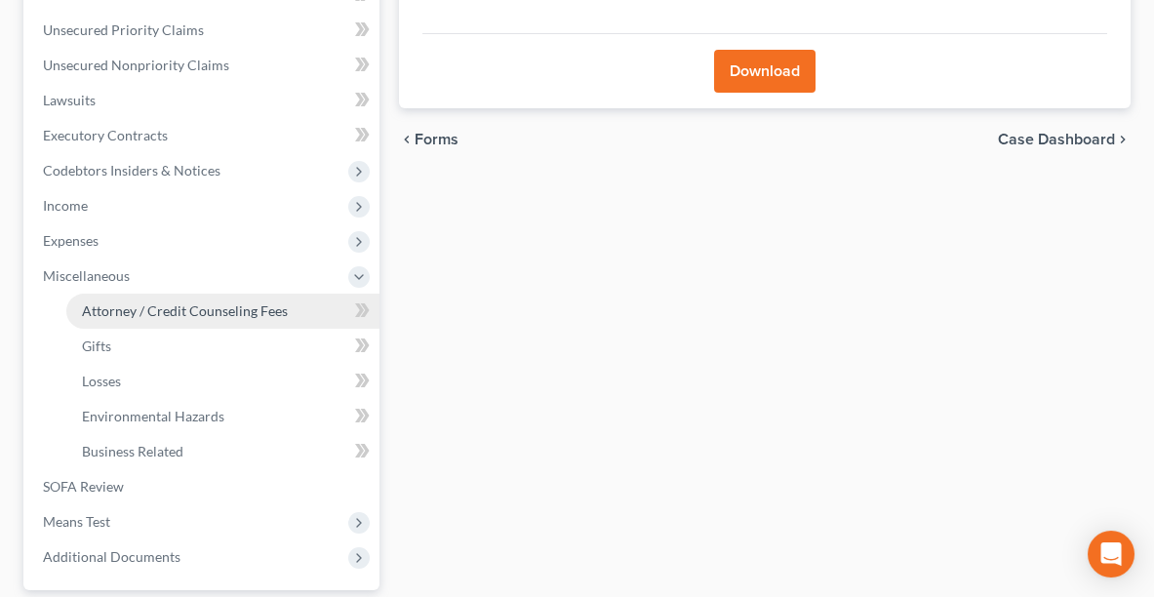
click at [146, 304] on span "Attorney / Credit Counseling Fees" at bounding box center [185, 310] width 206 height 17
select select "0"
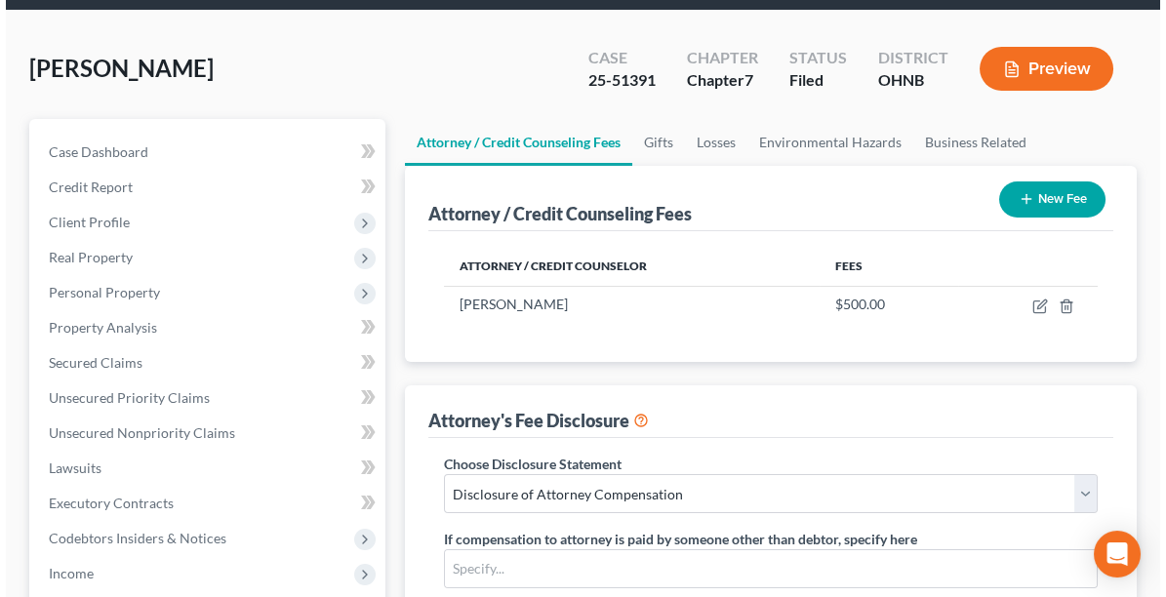
scroll to position [104, 0]
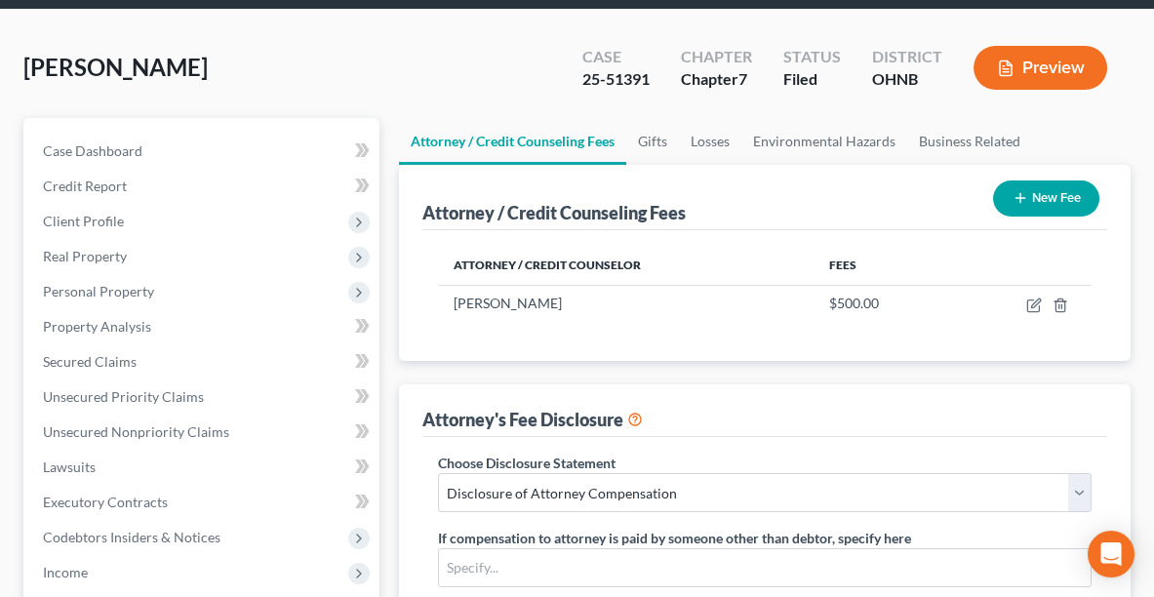
click at [1041, 61] on button "Preview" at bounding box center [1041, 68] width 134 height 44
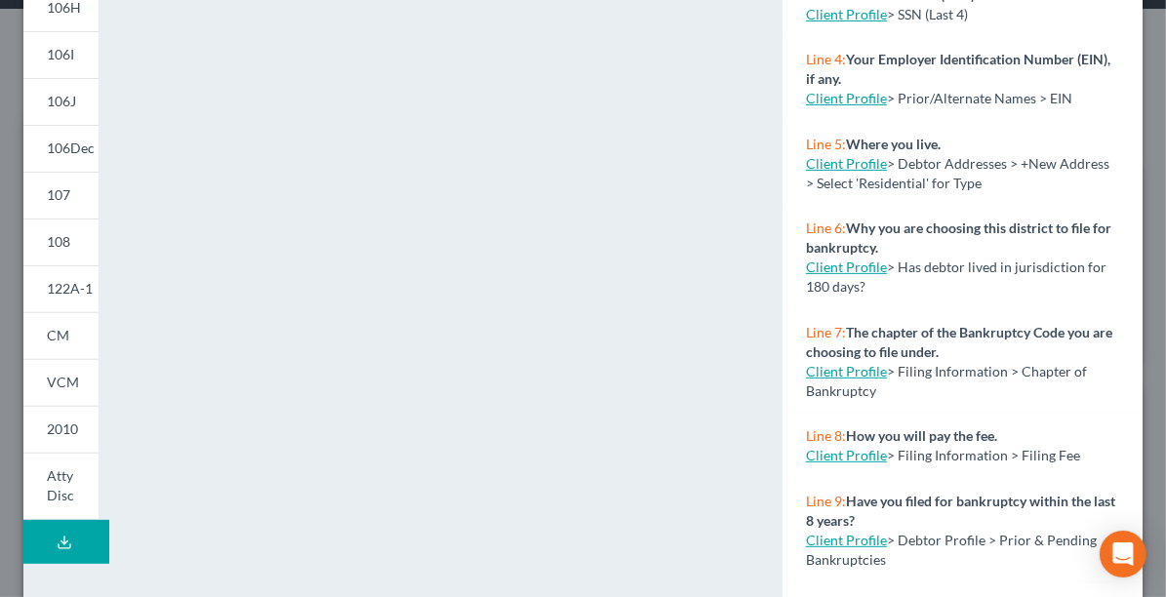
scroll to position [464, 0]
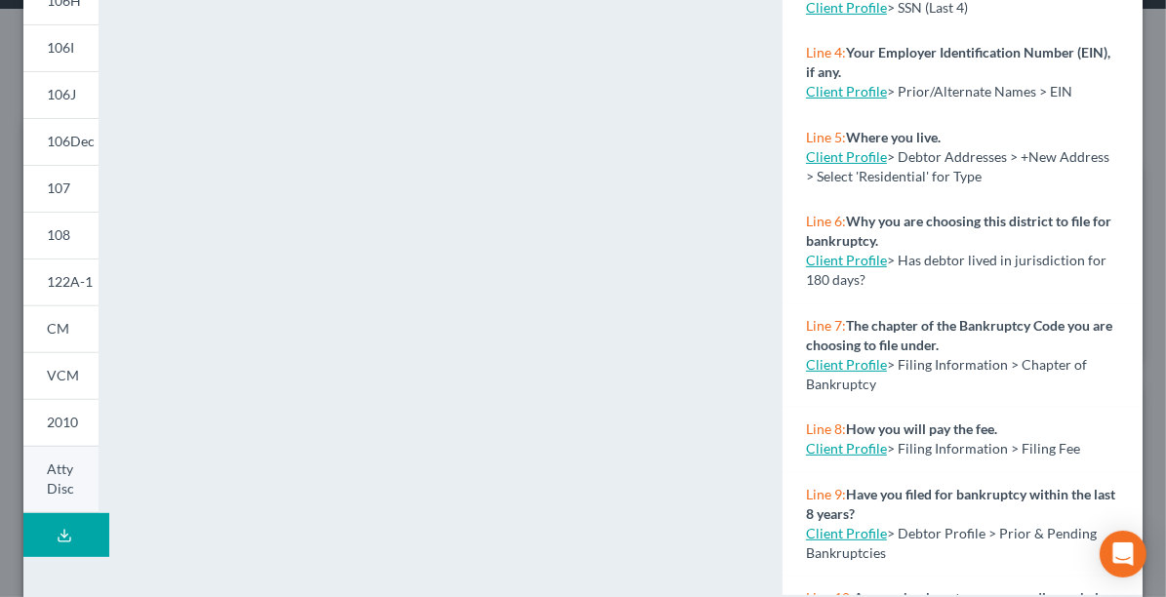
click at [43, 489] on link "Atty Disc" at bounding box center [60, 479] width 75 height 67
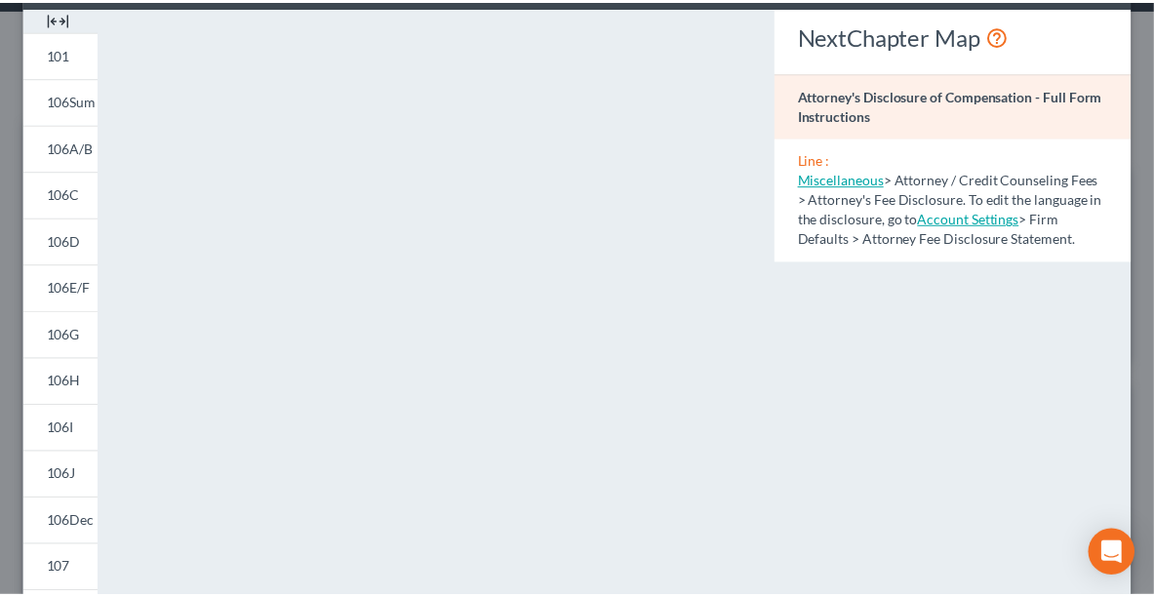
scroll to position [0, 0]
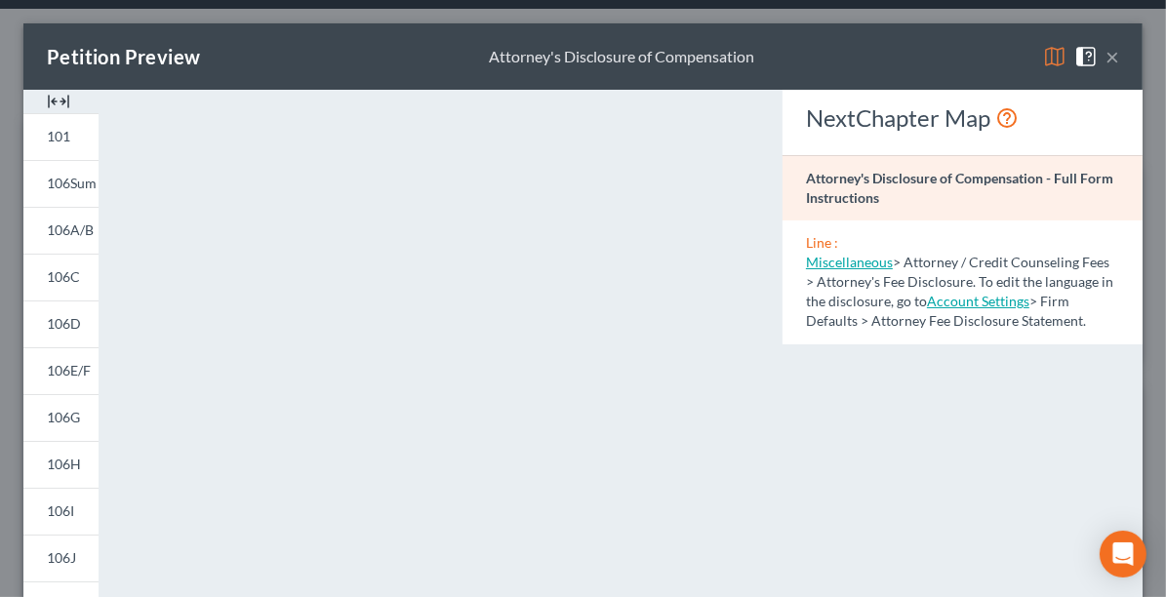
click at [1106, 60] on button "×" at bounding box center [1113, 56] width 14 height 23
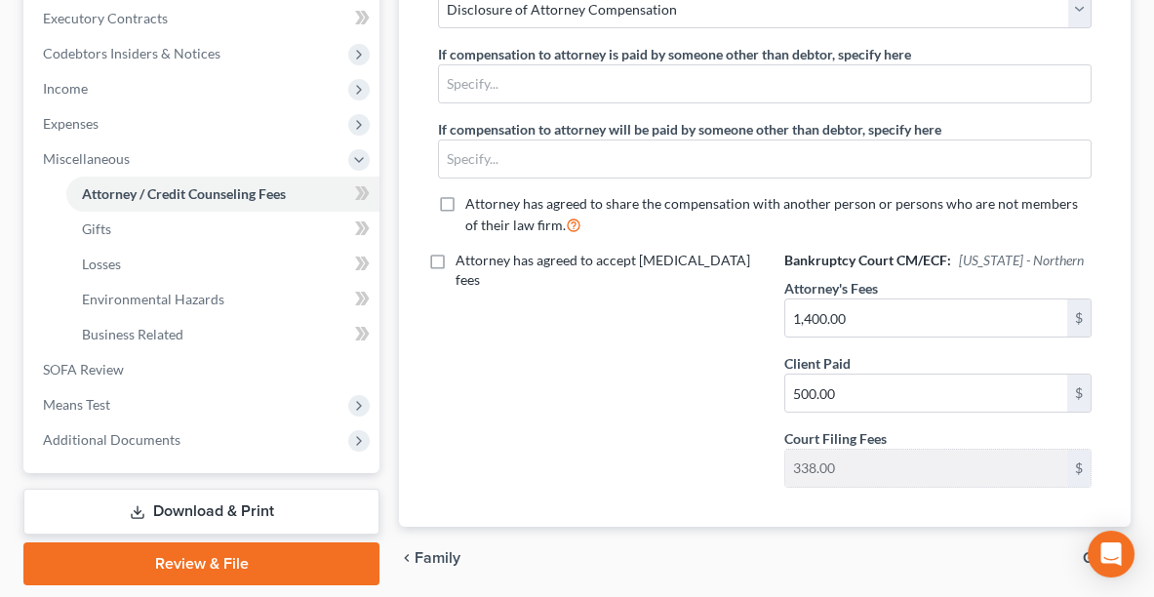
scroll to position [590, 0]
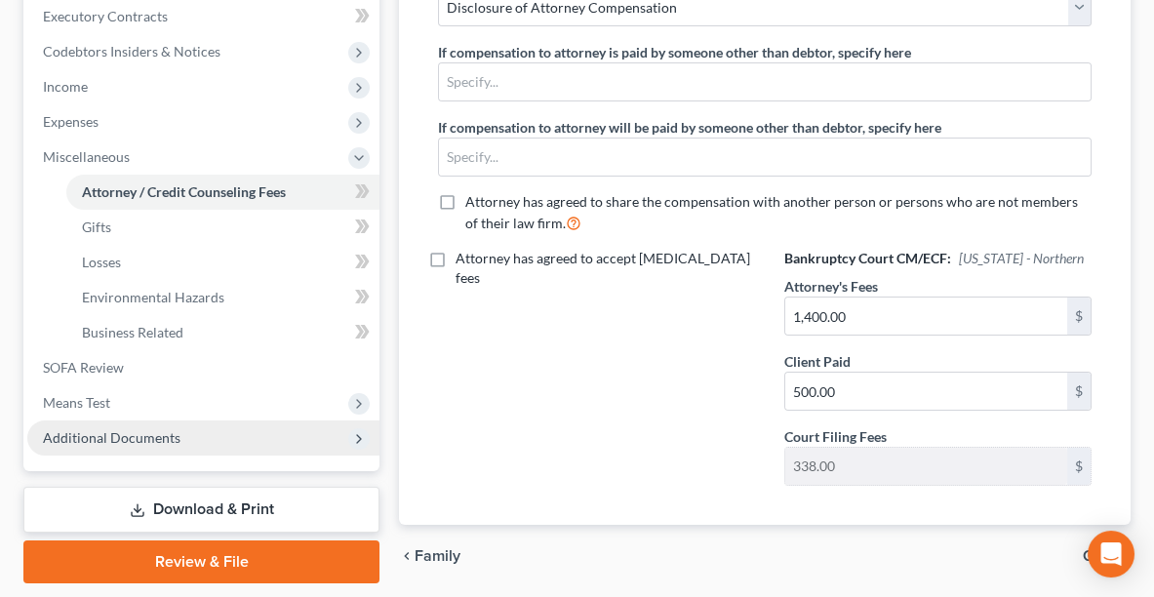
click at [130, 436] on span "Additional Documents" at bounding box center [112, 437] width 138 height 17
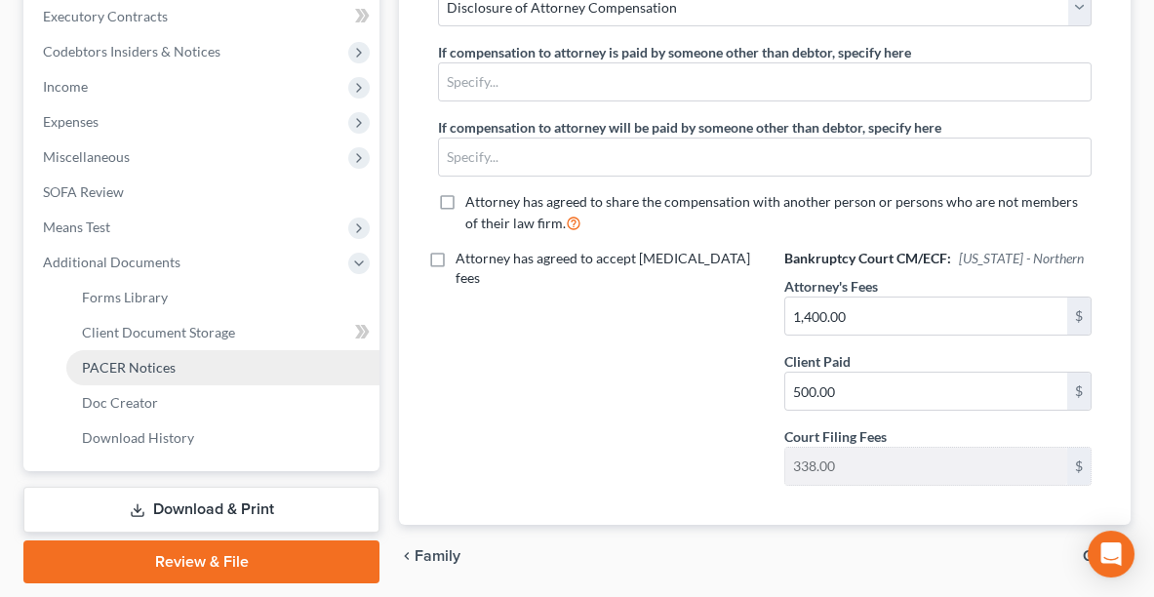
click at [118, 363] on span "PACER Notices" at bounding box center [129, 367] width 94 height 17
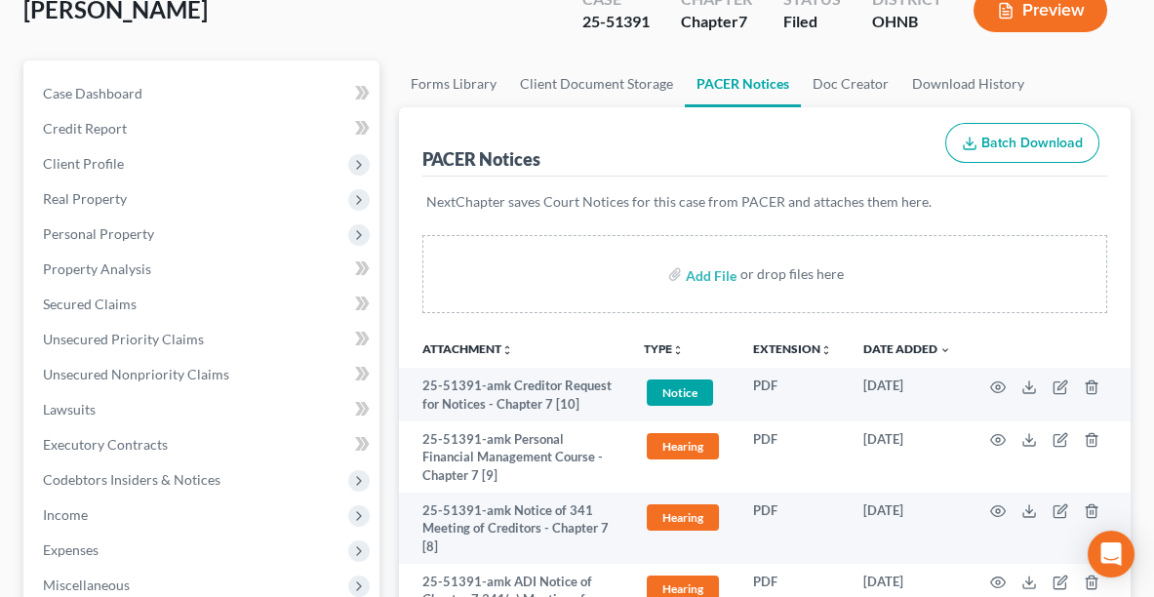
scroll to position [198, 0]
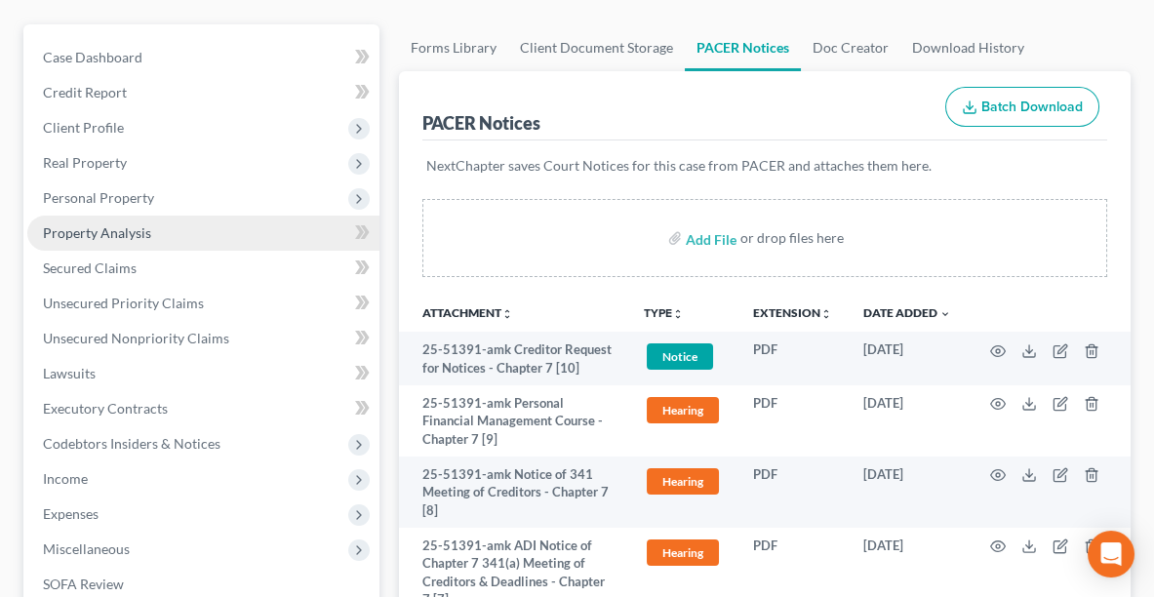
click at [107, 225] on span "Property Analysis" at bounding box center [97, 232] width 108 height 17
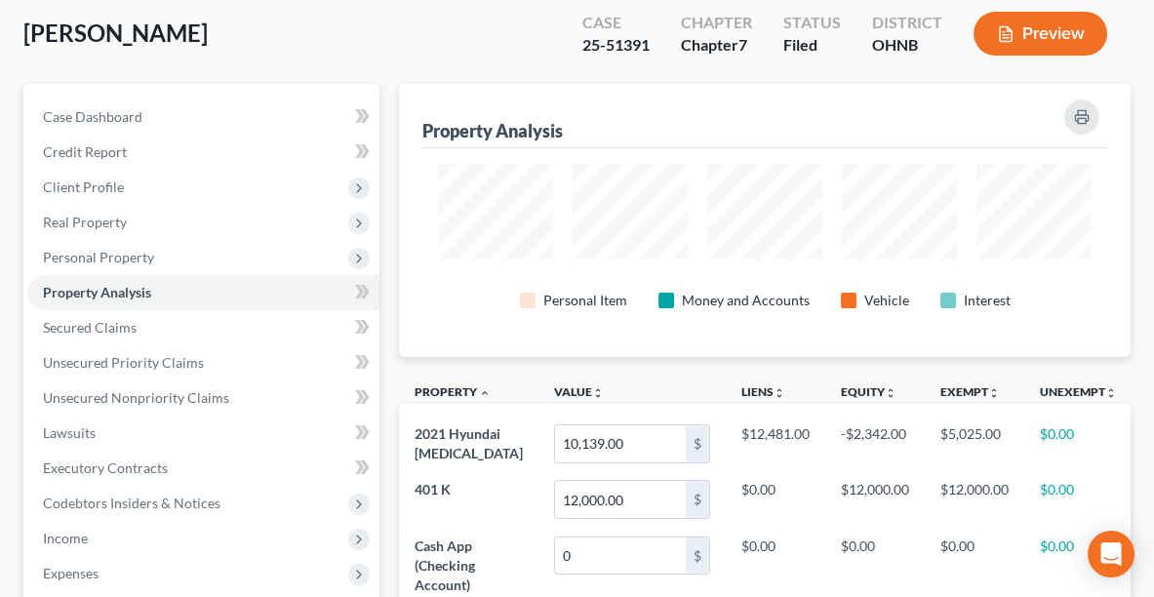
scroll to position [161, 0]
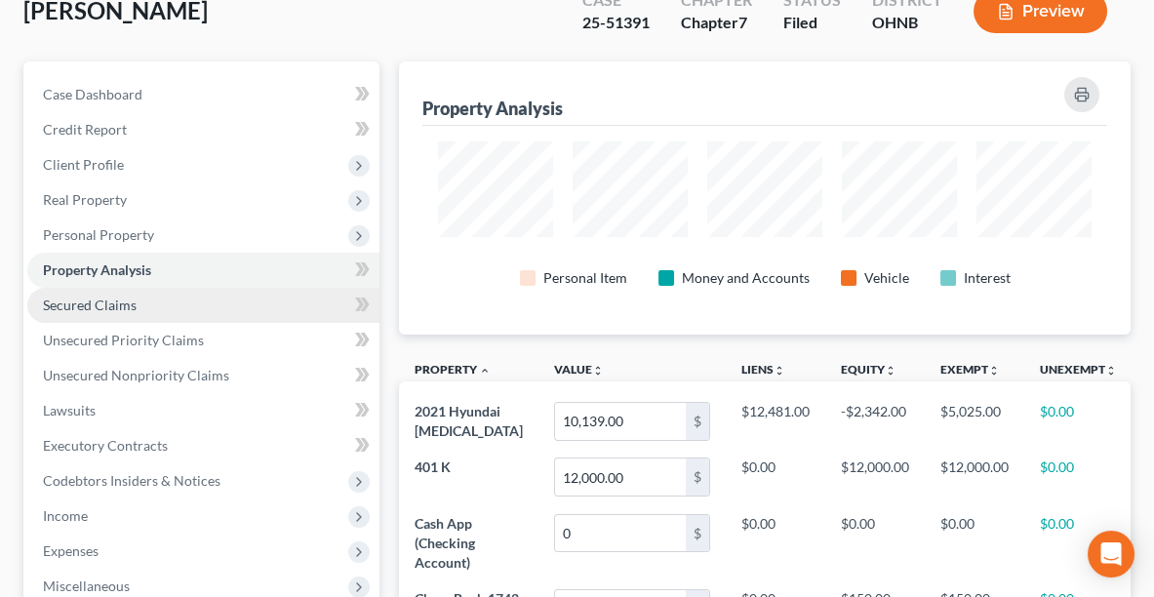
click at [120, 305] on span "Secured Claims" at bounding box center [90, 305] width 94 height 17
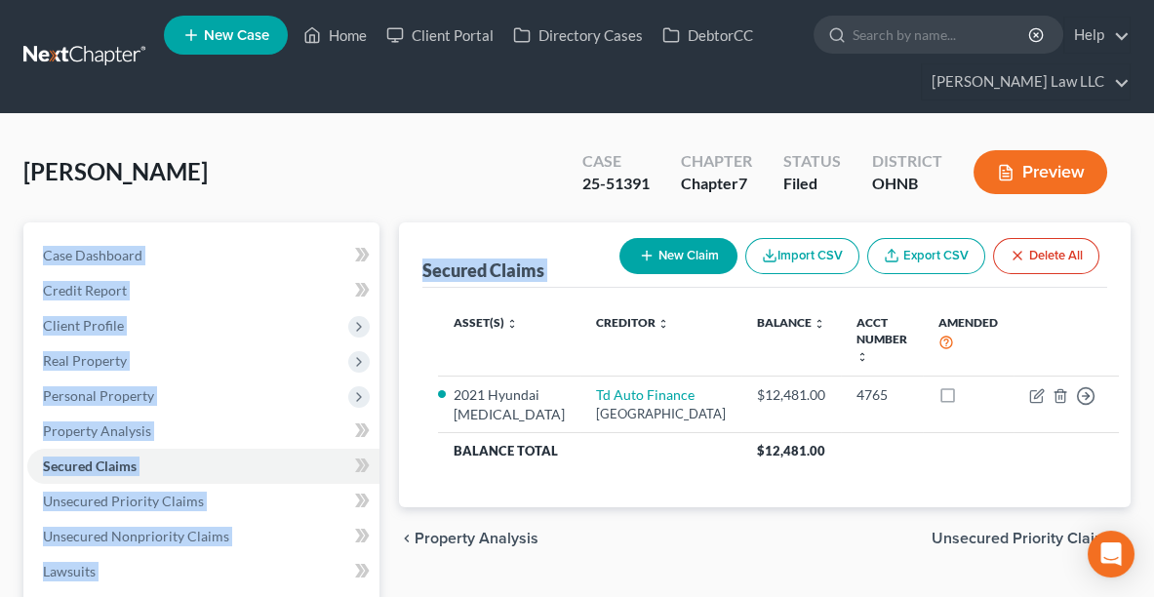
drag, startPoint x: 1153, startPoint y: 191, endPoint x: 1164, endPoint y: 272, distance: 81.7
click at [1154, 272] on html "Home New Case Client Portal Directory Cases DebtorCC [PERSON_NAME] Law LLC [PER…" at bounding box center [577, 536] width 1154 height 1072
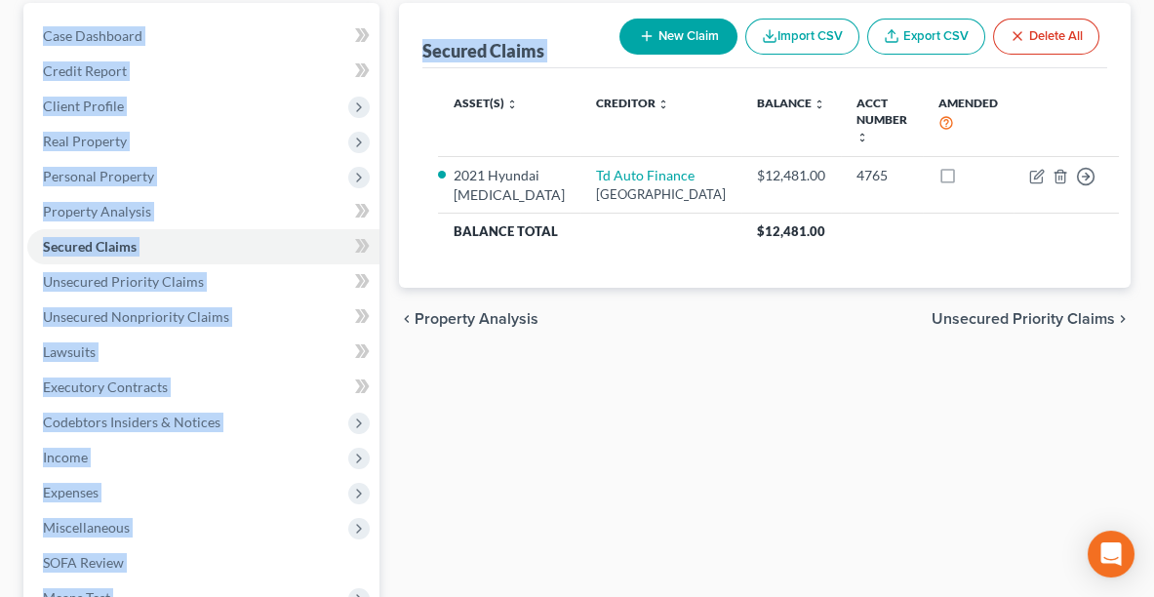
scroll to position [252, 0]
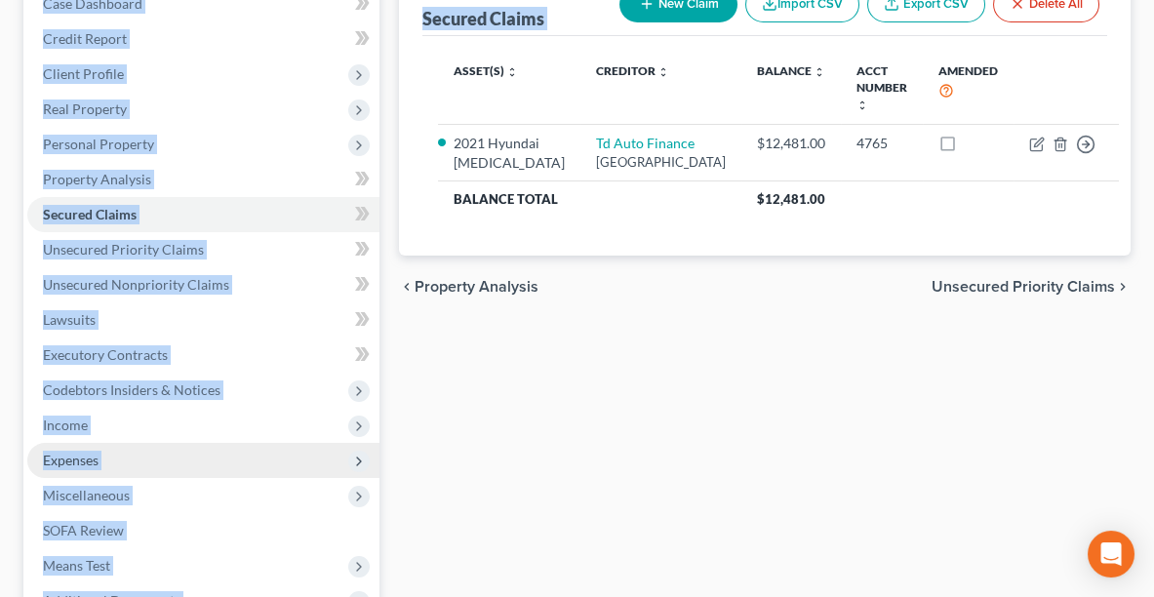
click at [39, 467] on span "Expenses" at bounding box center [203, 460] width 352 height 35
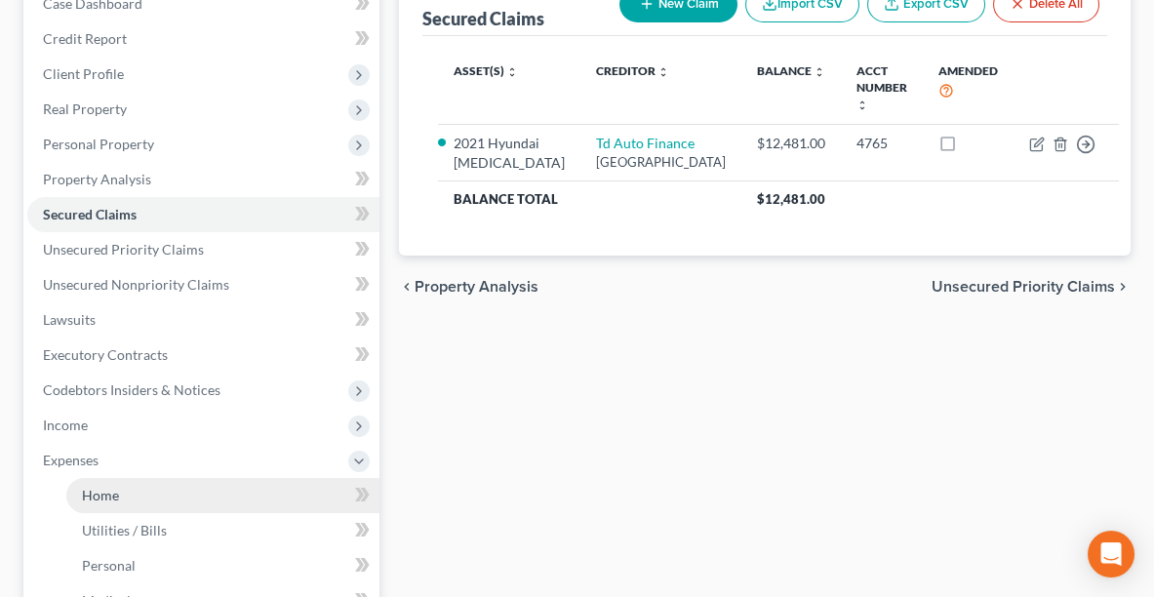
click at [96, 479] on link "Home" at bounding box center [222, 495] width 313 height 35
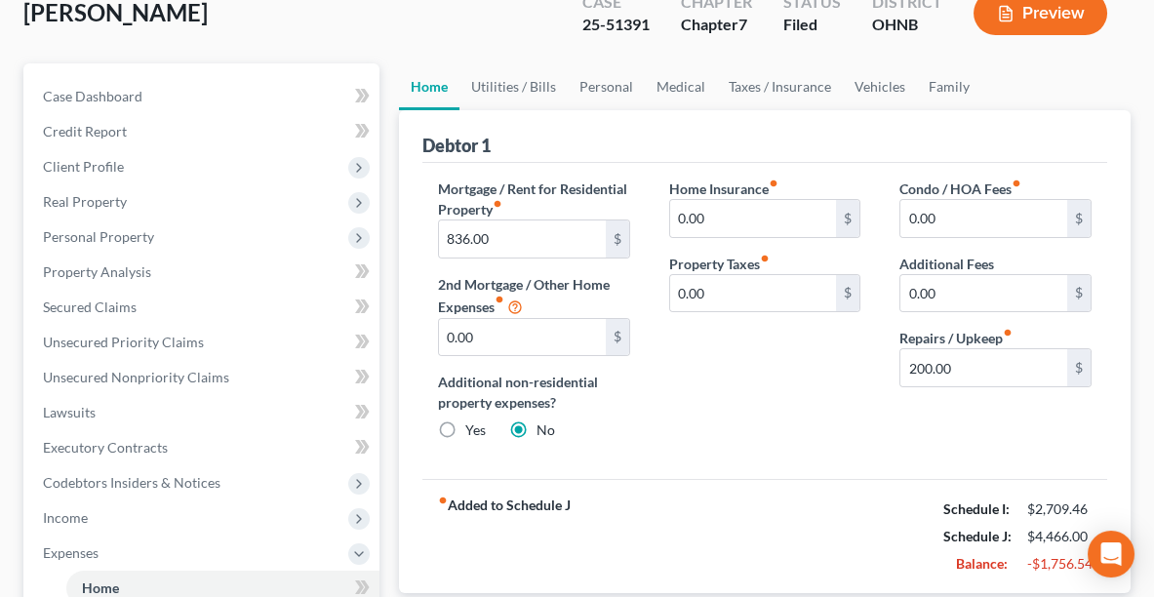
scroll to position [152, 0]
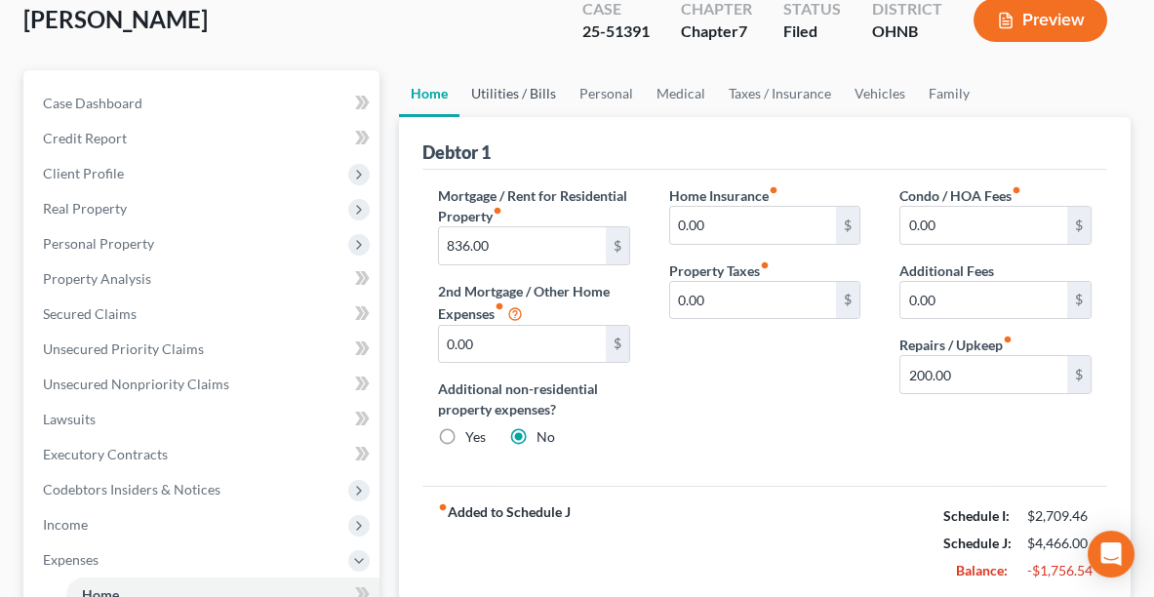
click at [482, 88] on link "Utilities / Bills" at bounding box center [514, 93] width 108 height 47
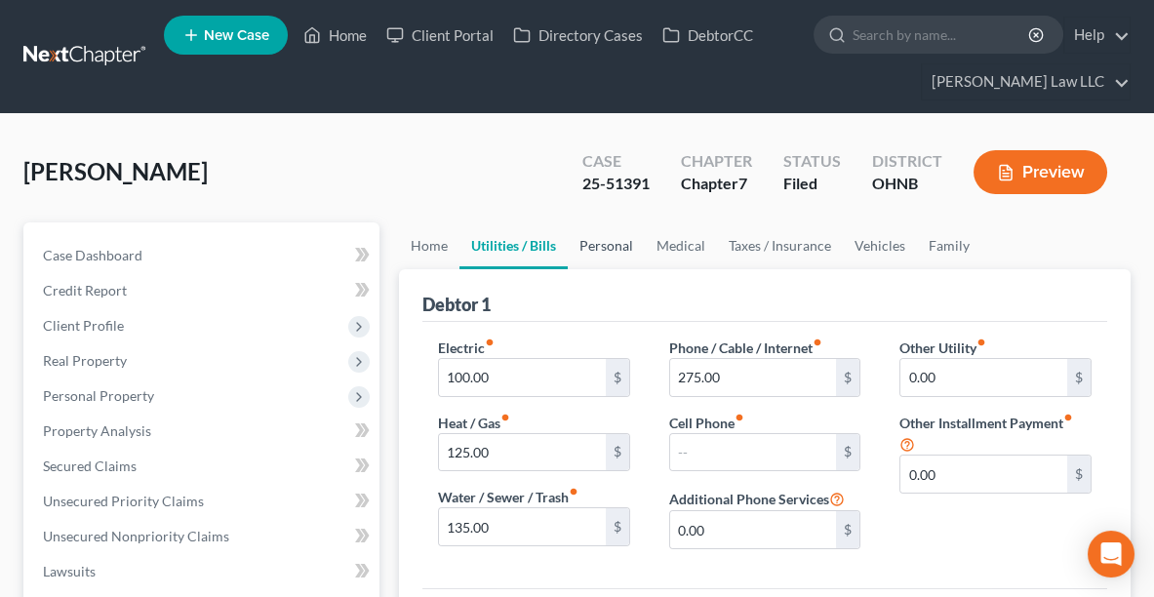
click at [601, 228] on link "Personal" at bounding box center [606, 245] width 77 height 47
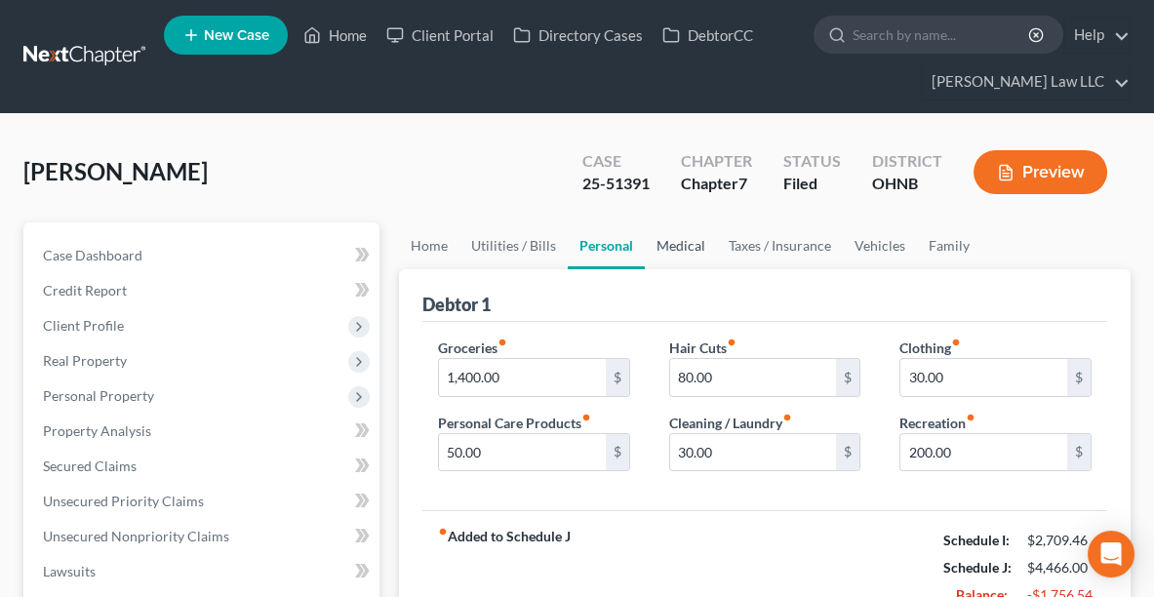
click at [700, 240] on link "Medical" at bounding box center [681, 245] width 72 height 47
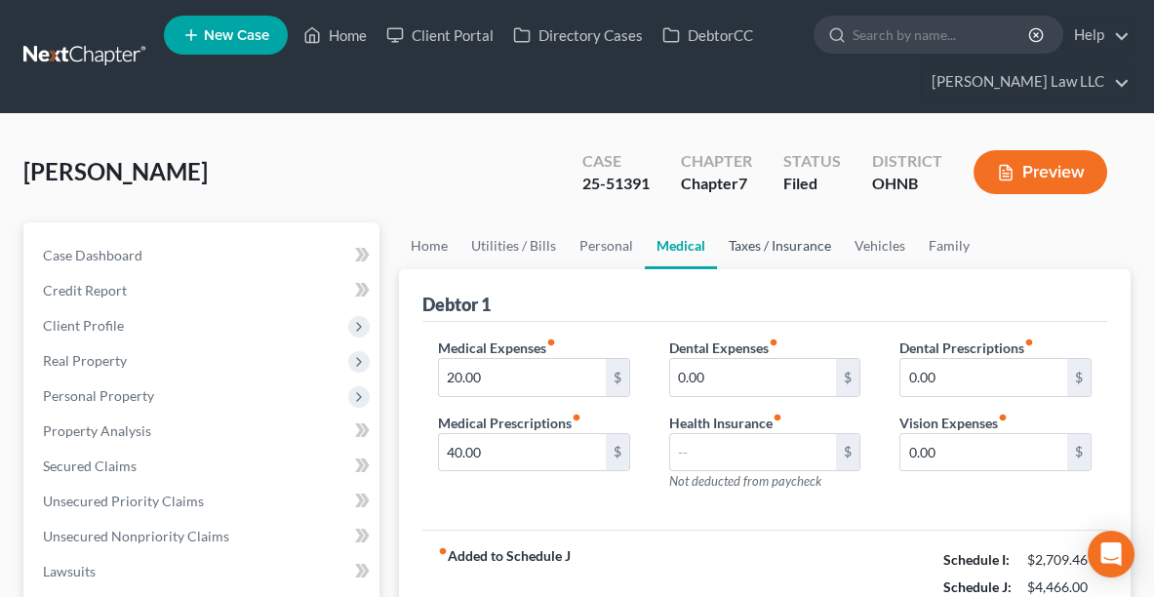
click at [760, 239] on link "Taxes / Insurance" at bounding box center [780, 245] width 126 height 47
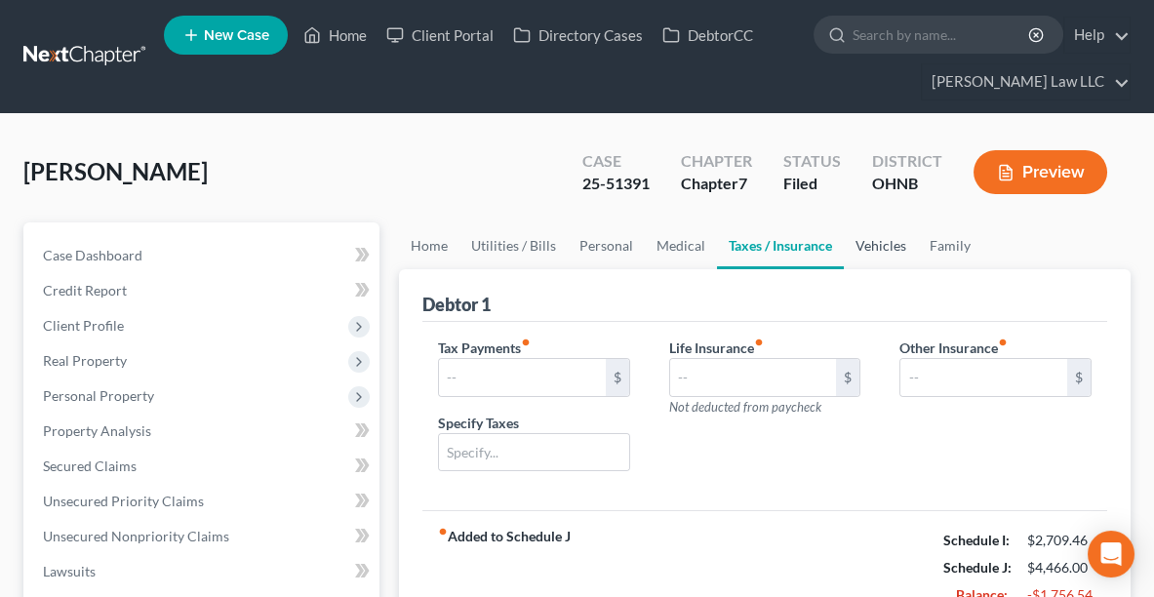
click at [892, 250] on link "Vehicles" at bounding box center [881, 245] width 74 height 47
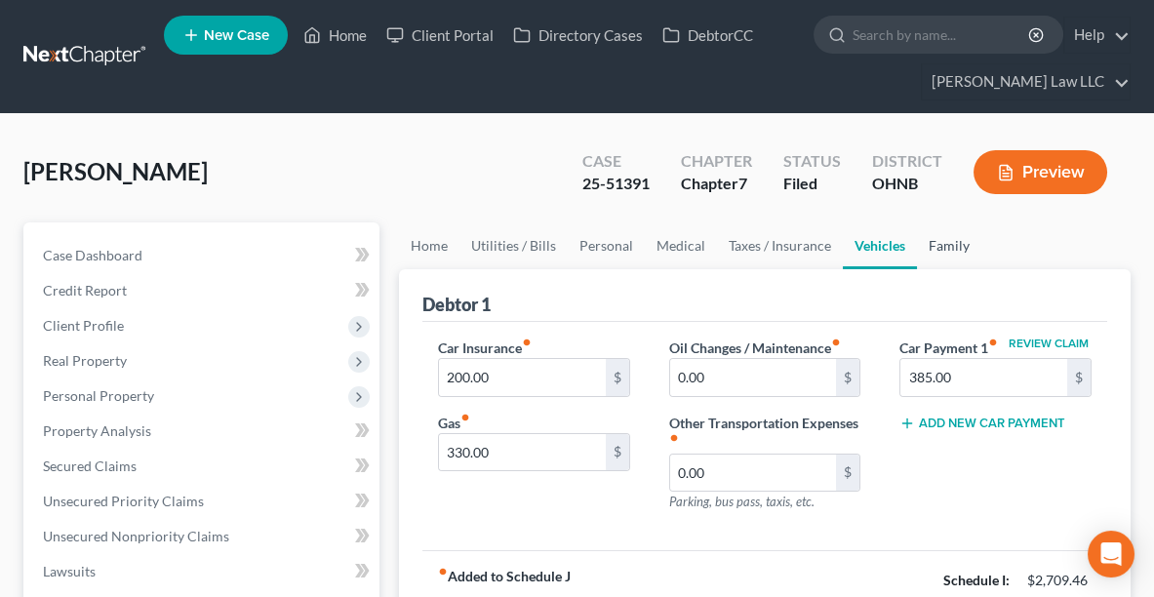
click at [930, 256] on link "Family" at bounding box center [949, 245] width 64 height 47
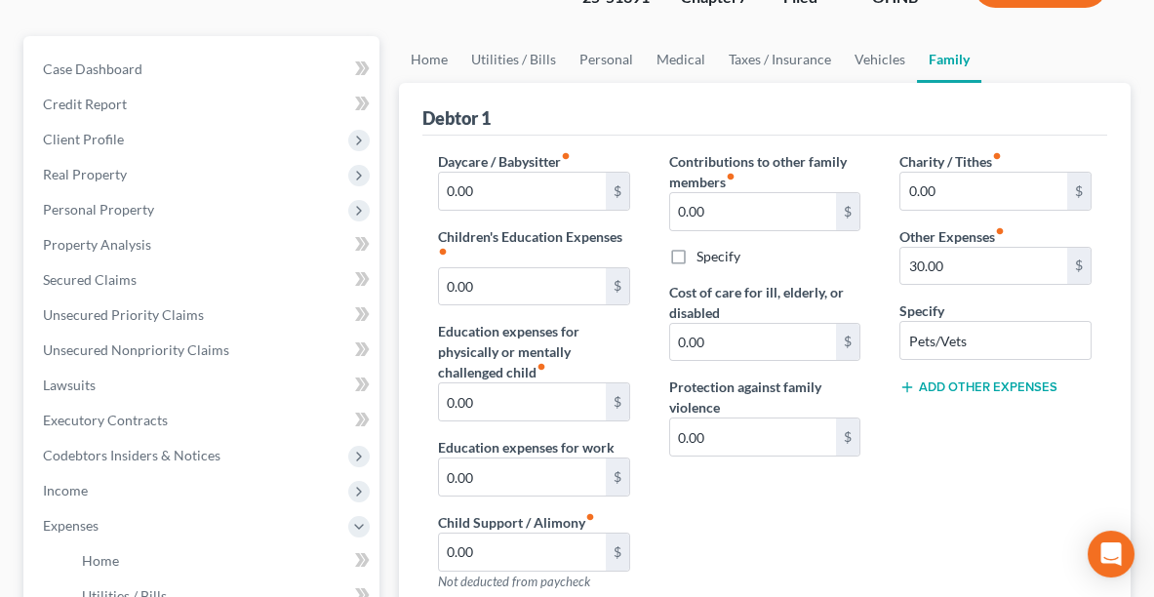
scroll to position [185, 0]
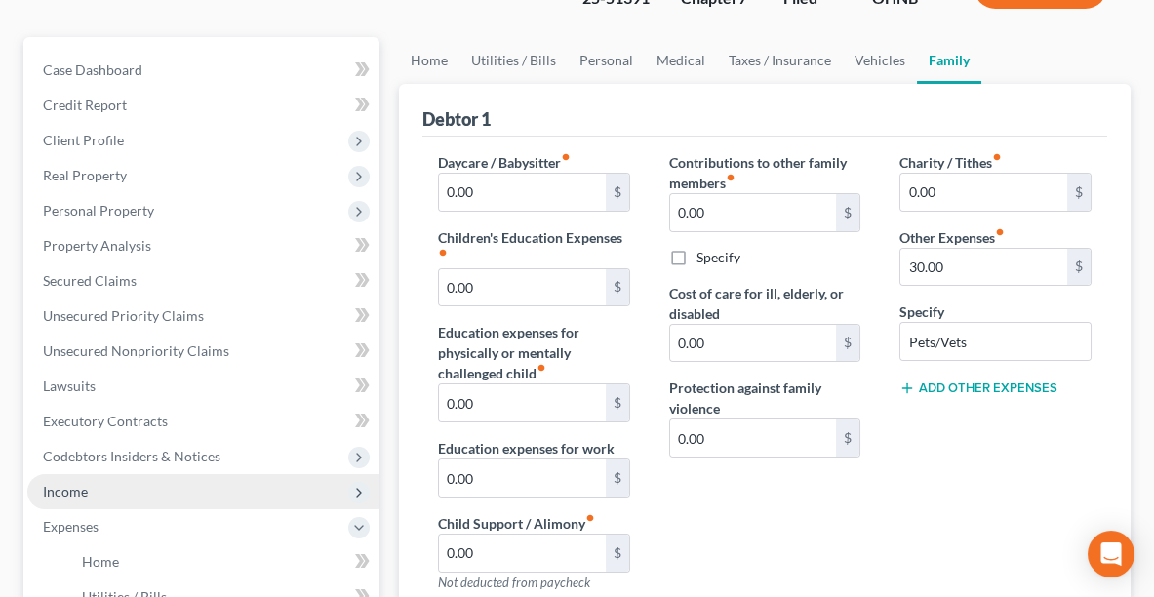
click at [45, 485] on span "Income" at bounding box center [65, 491] width 45 height 17
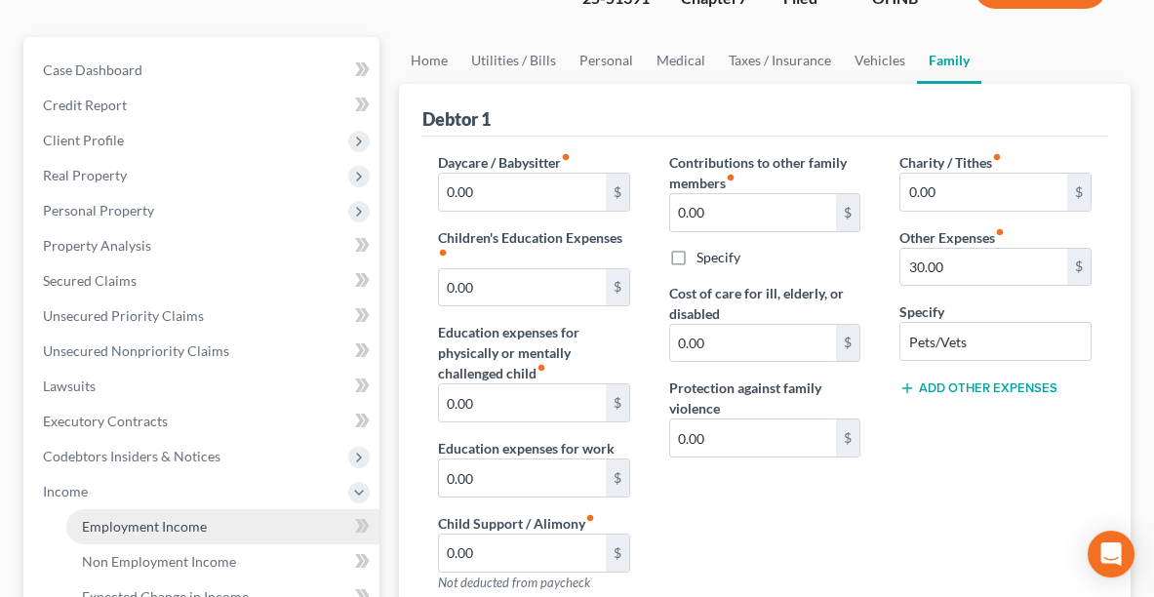
click at [124, 524] on span "Employment Income" at bounding box center [144, 526] width 125 height 17
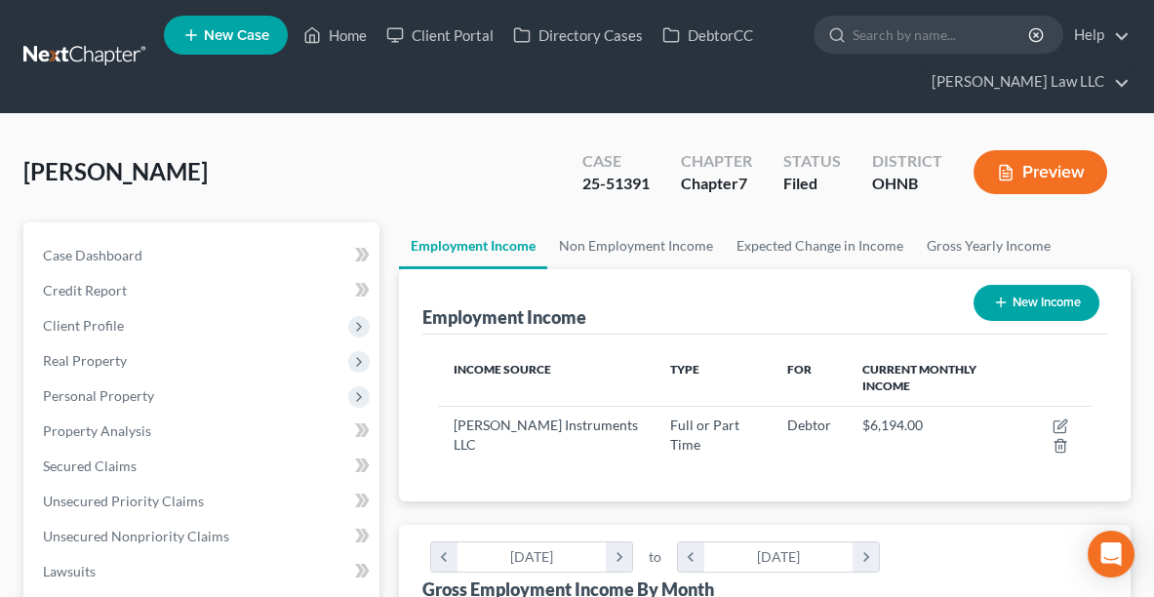
scroll to position [326, 692]
click at [620, 254] on link "Non Employment Income" at bounding box center [636, 245] width 178 height 47
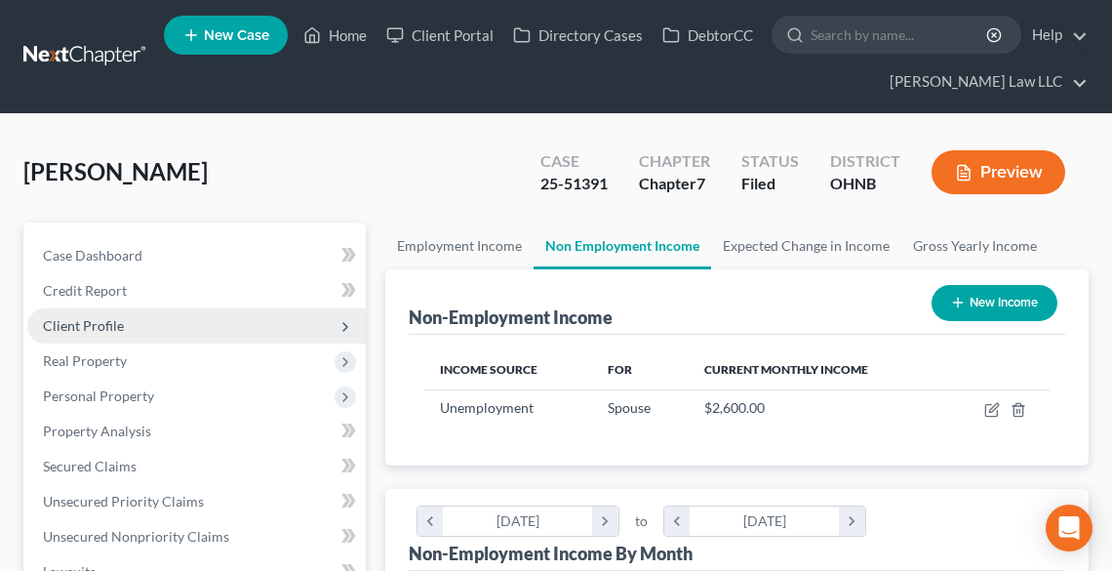
click at [115, 317] on span "Client Profile" at bounding box center [83, 325] width 81 height 17
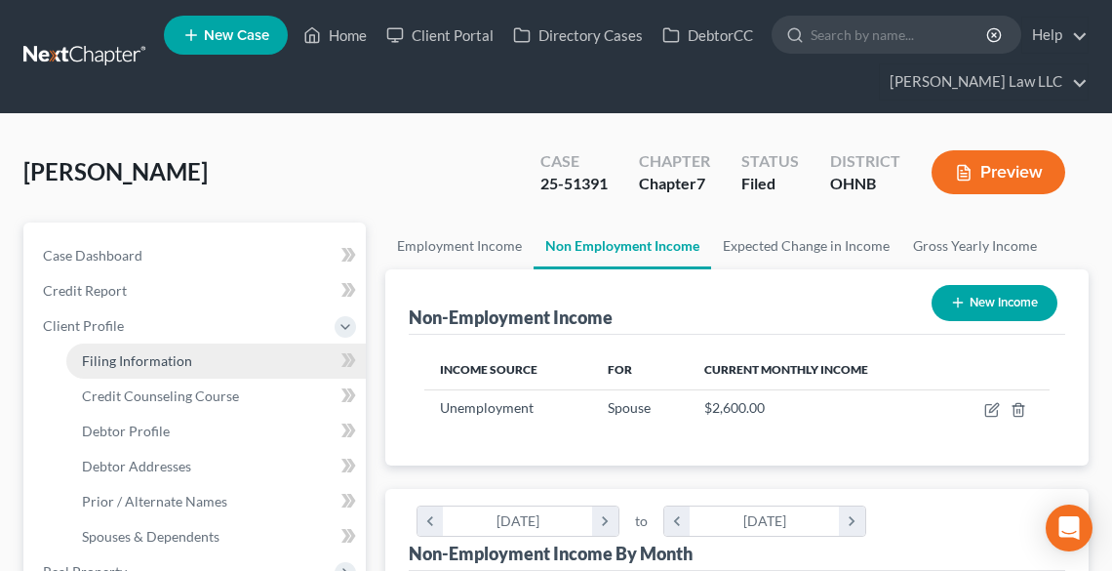
click at [130, 362] on span "Filing Information" at bounding box center [137, 360] width 110 height 17
select select "1"
select select "0"
select select "36"
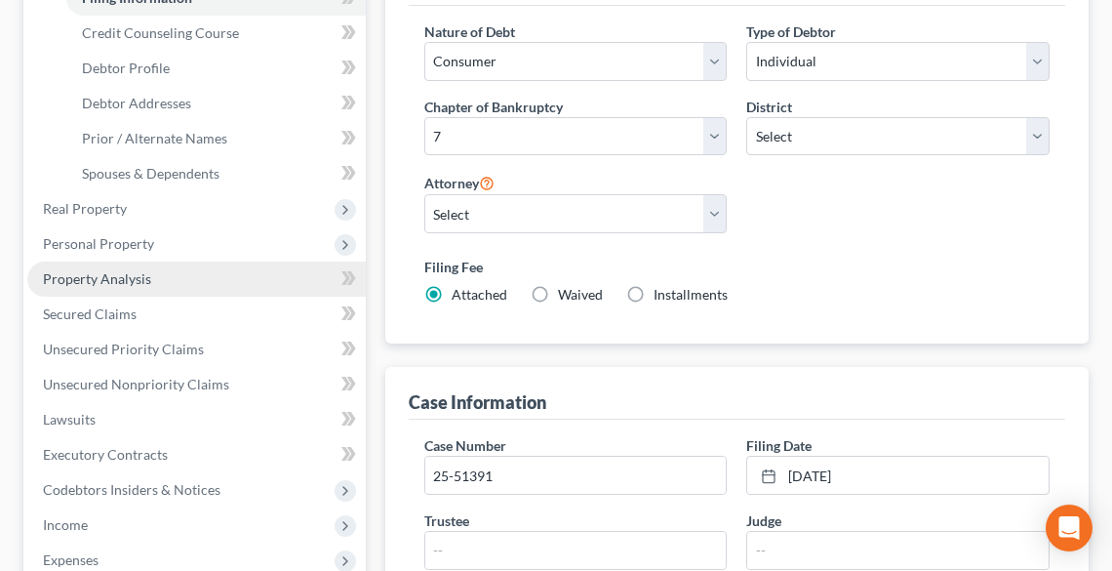
scroll to position [390, 0]
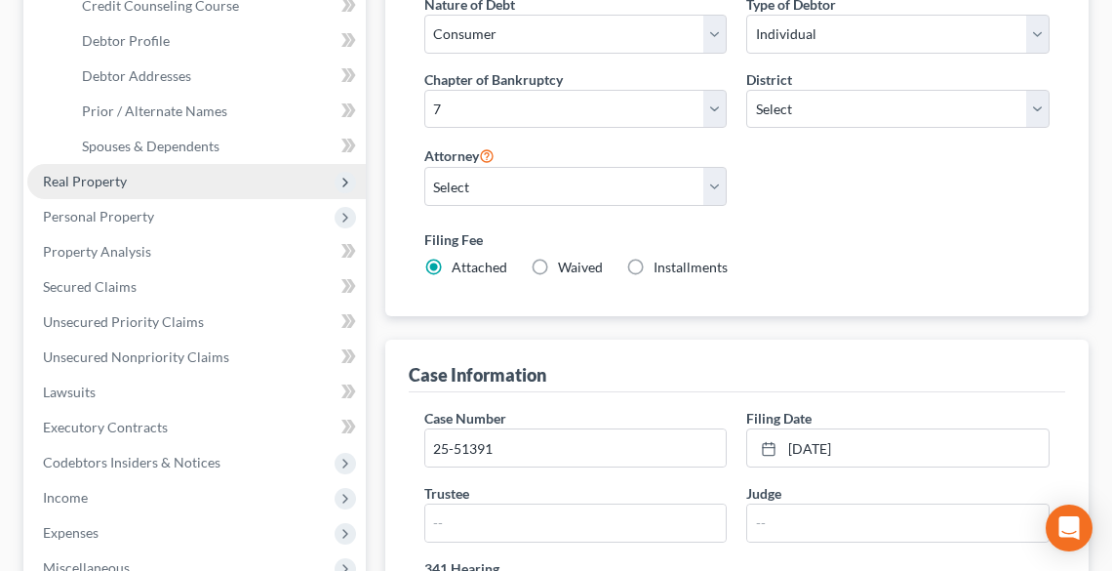
click at [85, 174] on span "Real Property" at bounding box center [85, 181] width 84 height 17
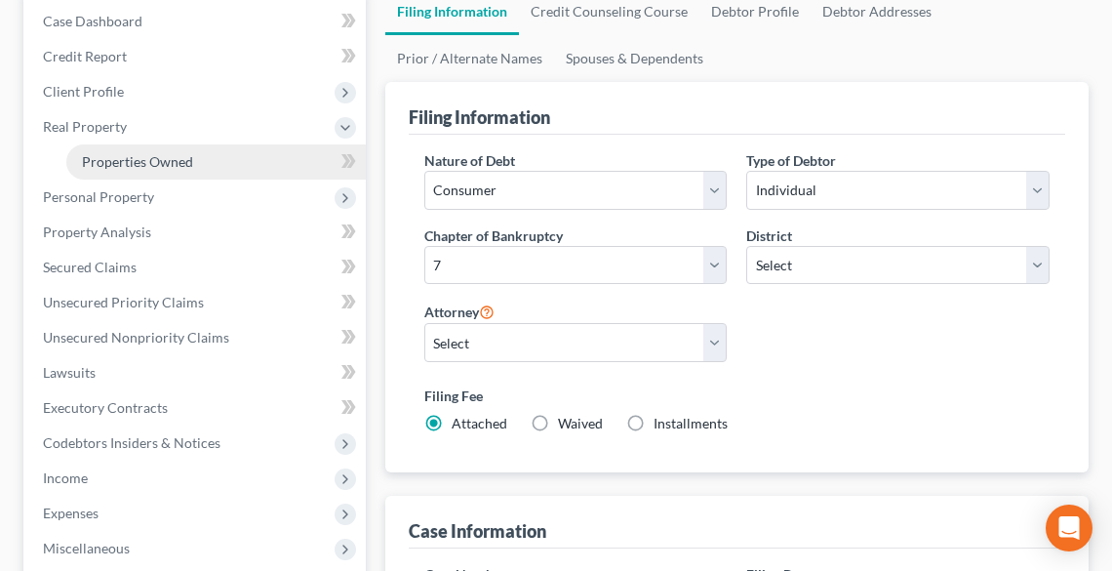
scroll to position [234, 0]
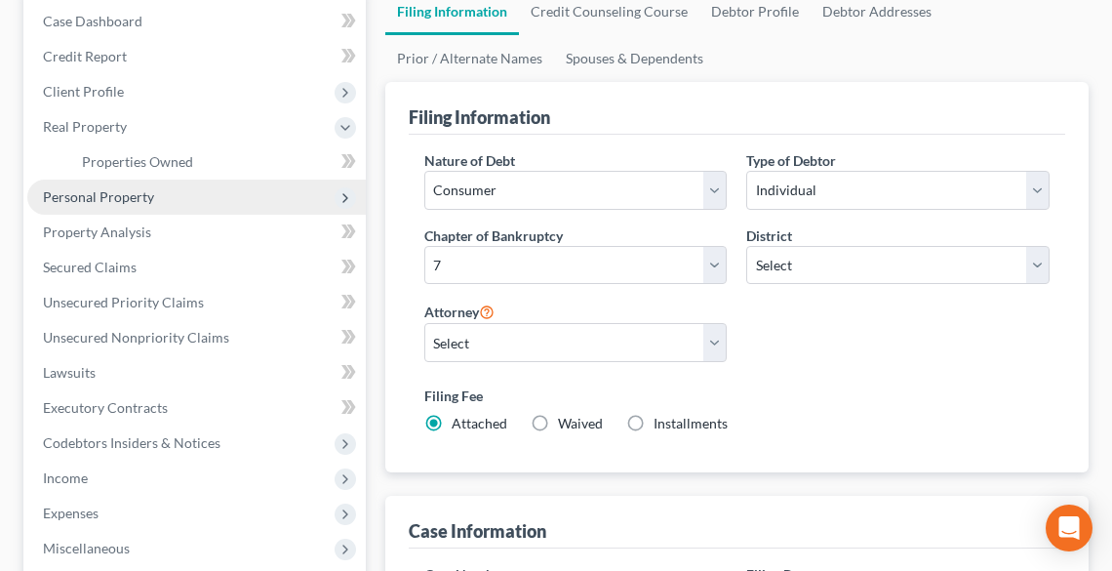
click at [94, 193] on span "Personal Property" at bounding box center [98, 196] width 111 height 17
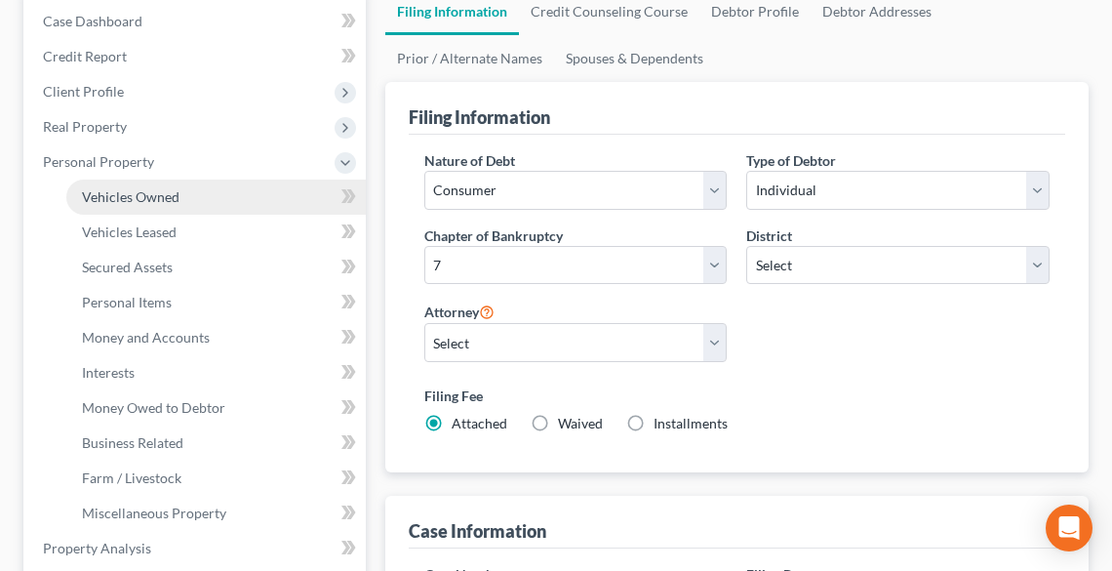
click at [168, 191] on span "Vehicles Owned" at bounding box center [131, 196] width 98 height 17
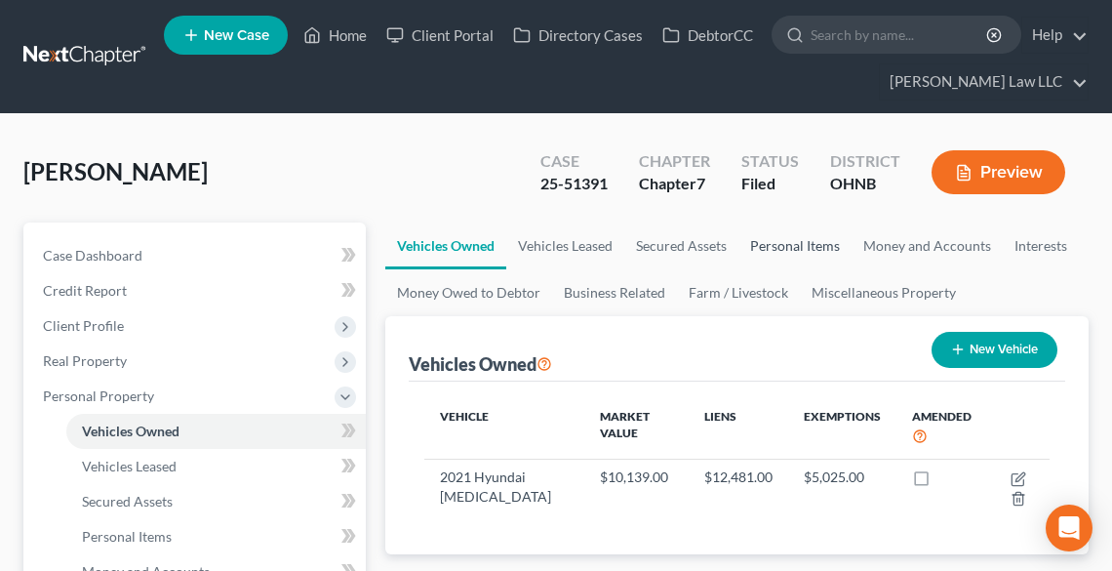
click at [808, 248] on link "Personal Items" at bounding box center [795, 245] width 113 height 47
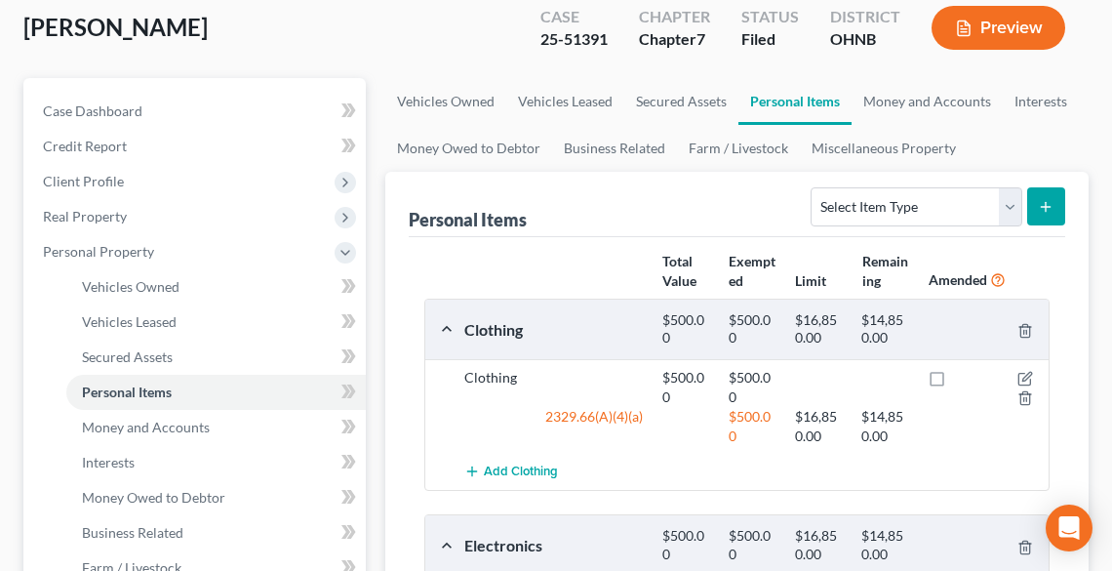
scroll to position [156, 0]
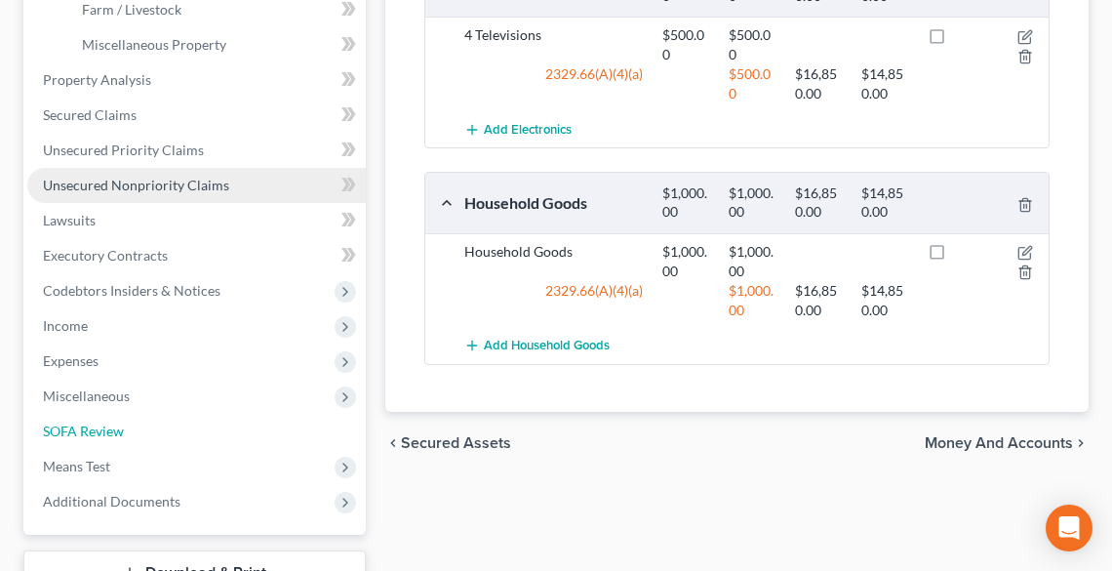
click at [94, 434] on span "SOFA Review" at bounding box center [83, 431] width 81 height 17
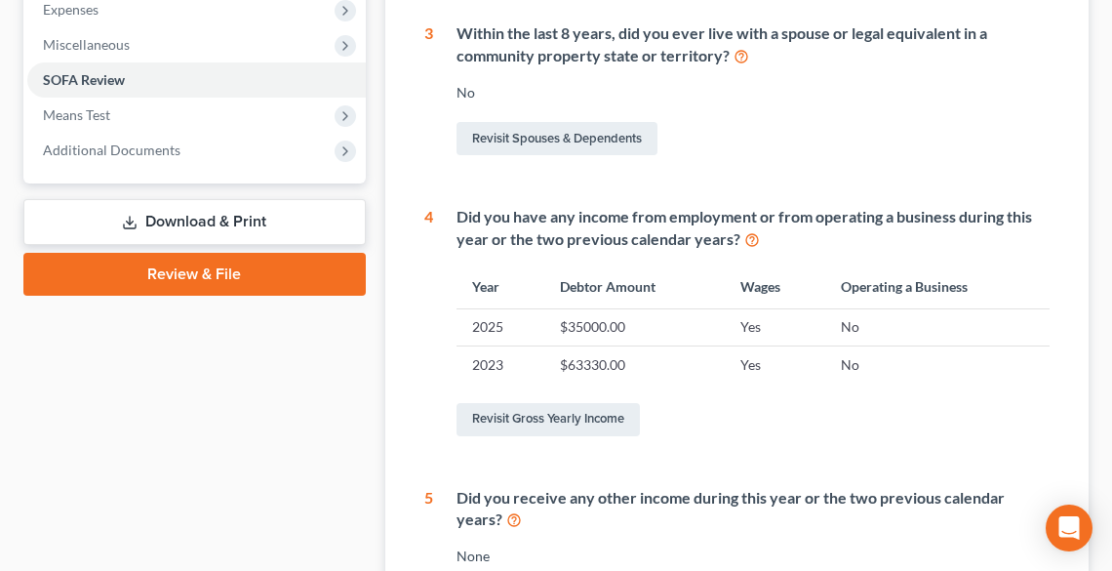
scroll to position [859, 0]
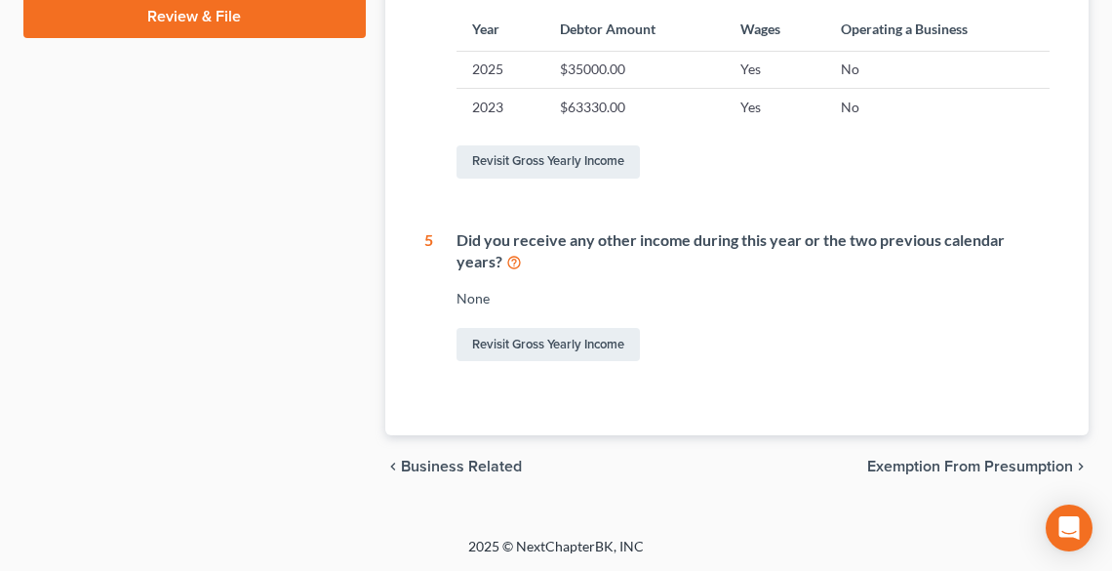
click at [894, 459] on span "Exemption from Presumption" at bounding box center [970, 467] width 206 height 16
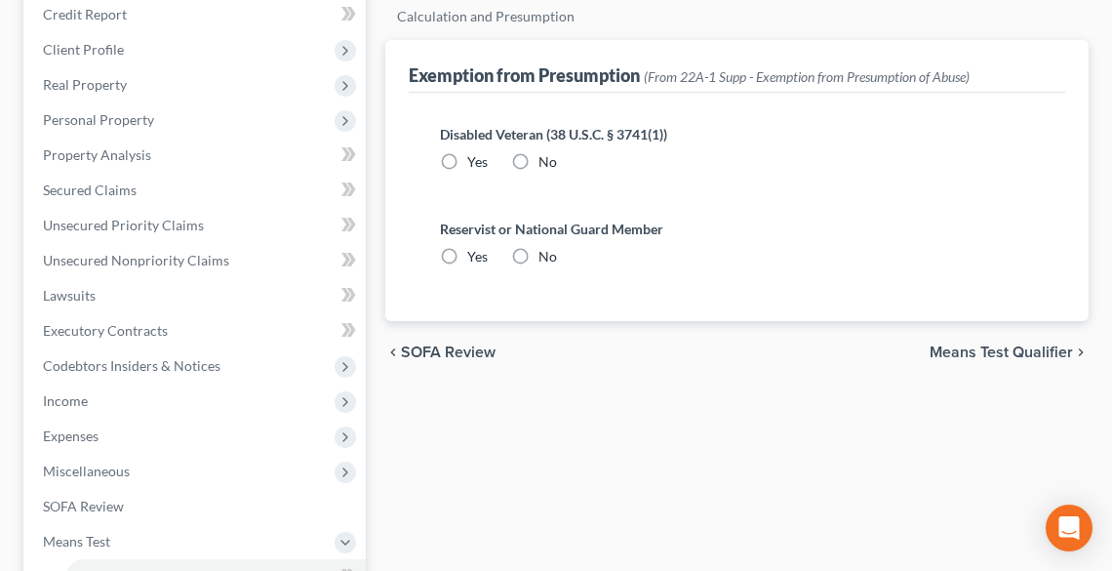
radio input "true"
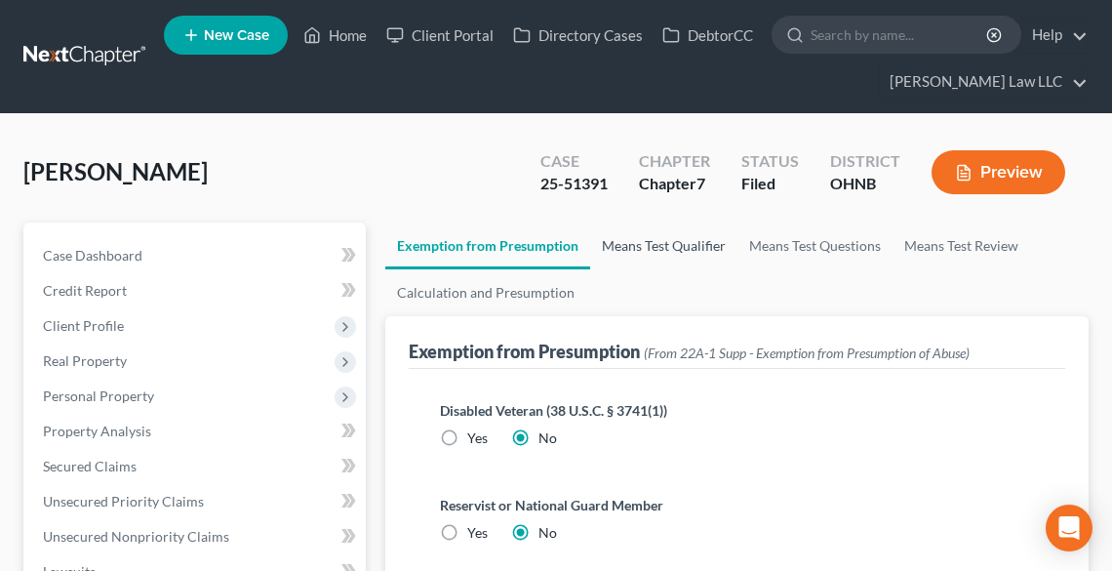
click at [641, 246] on link "Means Test Qualifier" at bounding box center [663, 245] width 147 height 47
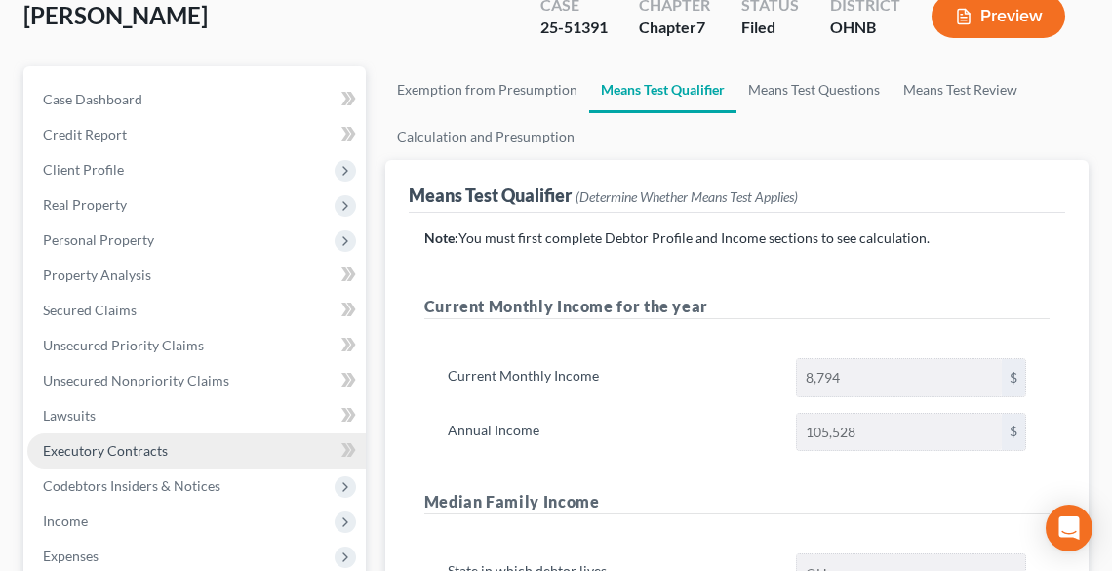
scroll to position [390, 0]
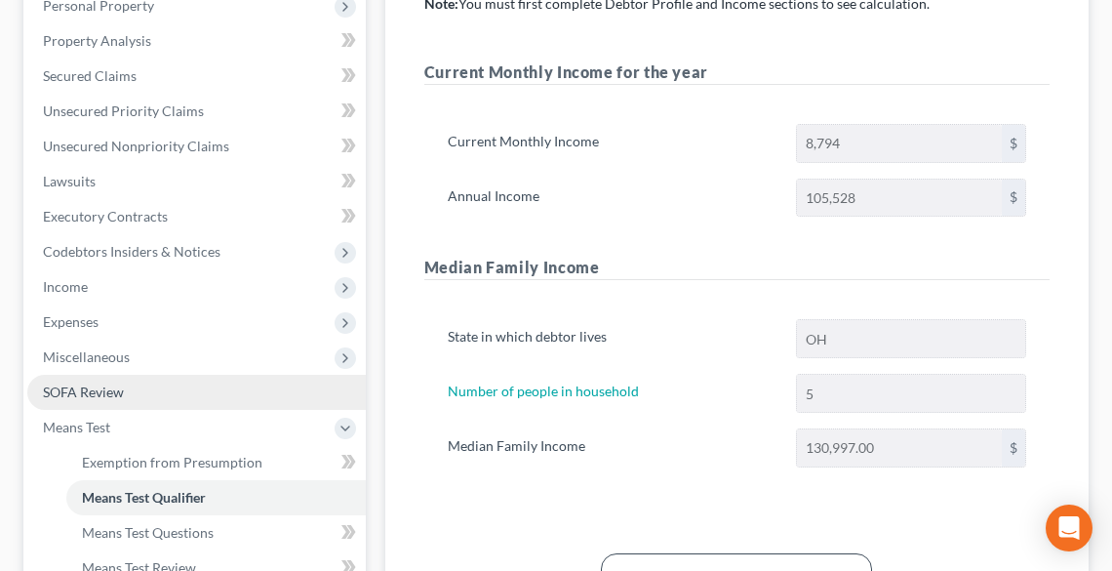
click at [60, 394] on span "SOFA Review" at bounding box center [83, 391] width 81 height 17
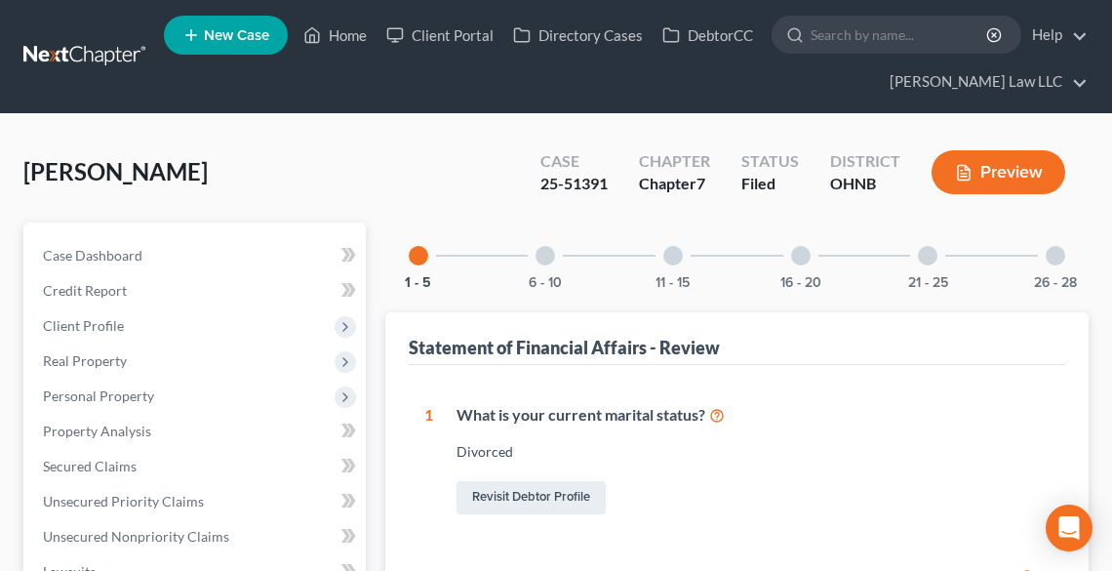
click at [544, 268] on div "6 - 10" at bounding box center [545, 255] width 66 height 66
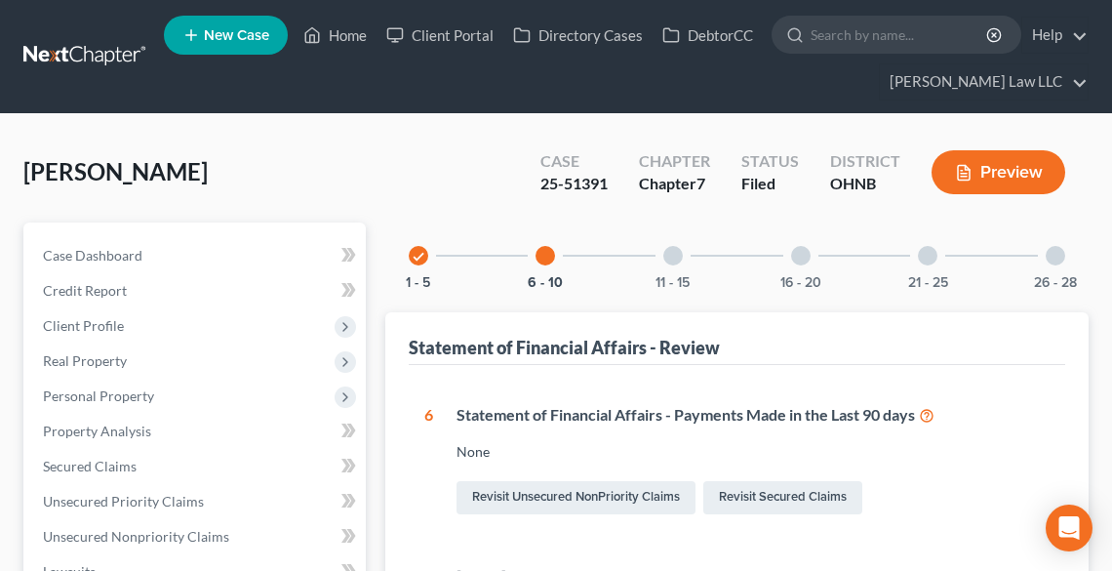
click at [684, 268] on div "11 - 15" at bounding box center [673, 255] width 66 height 66
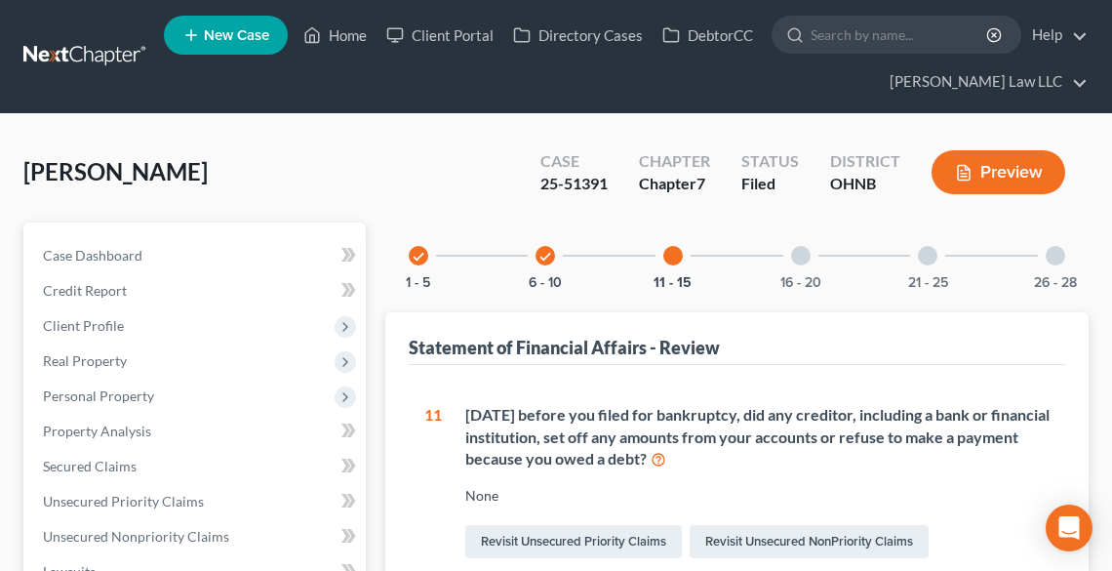
click at [790, 269] on div "16 - 20" at bounding box center [801, 255] width 66 height 66
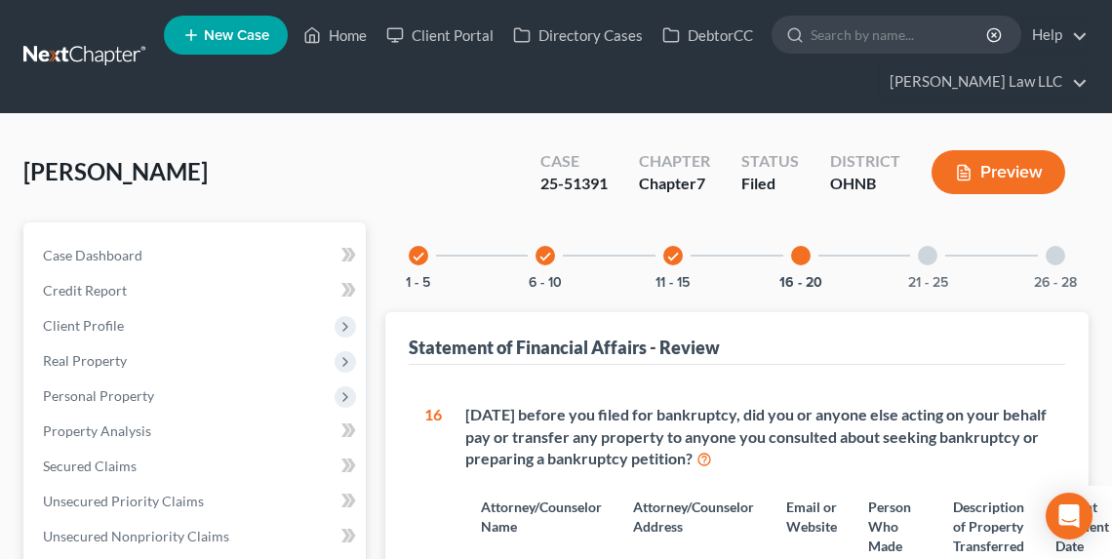
click at [923, 258] on div at bounding box center [928, 256] width 20 height 20
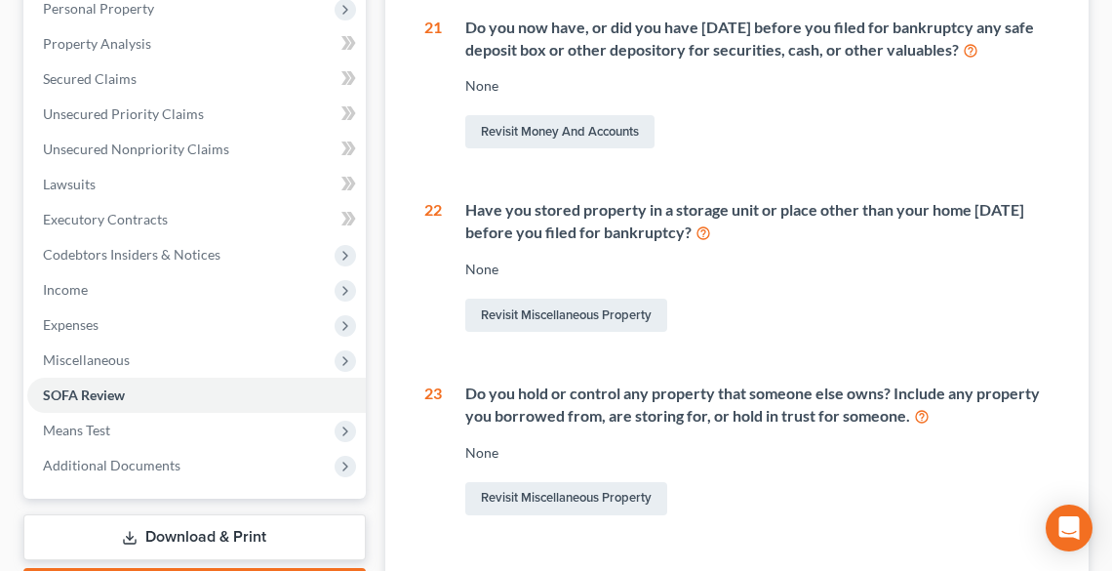
scroll to position [78, 0]
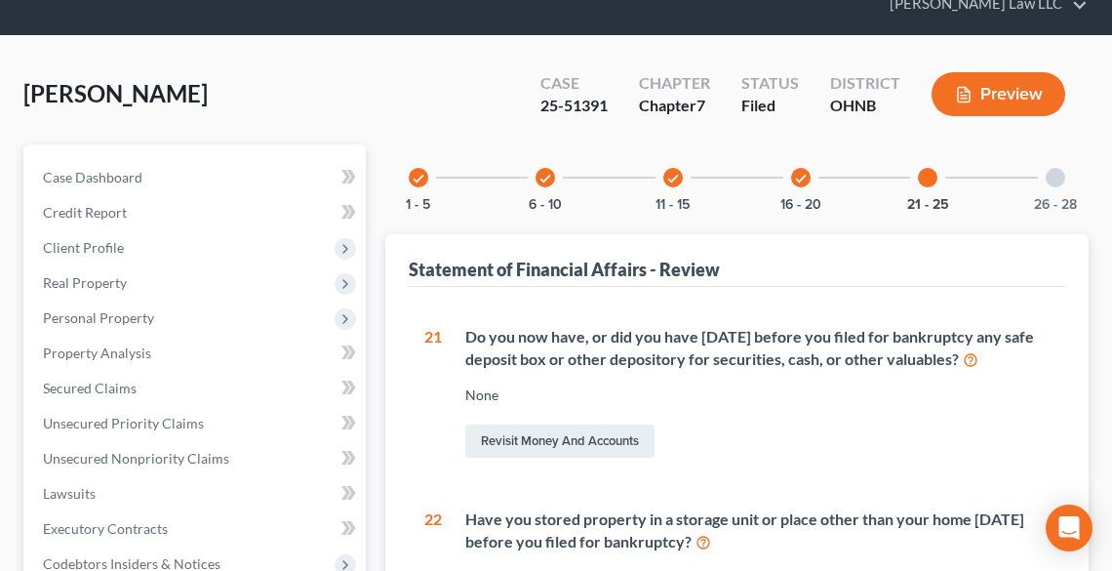
click at [1046, 181] on div "26 - 28" at bounding box center [1056, 177] width 66 height 66
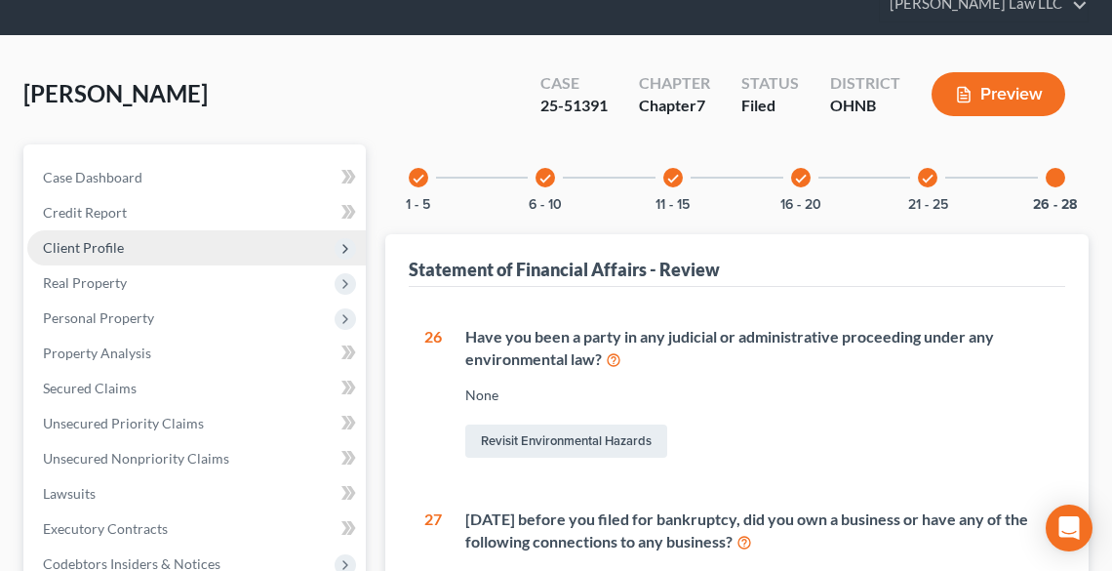
click at [67, 254] on span "Client Profile" at bounding box center [83, 247] width 81 height 17
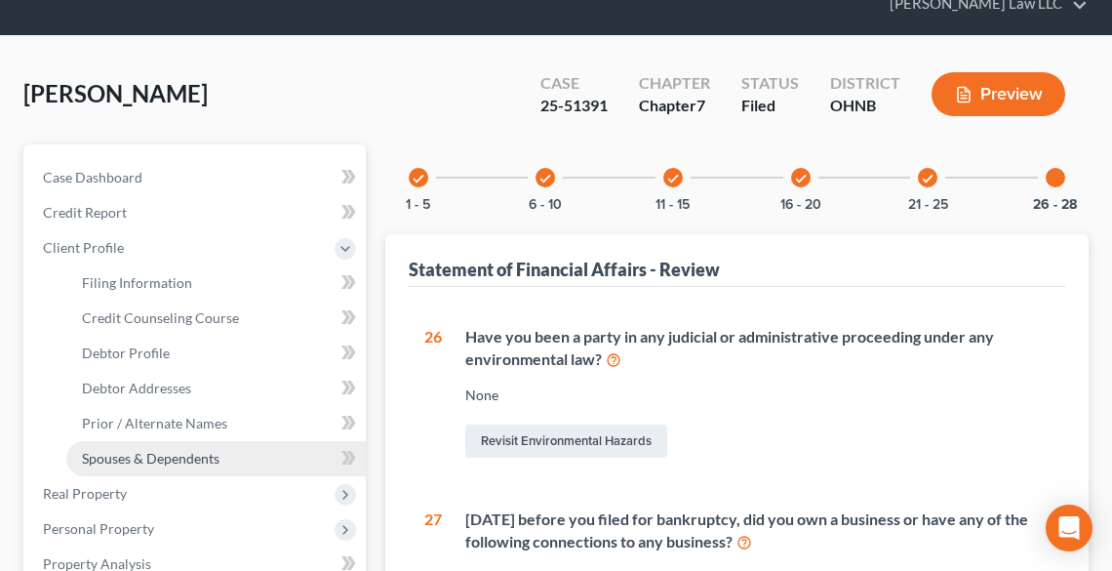
click at [153, 454] on span "Spouses & Dependents" at bounding box center [151, 458] width 138 height 17
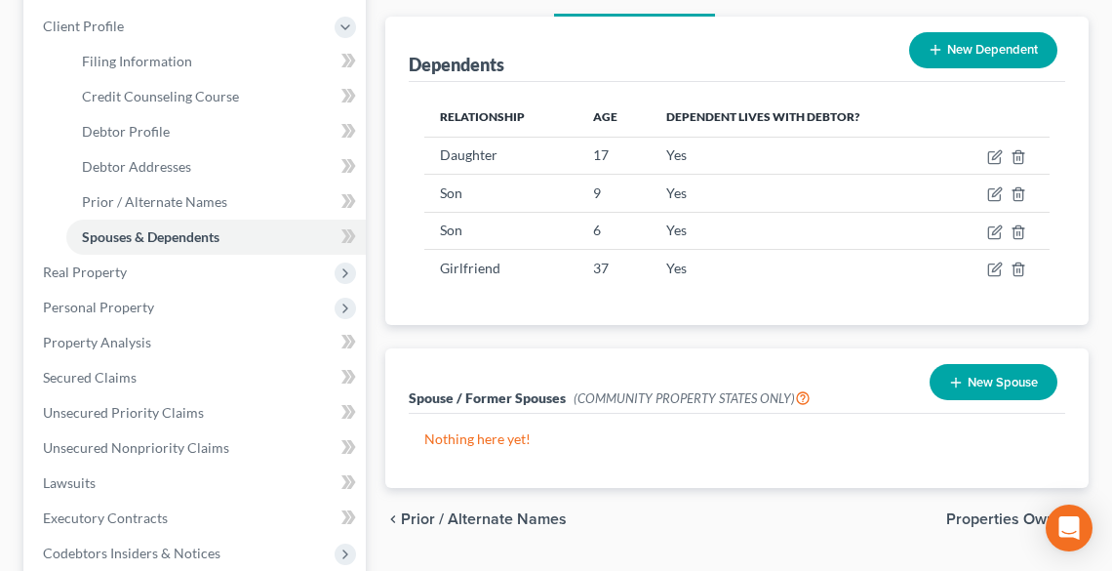
scroll to position [312, 0]
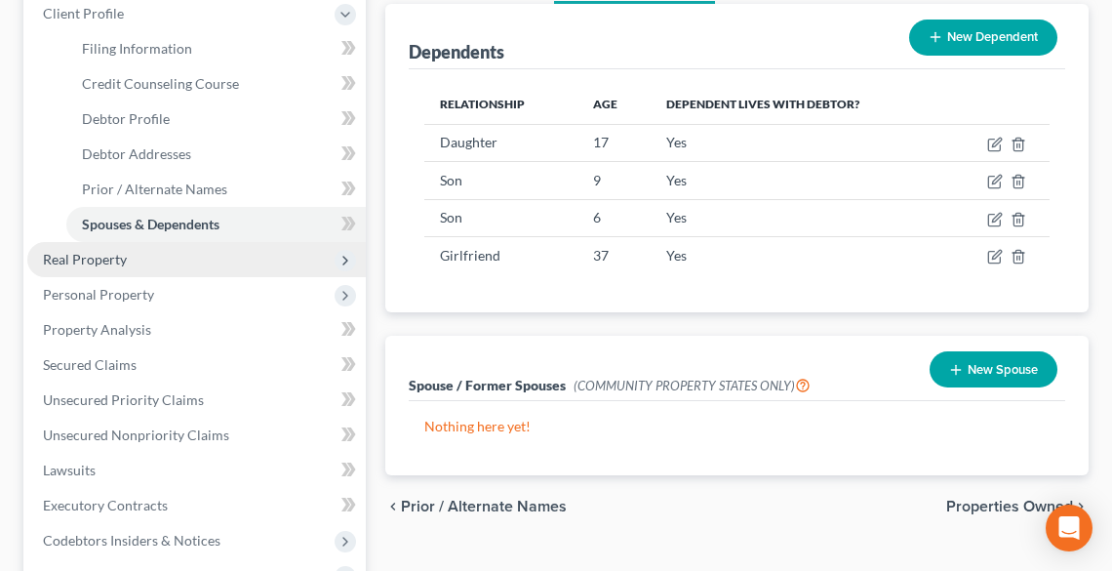
click at [113, 261] on span "Real Property" at bounding box center [85, 259] width 84 height 17
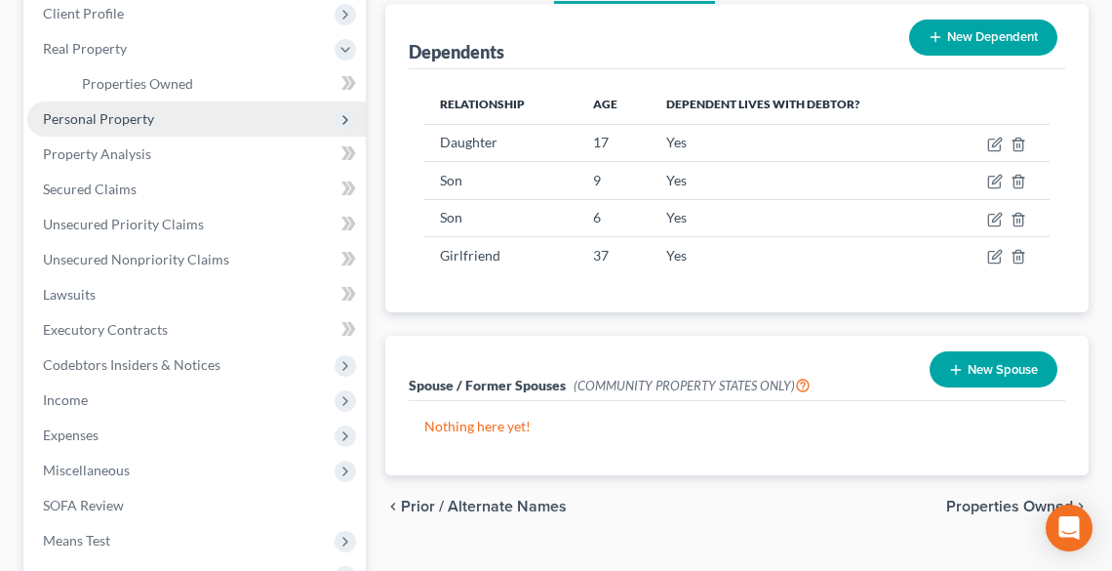
click at [129, 113] on span "Personal Property" at bounding box center [98, 118] width 111 height 17
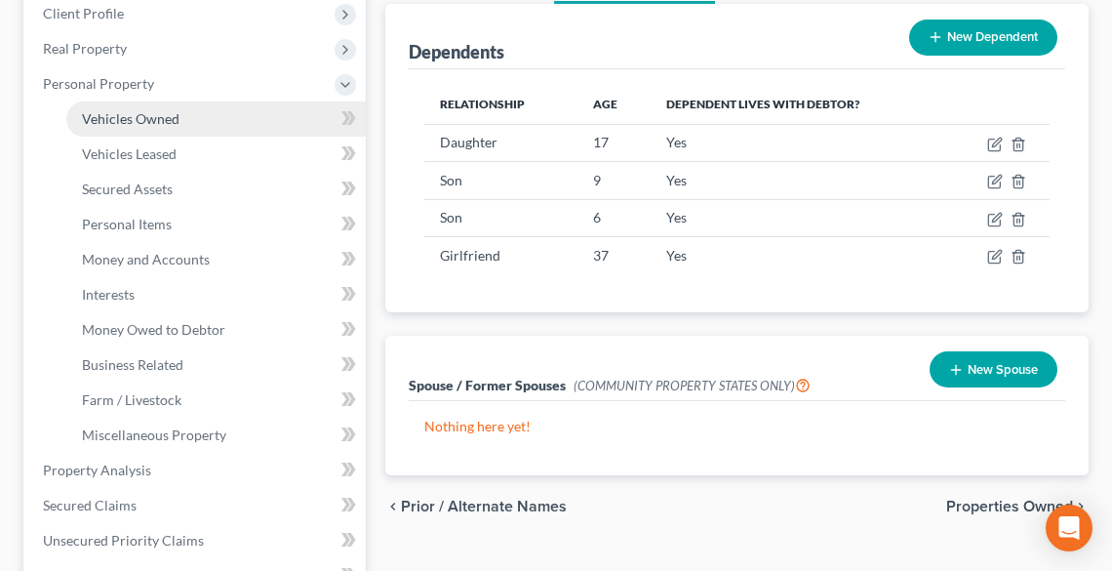
click at [166, 117] on span "Vehicles Owned" at bounding box center [131, 118] width 98 height 17
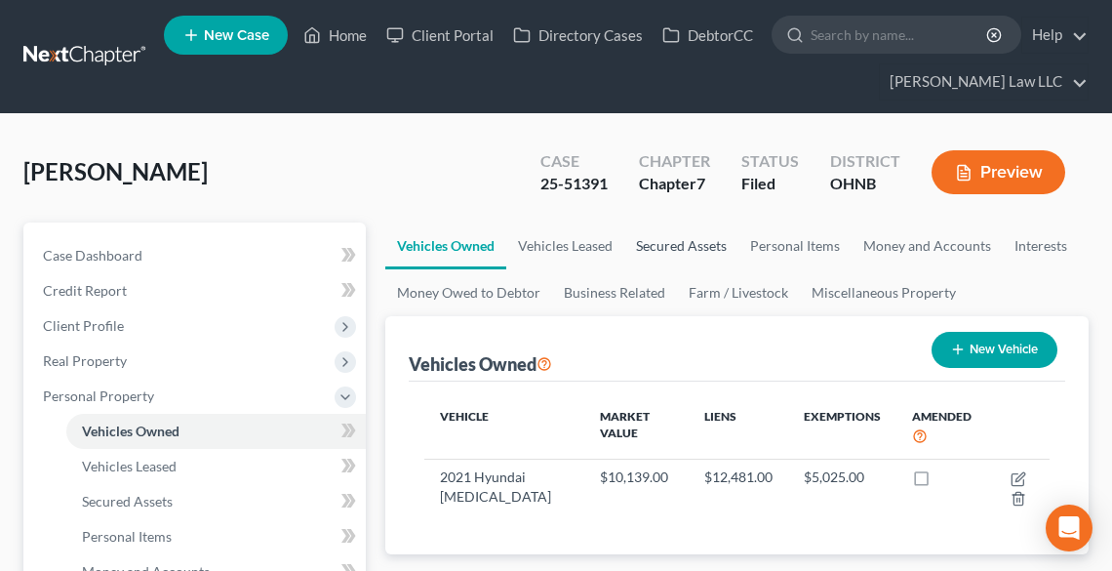
click at [656, 250] on link "Secured Assets" at bounding box center [682, 245] width 114 height 47
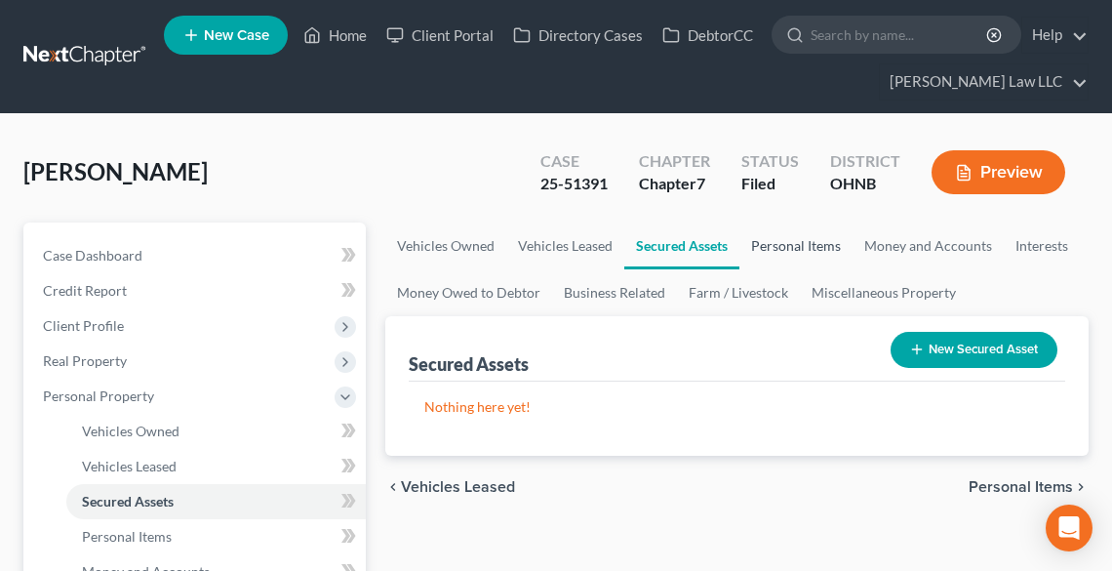
click at [778, 243] on link "Personal Items" at bounding box center [796, 245] width 113 height 47
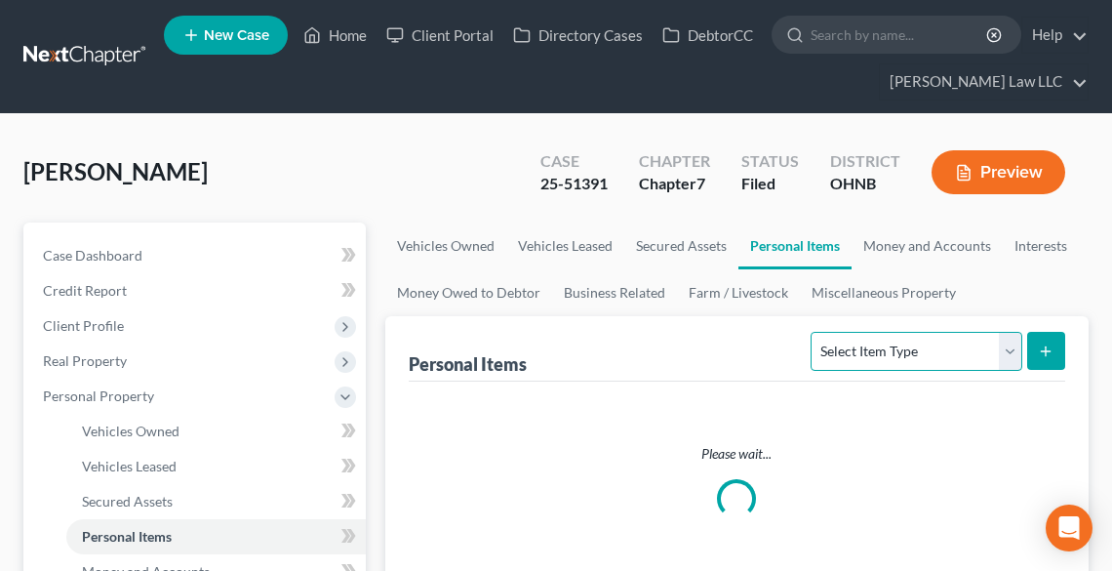
click at [903, 354] on select "Select Item Type Clothing Collectibles Of Value Electronics Firearms Household …" at bounding box center [916, 351] width 211 height 39
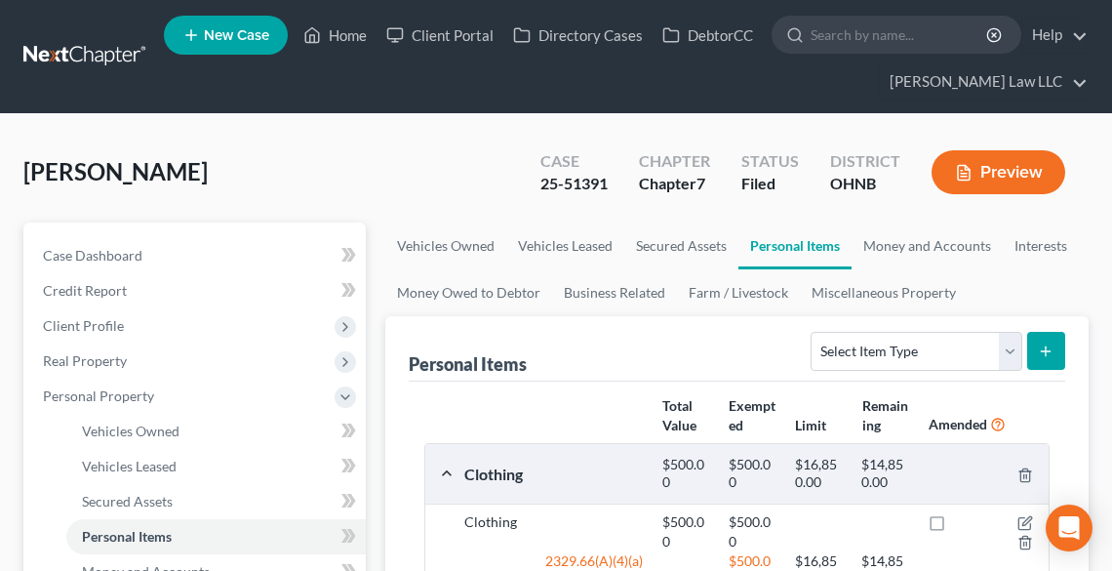
click at [710, 200] on div "Chapter Chapter 7" at bounding box center [675, 174] width 102 height 58
click at [907, 247] on link "Money and Accounts" at bounding box center [927, 245] width 151 height 47
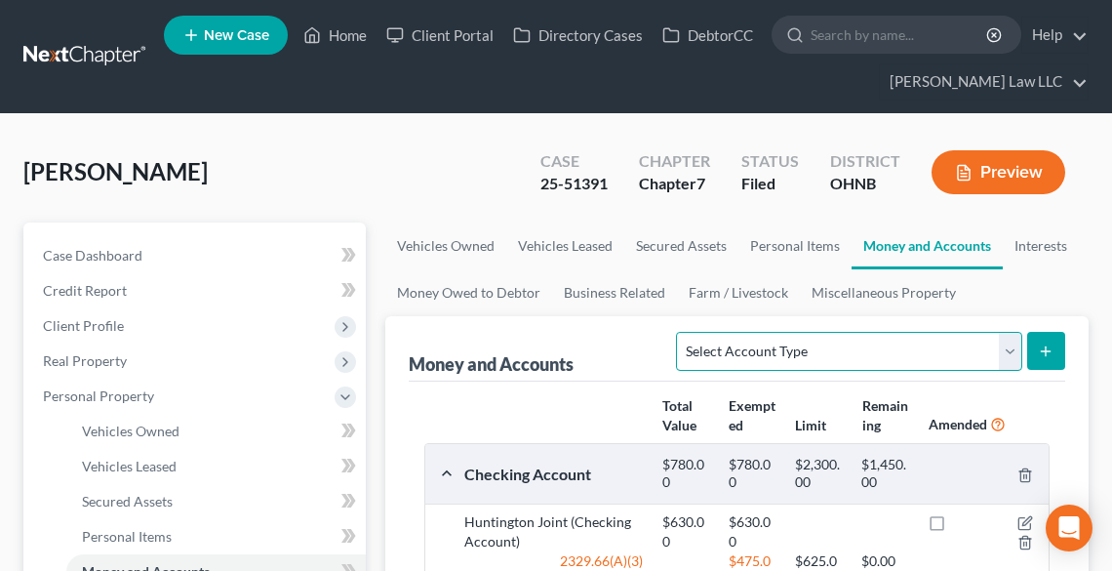
click at [893, 340] on select "Select Account Type Brokerage Cash on Hand Certificates of Deposit Checking Acc…" at bounding box center [848, 351] width 345 height 39
click at [531, 164] on div "Case 25-51391" at bounding box center [574, 174] width 99 height 58
click at [1027, 250] on link "Interests" at bounding box center [1041, 245] width 76 height 47
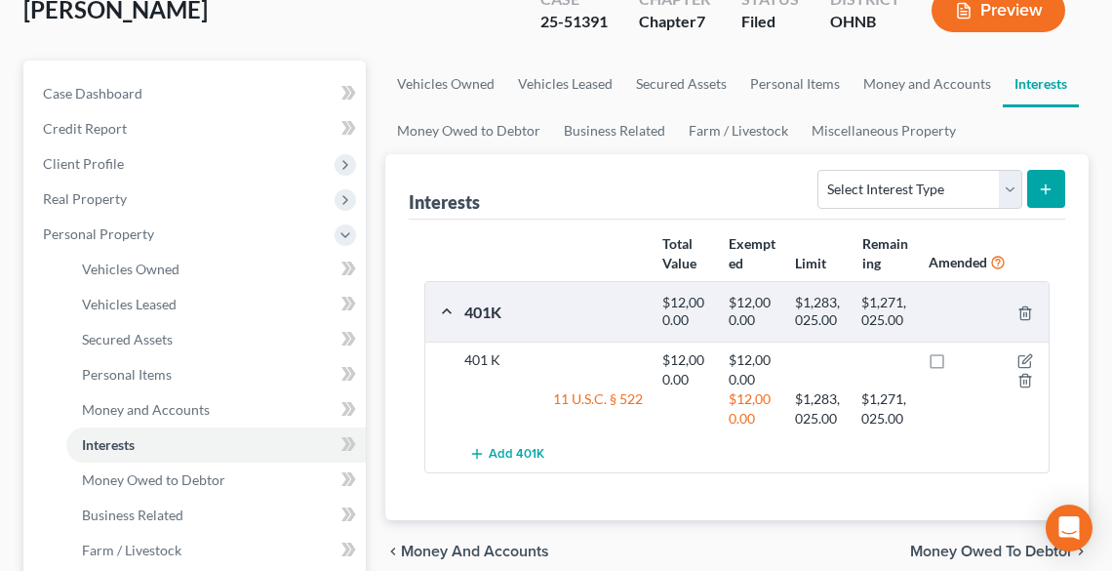
scroll to position [156, 0]
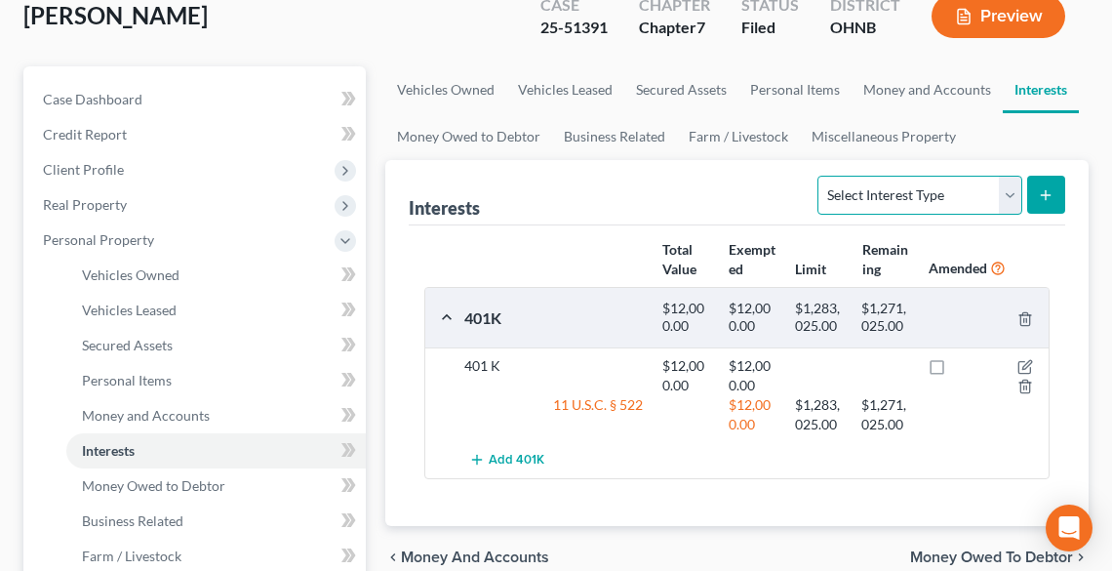
click at [941, 188] on select "Select Interest Type 401K Annuity Bond Education IRA Government Bond Government…" at bounding box center [920, 195] width 204 height 39
click at [480, 129] on link "Money Owed to Debtor" at bounding box center [468, 136] width 167 height 47
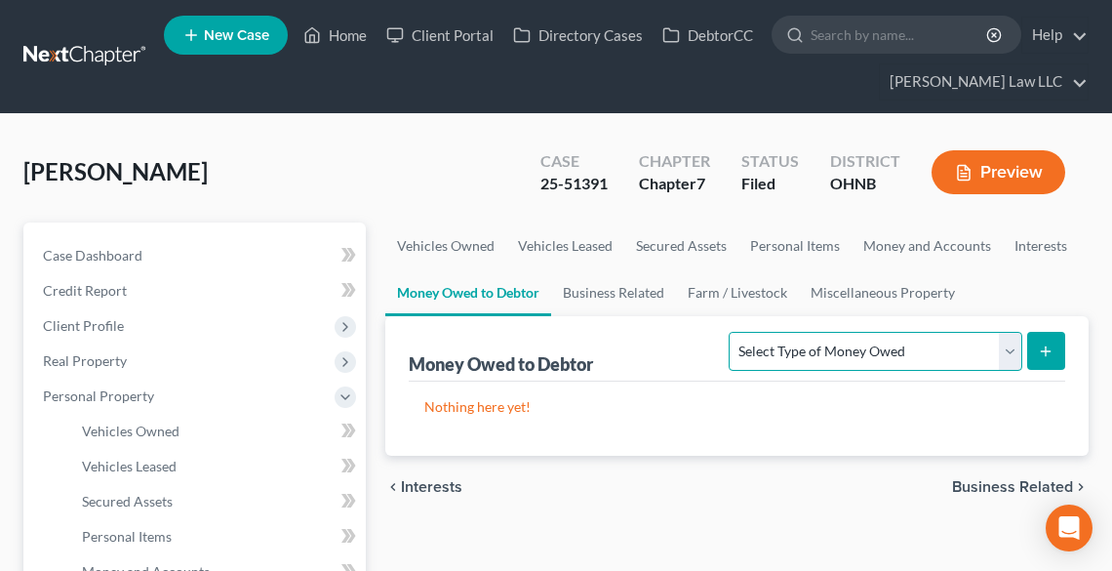
click at [788, 359] on select "Select Type of Money Owed Accounts Receivable Alimony Child Support Claims Agai…" at bounding box center [875, 351] width 293 height 39
click at [613, 277] on link "Business Related" at bounding box center [613, 292] width 125 height 47
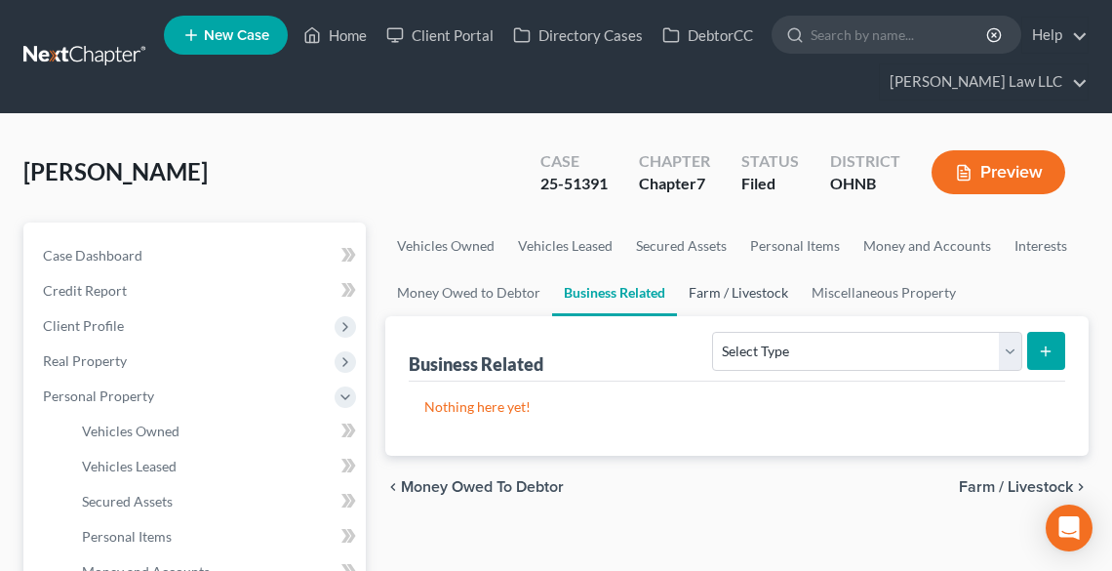
click at [722, 292] on link "Farm / Livestock" at bounding box center [738, 292] width 123 height 47
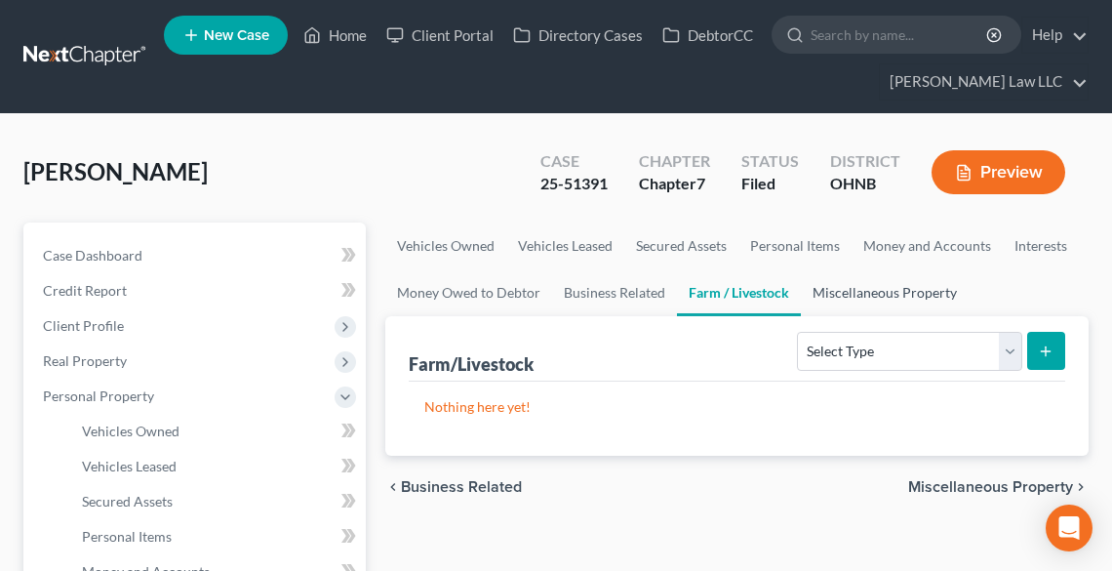
click at [839, 292] on link "Miscellaneous Property" at bounding box center [885, 292] width 168 height 47
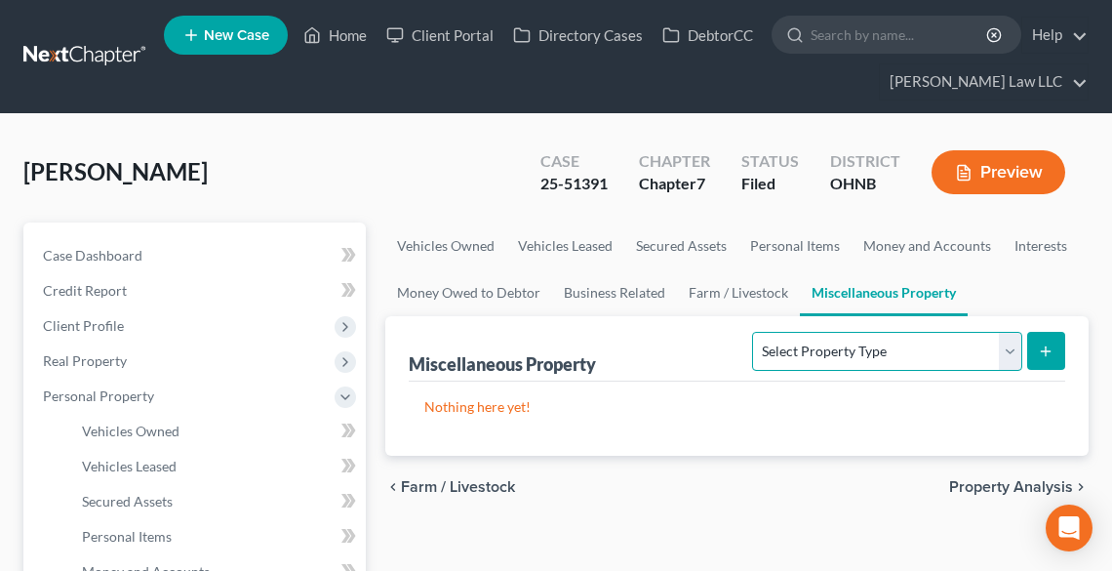
click at [843, 352] on select "Select Property Type Assigned for Creditor Benefit [DATE] Holding for Another N…" at bounding box center [886, 351] width 269 height 39
click at [655, 425] on div "Nothing here yet!" at bounding box center [737, 419] width 657 height 74
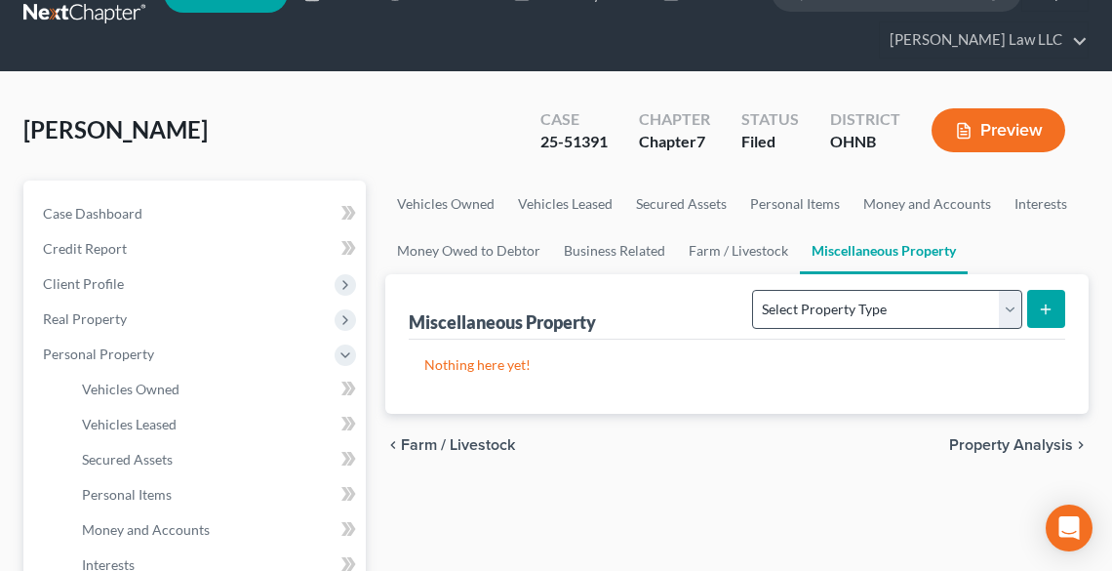
scroll to position [78, 0]
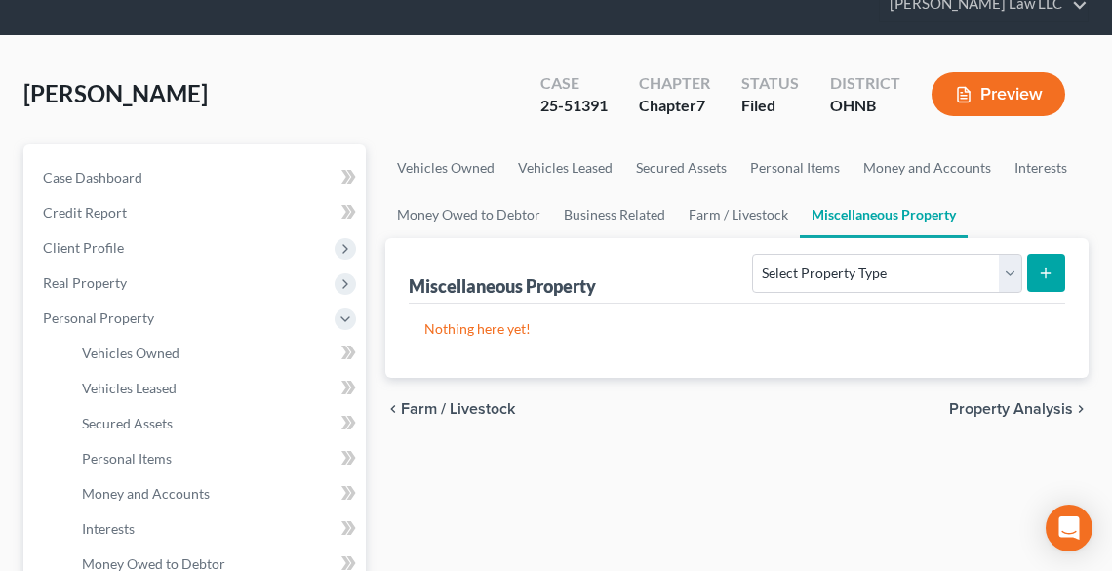
click at [982, 409] on span "Property Analysis" at bounding box center [1011, 409] width 124 height 16
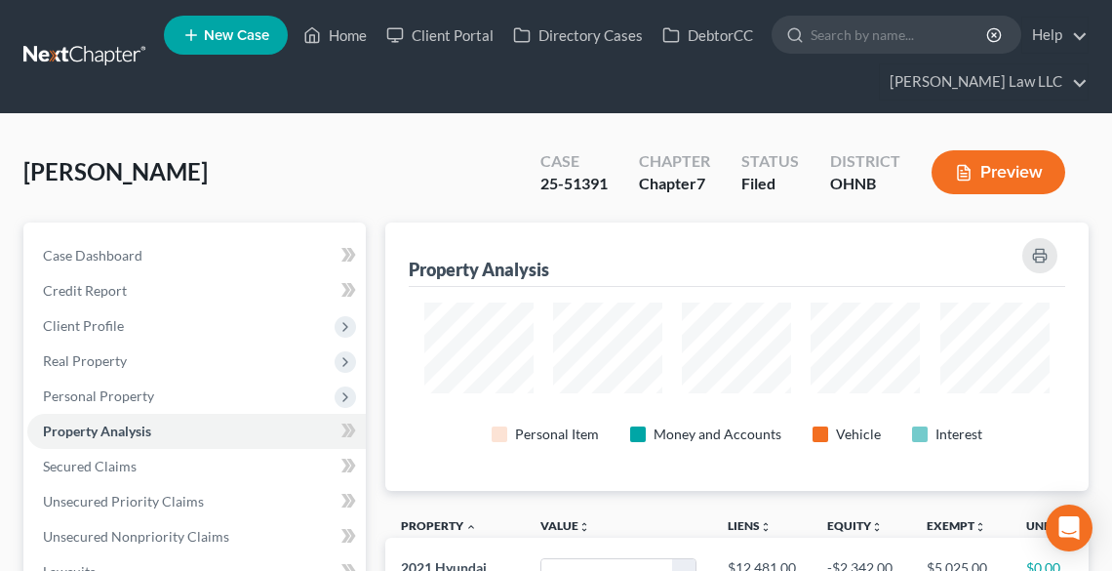
scroll to position [267, 703]
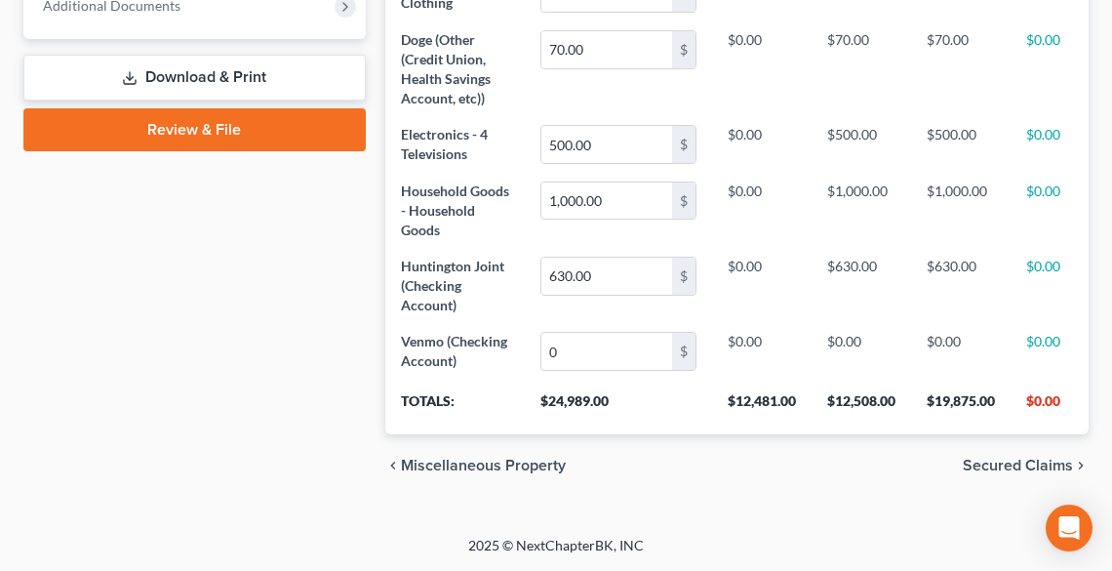
click at [1020, 464] on span "Secured Claims" at bounding box center [1018, 466] width 110 height 16
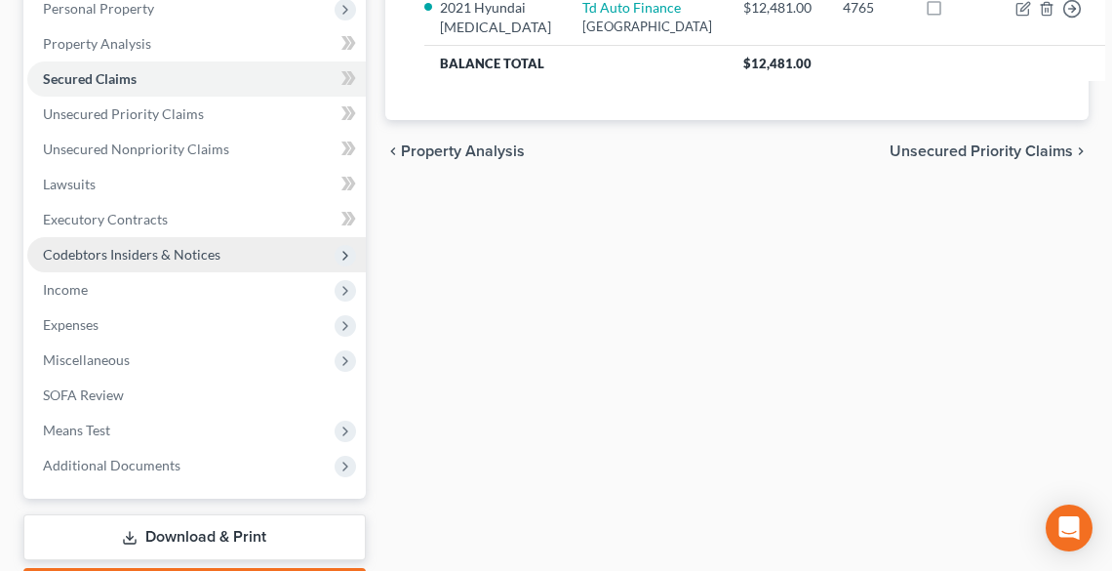
scroll to position [312, 0]
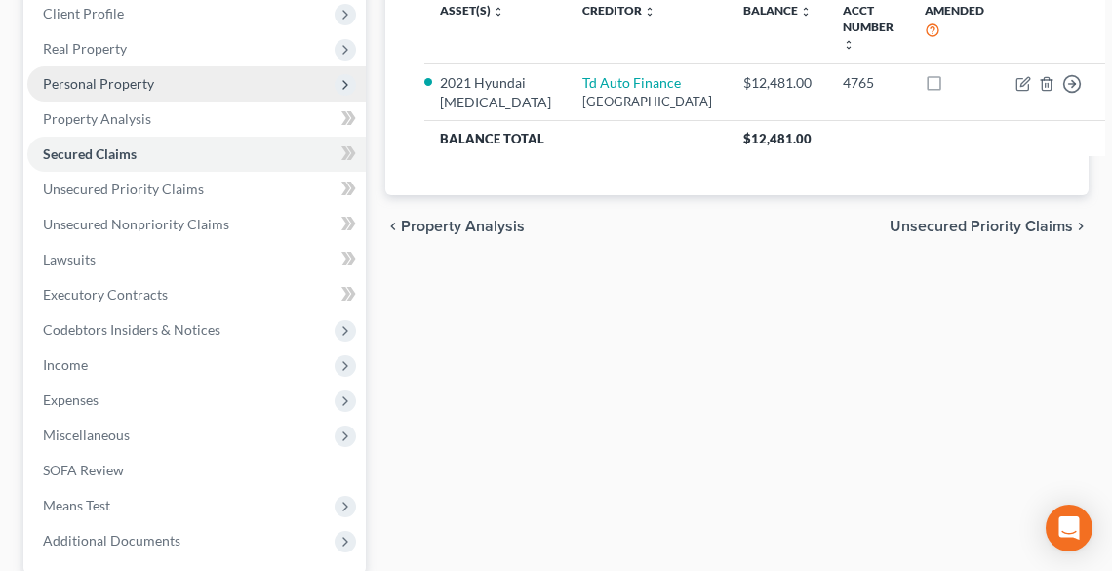
click at [83, 82] on span "Personal Property" at bounding box center [98, 83] width 111 height 17
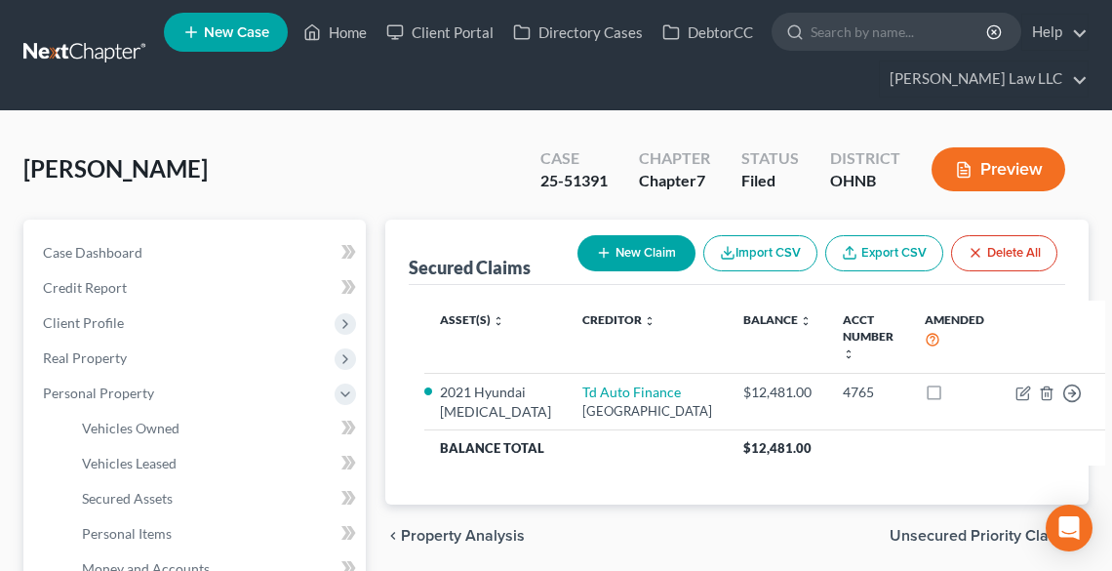
scroll to position [0, 0]
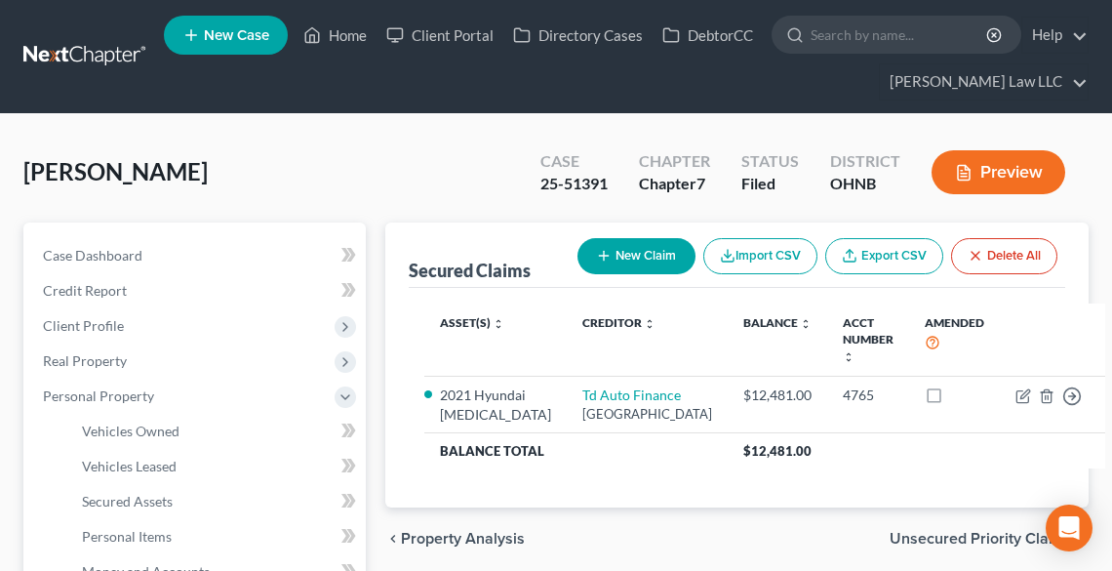
click at [964, 156] on button "Preview" at bounding box center [999, 172] width 134 height 44
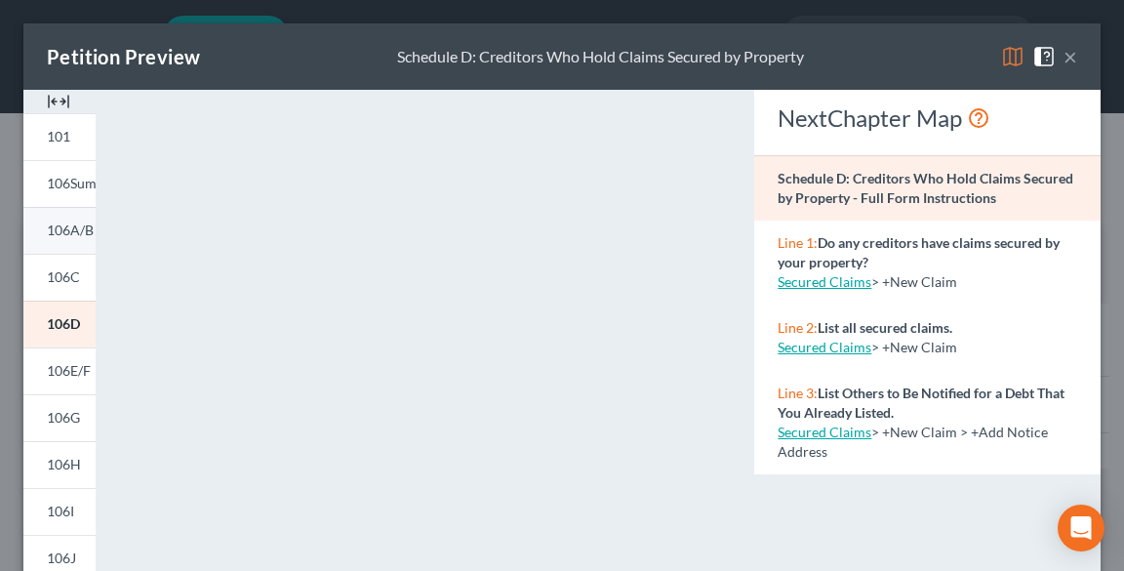
click at [61, 238] on span "106A/B" at bounding box center [70, 230] width 47 height 17
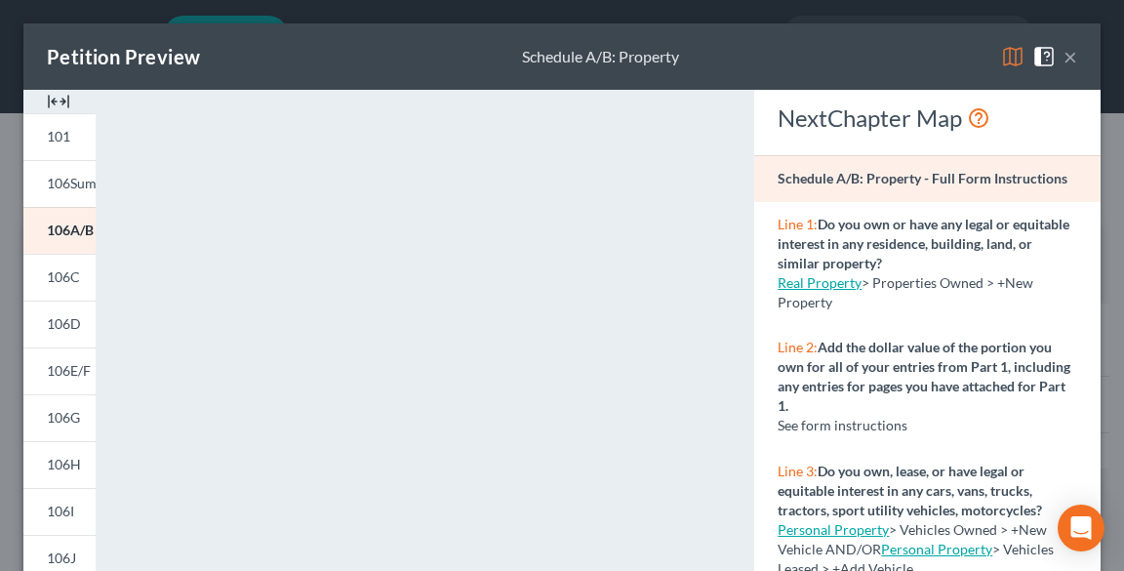
click at [1064, 61] on button "×" at bounding box center [1071, 56] width 14 height 23
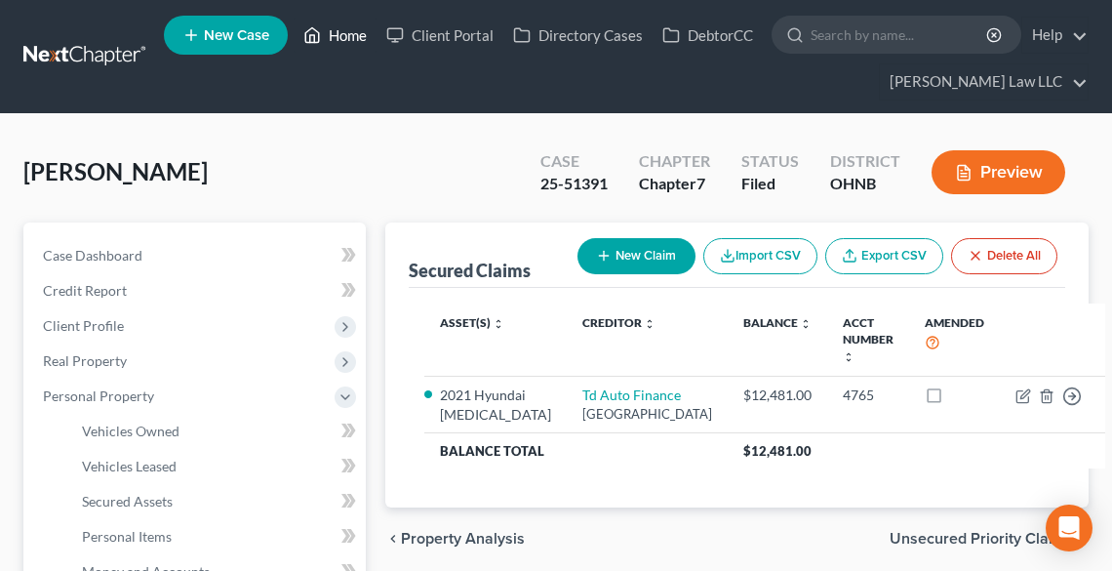
click at [351, 31] on link "Home" at bounding box center [335, 35] width 83 height 35
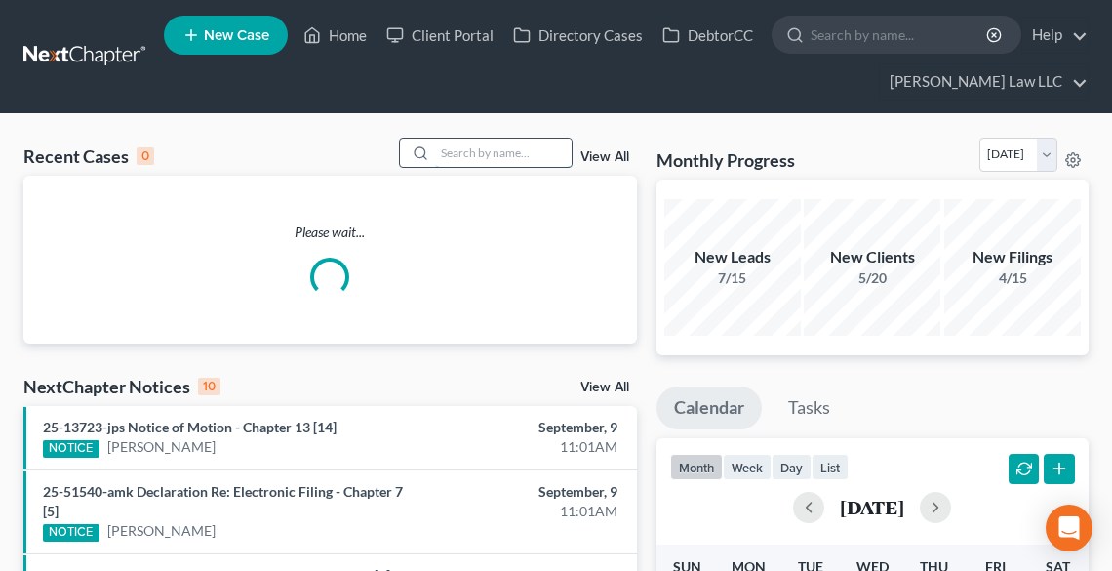
click at [480, 157] on input "search" at bounding box center [503, 153] width 137 height 28
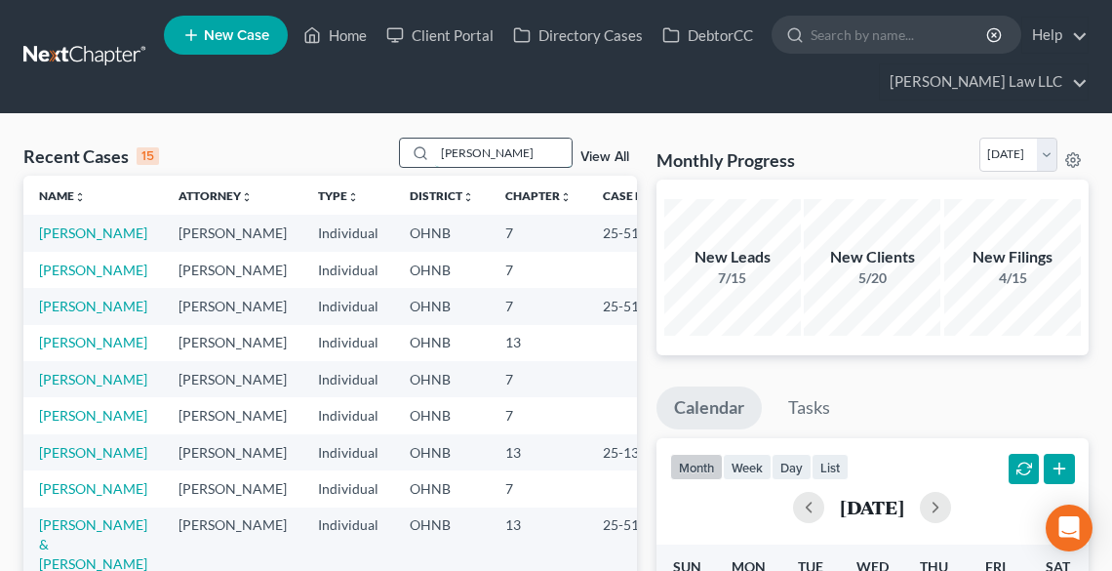
type input "[PERSON_NAME]"
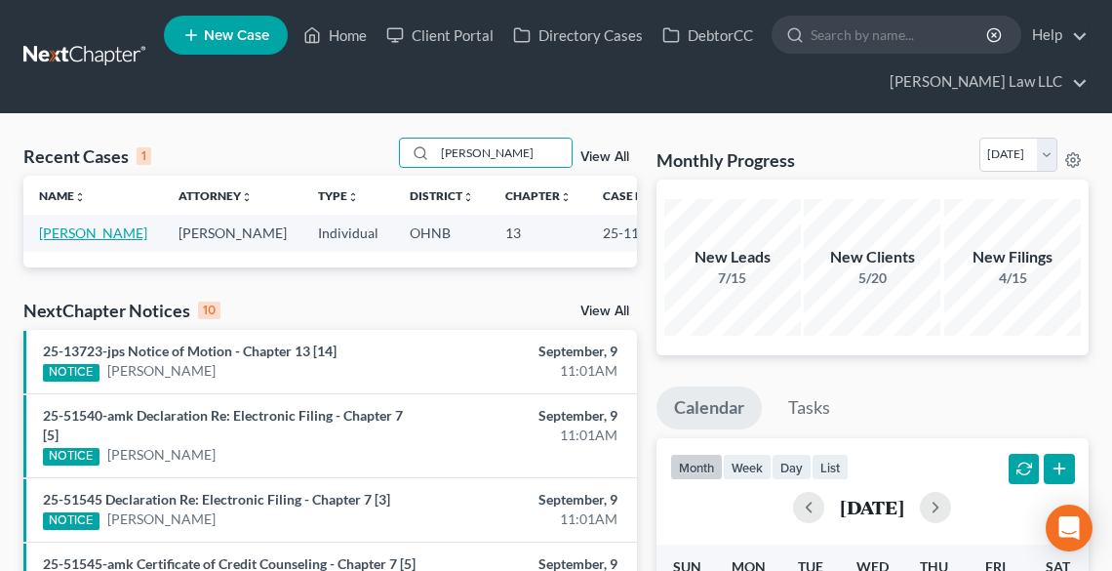
click at [76, 235] on link "[PERSON_NAME]" at bounding box center [93, 232] width 108 height 17
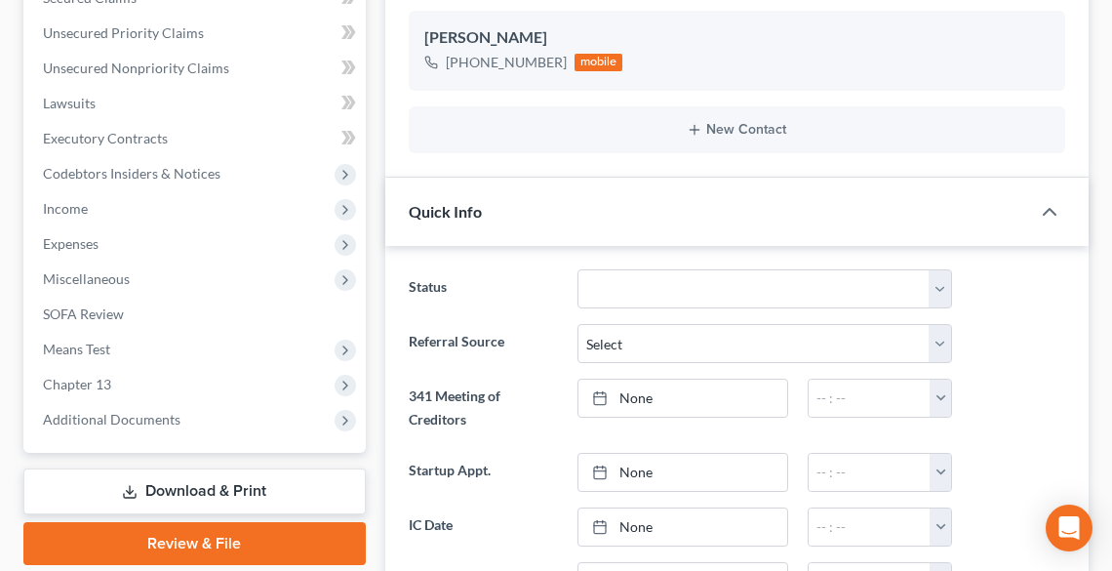
scroll to position [15, 0]
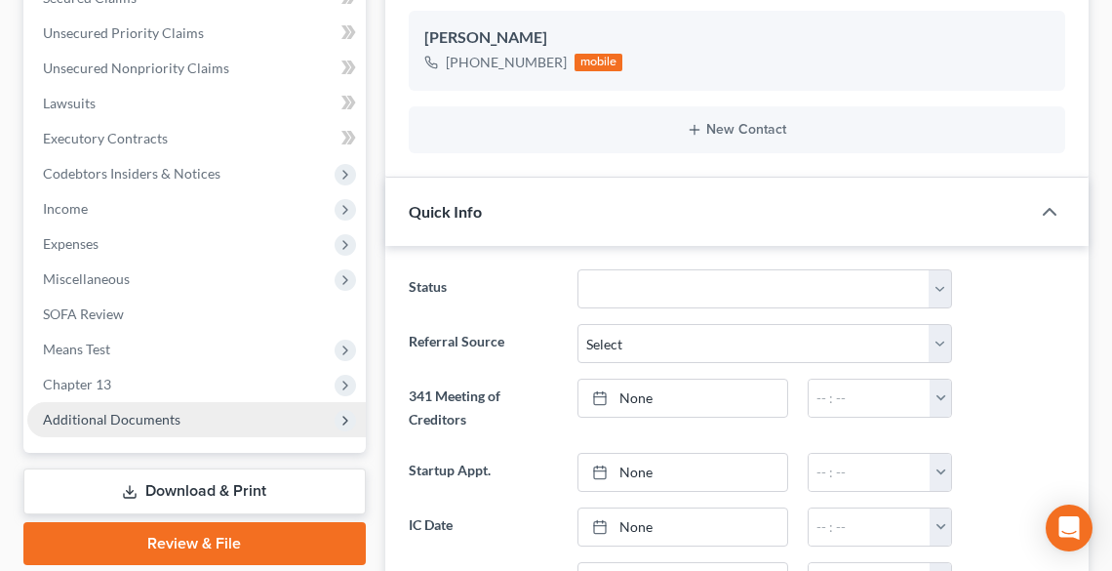
click at [123, 422] on span "Additional Documents" at bounding box center [112, 419] width 138 height 17
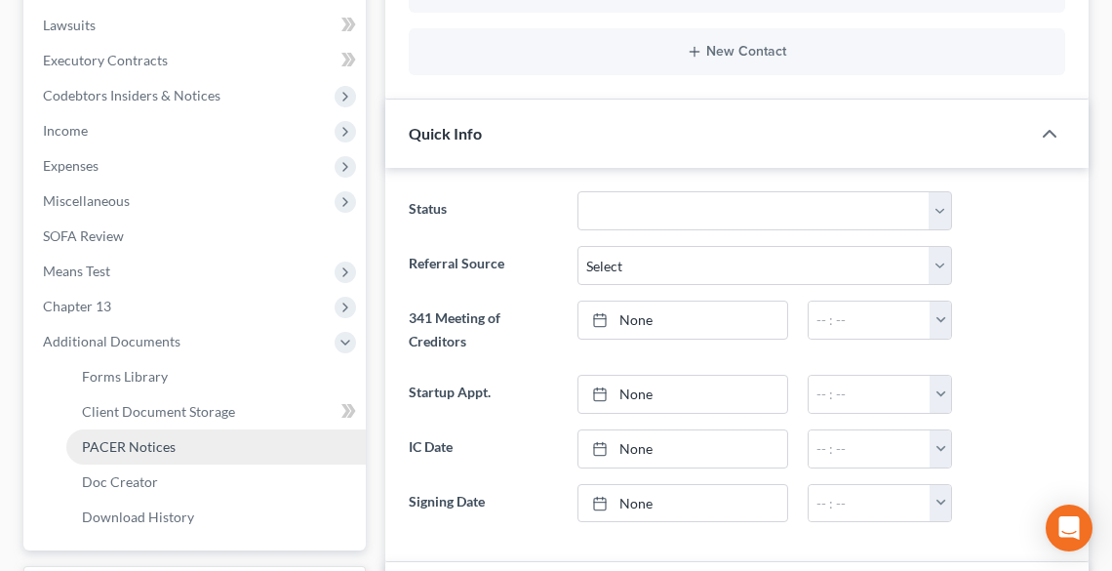
click at [121, 441] on span "PACER Notices" at bounding box center [129, 446] width 94 height 17
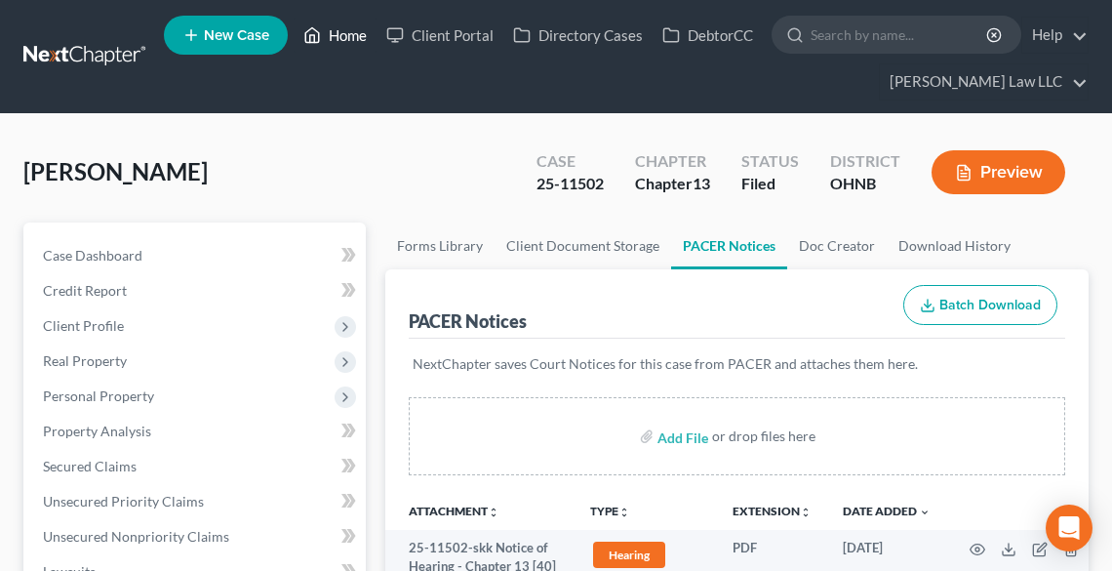
click at [344, 30] on link "Home" at bounding box center [335, 35] width 83 height 35
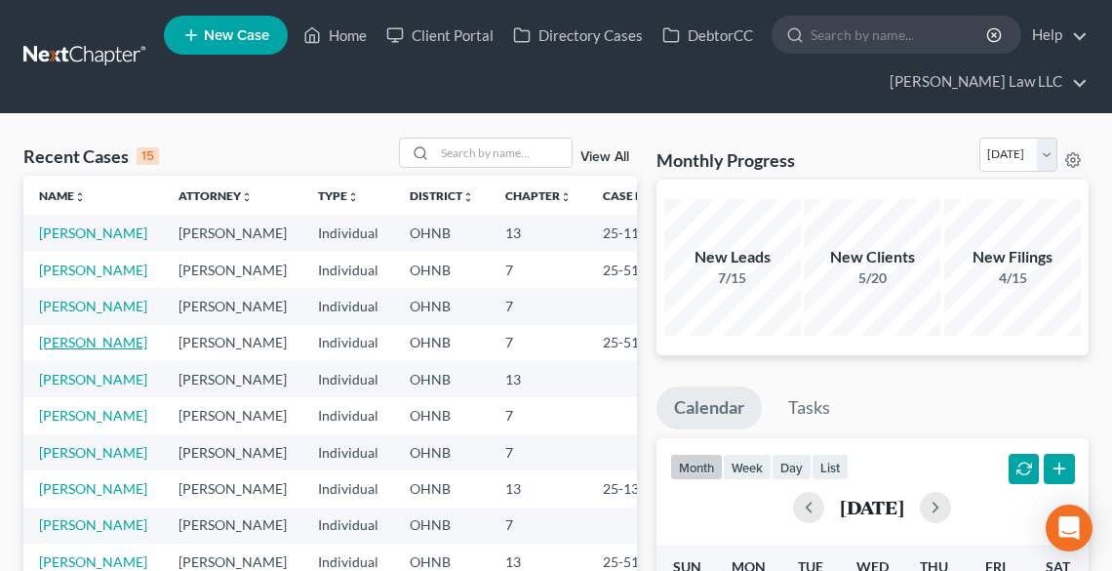
click at [70, 350] on link "[PERSON_NAME]" at bounding box center [93, 342] width 108 height 17
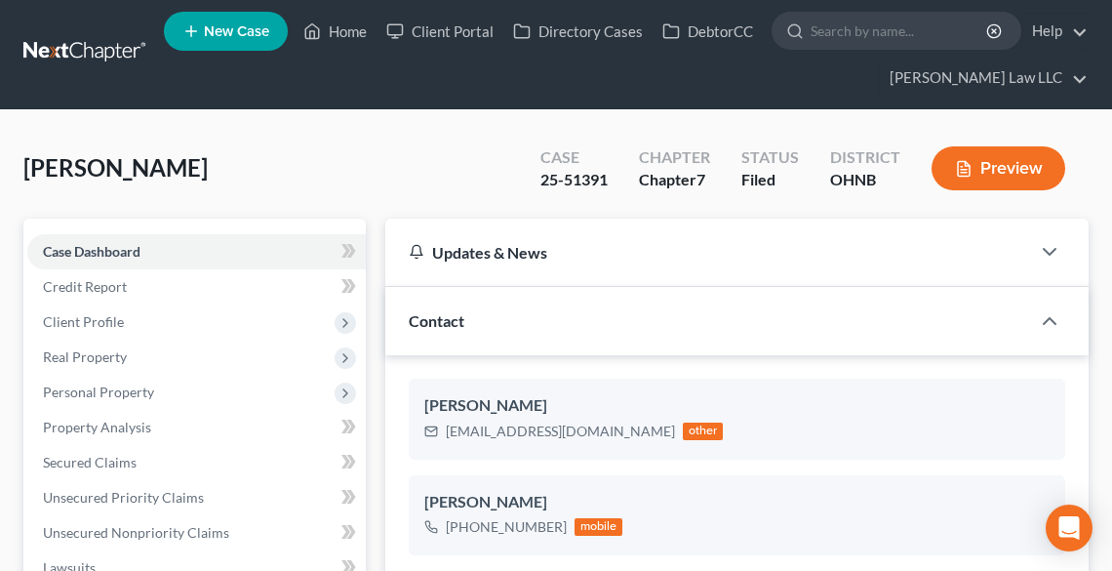
scroll to position [312, 0]
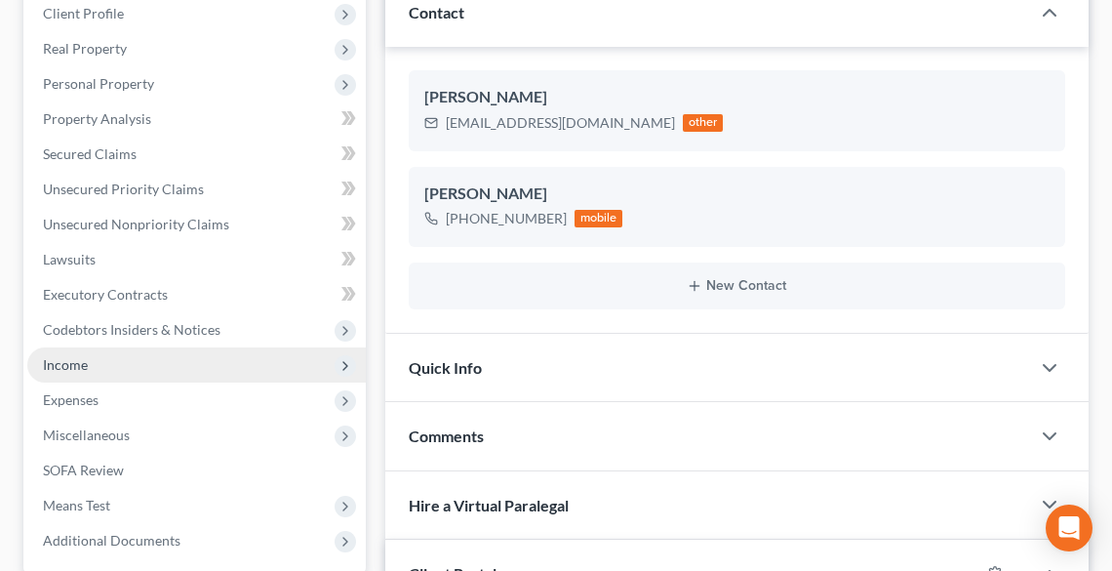
click at [69, 367] on span "Income" at bounding box center [65, 364] width 45 height 17
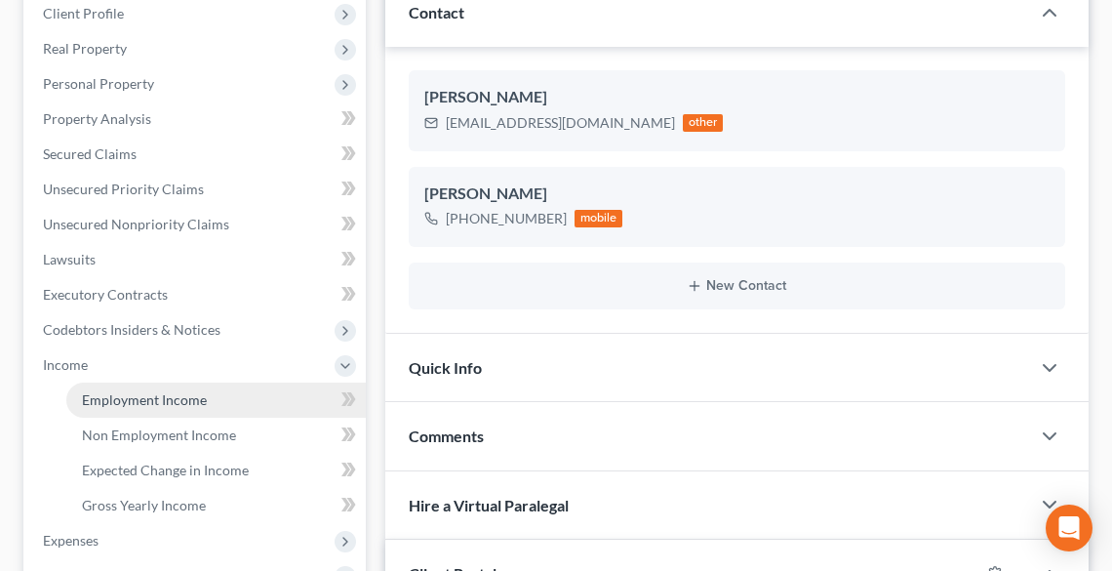
click at [115, 394] on span "Employment Income" at bounding box center [144, 399] width 125 height 17
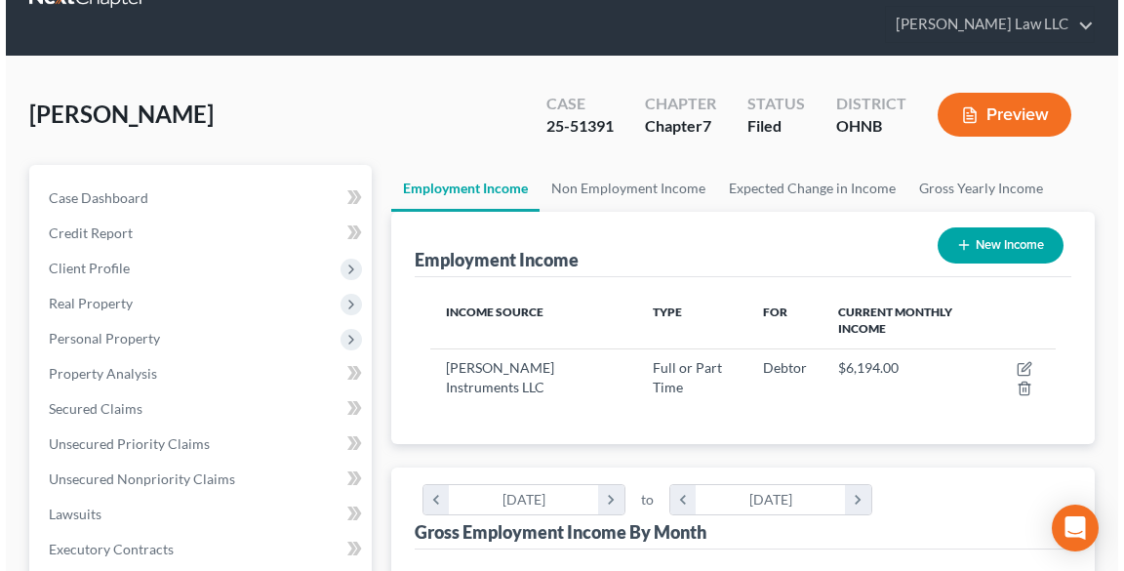
scroll to position [156, 0]
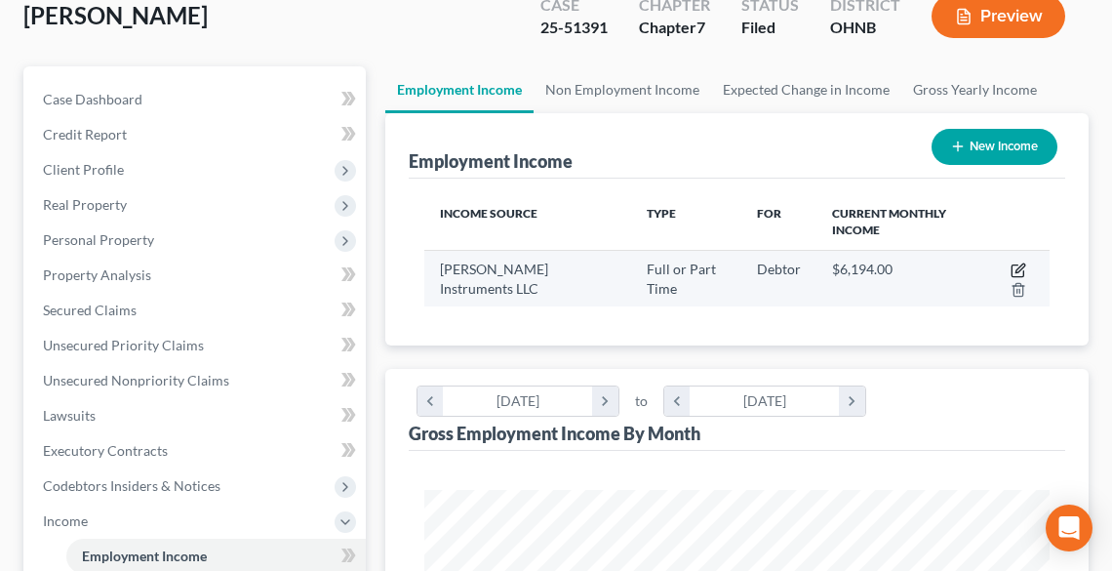
click at [1018, 265] on icon "button" at bounding box center [1019, 270] width 16 height 16
select select "0"
select select "36"
select select "2"
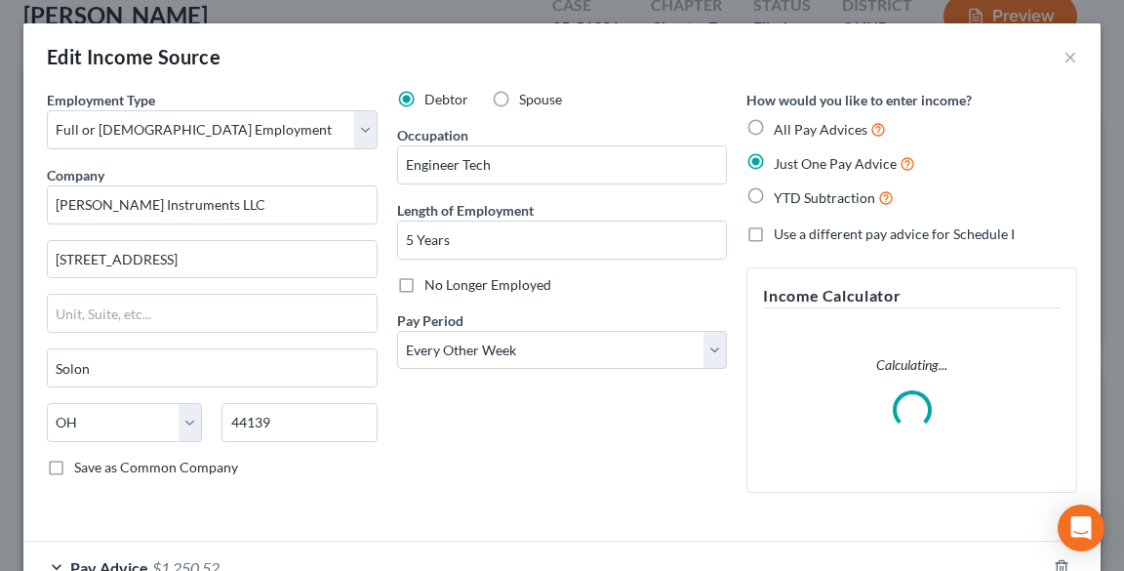
scroll to position [129, 0]
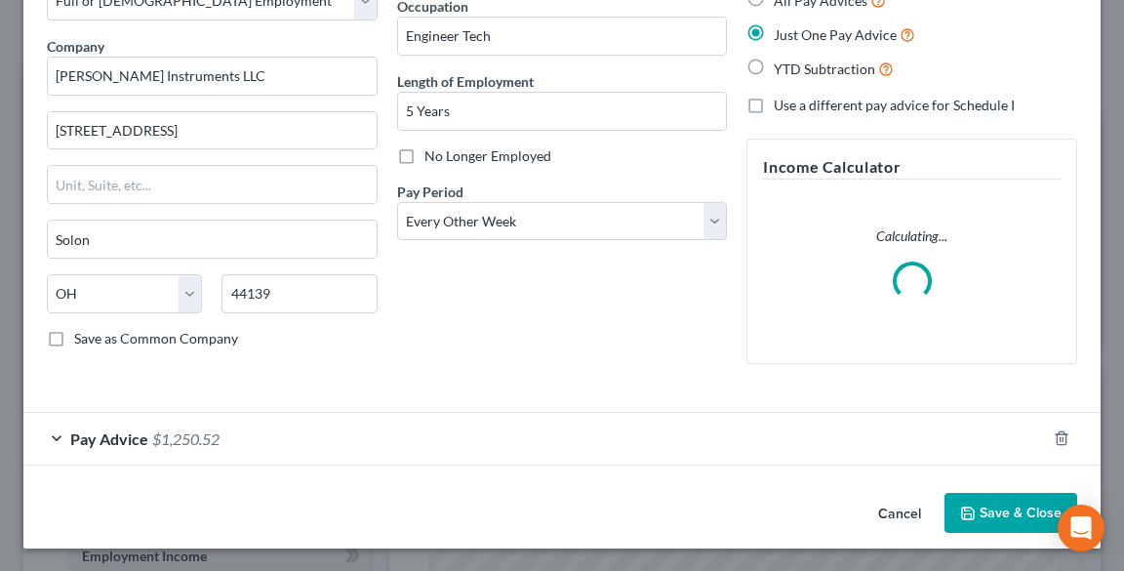
click at [77, 436] on span "Pay Advice" at bounding box center [109, 438] width 78 height 19
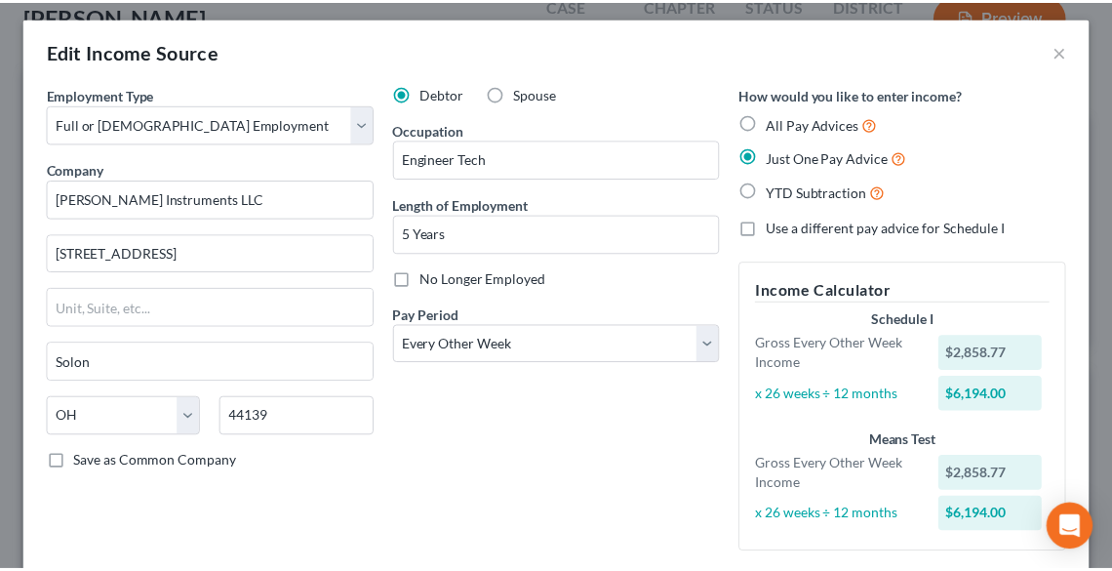
scroll to position [0, 0]
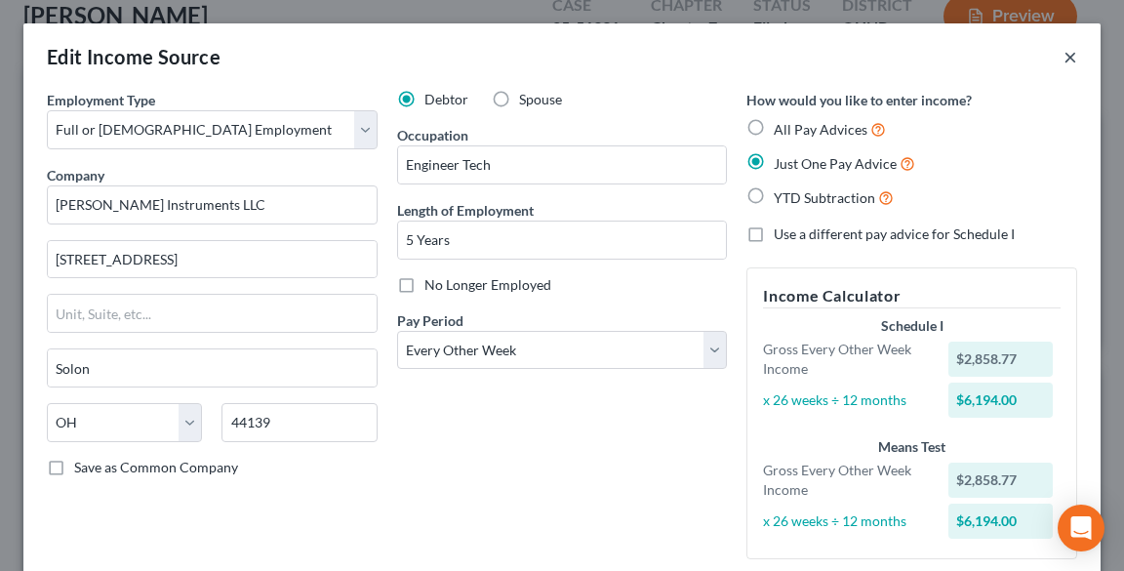
click at [1064, 60] on button "×" at bounding box center [1071, 56] width 14 height 23
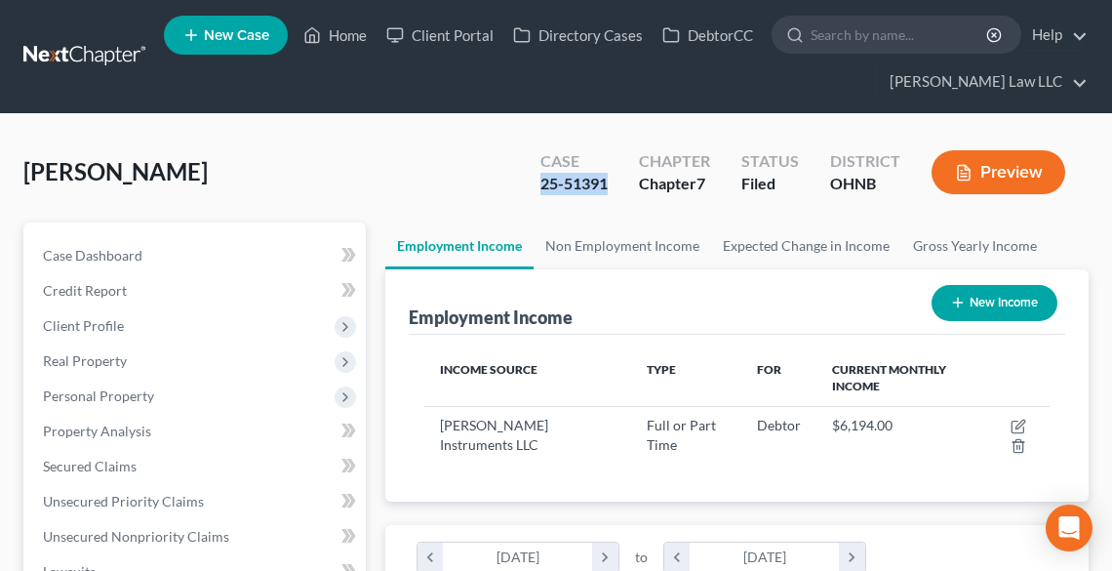
drag, startPoint x: 617, startPoint y: 181, endPoint x: 571, endPoint y: 182, distance: 45.9
click at [524, 194] on div "Case 25-51391 Chapter Chapter 7 Status Filed District [GEOGRAPHIC_DATA] Preview" at bounding box center [803, 172] width 572 height 69
copy div "25-51391"
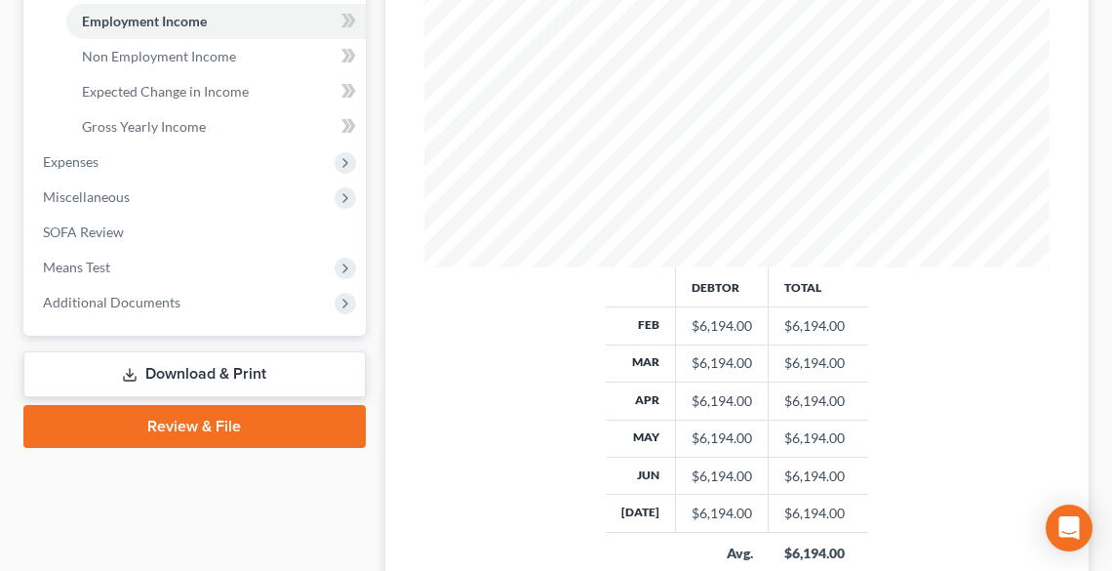
scroll to position [683, 0]
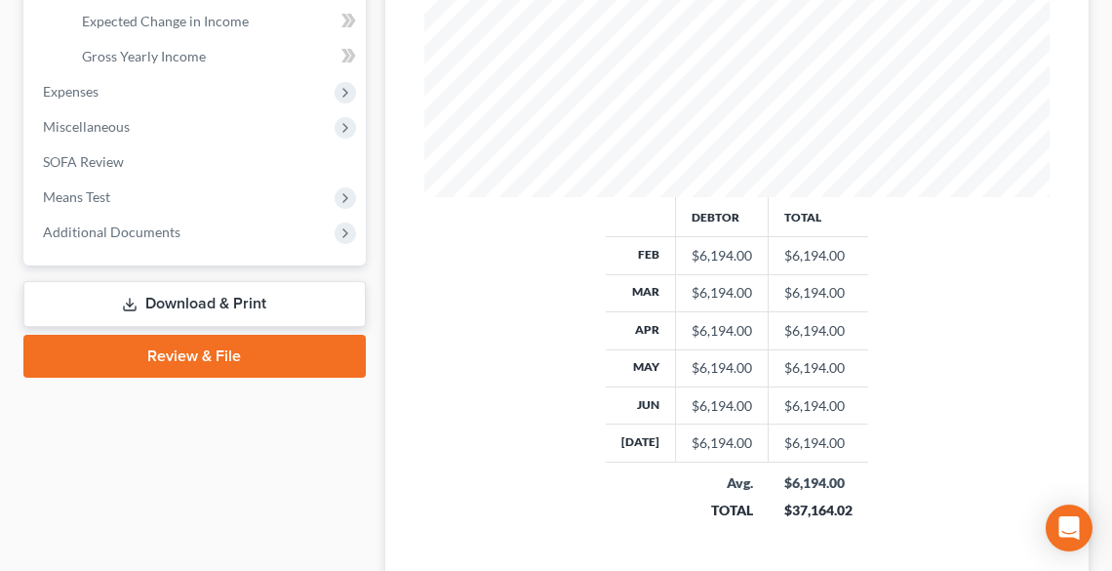
click at [222, 297] on link "Download & Print" at bounding box center [194, 304] width 343 height 46
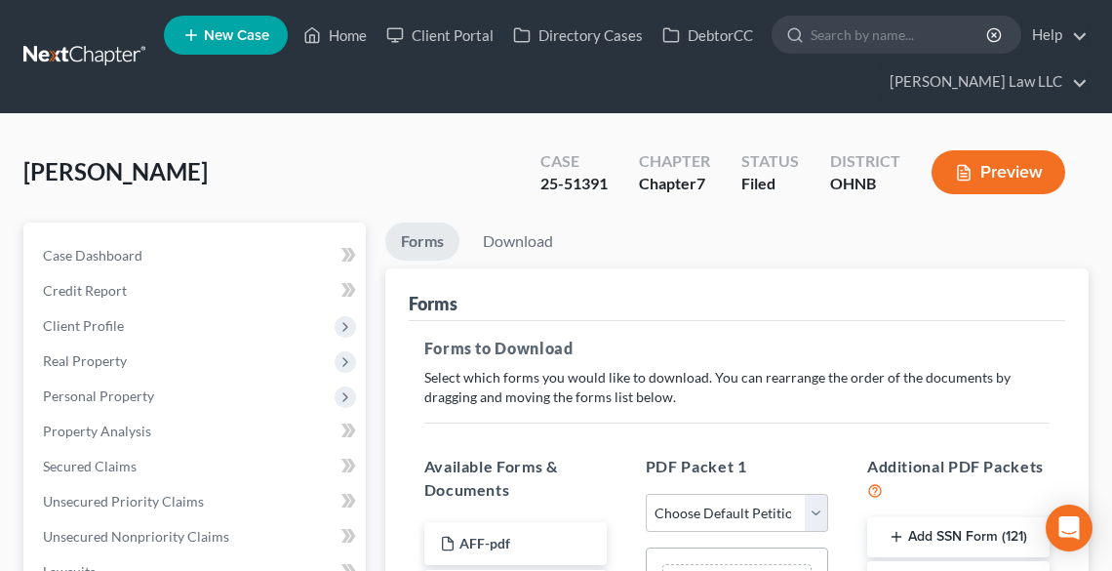
click at [739, 516] on select "Choose Default Petition PDF Packet Complete Bankruptcy Petition (all forms and …" at bounding box center [737, 513] width 182 height 39
select select "2"
click at [646, 494] on select "Choose Default Petition PDF Packet Complete Bankruptcy Petition (all forms and …" at bounding box center [737, 513] width 182 height 39
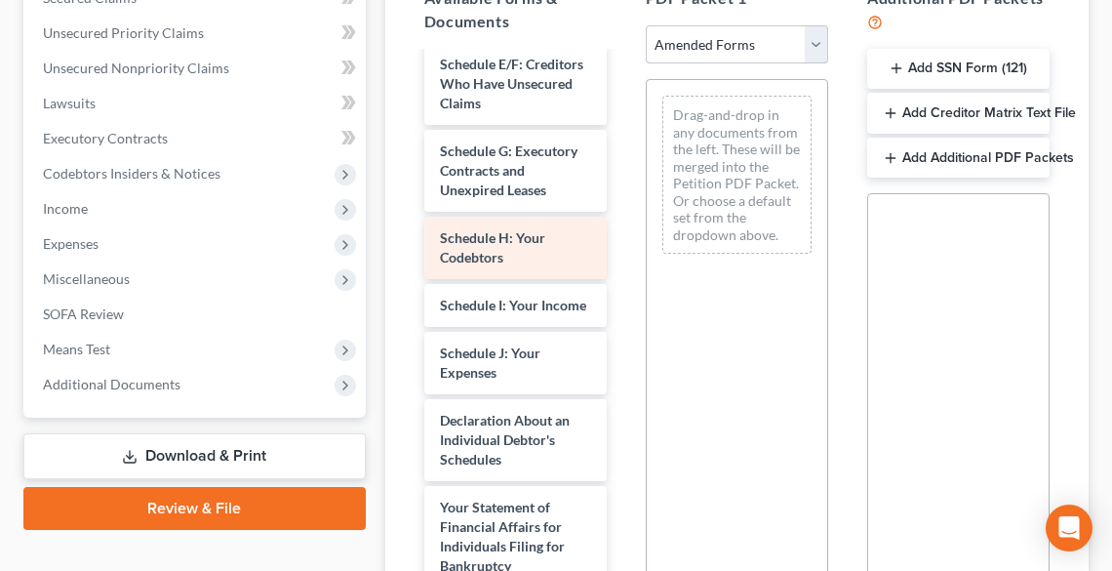
scroll to position [390, 0]
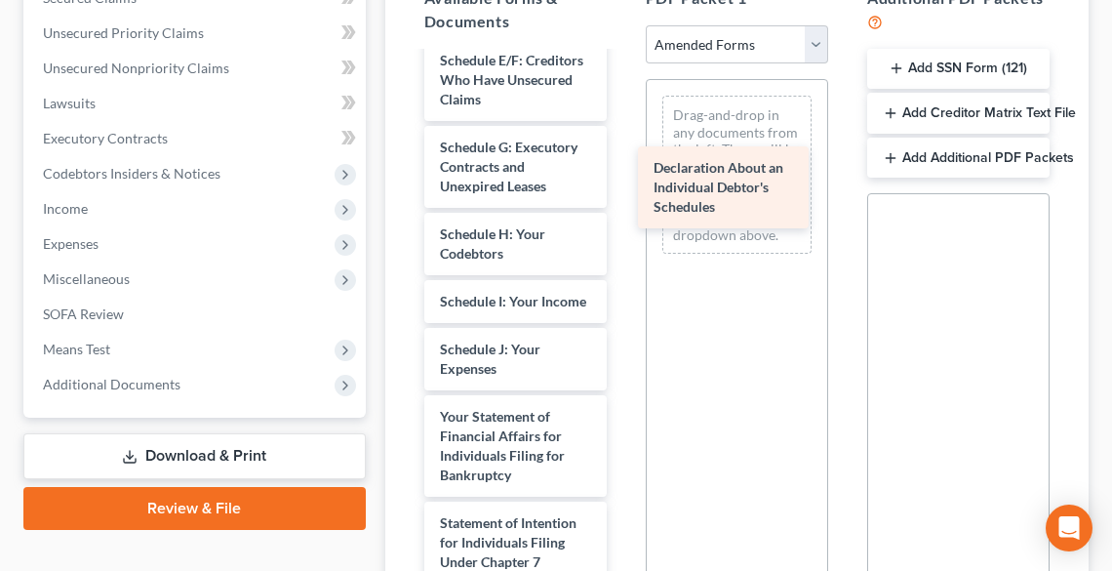
drag, startPoint x: 499, startPoint y: 460, endPoint x: 712, endPoint y: 162, distance: 366.4
click at [623, 162] on div "Declaration About an Individual Debtor's Schedules Voluntary Petition for Indiv…" at bounding box center [516, 320] width 214 height 1315
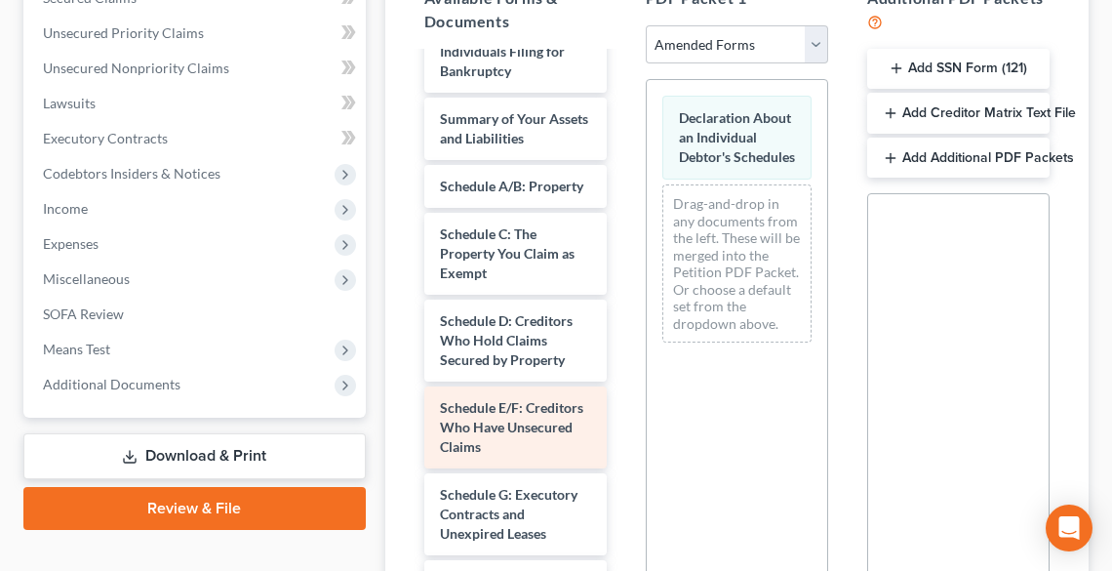
scroll to position [0, 0]
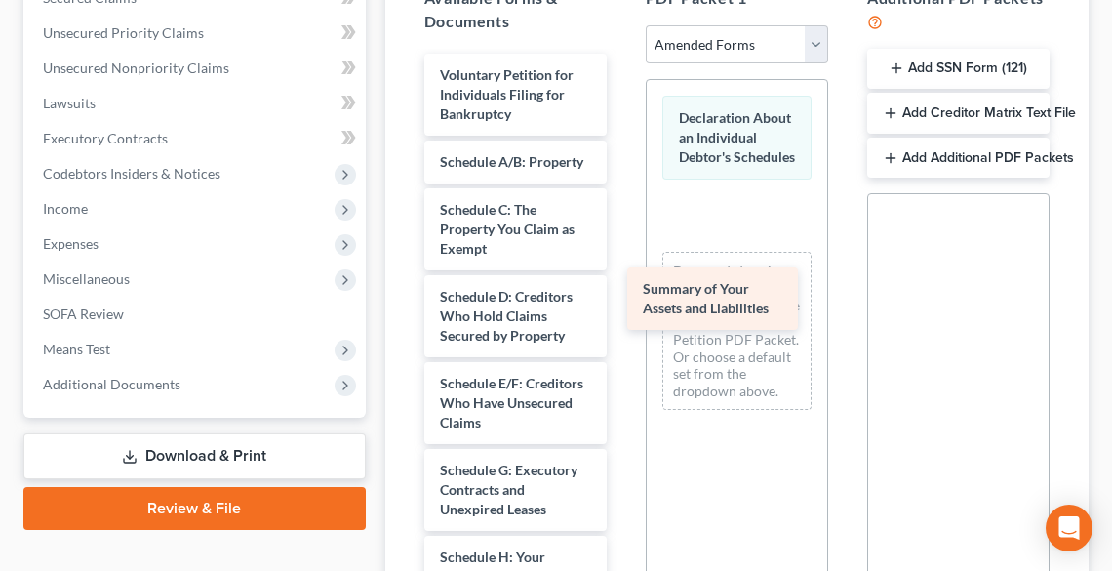
drag, startPoint x: 495, startPoint y: 153, endPoint x: 698, endPoint y: 282, distance: 240.4
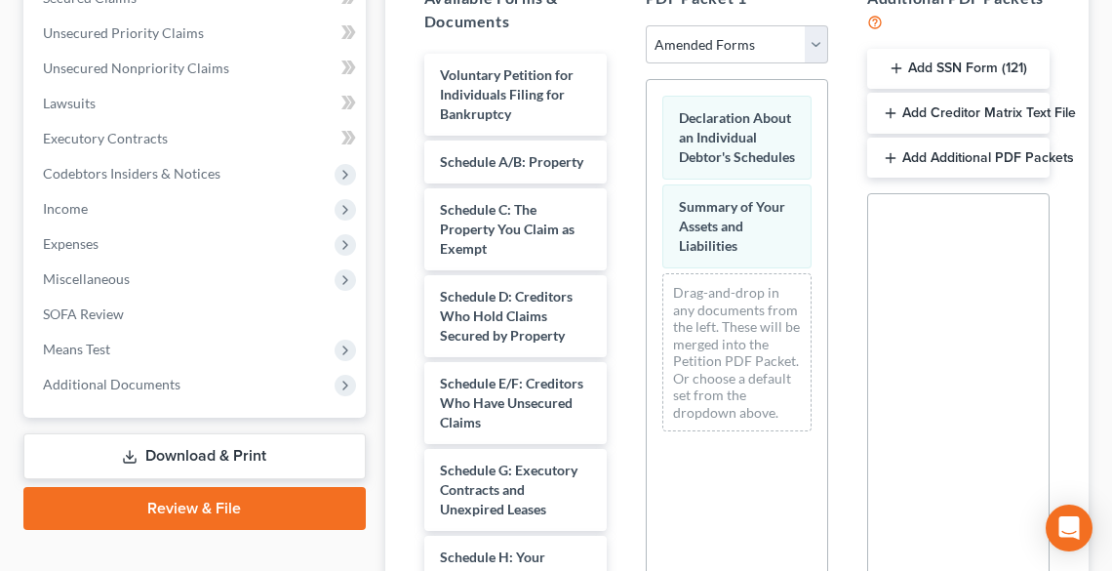
scroll to position [709, 0]
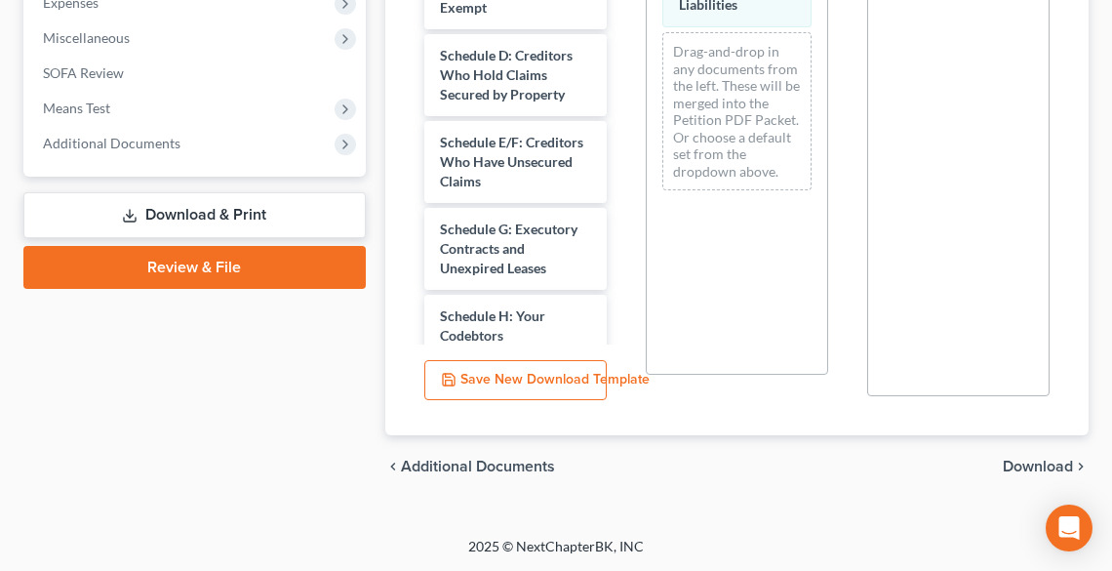
click at [1028, 466] on span "Download" at bounding box center [1038, 467] width 70 height 16
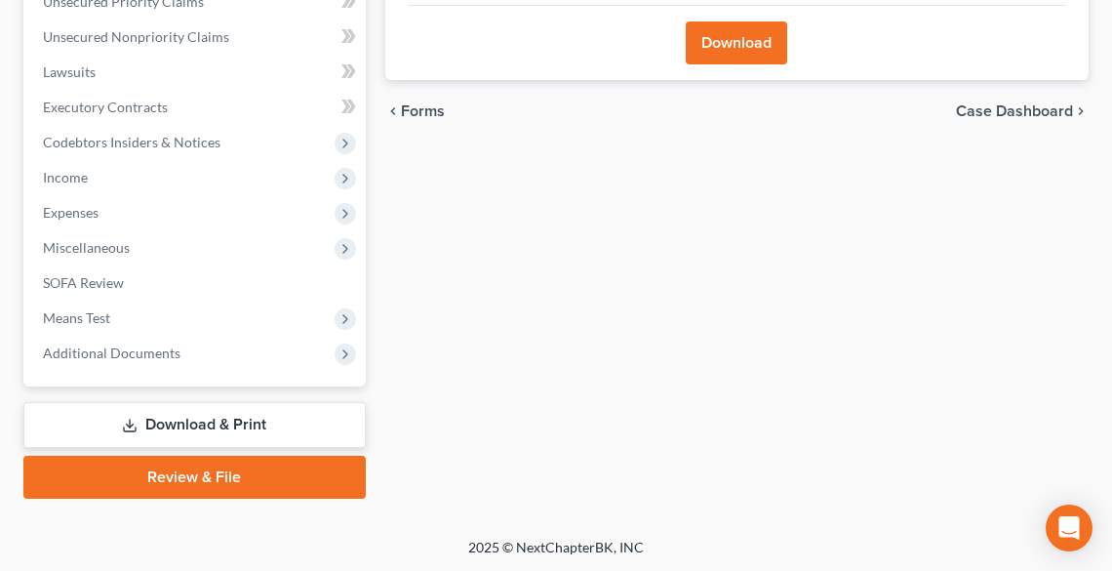
click at [729, 40] on button "Download" at bounding box center [736, 42] width 101 height 43
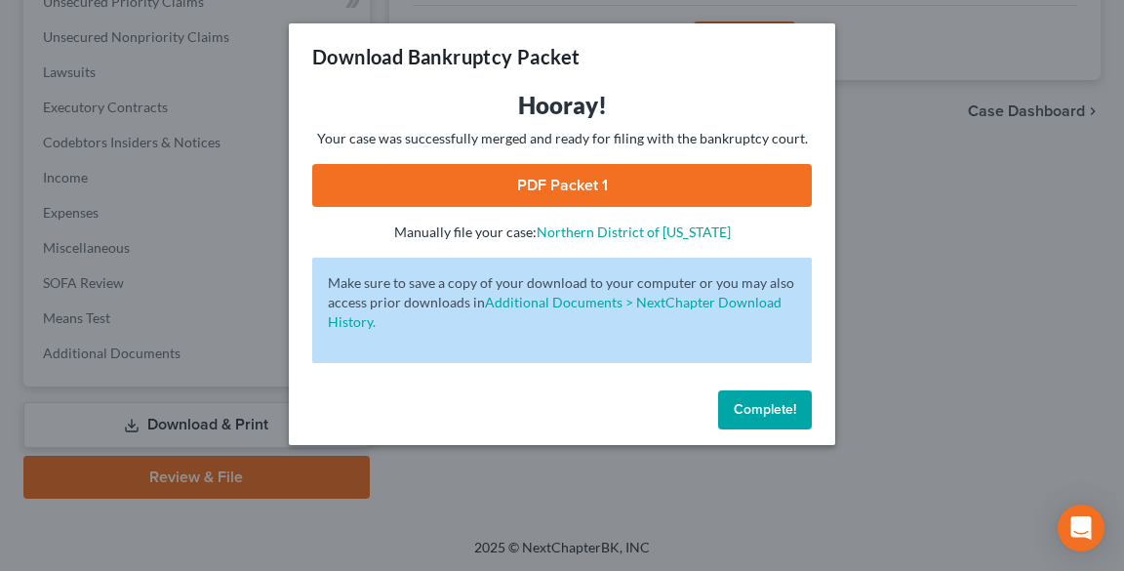
click at [589, 186] on link "PDF Packet 1" at bounding box center [562, 185] width 500 height 43
click at [758, 407] on span "Complete!" at bounding box center [765, 409] width 62 height 17
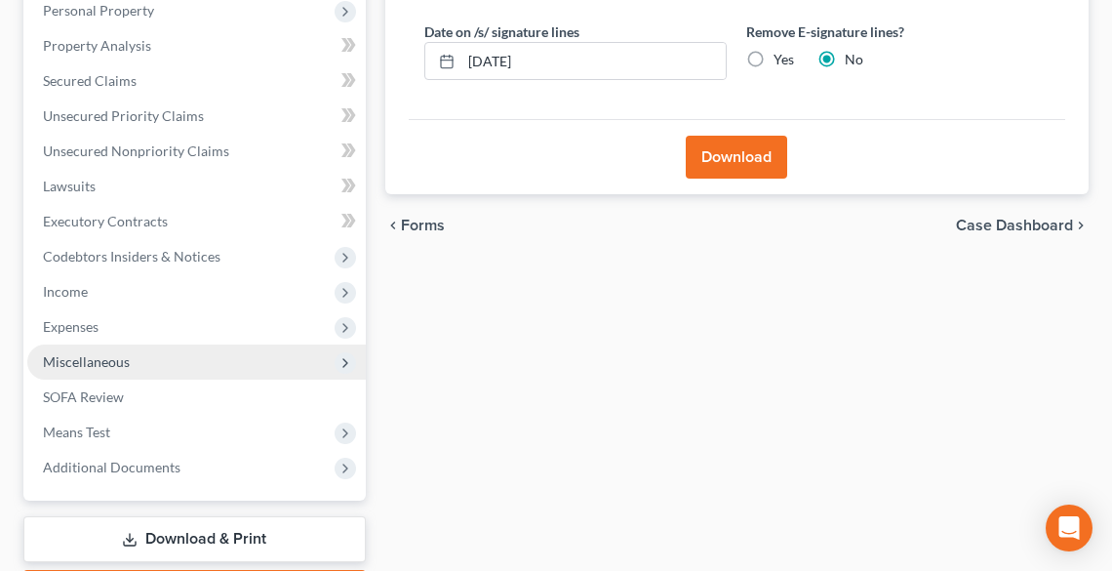
scroll to position [187, 0]
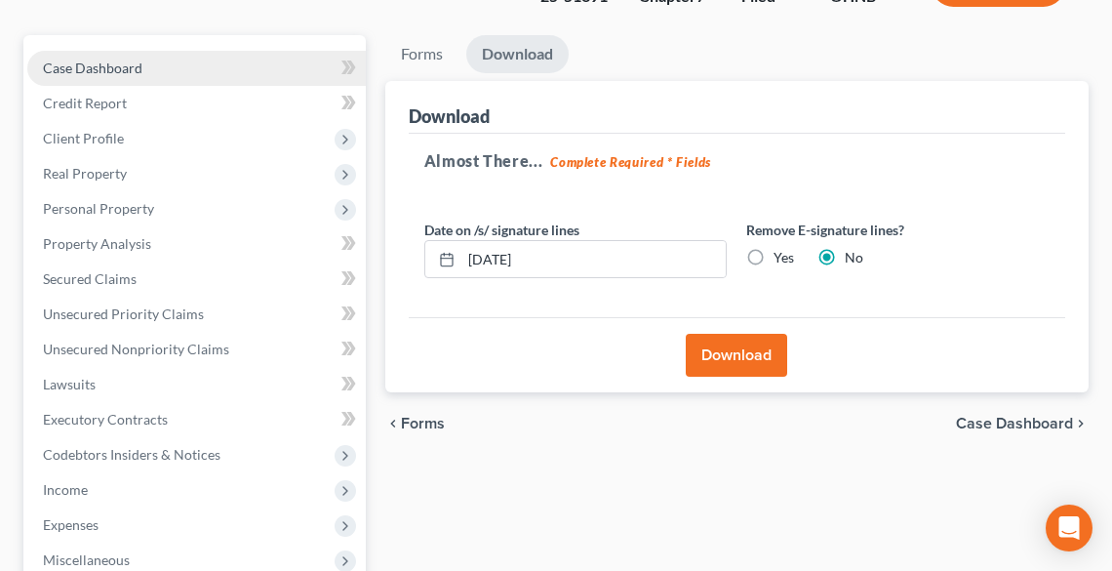
click at [114, 63] on span "Case Dashboard" at bounding box center [93, 68] width 100 height 17
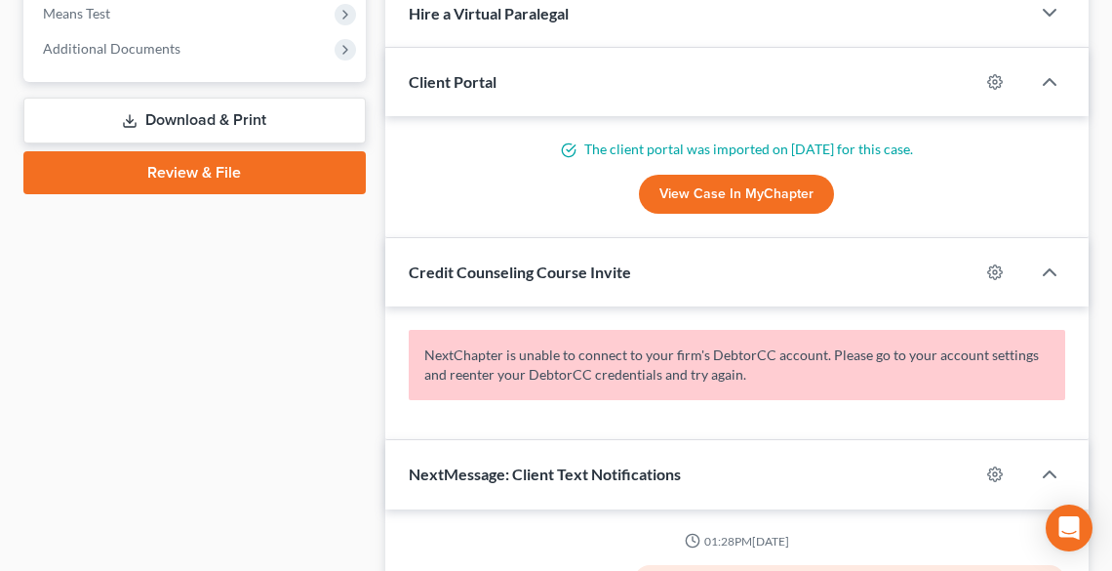
scroll to position [649, 0]
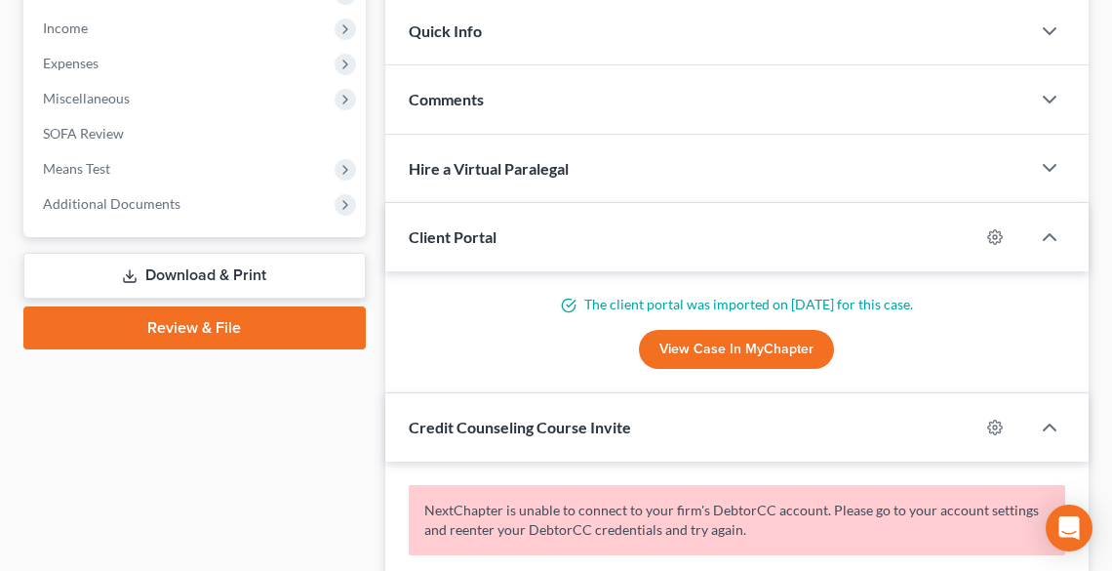
click at [550, 119] on div "Comments" at bounding box center [707, 98] width 645 height 67
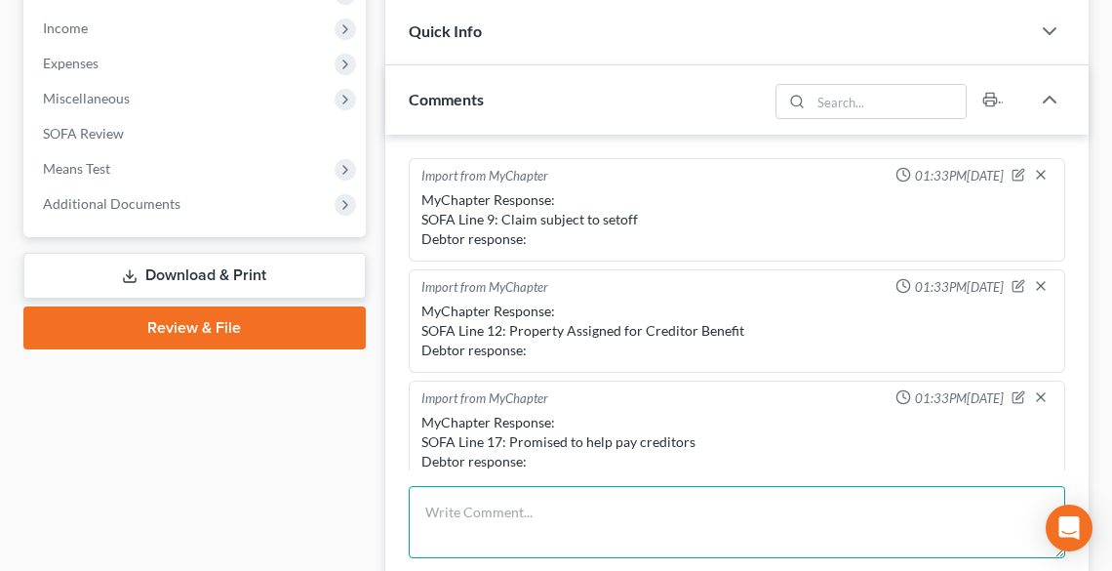
drag, startPoint x: 552, startPoint y: 504, endPoint x: 547, endPoint y: 494, distance: 10.9
click at [553, 504] on textarea at bounding box center [737, 522] width 657 height 72
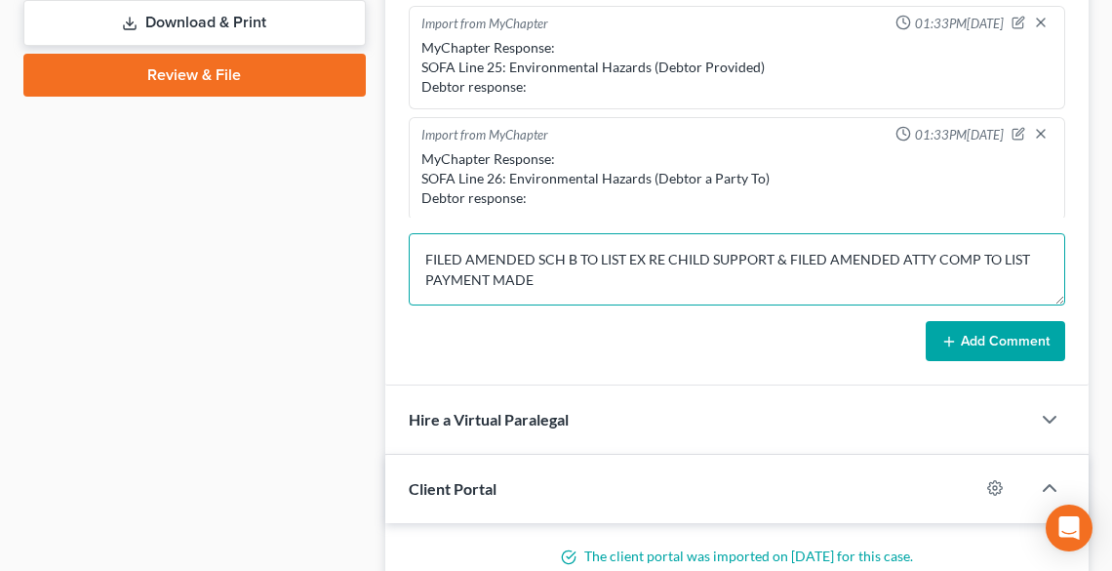
scroll to position [1195, 0]
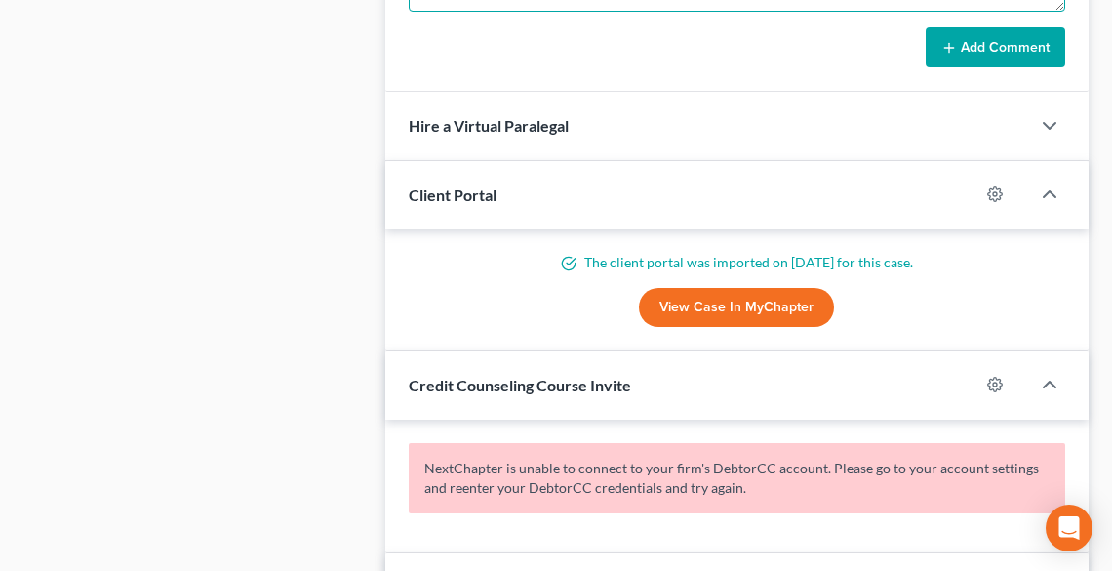
type textarea "FILED AMENDED SCH B TO LIST EX RE CHILD SUPPORT & FILED AMENDED ATTY COMP TO LI…"
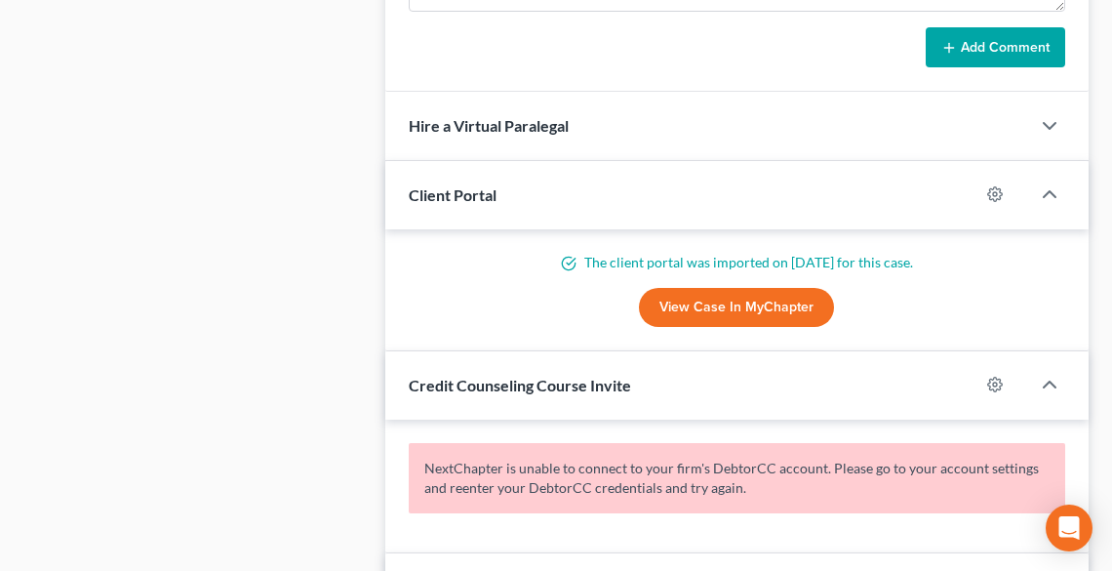
drag, startPoint x: 960, startPoint y: 42, endPoint x: 1032, endPoint y: 172, distance: 148.5
click at [960, 42] on button "Add Comment" at bounding box center [996, 47] width 140 height 41
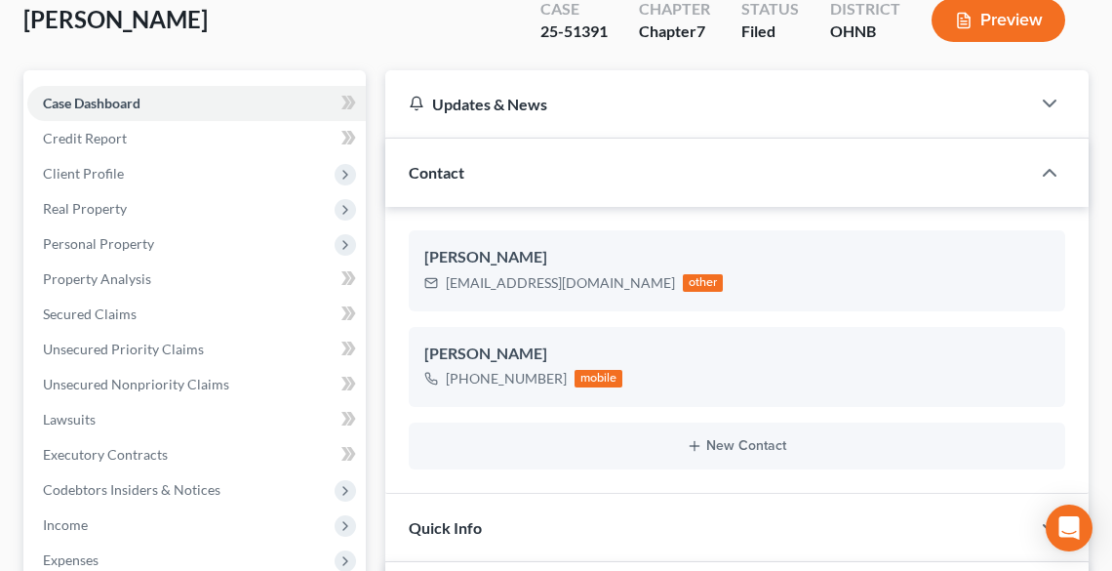
scroll to position [0, 0]
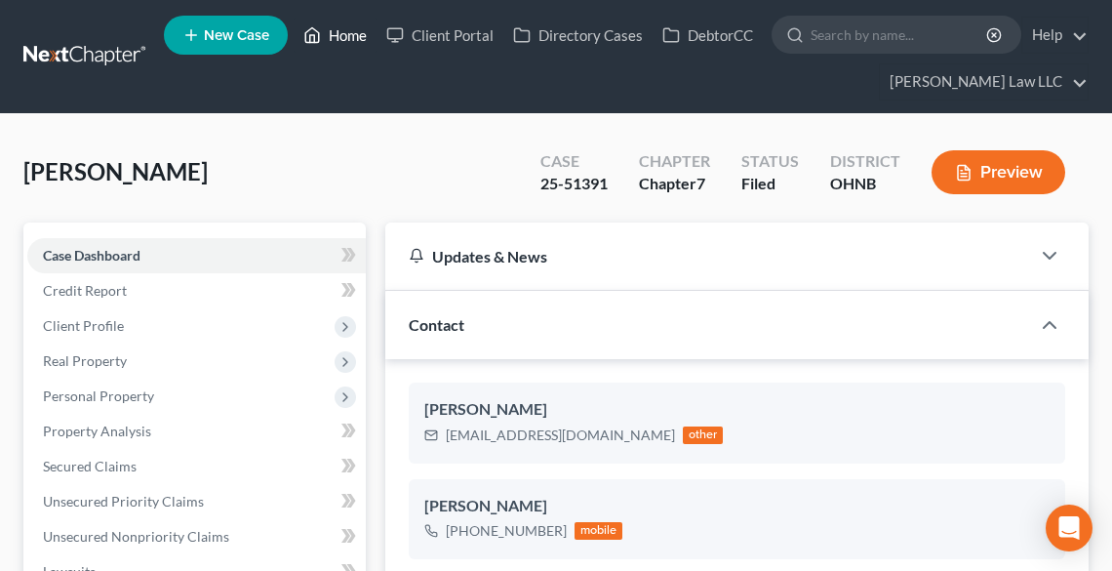
click at [344, 27] on link "Home" at bounding box center [335, 35] width 83 height 35
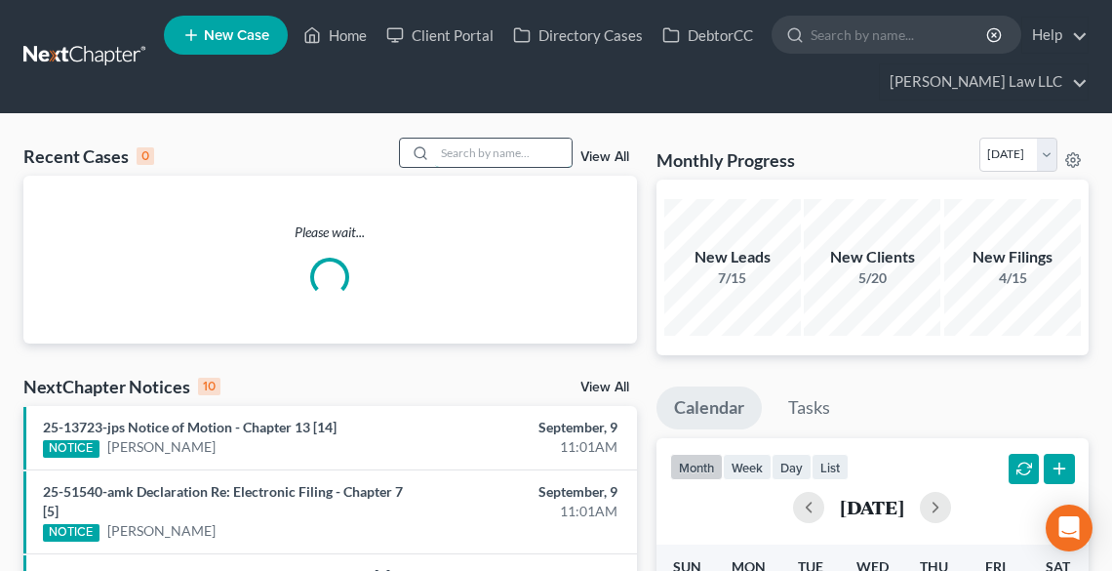
click at [511, 153] on input "search" at bounding box center [503, 153] width 137 height 28
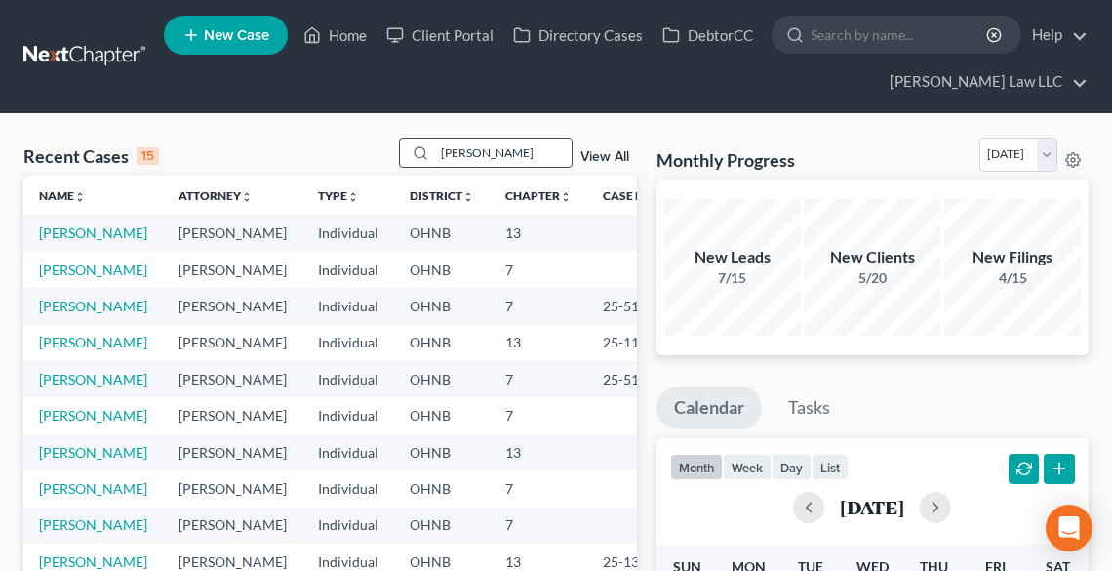
type input "[PERSON_NAME]"
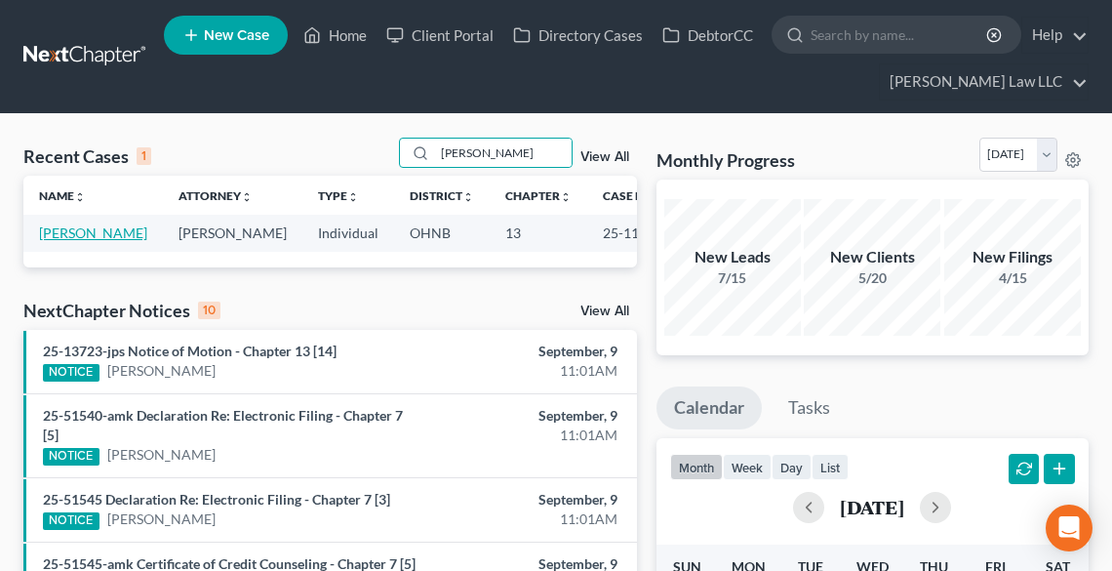
click at [80, 227] on link "[PERSON_NAME]" at bounding box center [93, 232] width 108 height 17
select select "6"
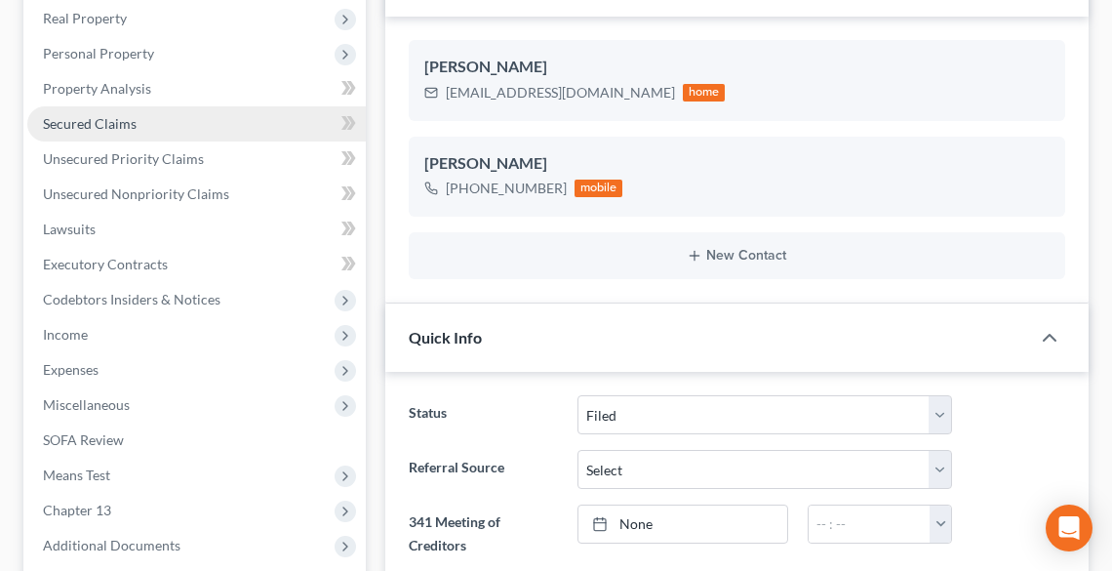
scroll to position [625, 0]
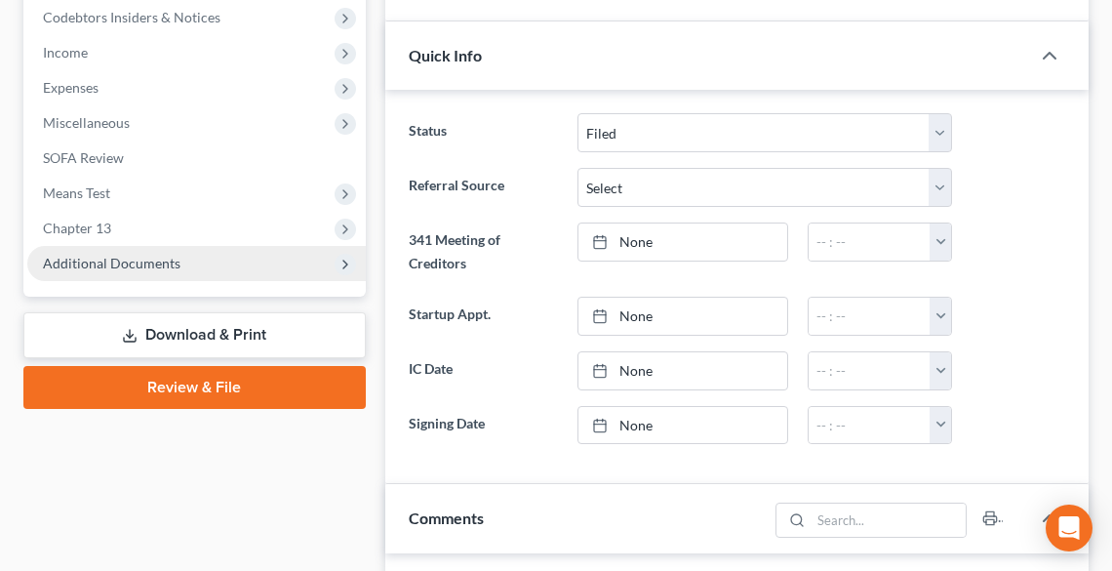
click at [117, 263] on span "Additional Documents" at bounding box center [112, 263] width 138 height 17
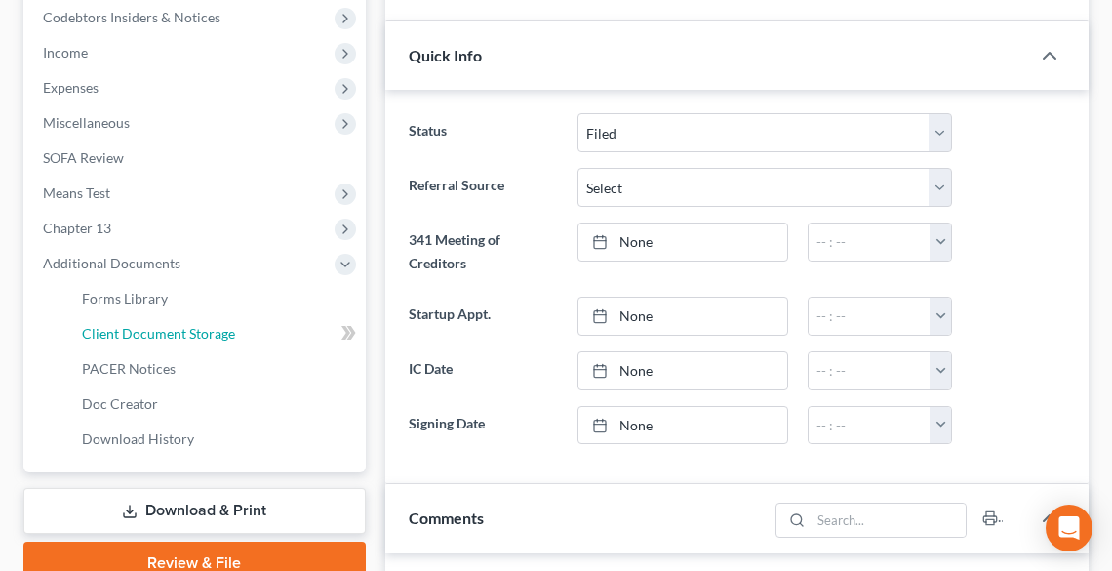
click at [137, 325] on span "Client Document Storage" at bounding box center [158, 333] width 153 height 17
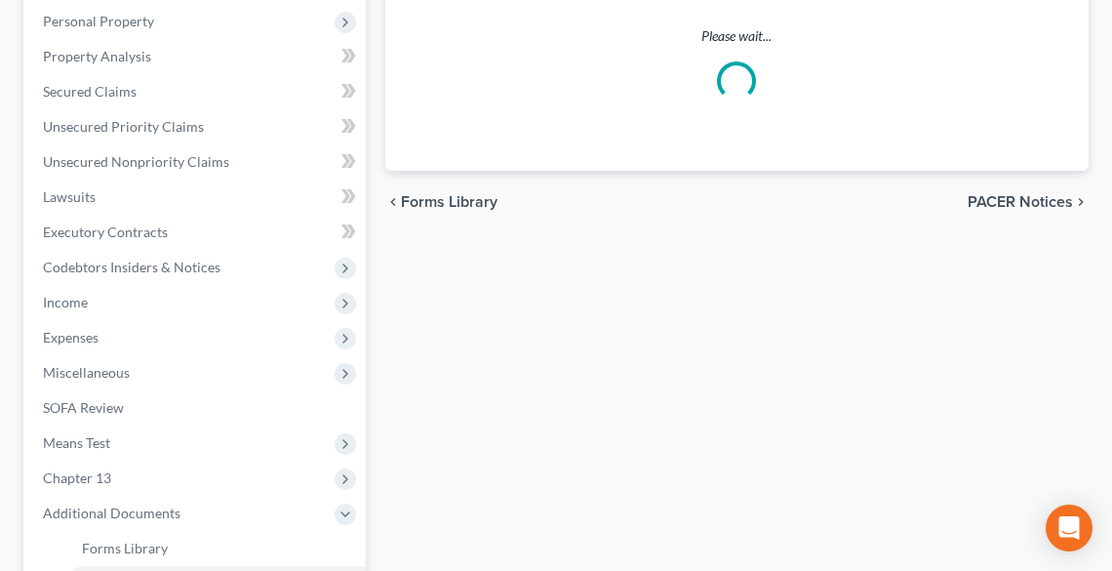
scroll to position [22, 0]
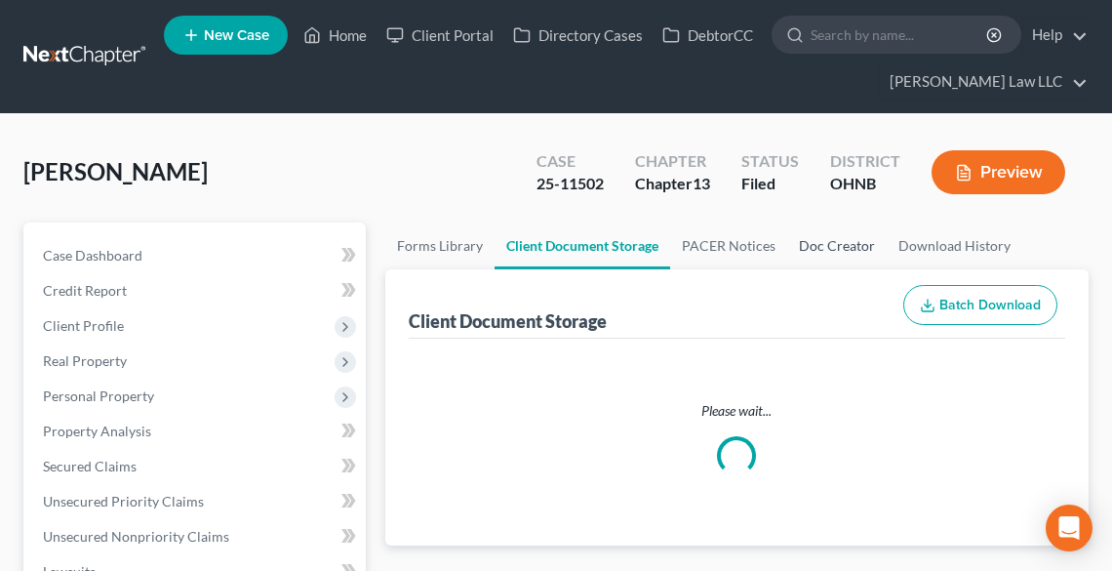
select select "3"
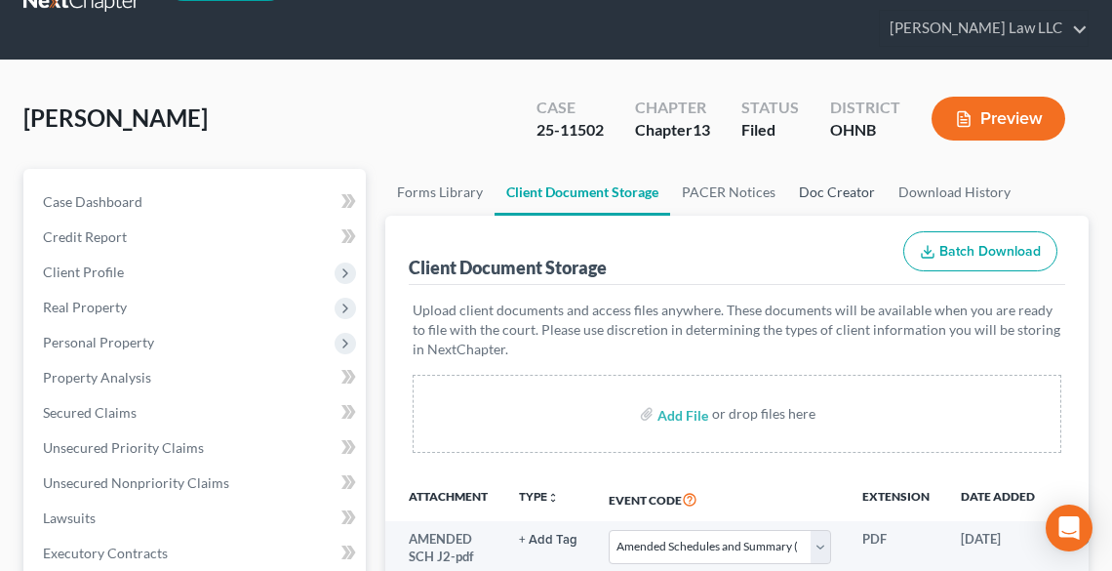
scroll to position [0, 0]
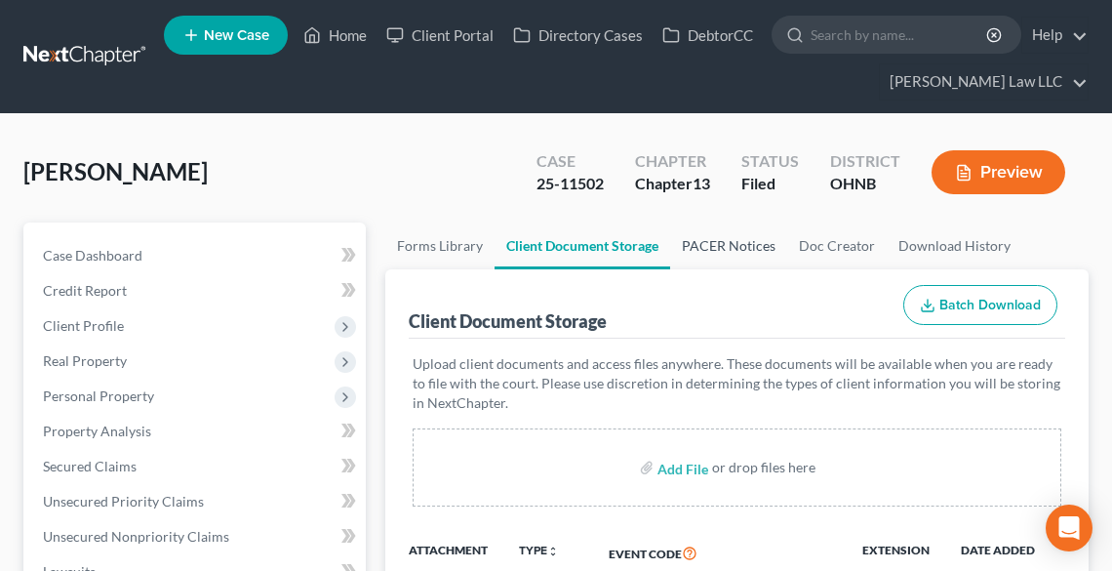
click at [730, 226] on link "PACER Notices" at bounding box center [728, 245] width 117 height 47
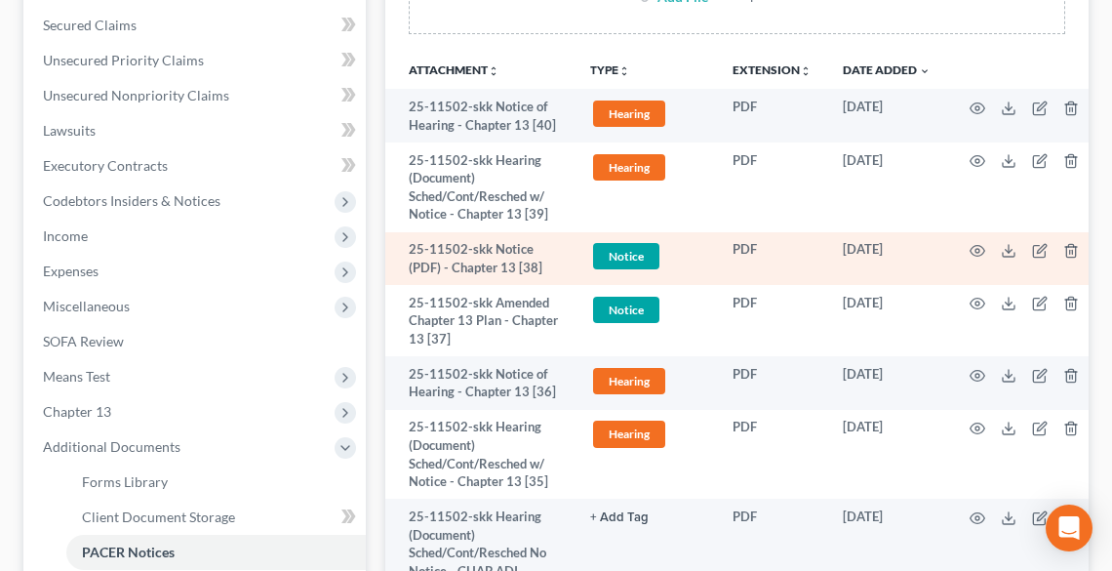
scroll to position [468, 0]
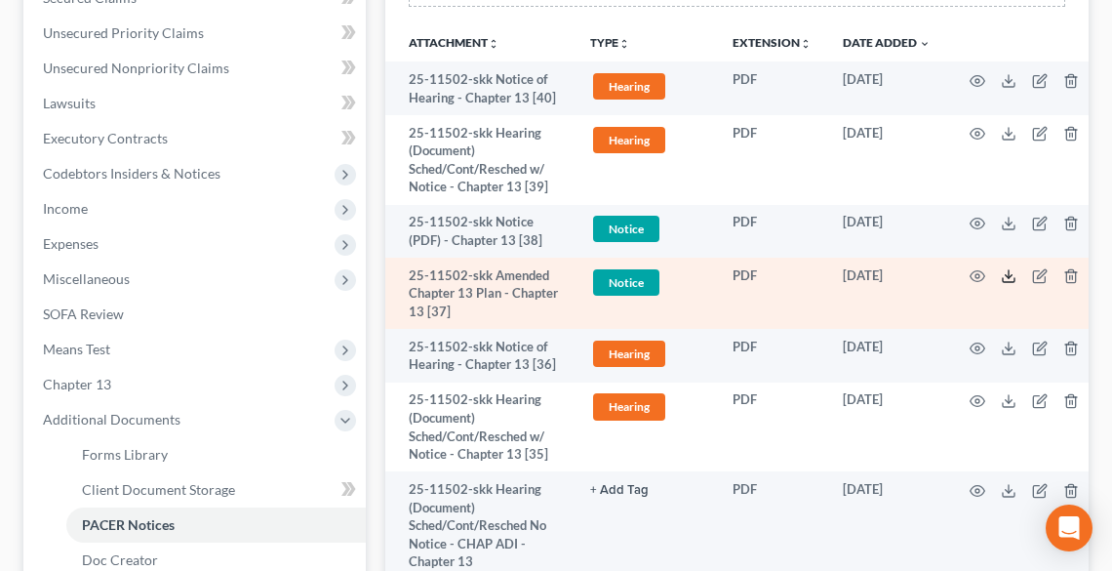
click at [1009, 276] on line at bounding box center [1009, 274] width 0 height 8
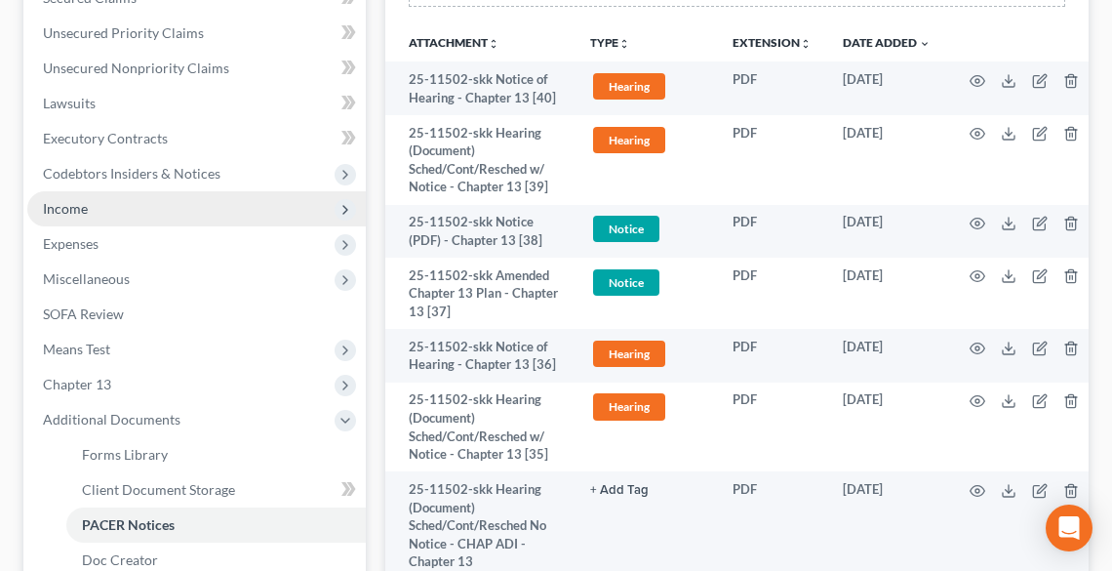
click at [94, 210] on span "Income" at bounding box center [196, 208] width 339 height 35
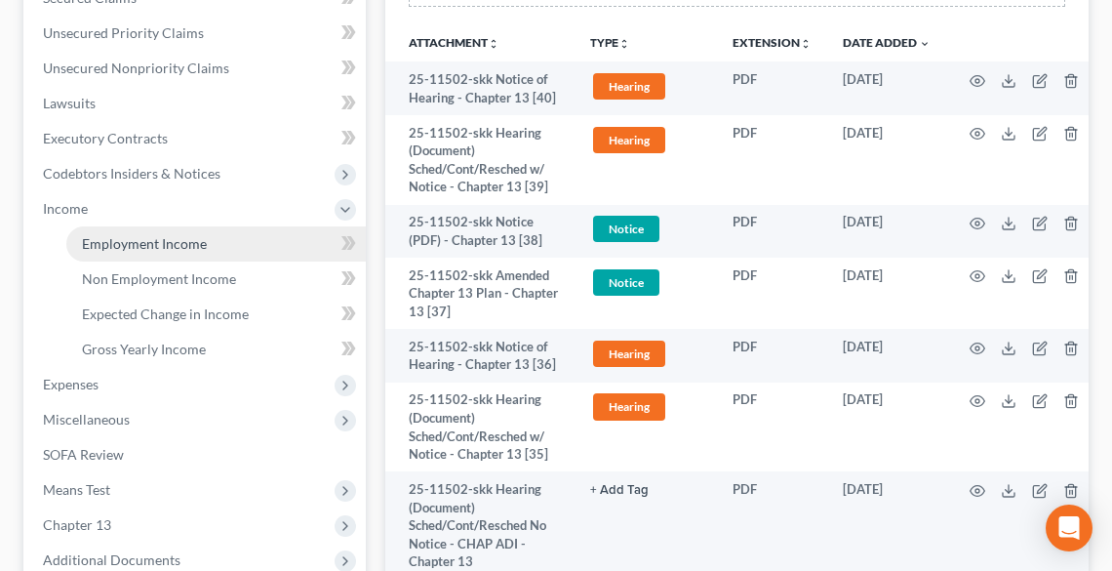
click at [137, 242] on span "Employment Income" at bounding box center [144, 243] width 125 height 17
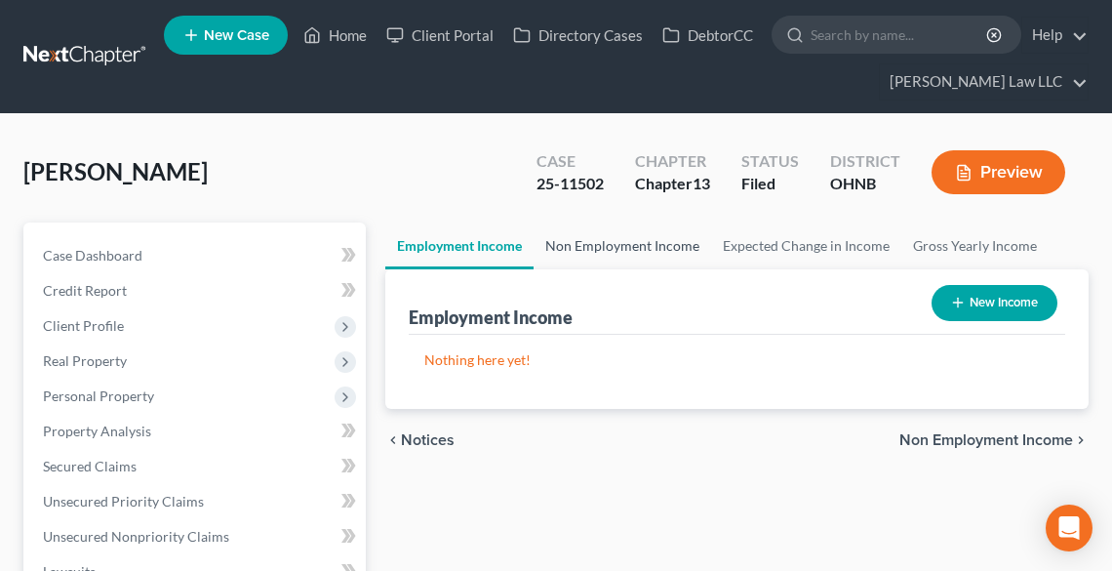
click at [618, 246] on link "Non Employment Income" at bounding box center [623, 245] width 178 height 47
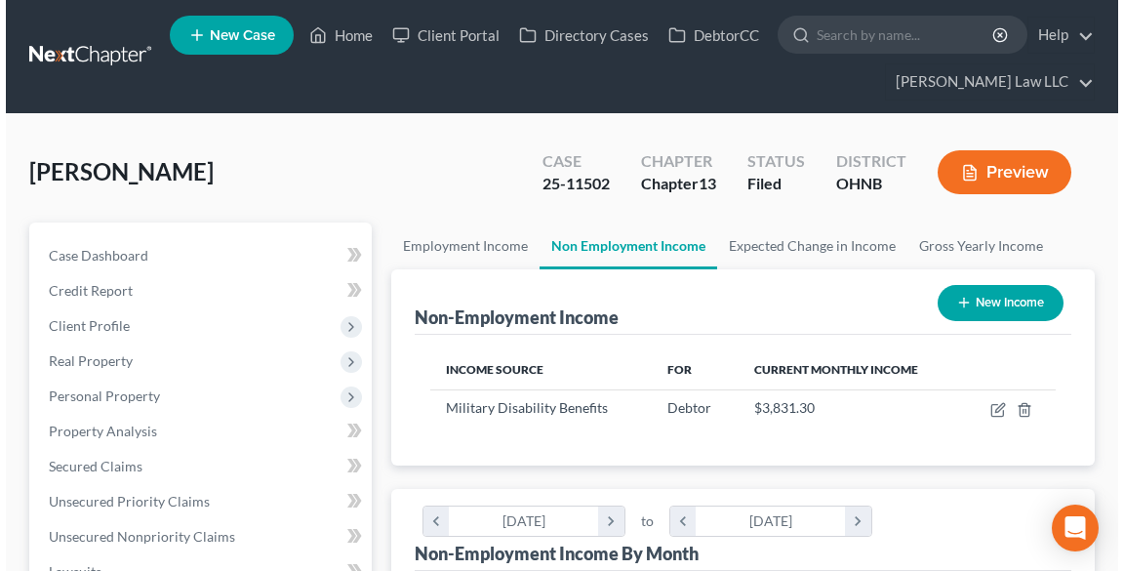
scroll to position [312, 664]
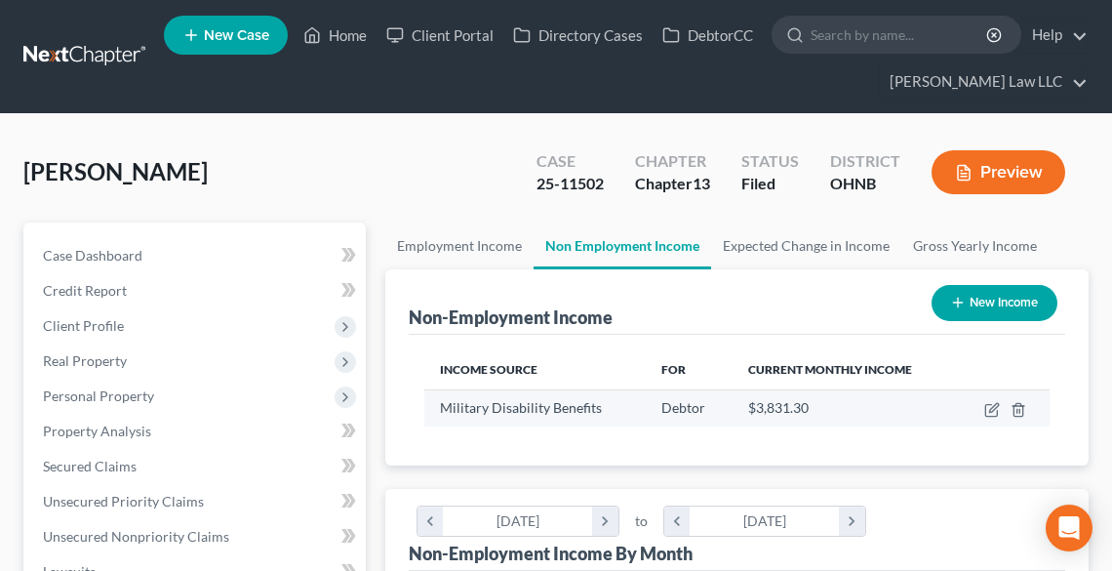
click at [1001, 407] on td at bounding box center [1003, 407] width 93 height 37
click at [991, 408] on icon "button" at bounding box center [993, 410] width 16 height 16
select select "12"
select select "0"
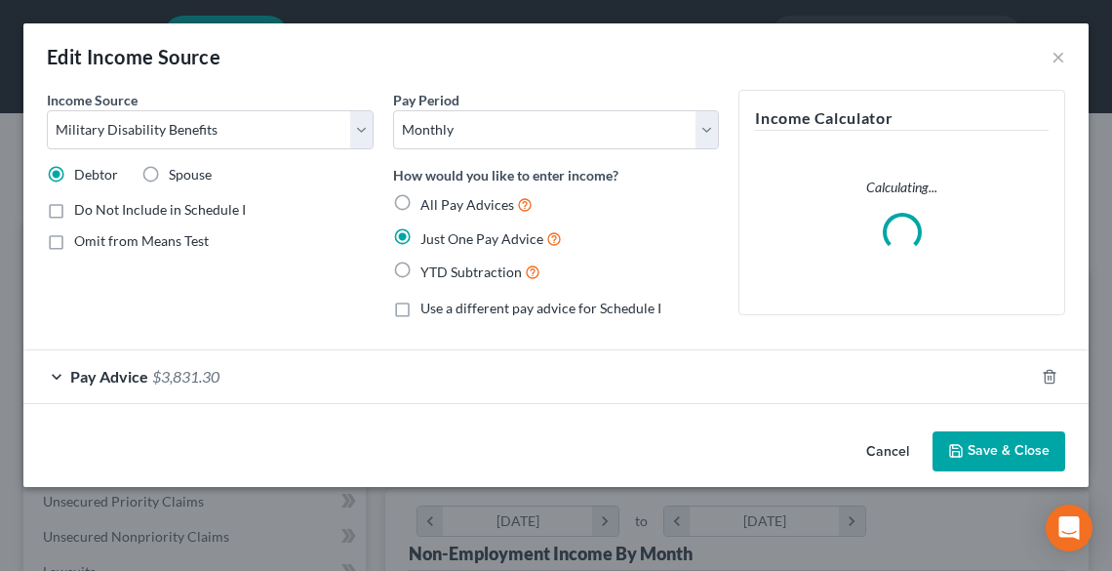
scroll to position [316, 671]
click at [203, 379] on span "$3,831.30" at bounding box center [185, 376] width 67 height 19
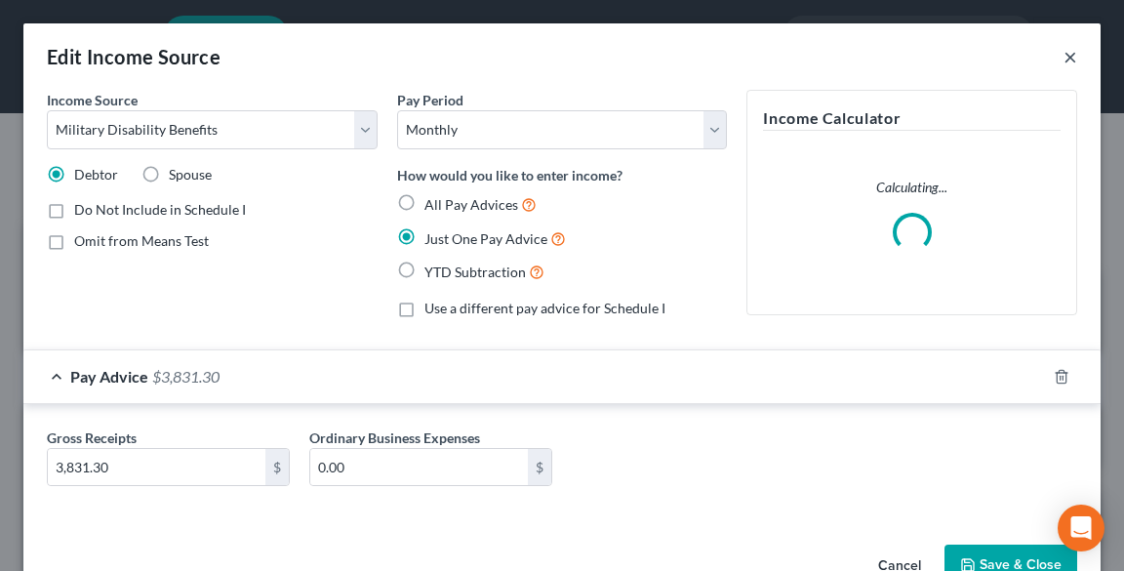
click at [1064, 52] on button "×" at bounding box center [1071, 56] width 14 height 23
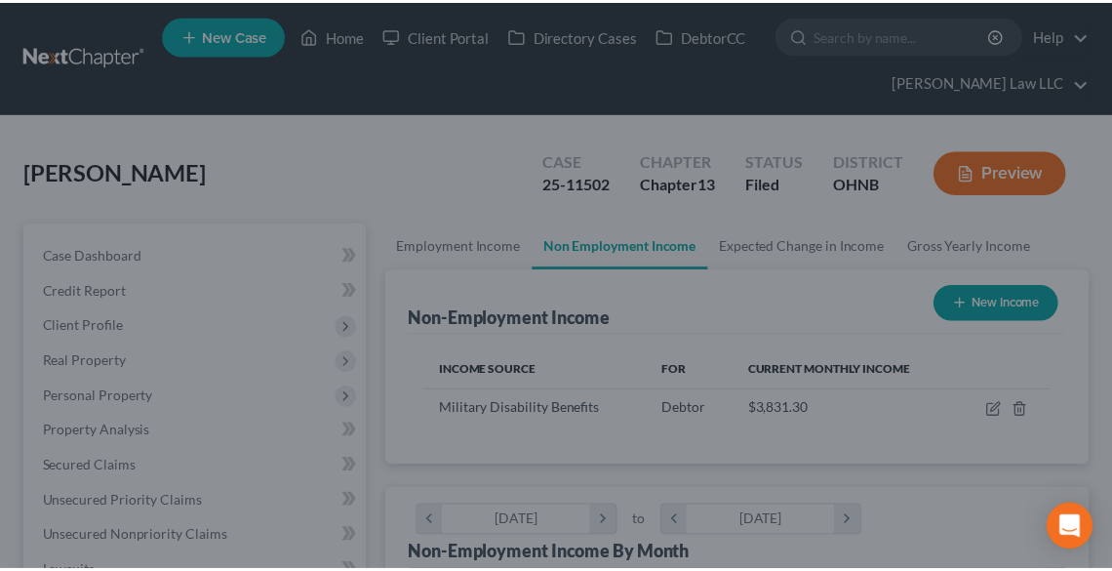
scroll to position [312, 664]
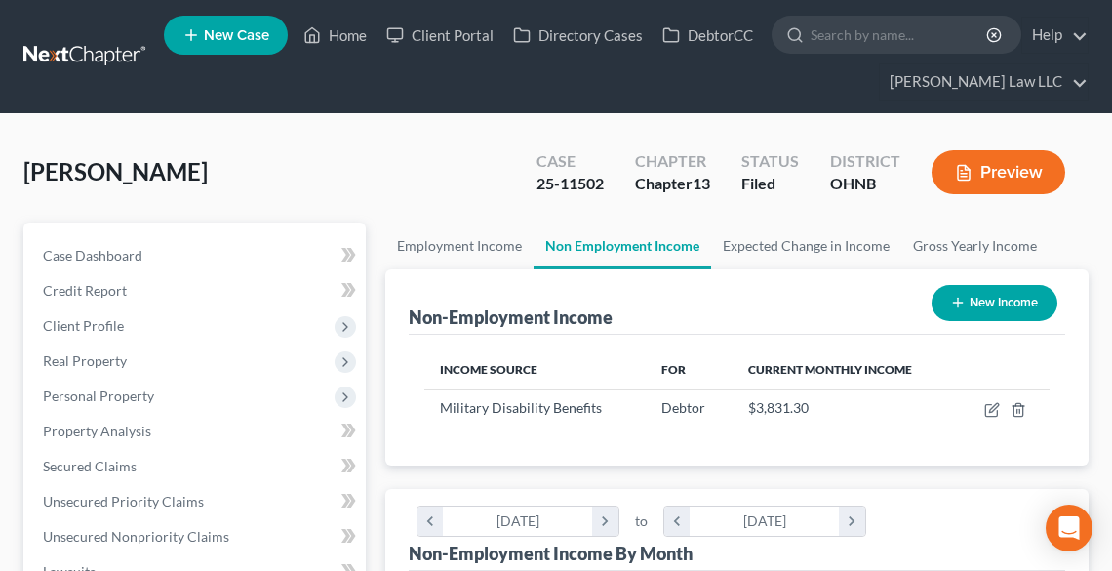
click at [975, 168] on button "Preview" at bounding box center [999, 172] width 134 height 44
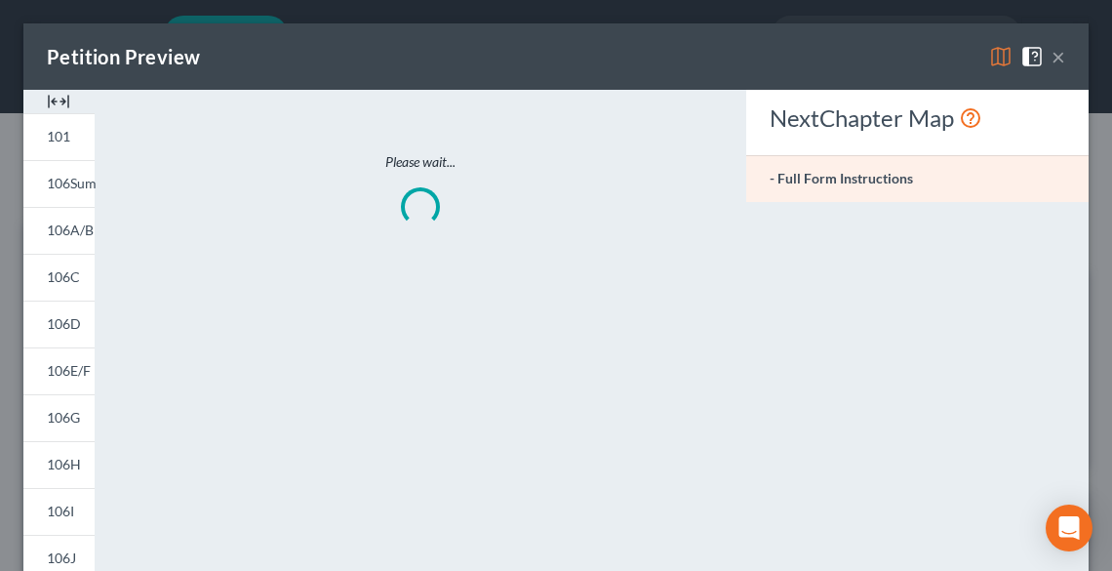
scroll to position [316, 671]
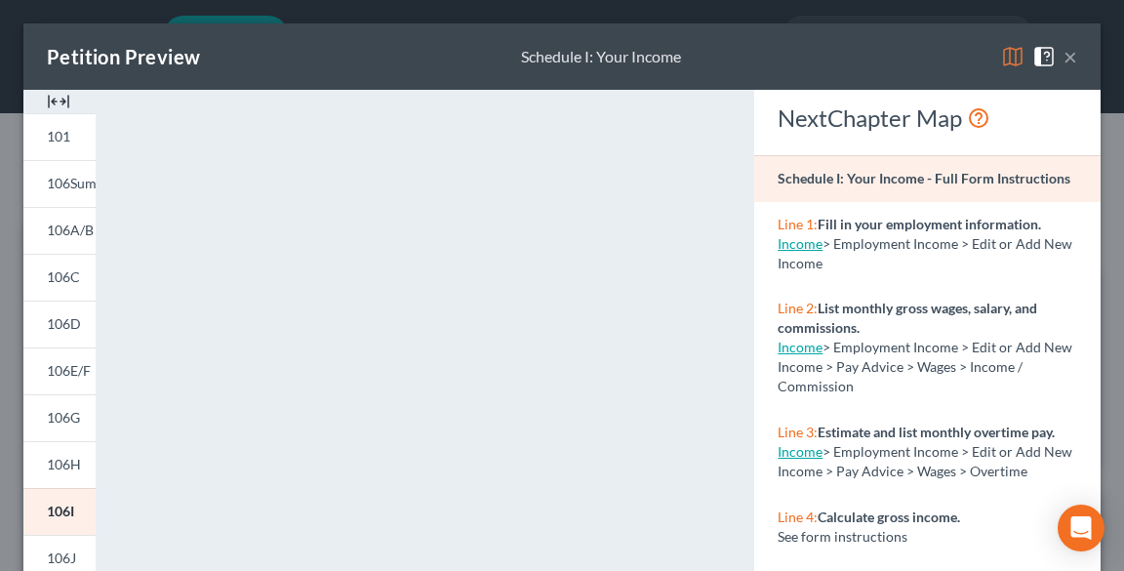
click at [1064, 59] on button "×" at bounding box center [1071, 56] width 14 height 23
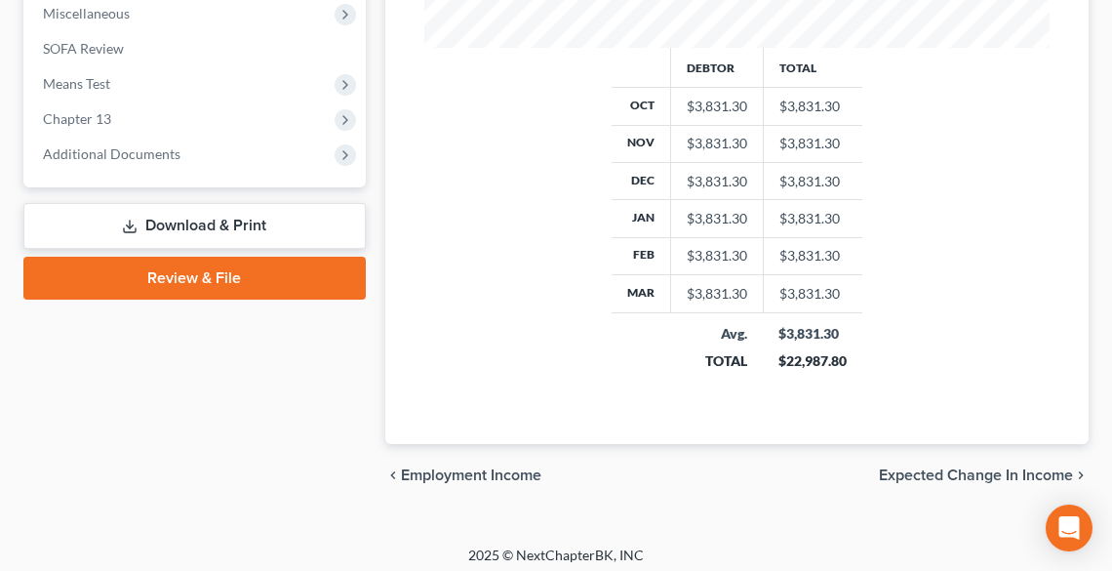
scroll to position [881, 0]
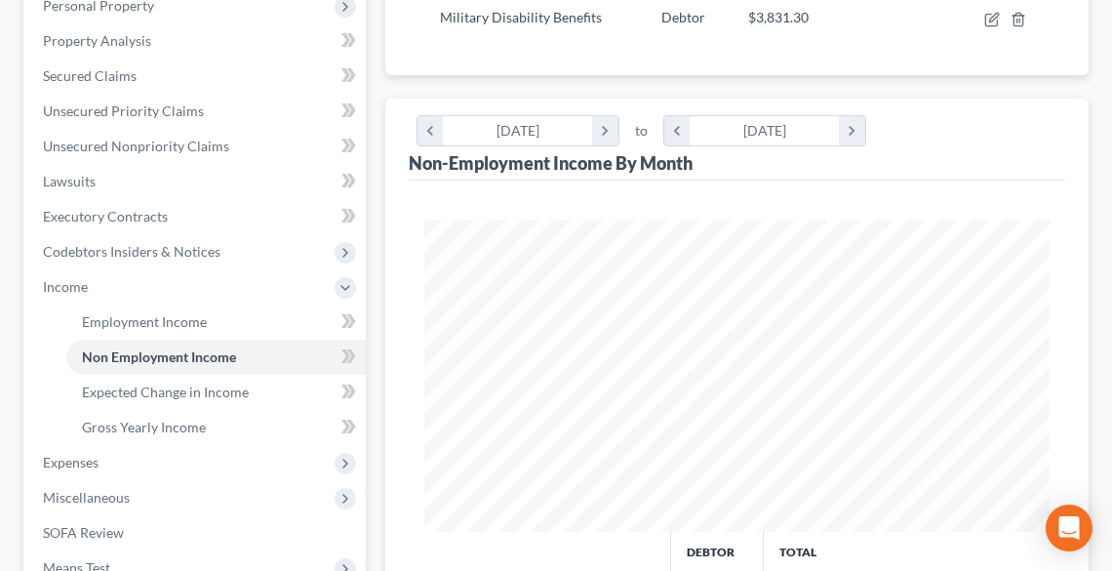
scroll to position [781, 0]
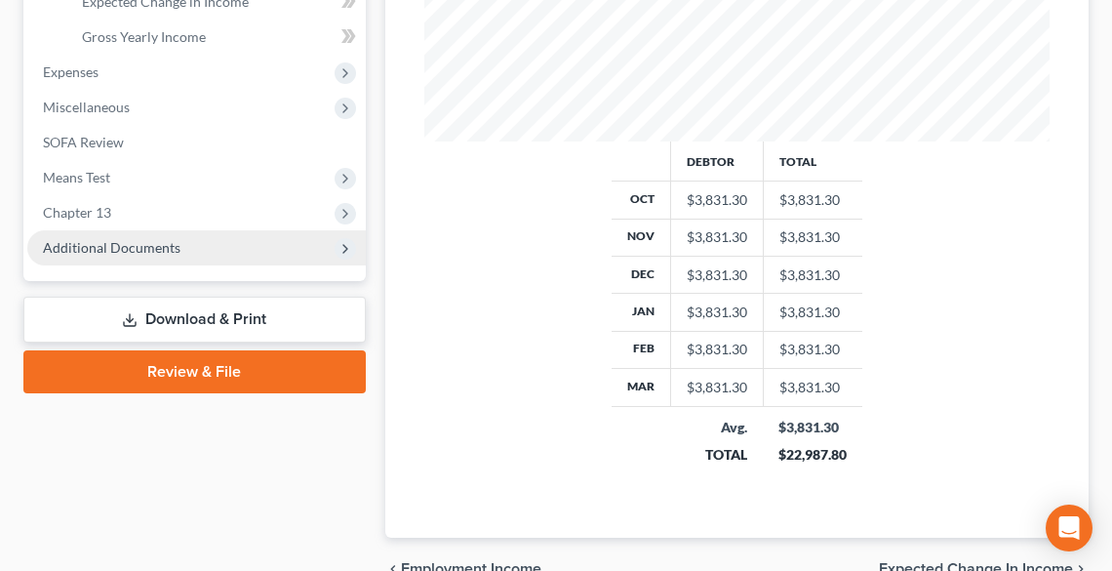
click at [187, 242] on span "Additional Documents" at bounding box center [196, 247] width 339 height 35
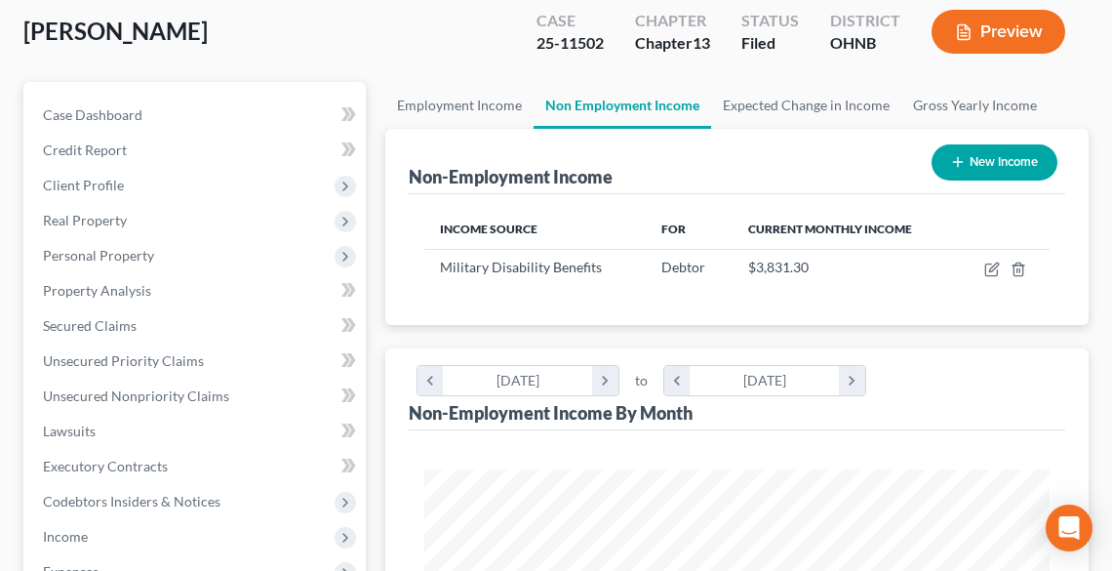
scroll to position [0, 0]
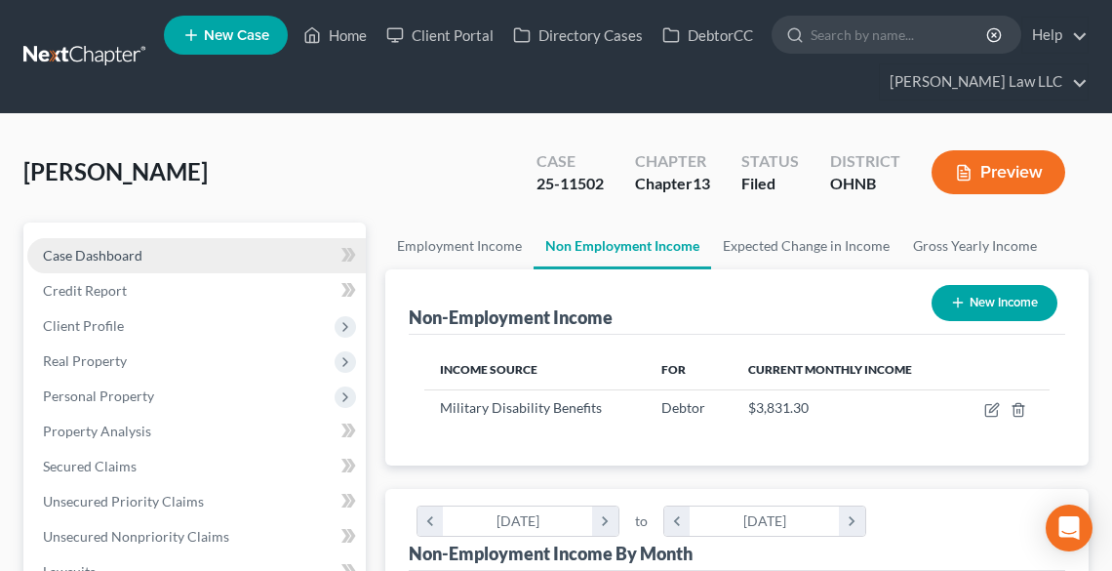
click at [139, 252] on span "Case Dashboard" at bounding box center [93, 255] width 100 height 17
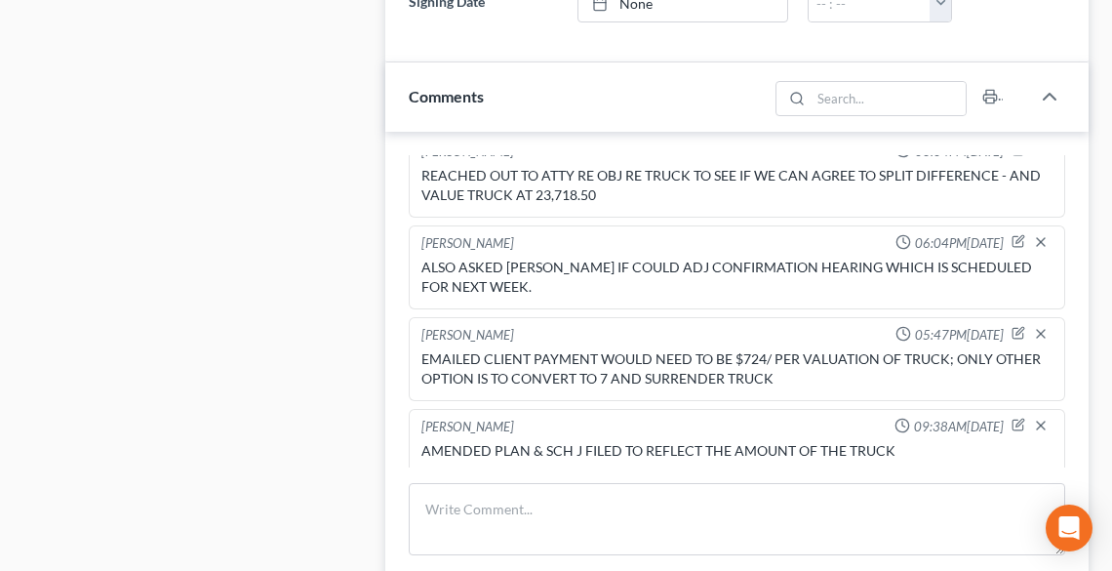
scroll to position [1327, 0]
